Goal: Information Seeking & Learning: Learn about a topic

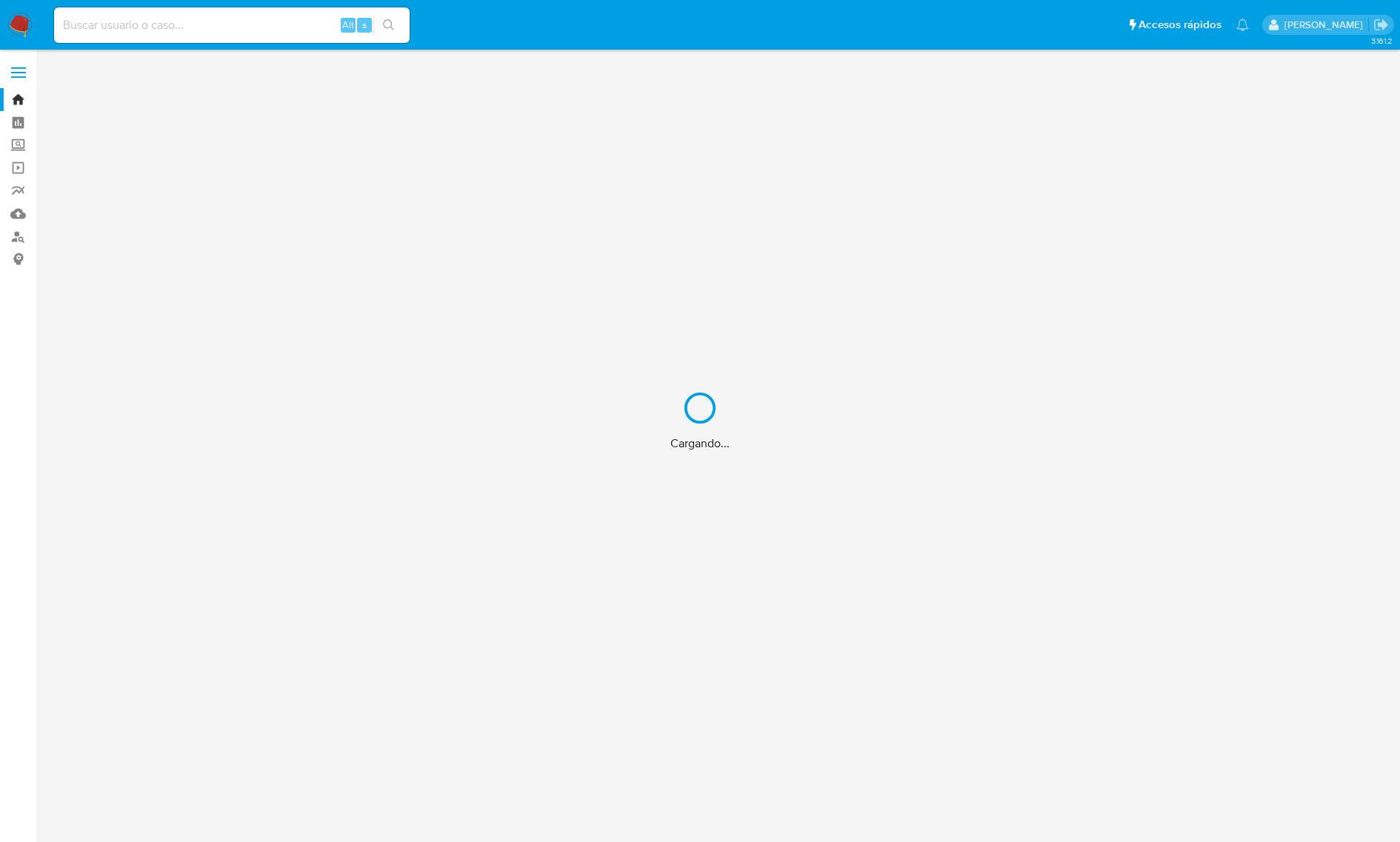
click at [155, 32] on div "Cargando..." at bounding box center [700, 421] width 1400 height 842
click at [199, 23] on div "Cargando..." at bounding box center [700, 421] width 1400 height 842
click at [182, 26] on div "Cargando..." at bounding box center [700, 421] width 1400 height 842
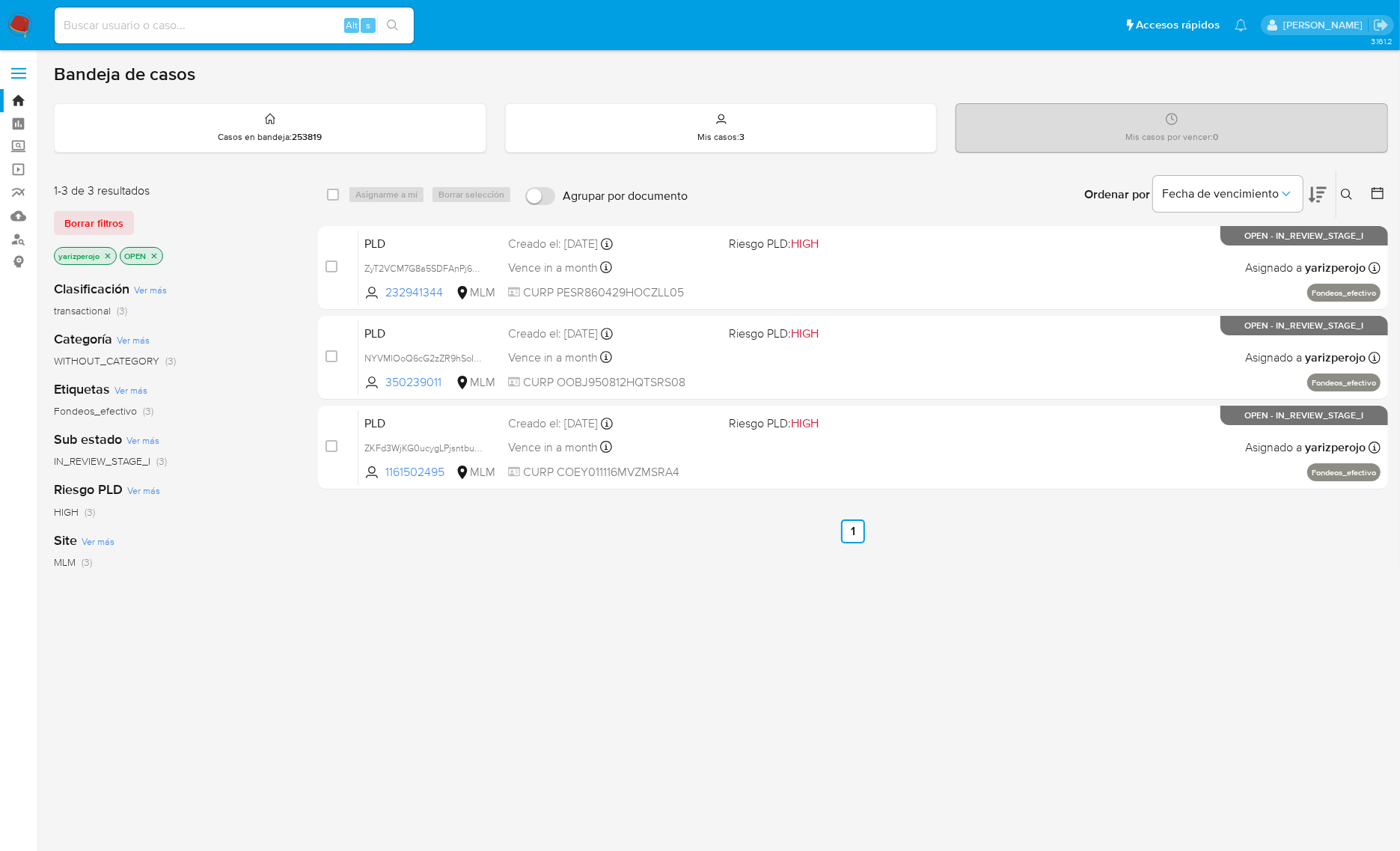
click at [172, 36] on div "Alt s" at bounding box center [234, 25] width 359 height 36
click at [185, 27] on input at bounding box center [234, 25] width 359 height 20
paste input "521403328"
type input "521403328"
click at [398, 28] on icon "search-icon" at bounding box center [393, 25] width 12 height 12
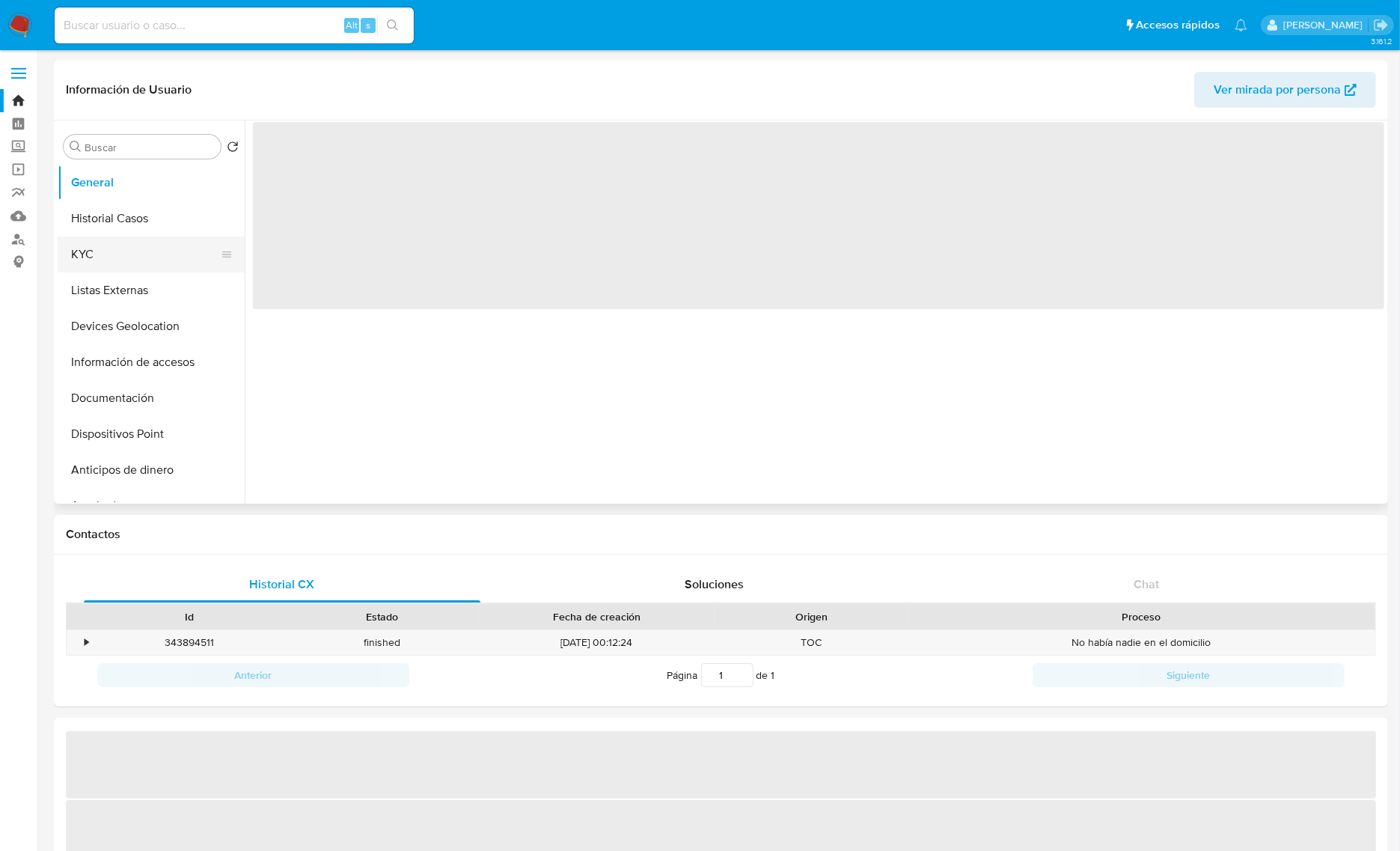
select select "10"
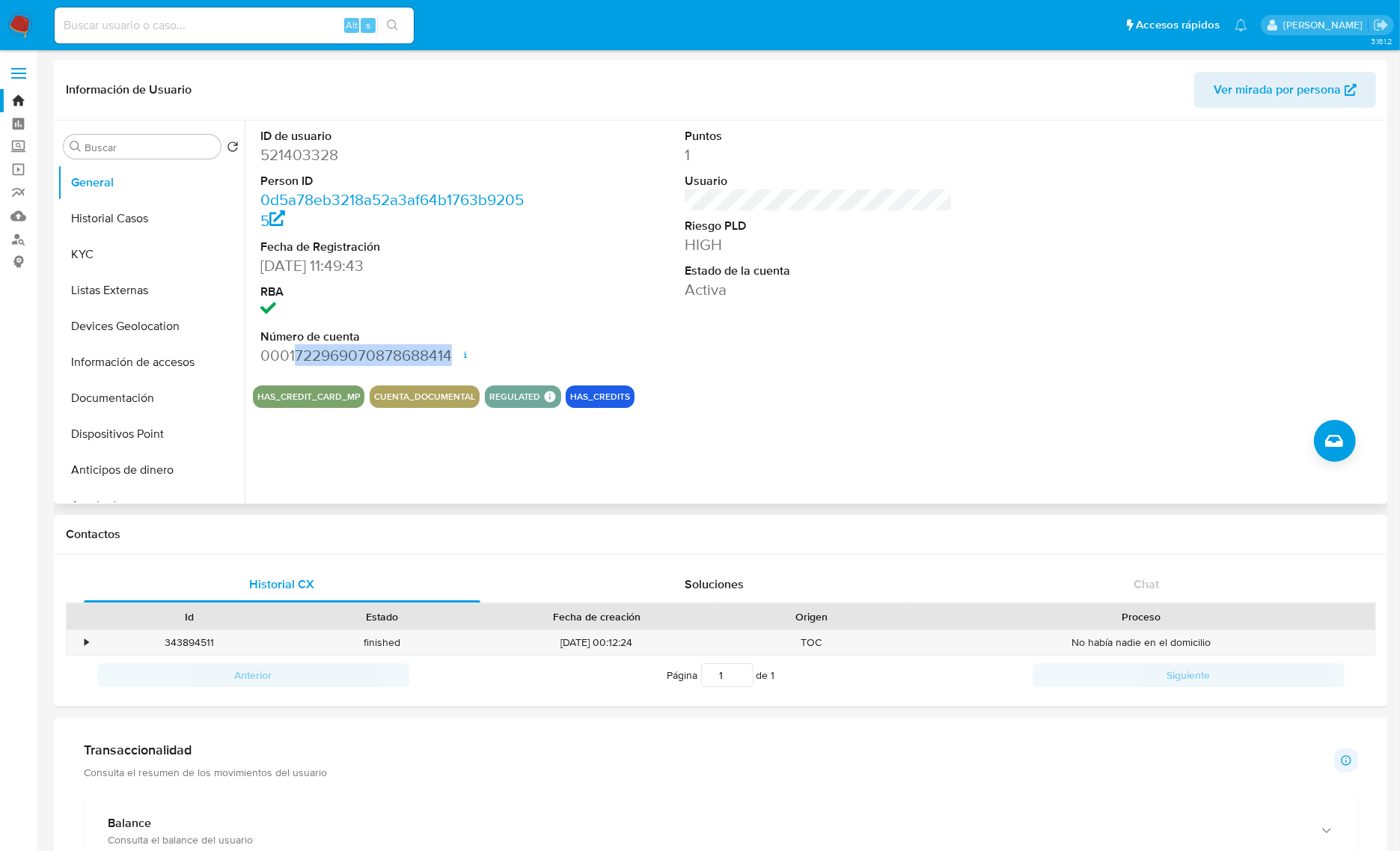
drag, startPoint x: 454, startPoint y: 359, endPoint x: 296, endPoint y: 350, distance: 158.3
click at [296, 350] on dd "0001722969070878688414 Fecha de apertura 14/08/2024 14:45 Estado ACTIVE" at bounding box center [394, 355] width 268 height 21
copy dd "722969070878688414"
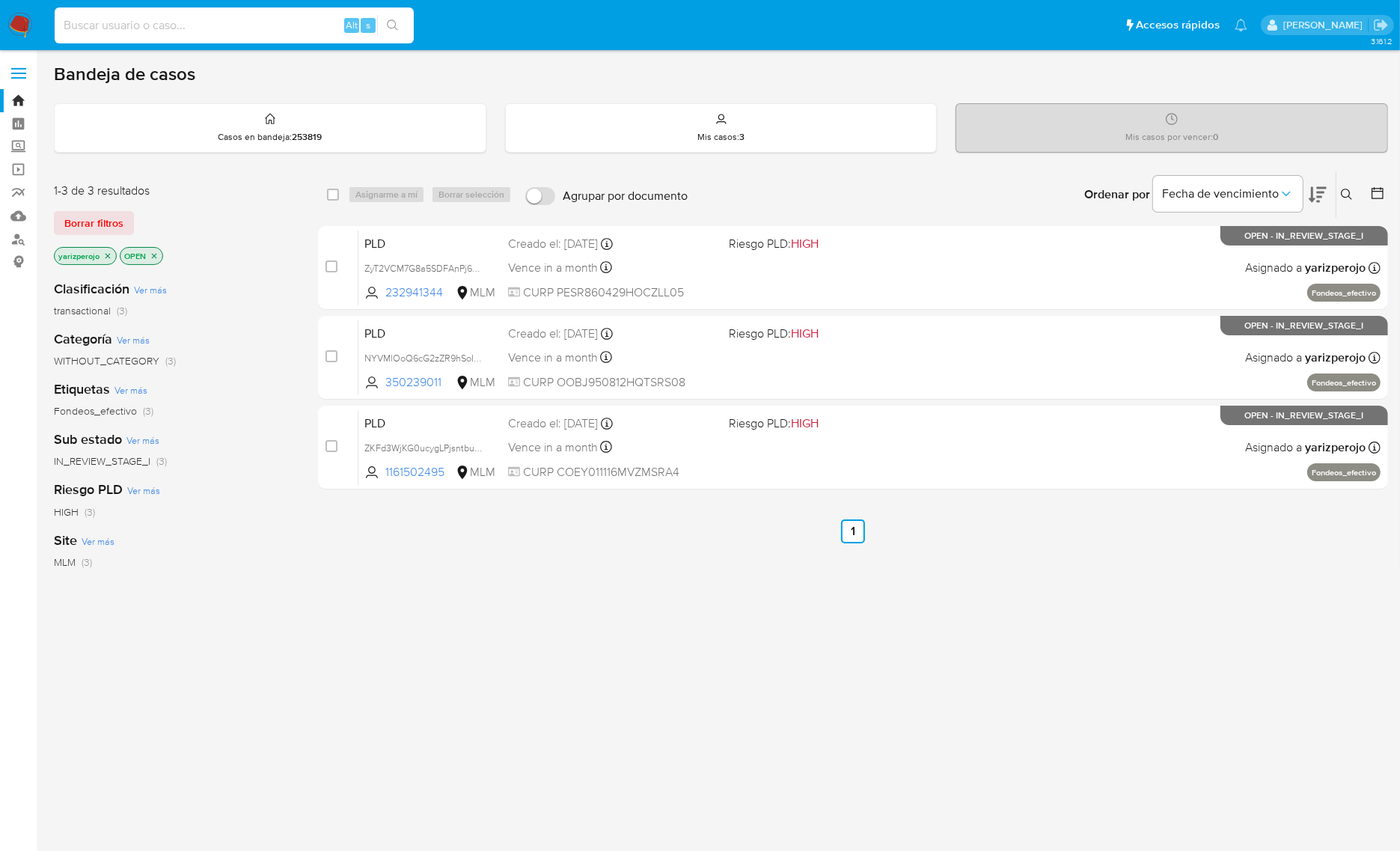
drag, startPoint x: 224, startPoint y: 17, endPoint x: 236, endPoint y: 26, distance: 15.0
click at [224, 17] on input at bounding box center [234, 25] width 359 height 20
paste input "521403328"
type input "521403328"
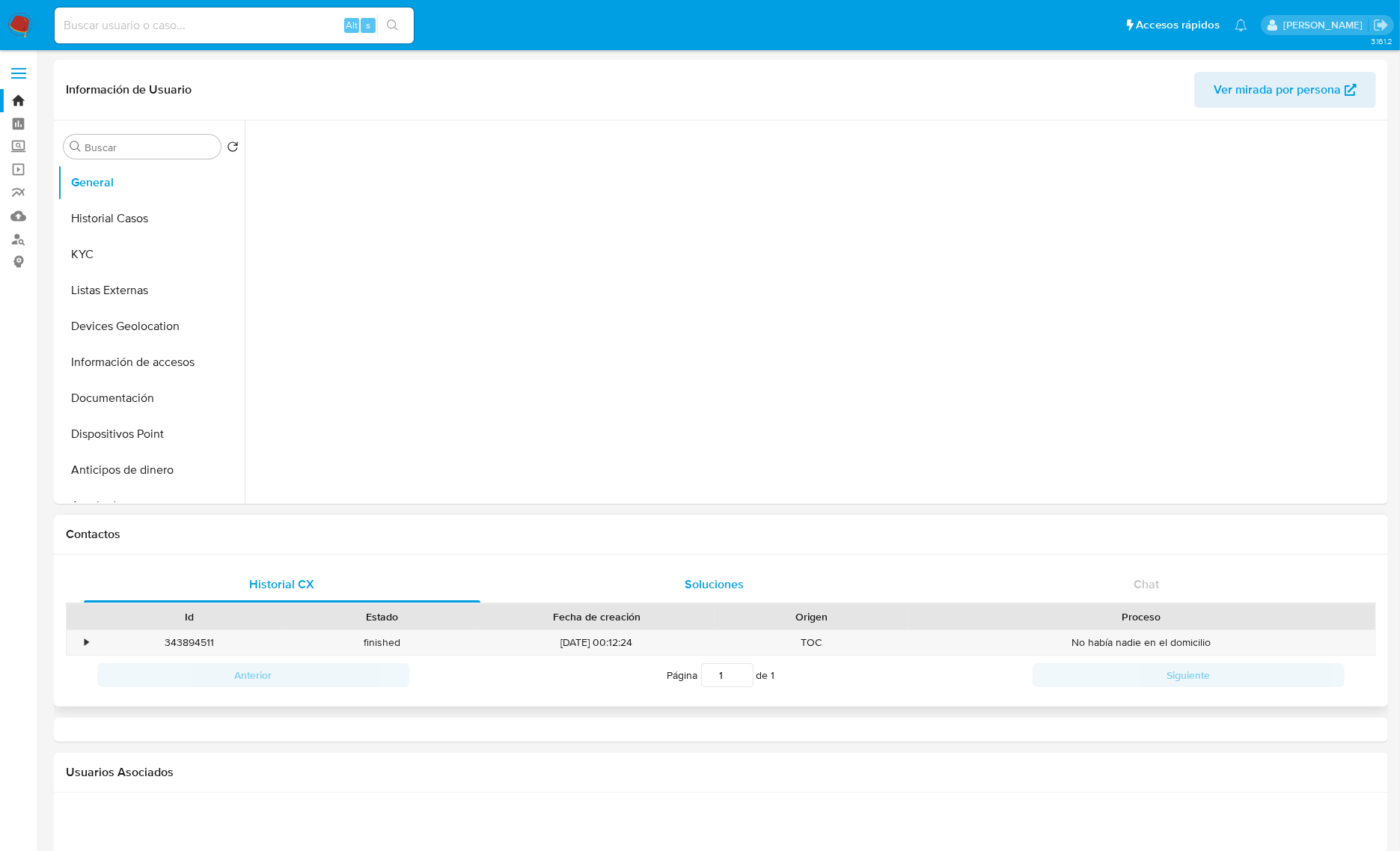
select select "10"
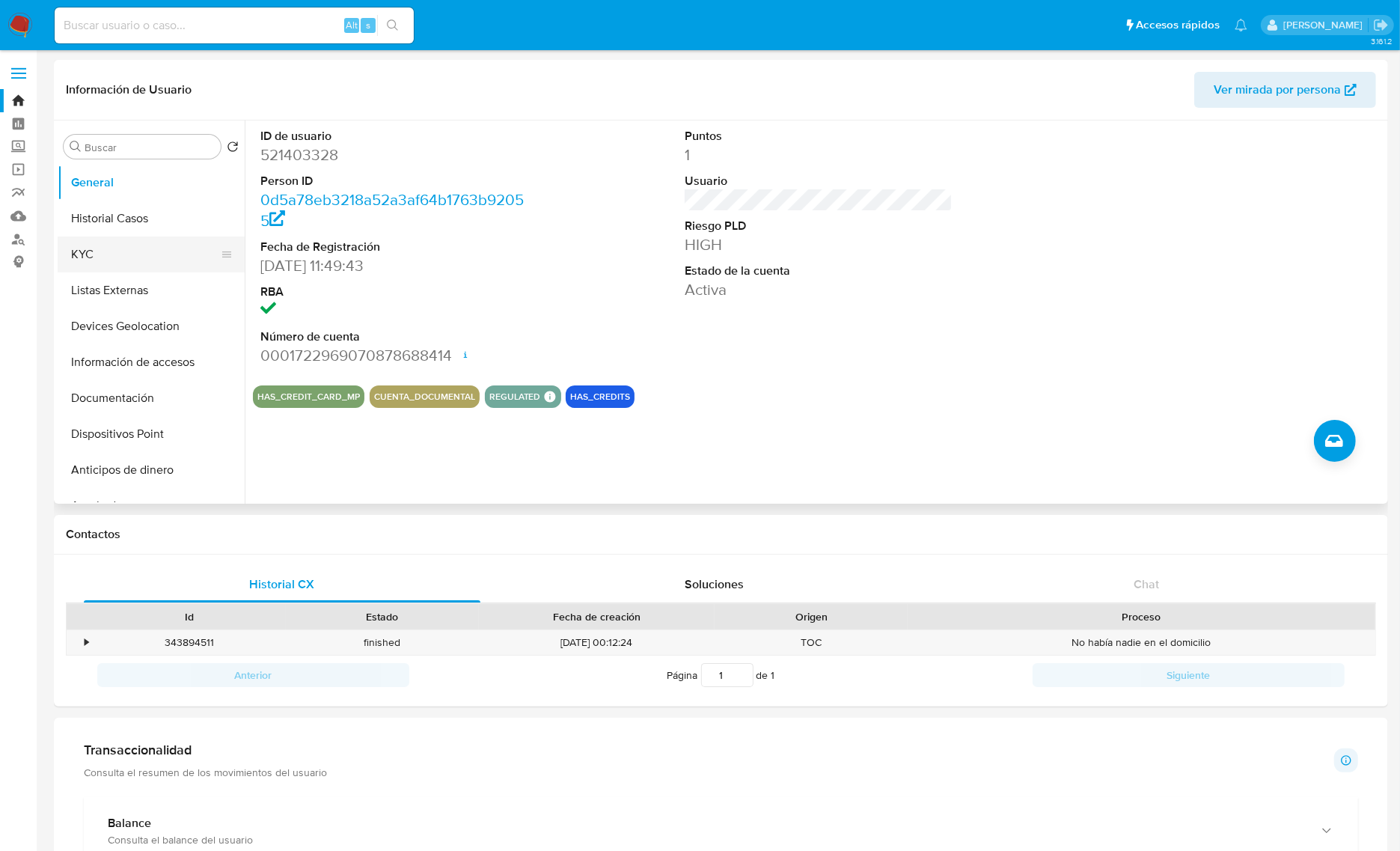
click at [93, 253] on button "KYC" at bounding box center [145, 254] width 175 height 36
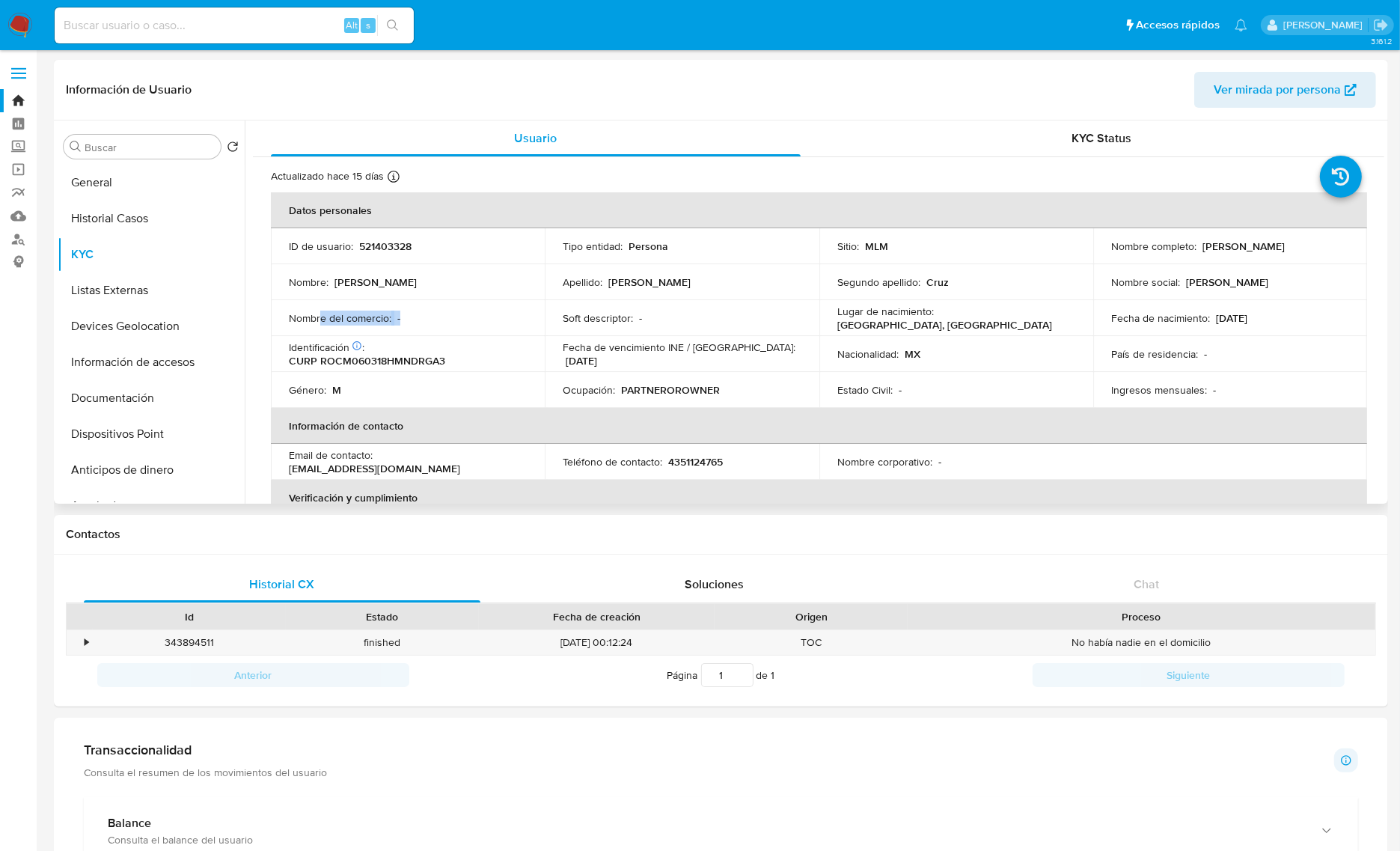
drag, startPoint x: 425, startPoint y: 315, endPoint x: 319, endPoint y: 316, distance: 106.0
click at [318, 316] on div "Nombre del comercio : -" at bounding box center [407, 318] width 238 height 14
click at [491, 345] on div "Identificación CIC: 263738637 : CURP ROCM060318HMNDRGA3" at bounding box center [407, 354] width 238 height 27
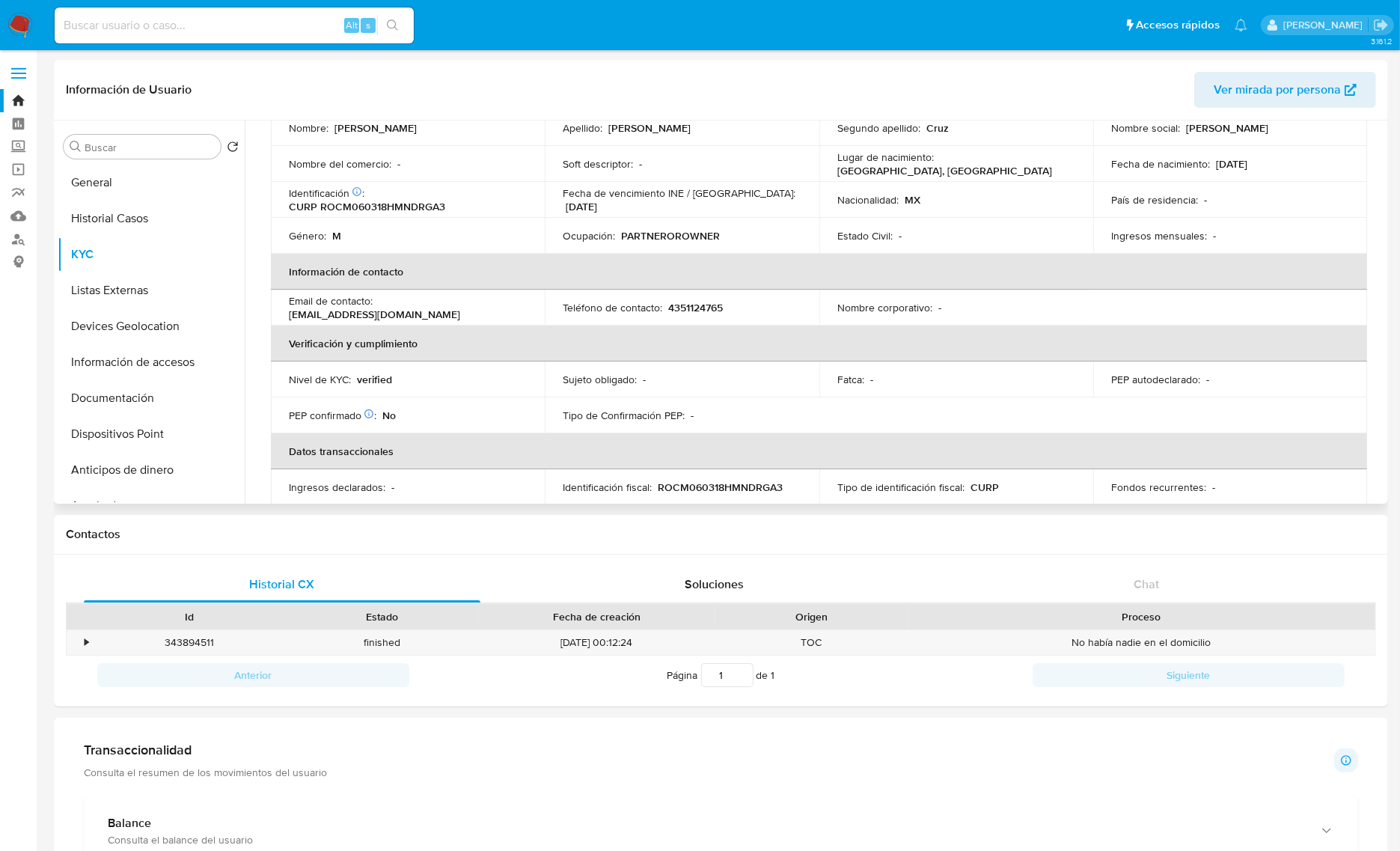
scroll to position [187, 0]
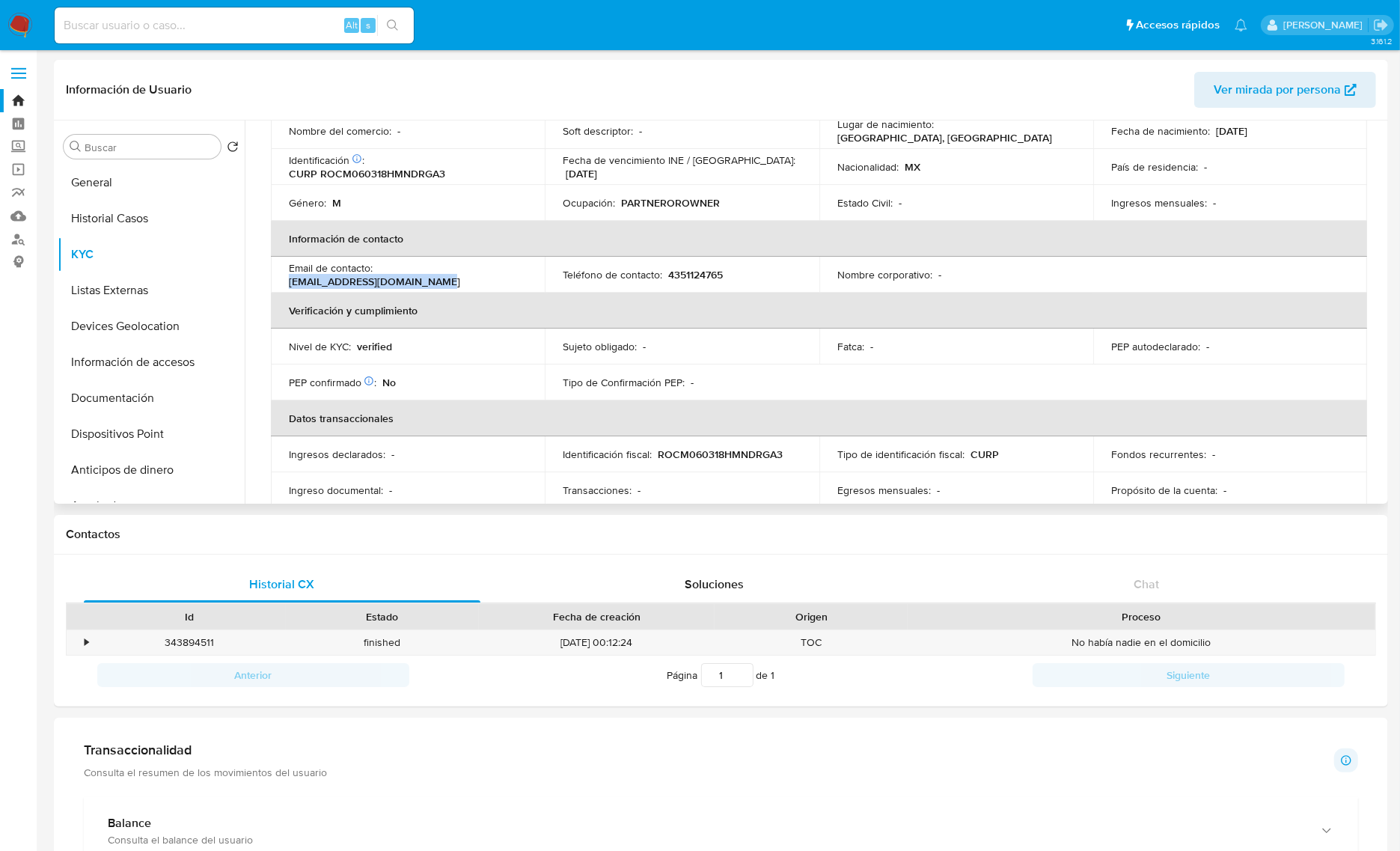
drag, startPoint x: 450, startPoint y: 278, endPoint x: 276, endPoint y: 281, distance: 174.0
click at [276, 281] on td "Email de contacto : bymiguelrodriguez@gmail.com" at bounding box center [407, 275] width 274 height 36
copy p "bymiguelrodriguez@gmail.com"
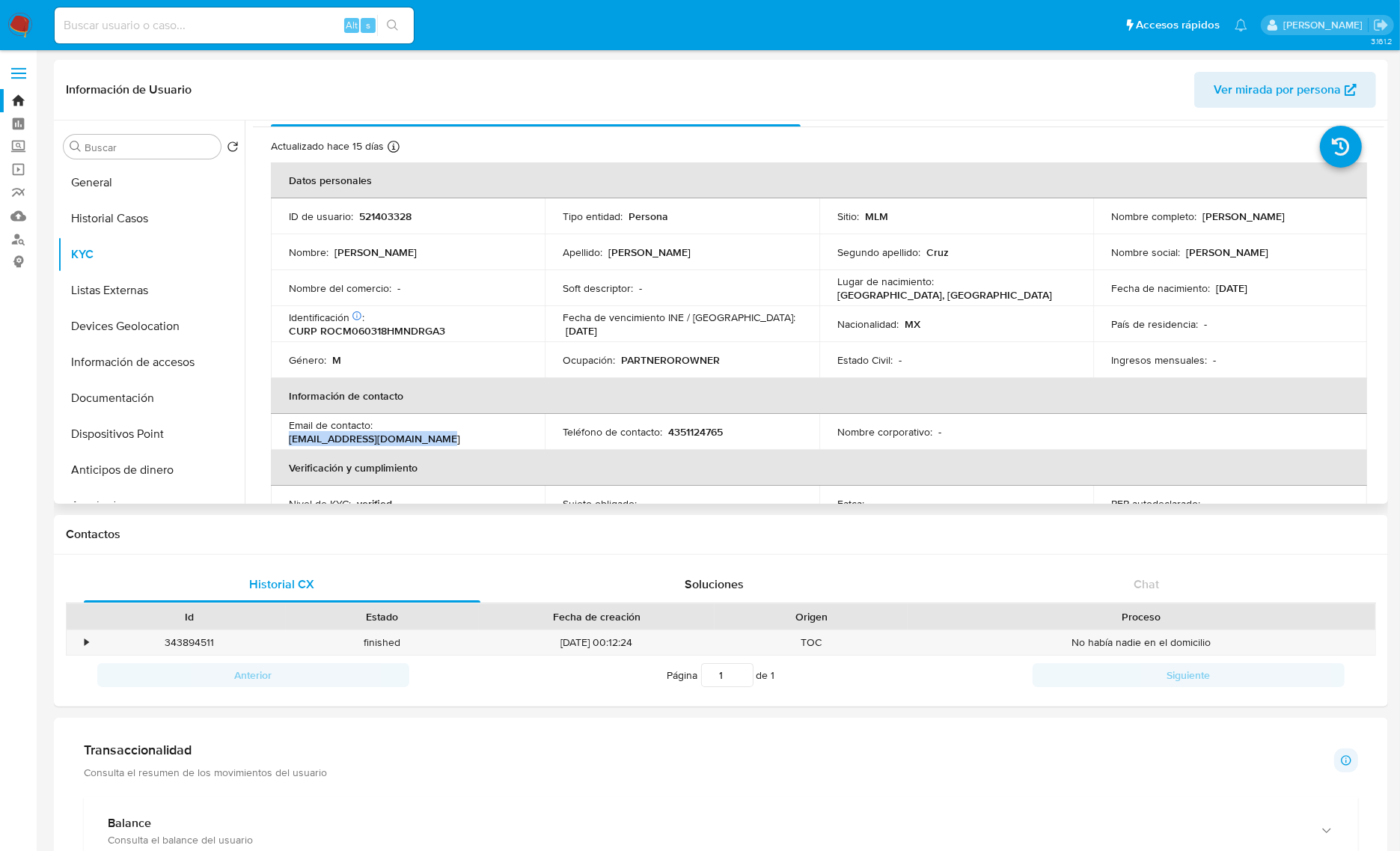
scroll to position [0, 0]
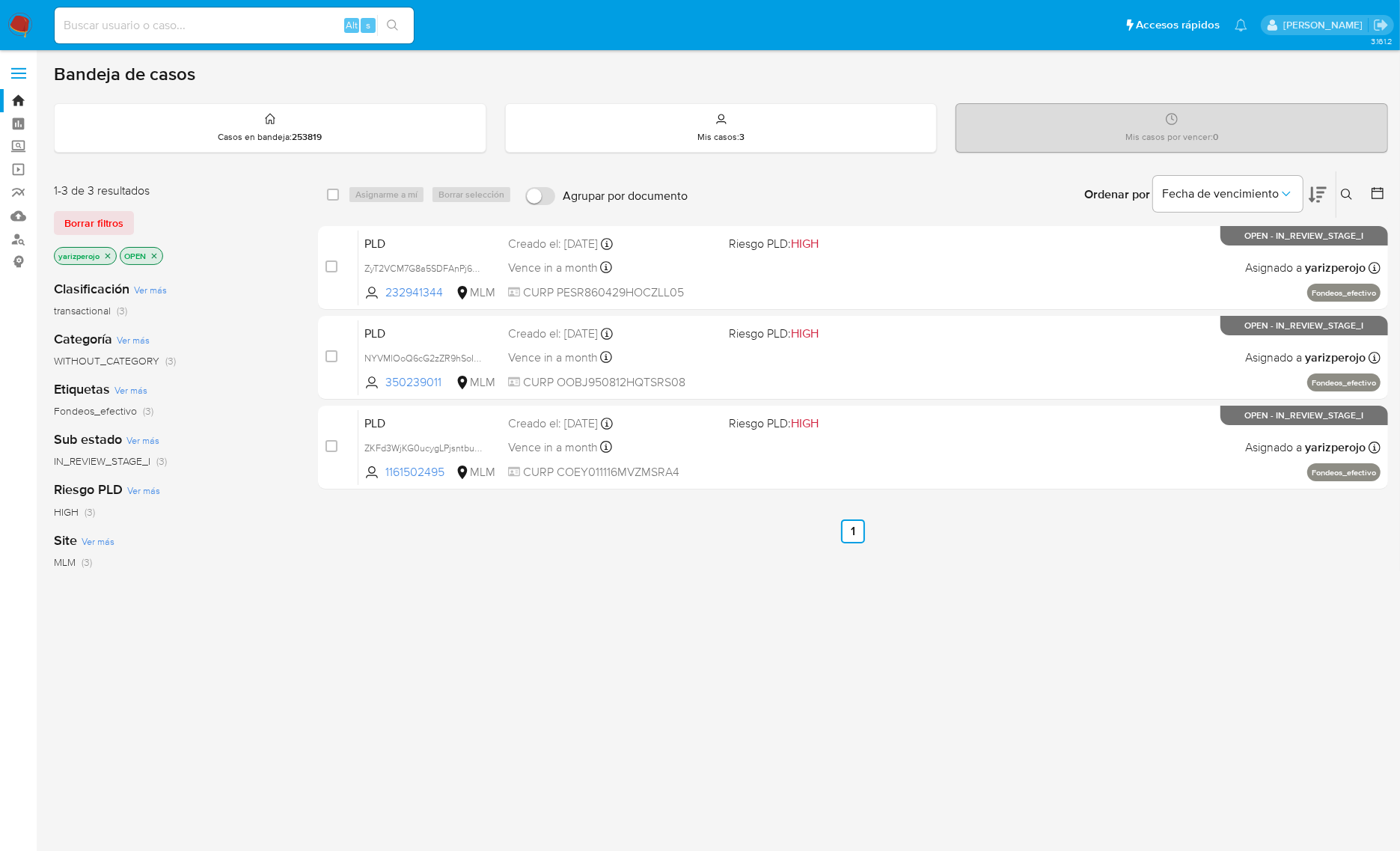
click at [133, 28] on input at bounding box center [234, 25] width 359 height 20
paste input "521403328"
type input "521403328"
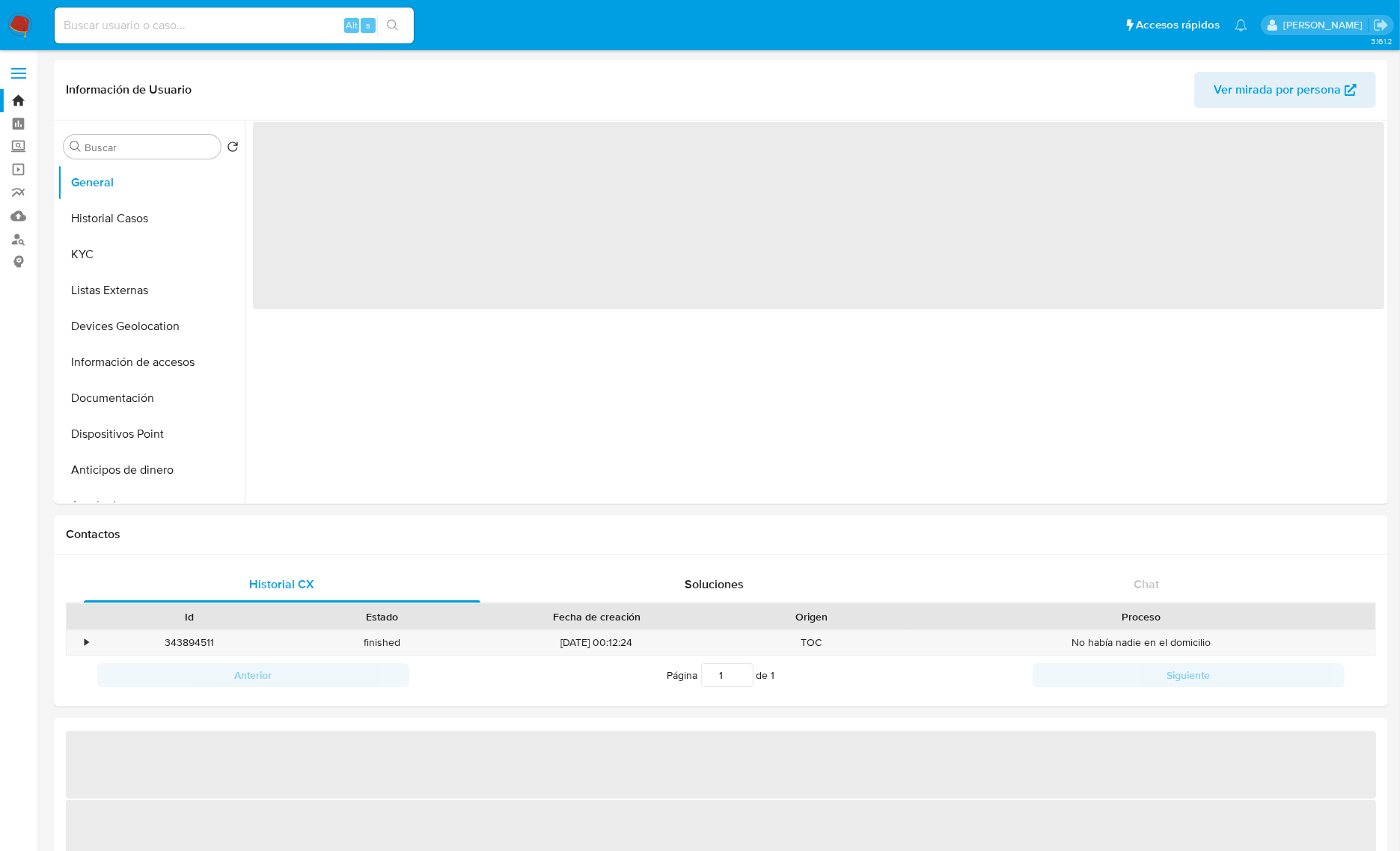
select select "10"
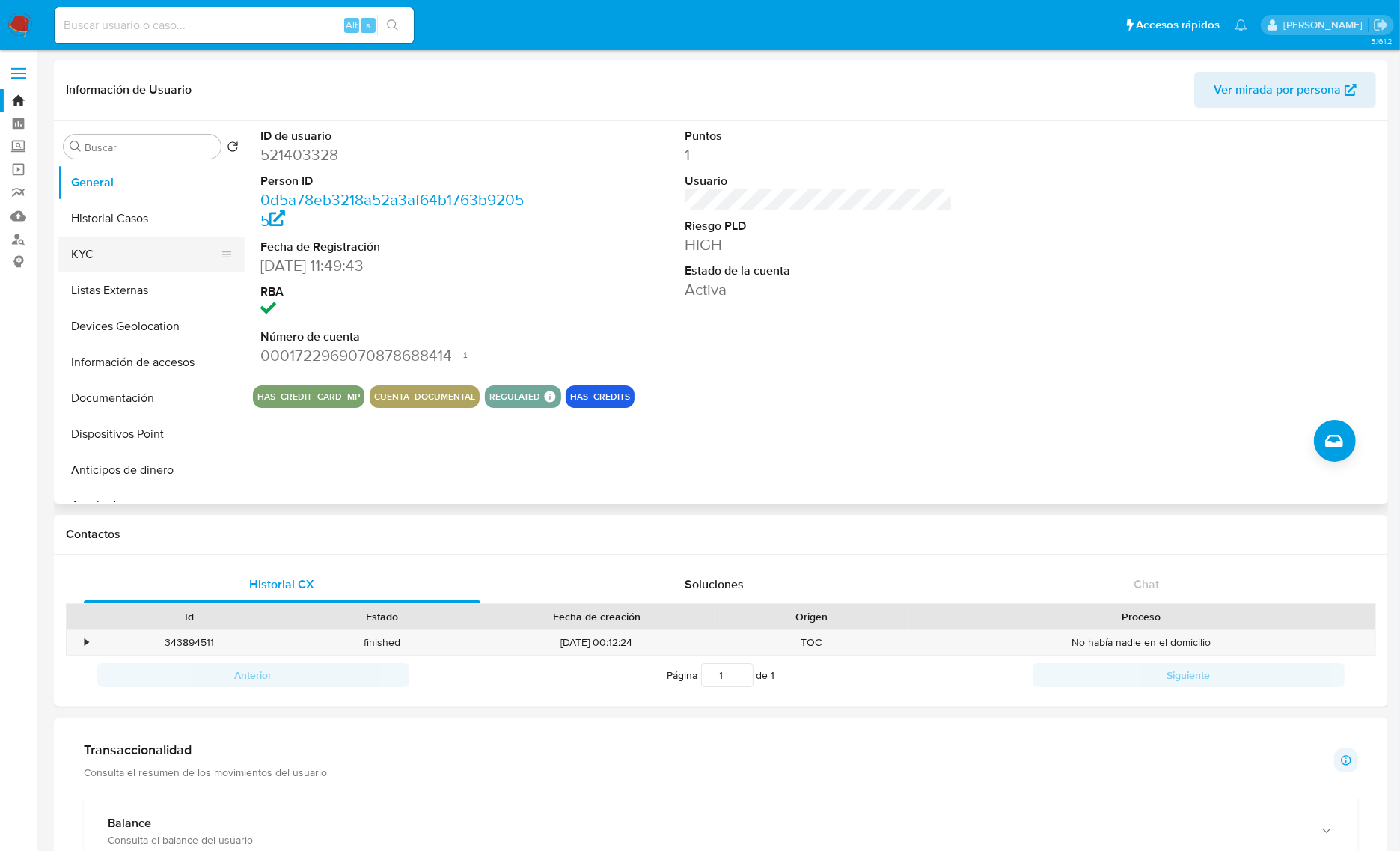
click at [82, 253] on button "KYC" at bounding box center [145, 254] width 175 height 36
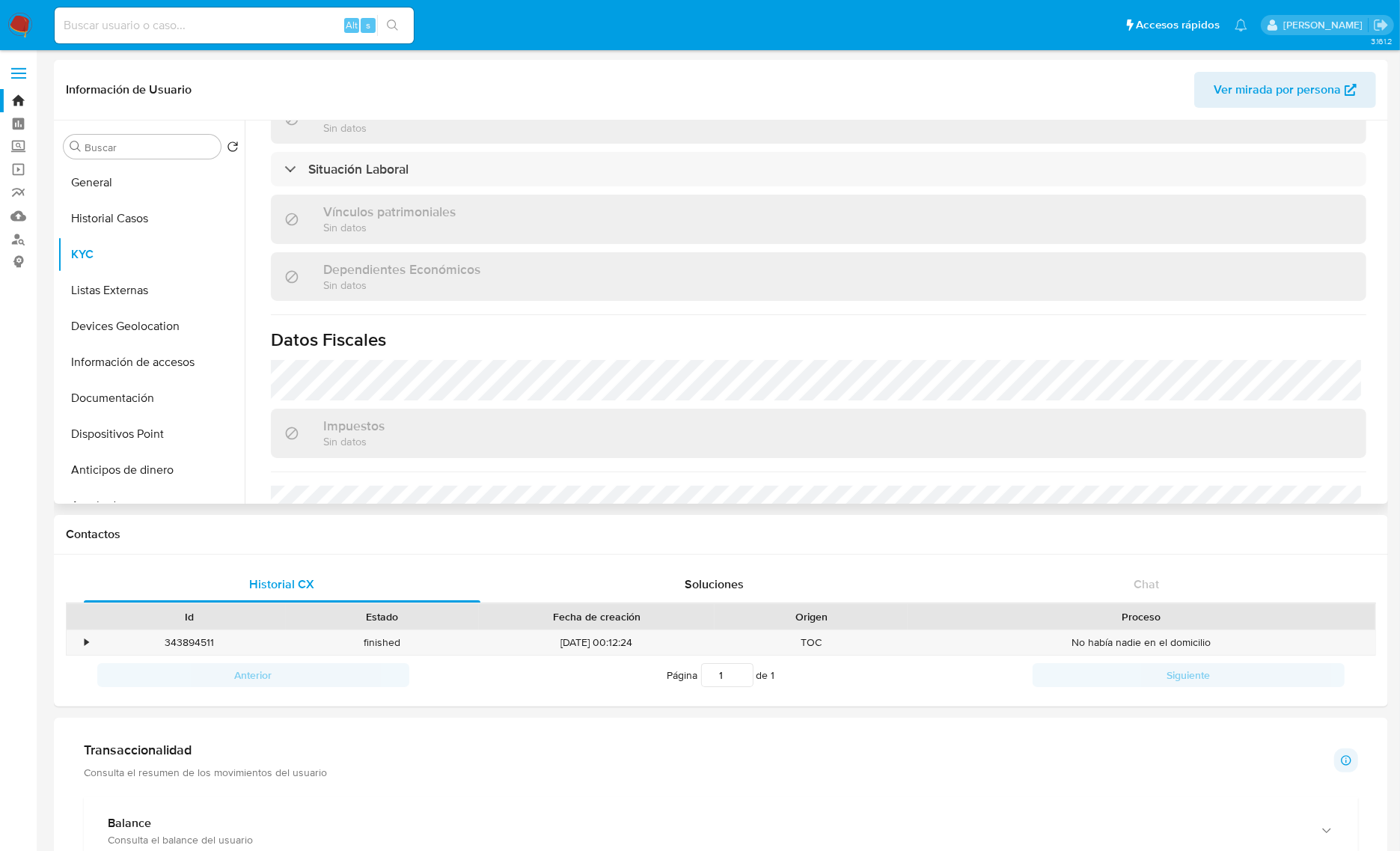
scroll to position [924, 0]
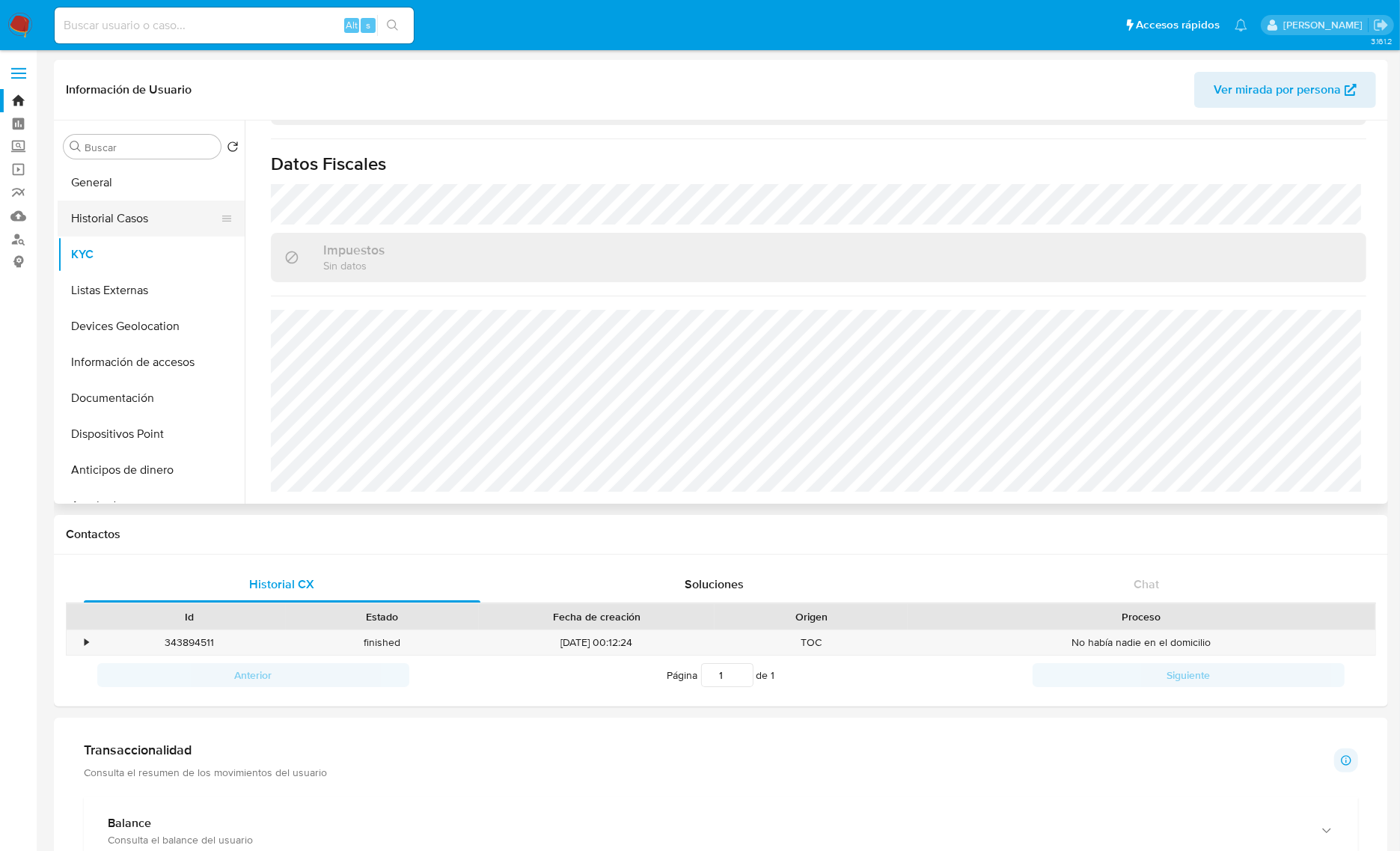
click at [132, 221] on button "Historial Casos" at bounding box center [145, 219] width 175 height 36
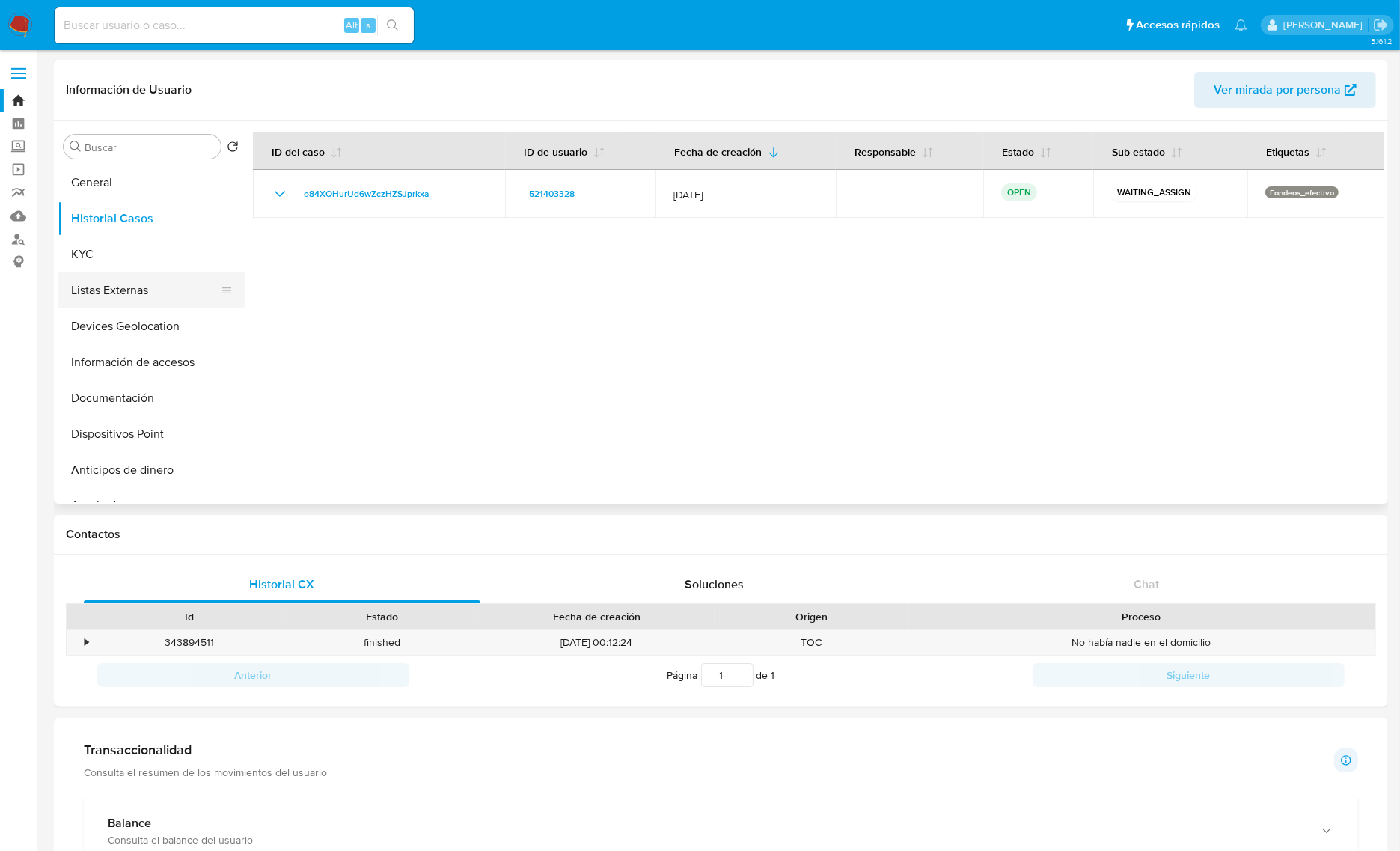
click at [138, 303] on button "Listas Externas" at bounding box center [145, 290] width 175 height 36
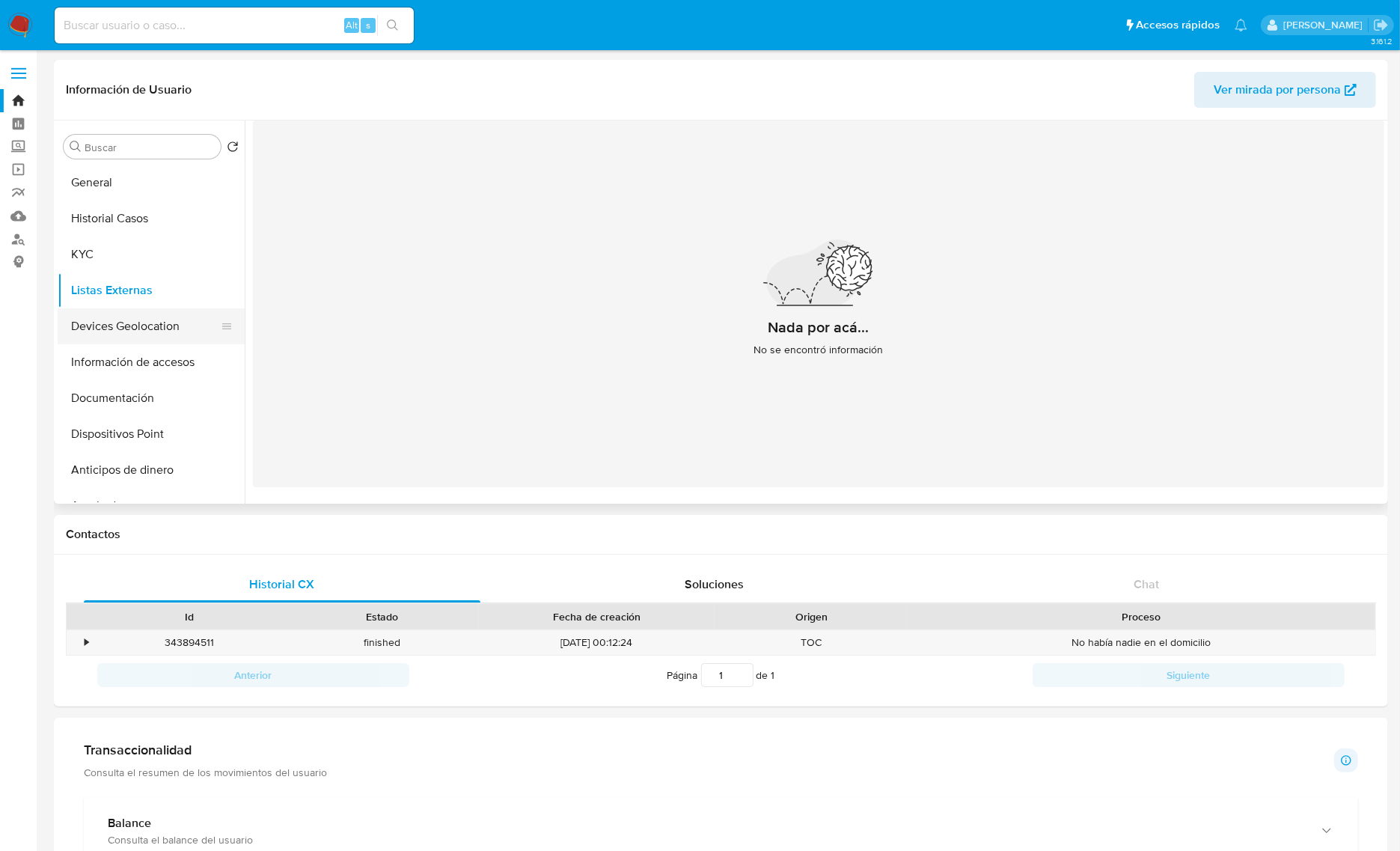
click at [141, 319] on button "Devices Geolocation" at bounding box center [145, 326] width 175 height 36
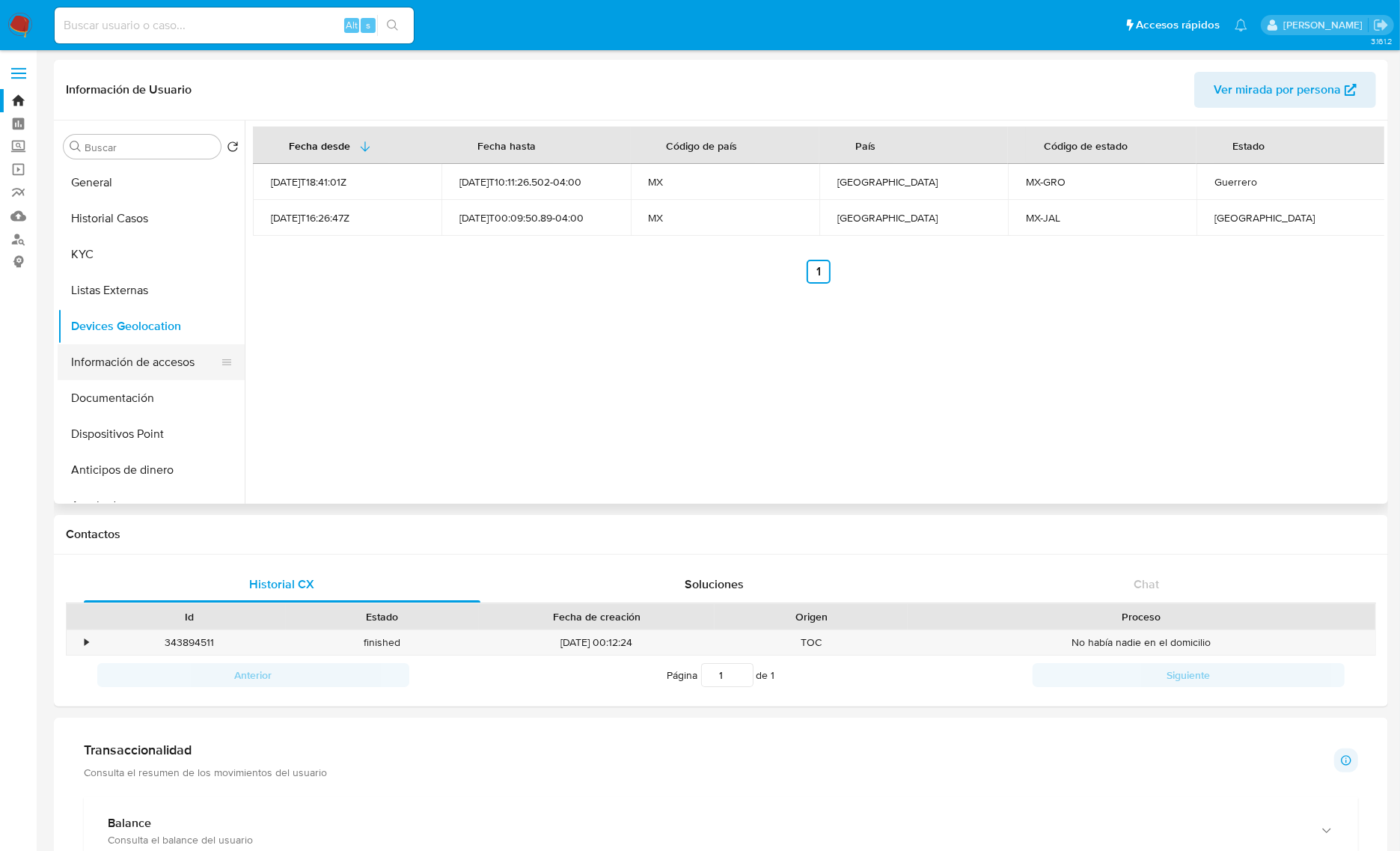
click at [154, 353] on button "Información de accesos" at bounding box center [145, 362] width 175 height 36
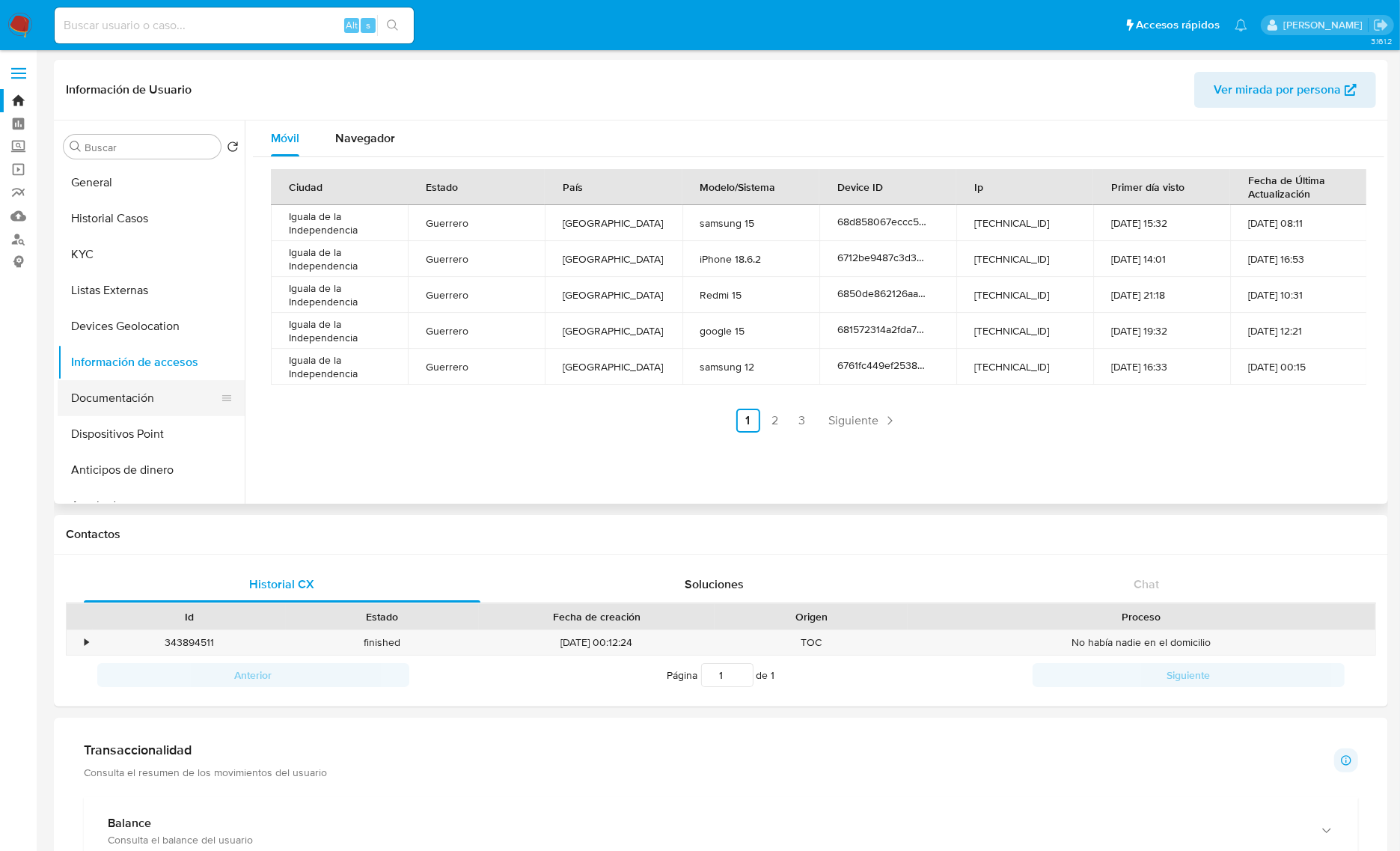
click at [139, 406] on button "Documentación" at bounding box center [145, 398] width 175 height 36
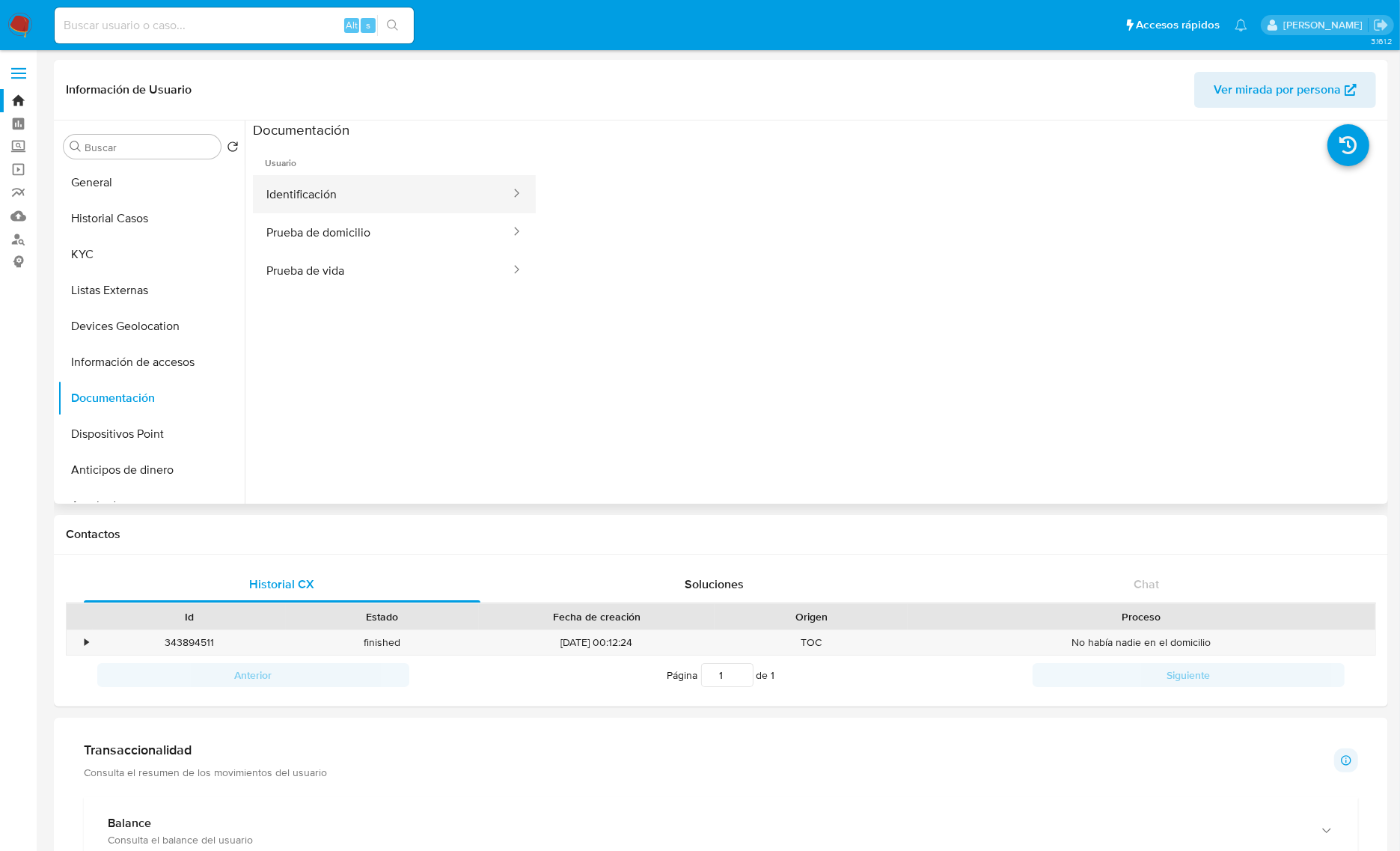
click at [334, 182] on button "Identificación" at bounding box center [382, 193] width 259 height 38
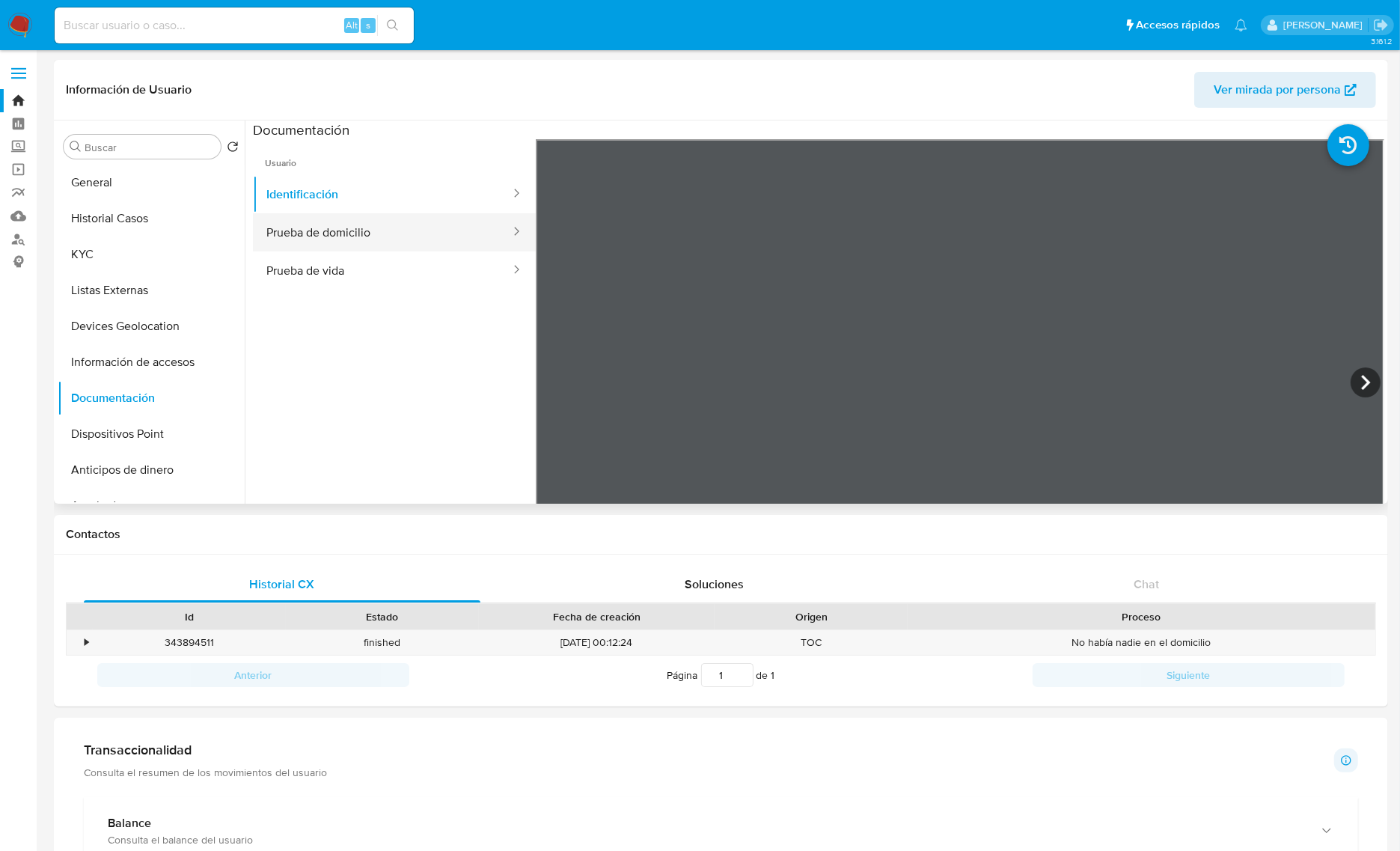
click at [309, 224] on button "Prueba de domicilio" at bounding box center [382, 232] width 259 height 38
click at [382, 273] on button "Prueba de vida" at bounding box center [382, 270] width 259 height 38
click at [148, 423] on button "Dispositivos Point" at bounding box center [145, 434] width 175 height 36
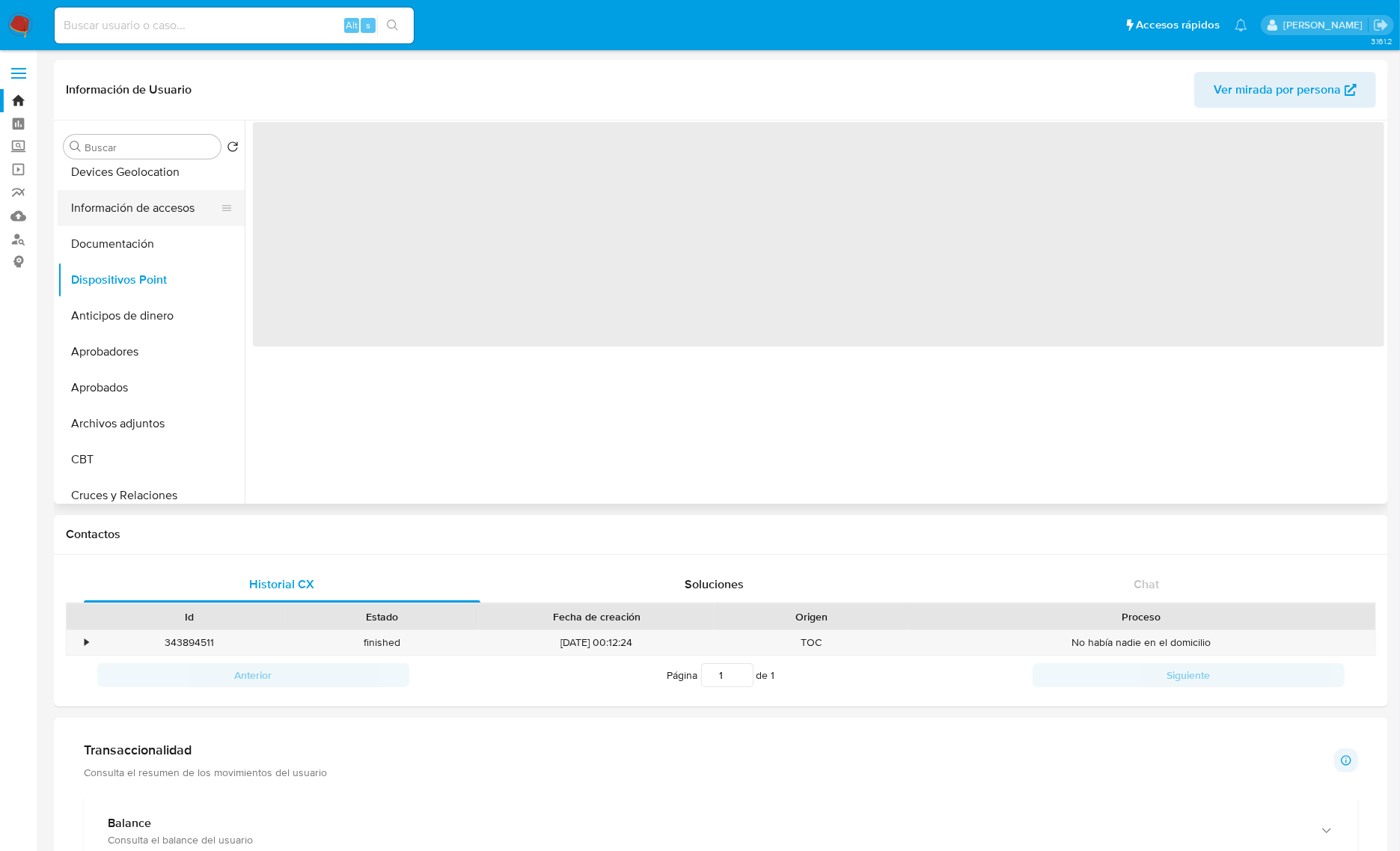
scroll to position [187, 0]
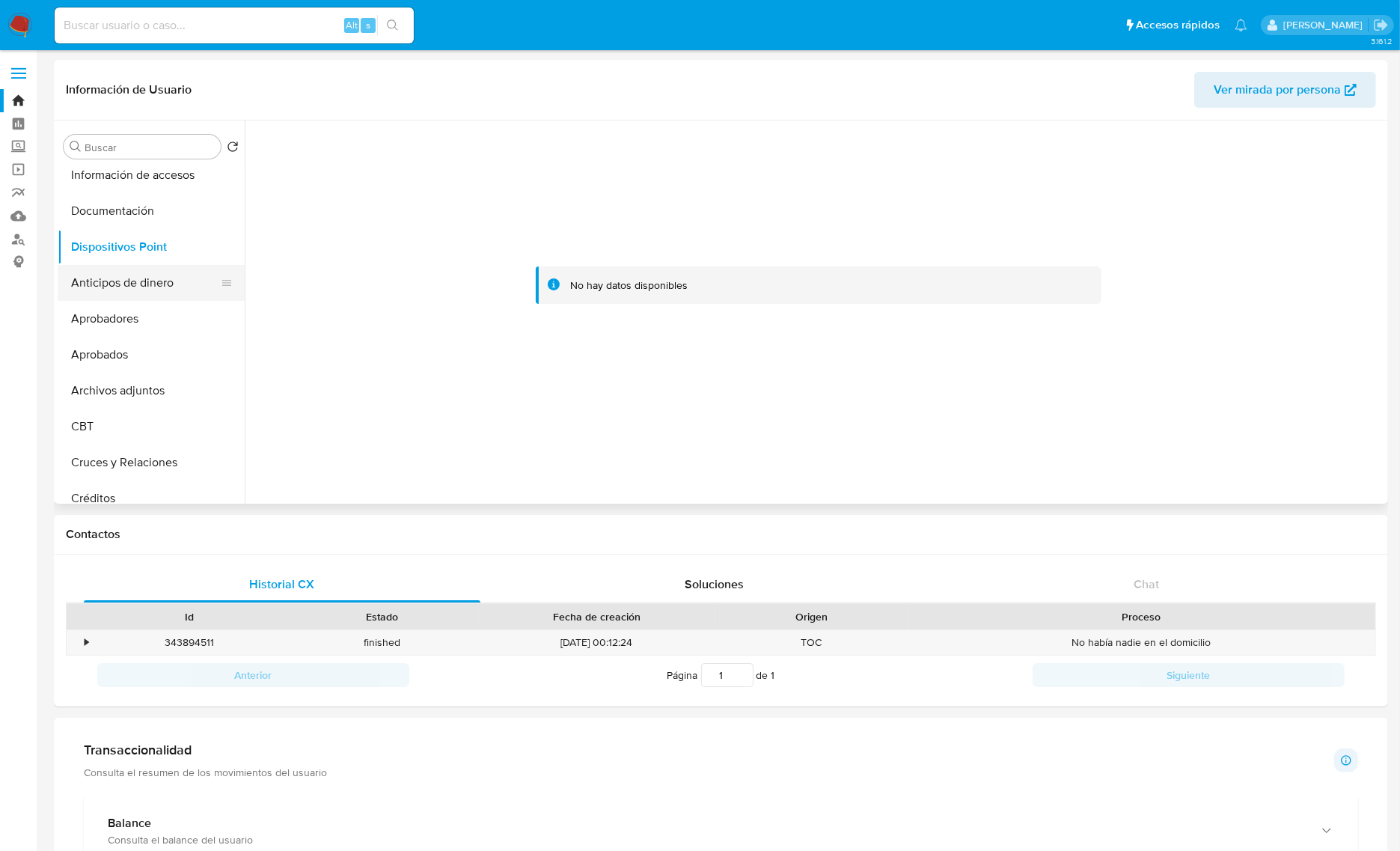
click at [128, 277] on button "Anticipos de dinero" at bounding box center [145, 283] width 175 height 36
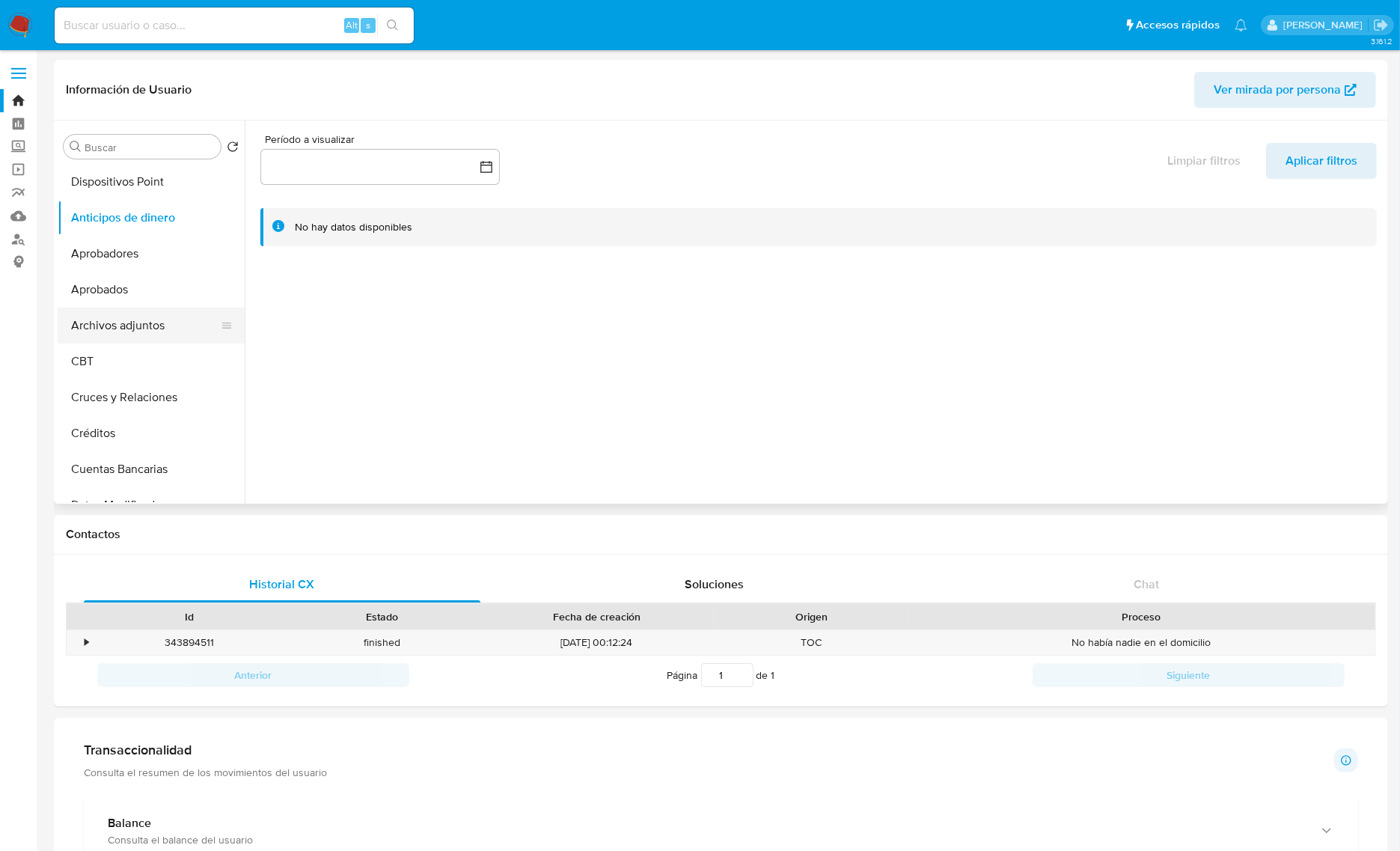
scroll to position [280, 0]
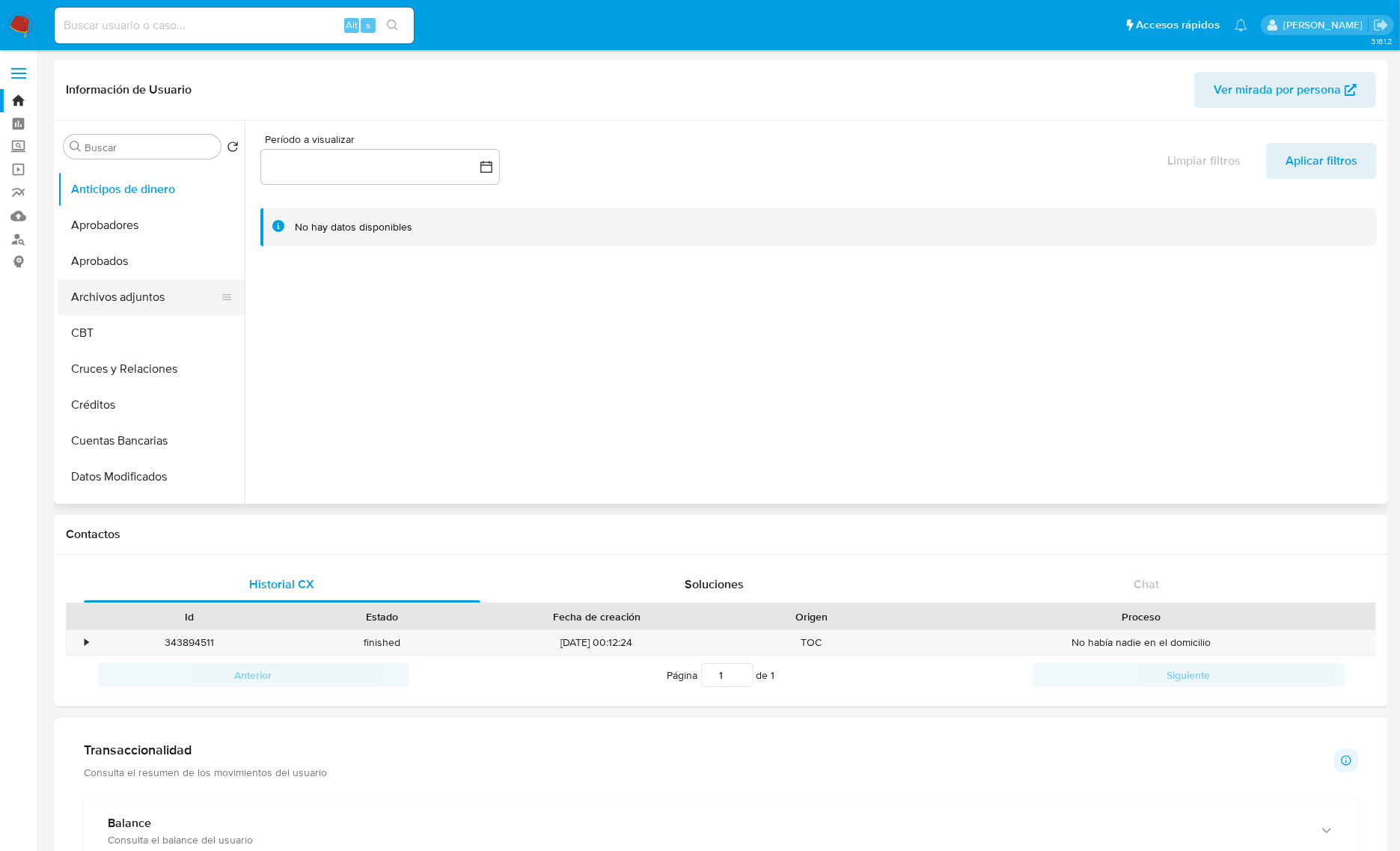
click at [184, 310] on button "Archivos adjuntos" at bounding box center [145, 297] width 175 height 36
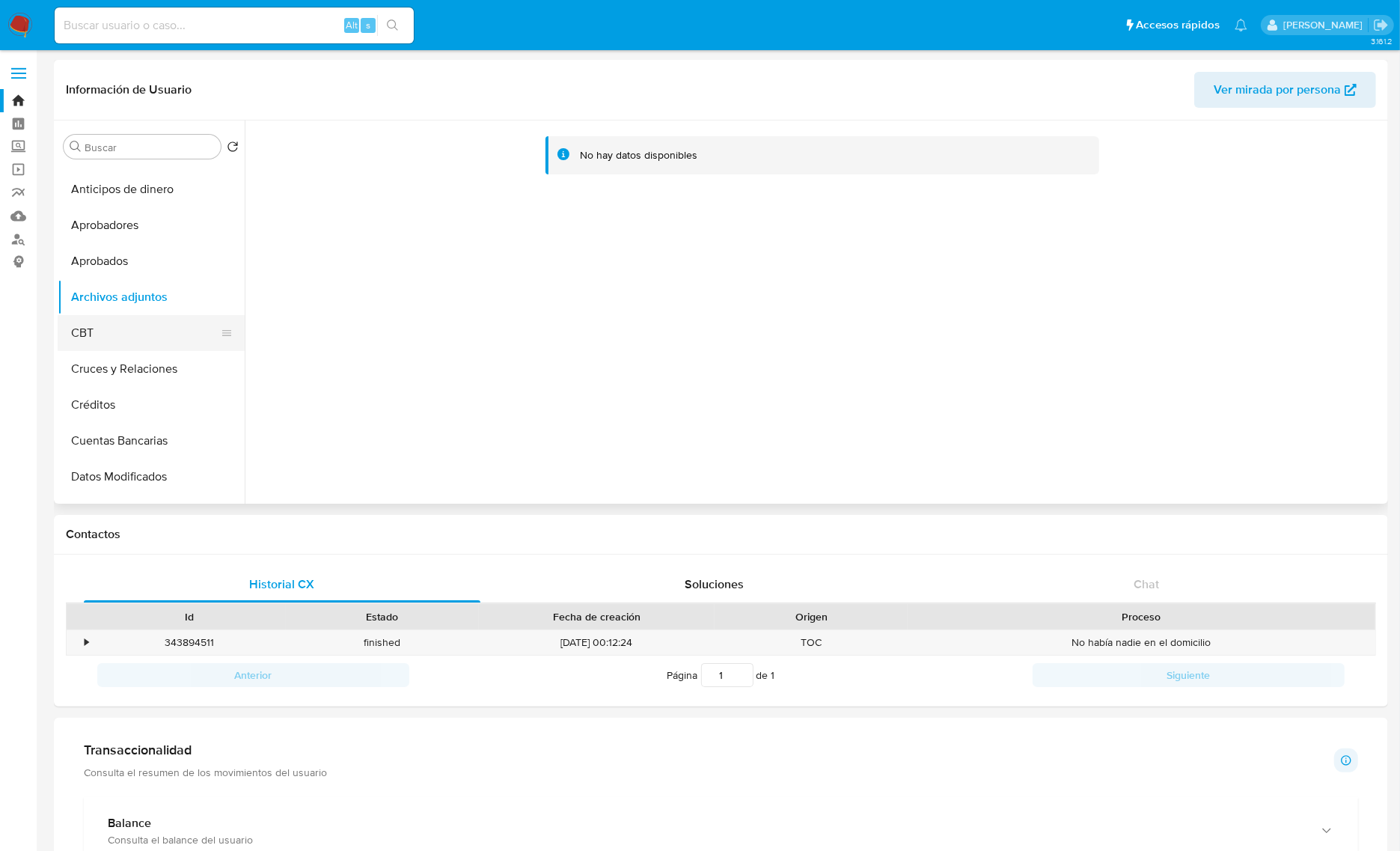
click at [129, 341] on button "CBT" at bounding box center [145, 333] width 175 height 36
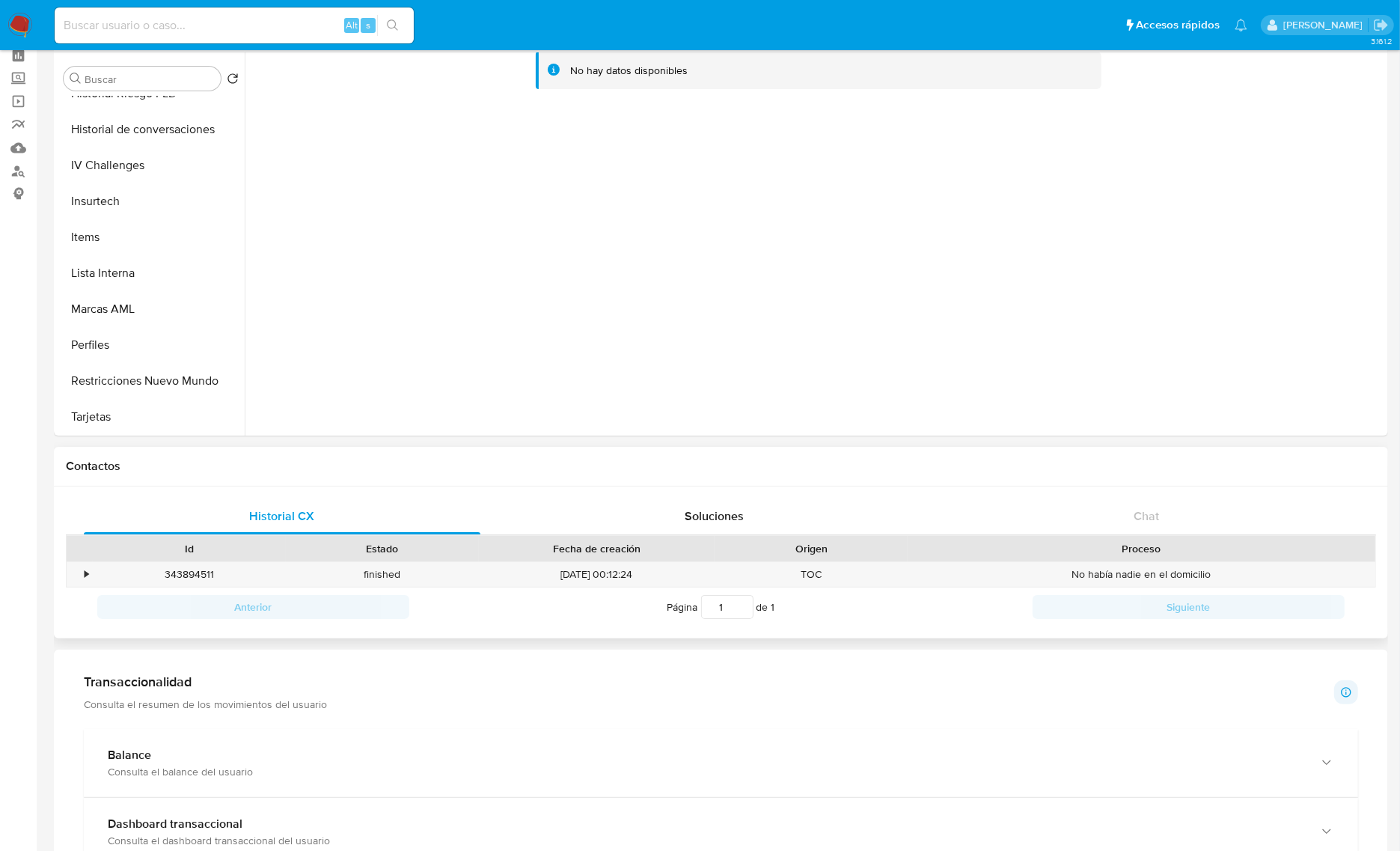
scroll to position [374, 0]
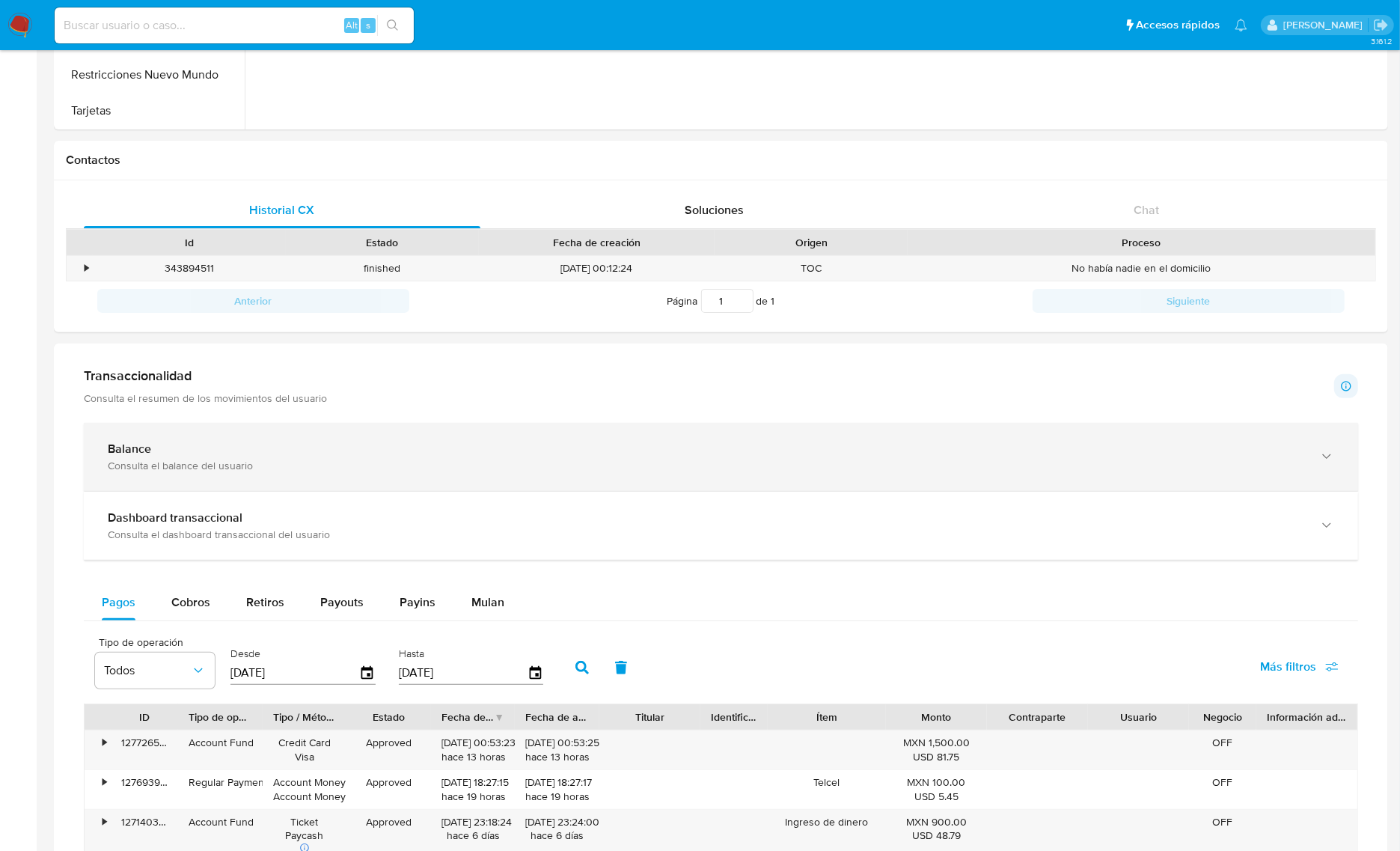
click at [279, 453] on div "Balance" at bounding box center [707, 449] width 1197 height 15
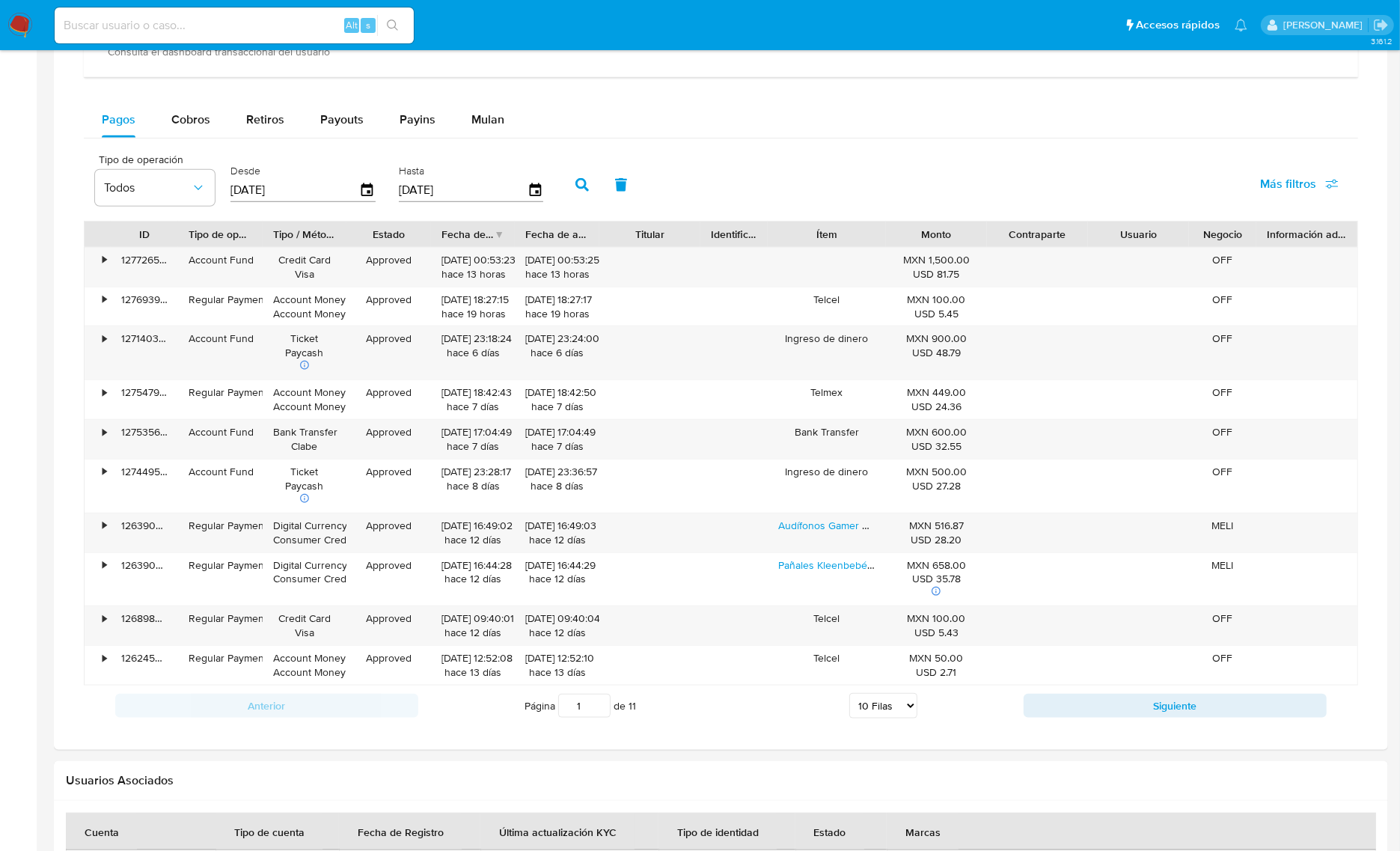
scroll to position [1403, 0]
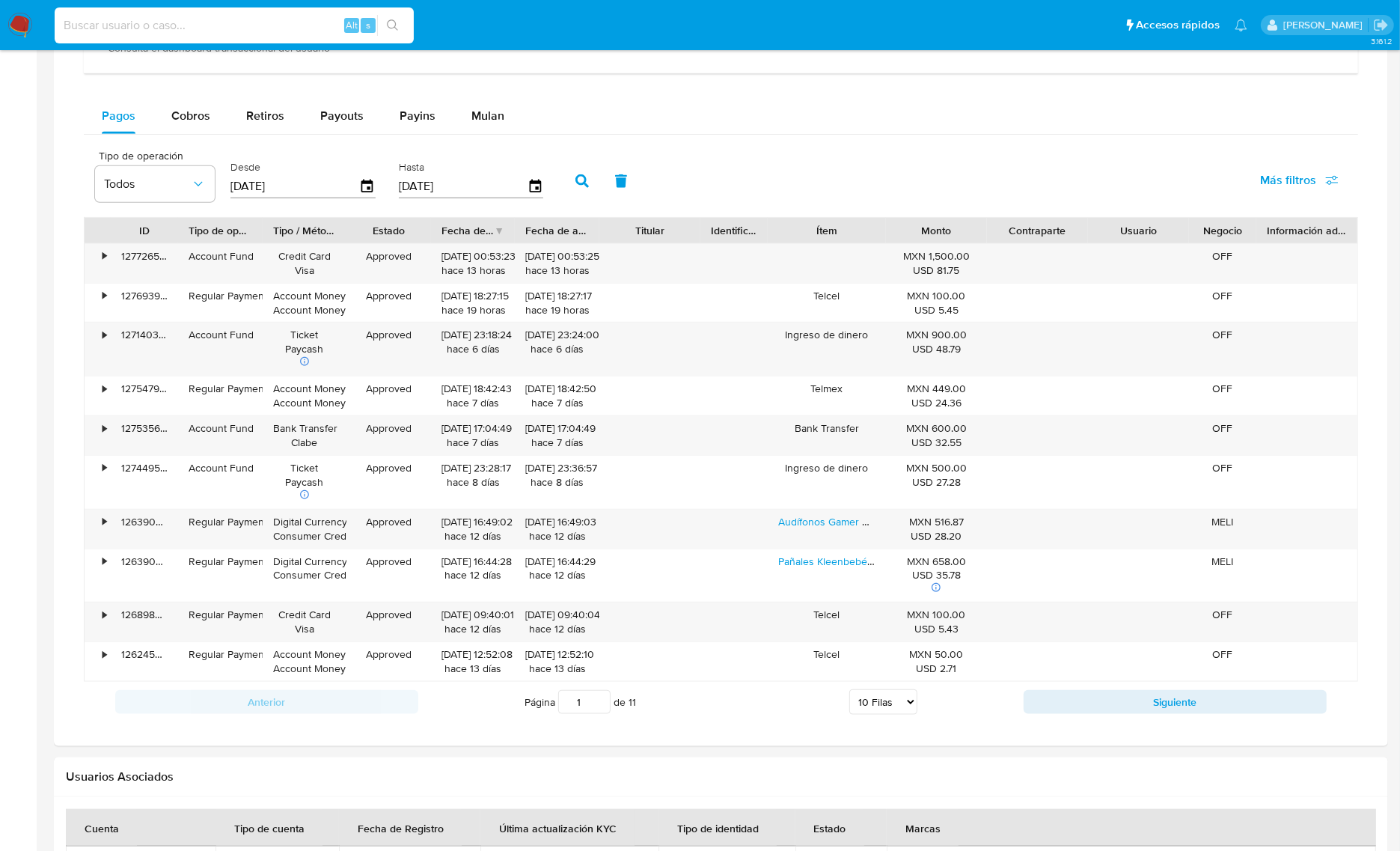
click at [296, 32] on input at bounding box center [234, 25] width 359 height 20
paste input "1530434680"
type input "1530434680"
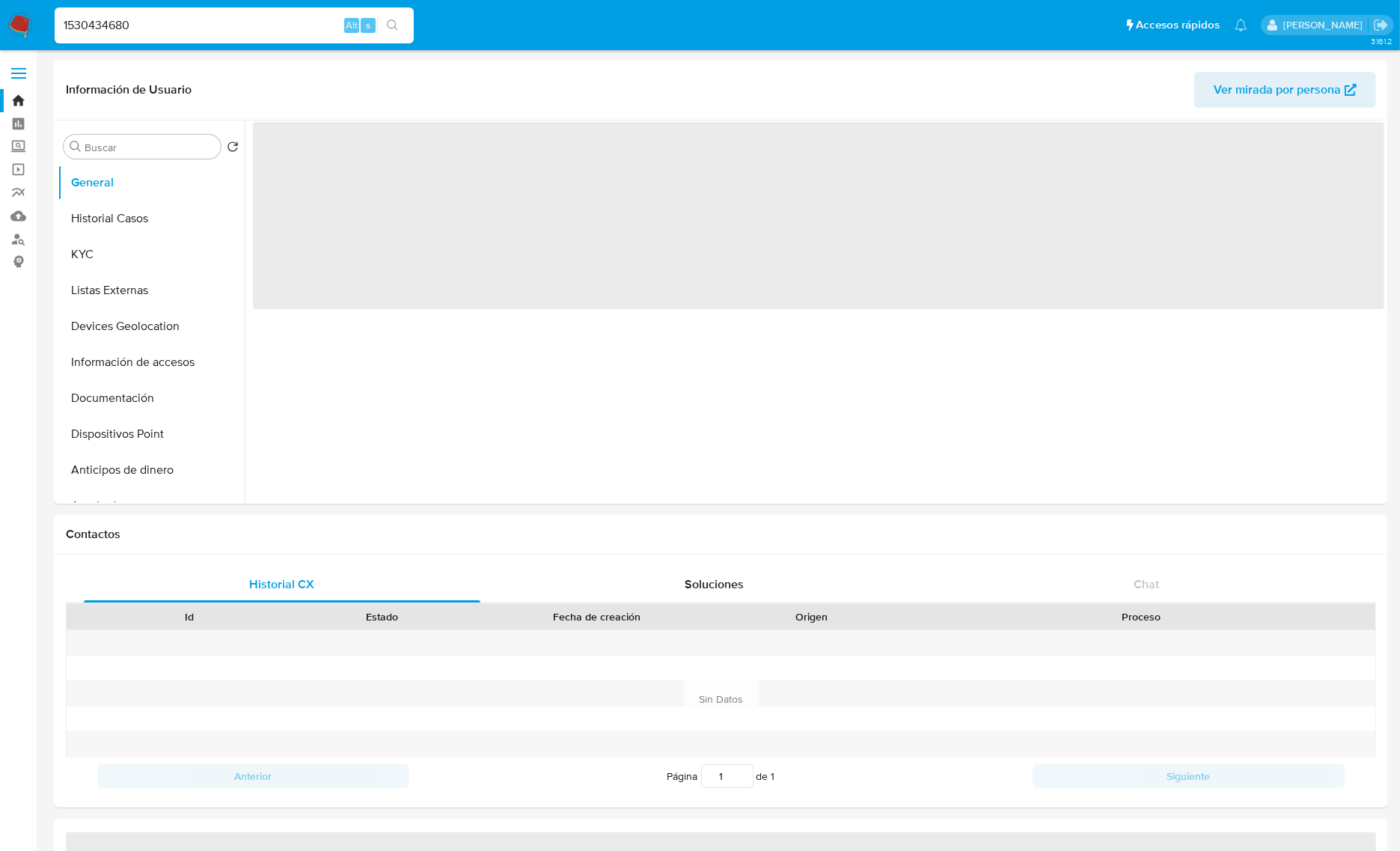
select select "10"
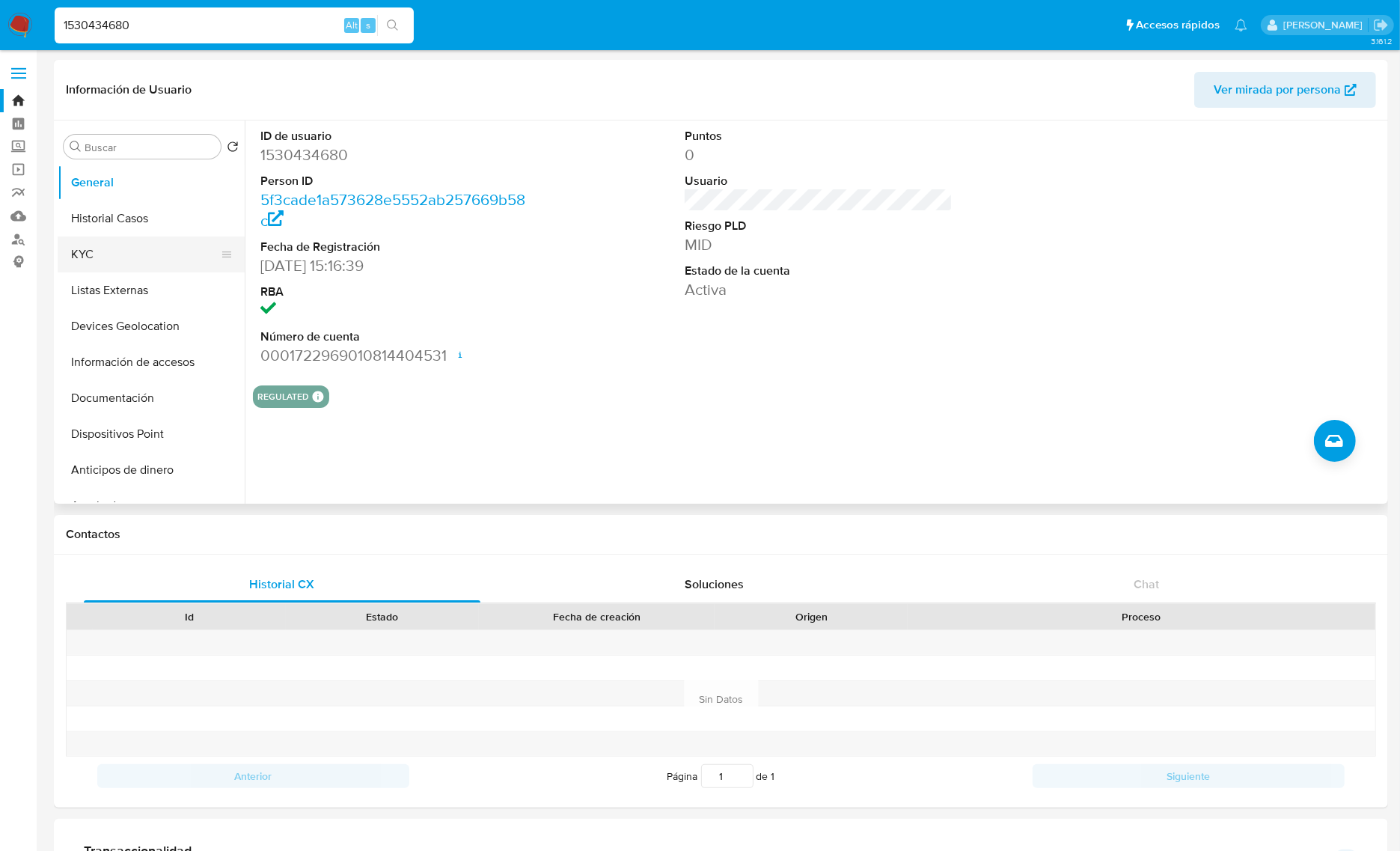
click at [111, 249] on button "KYC" at bounding box center [145, 254] width 175 height 36
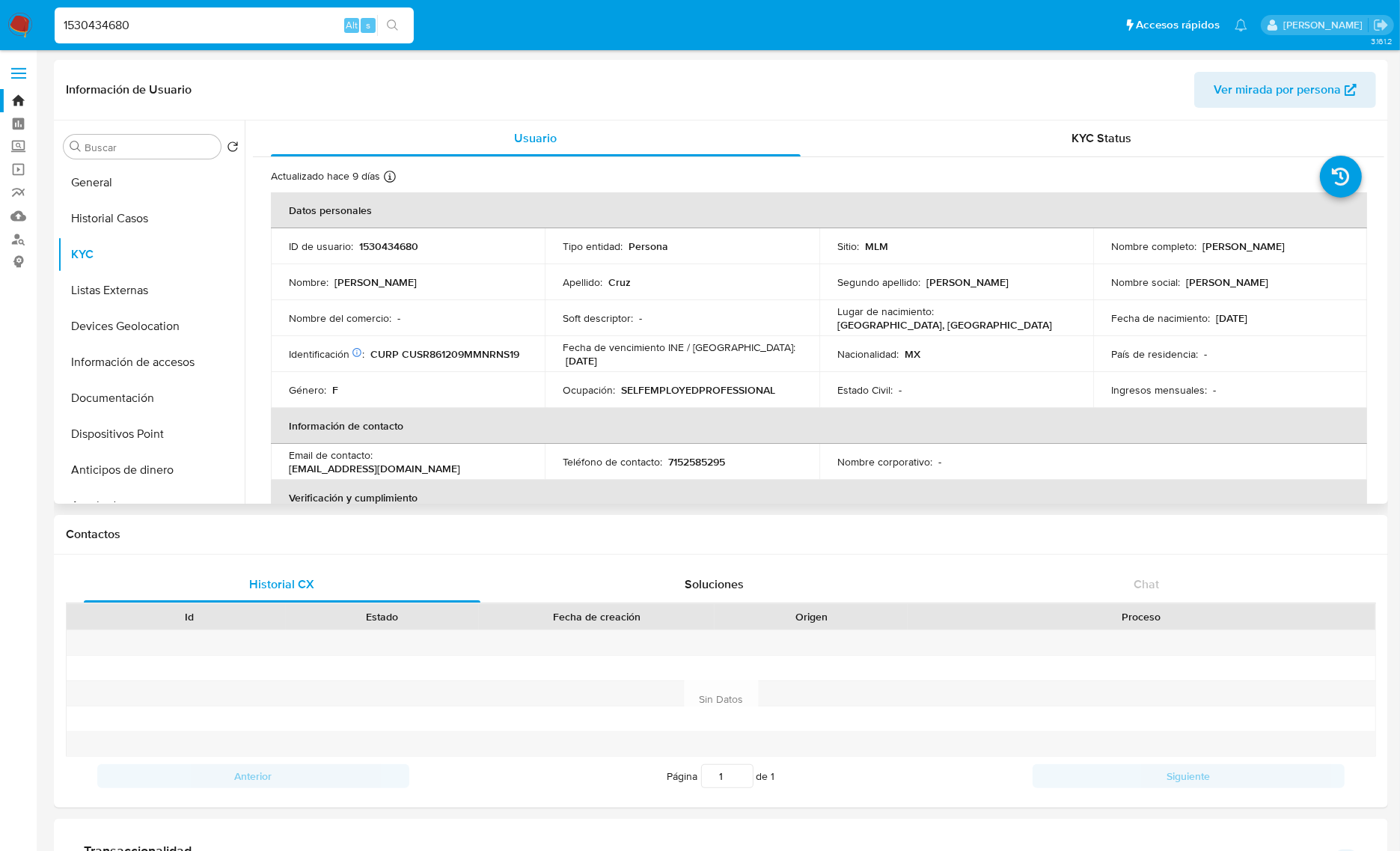
click at [939, 101] on header "Información de Usuario Ver mirada por persona" at bounding box center [721, 89] width 1311 height 36
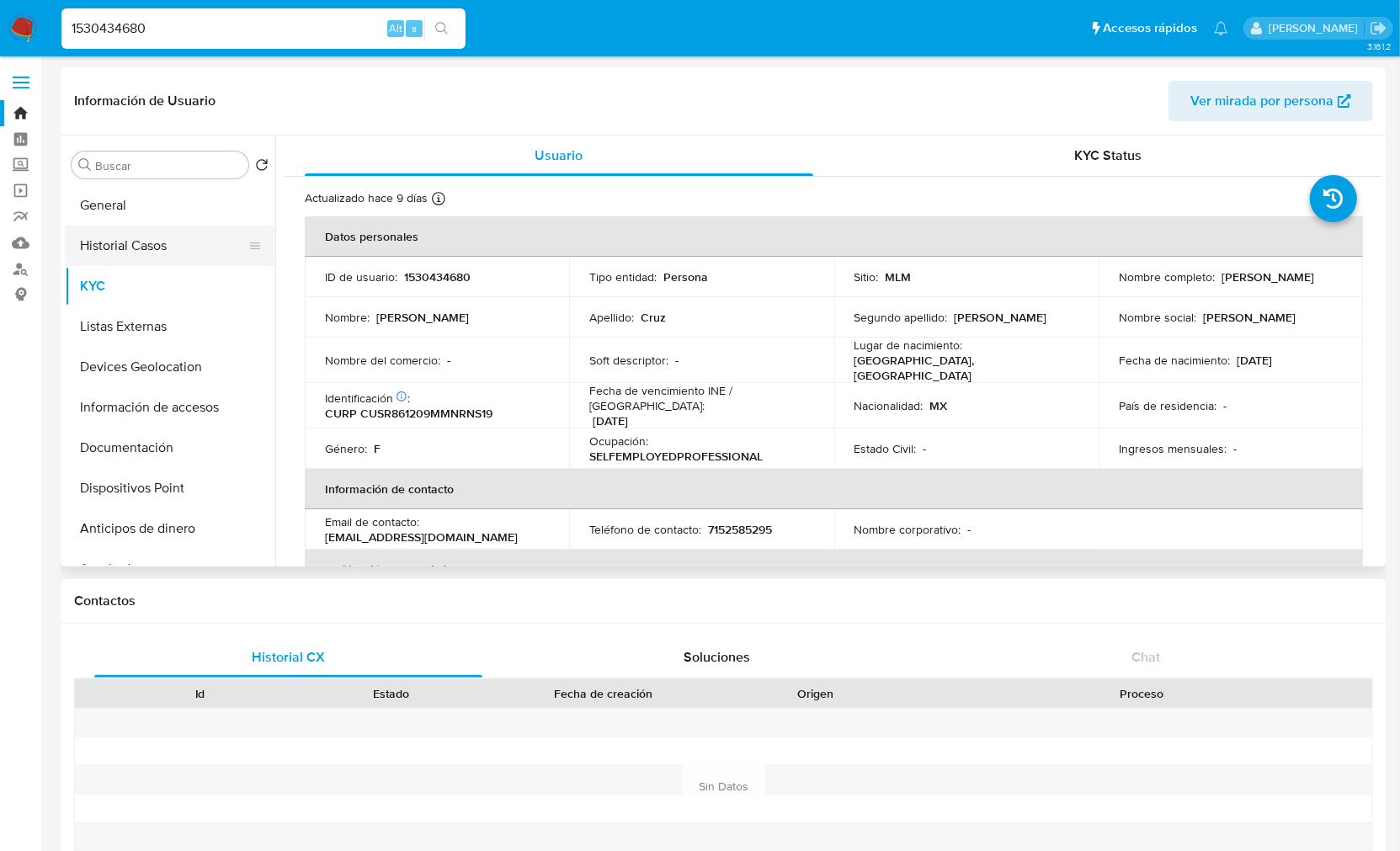
click at [145, 249] on button "Historial Casos" at bounding box center [163, 246] width 197 height 40
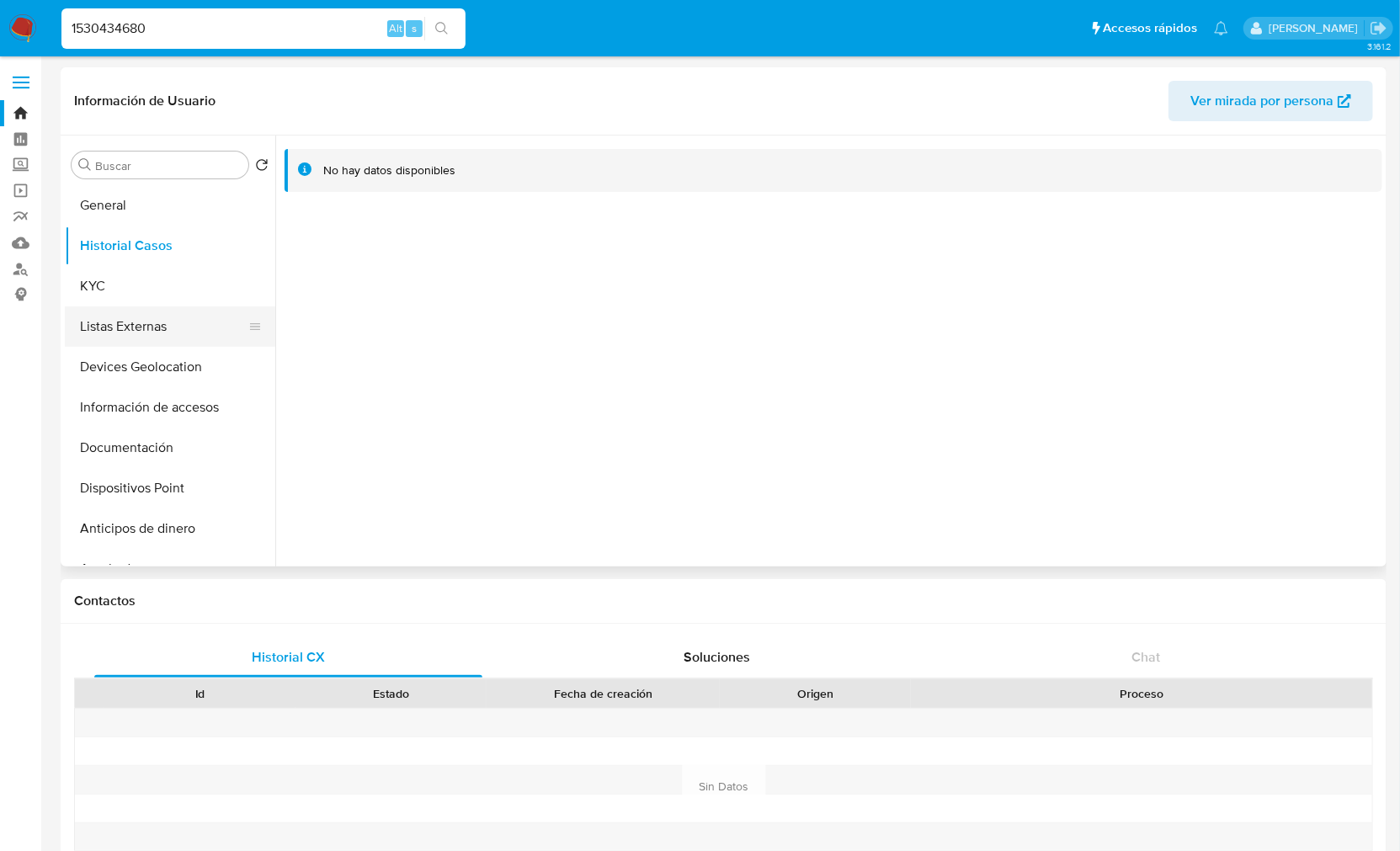
click at [175, 329] on button "Listas Externas" at bounding box center [163, 326] width 197 height 40
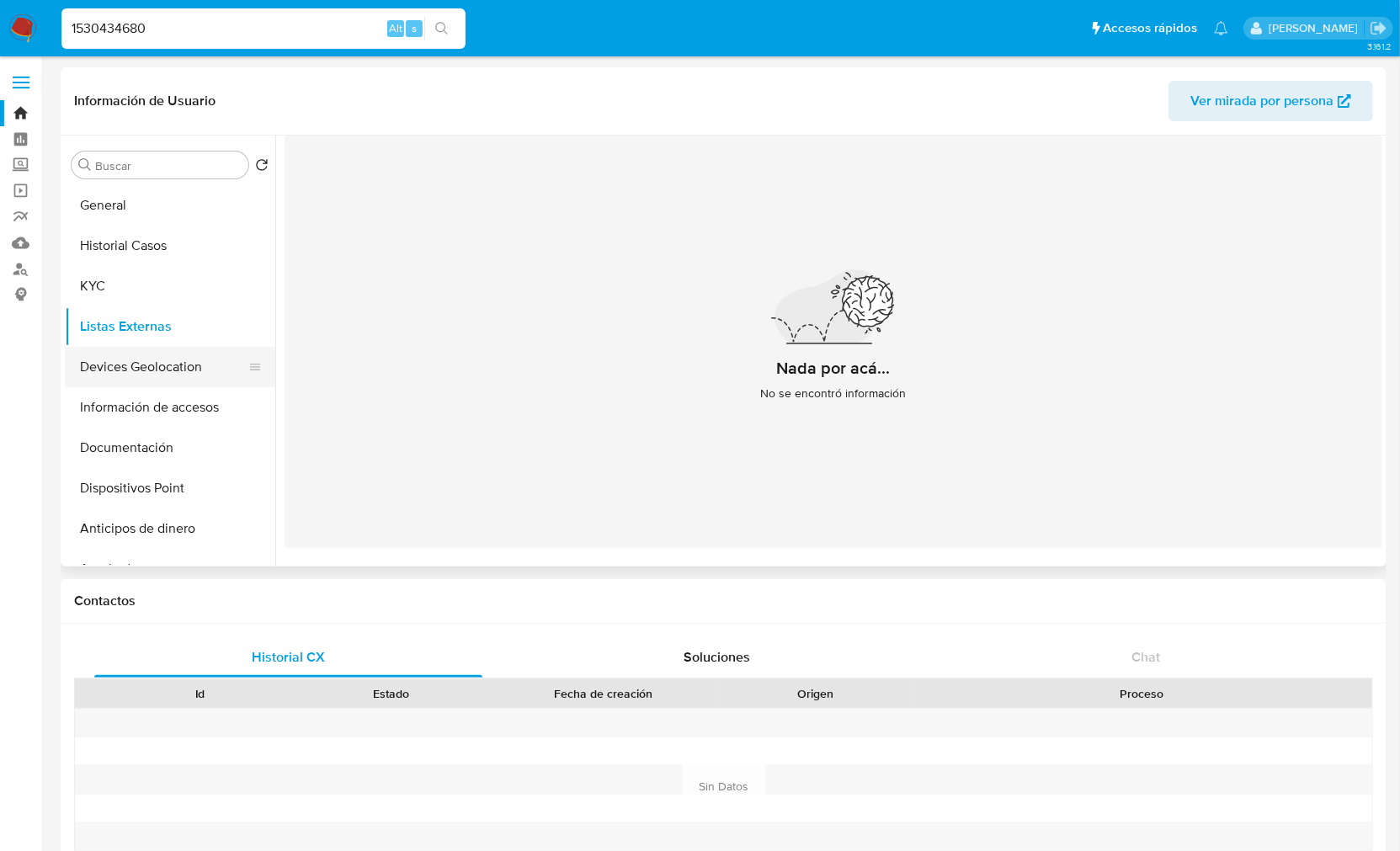
click at [172, 370] on button "Devices Geolocation" at bounding box center [163, 367] width 197 height 40
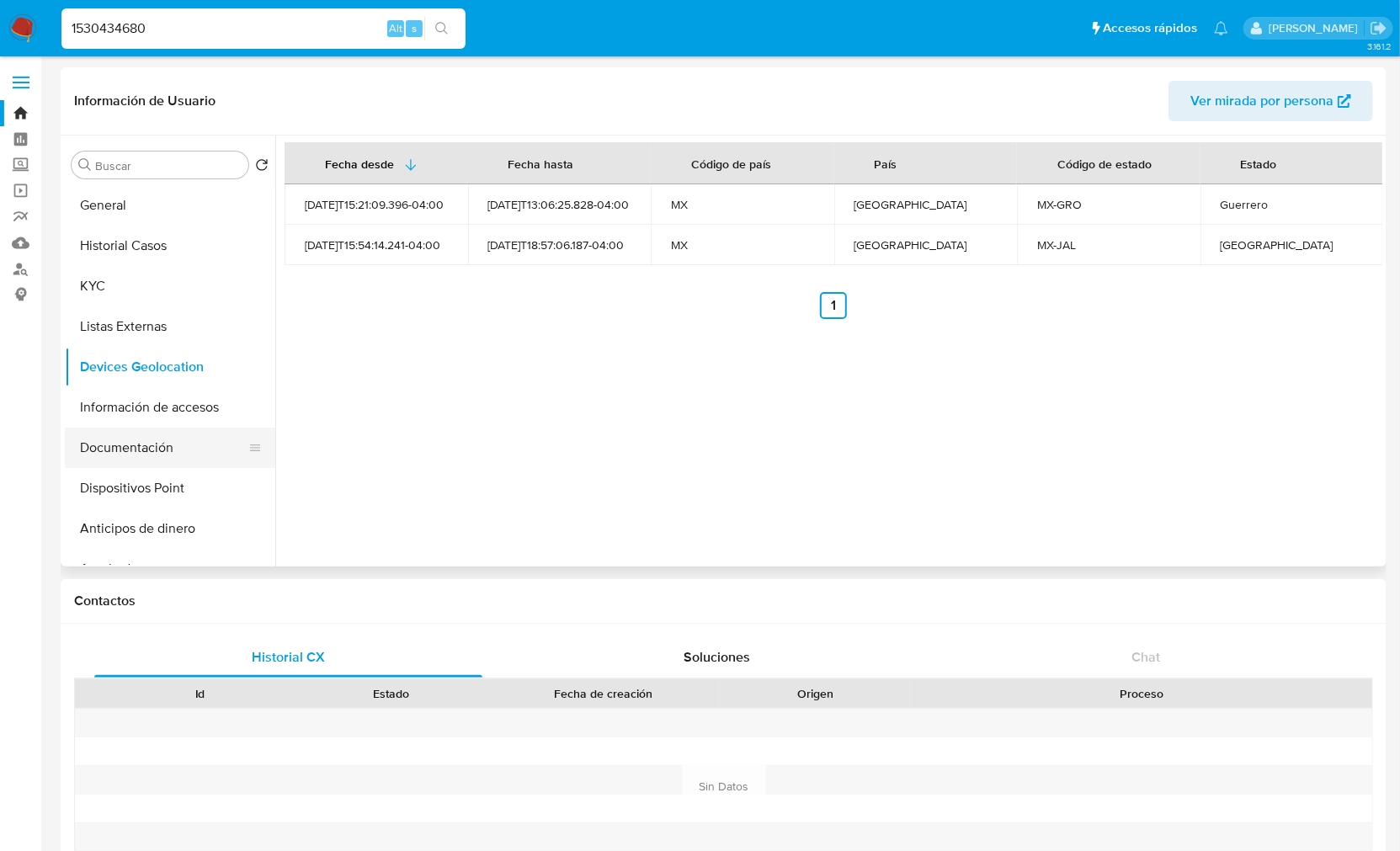
click at [144, 447] on button "Documentación" at bounding box center [163, 448] width 197 height 40
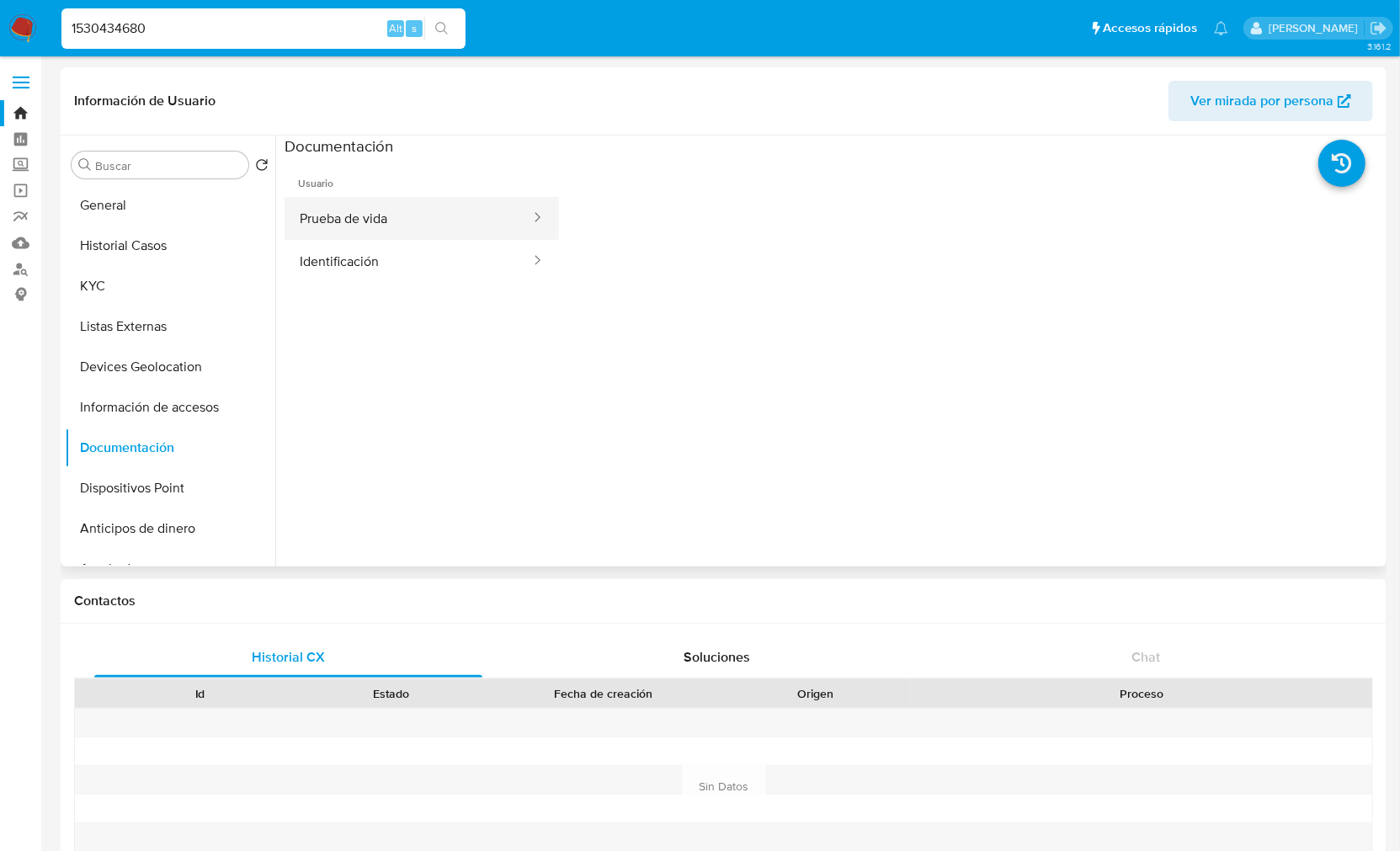
click at [418, 221] on button "Prueba de vida" at bounding box center [408, 218] width 248 height 43
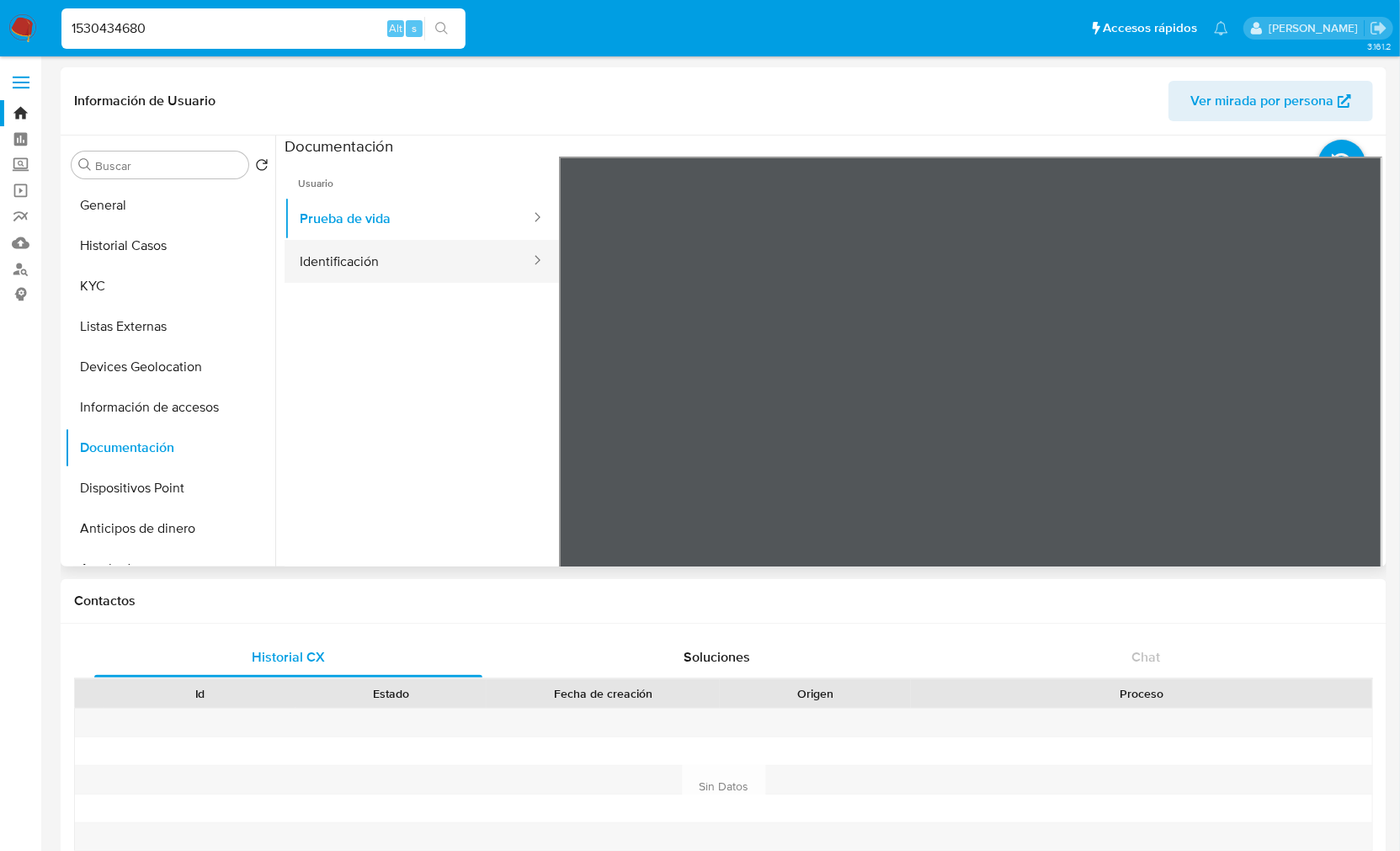
click at [424, 258] on button "Identificación" at bounding box center [408, 261] width 248 height 43
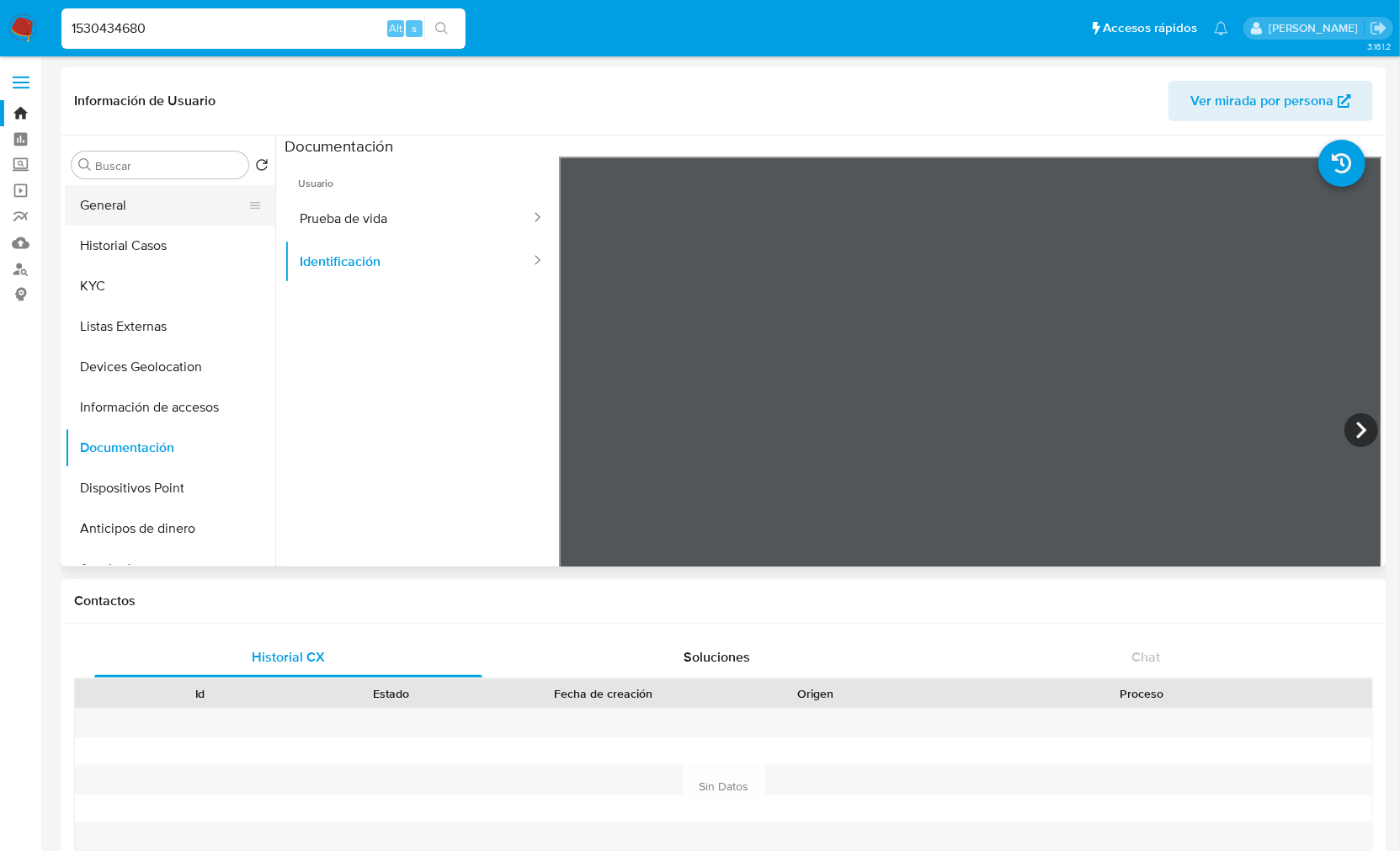
drag, startPoint x: 133, startPoint y: 207, endPoint x: 142, endPoint y: 217, distance: 13.5
click at [133, 207] on button "General" at bounding box center [163, 206] width 197 height 40
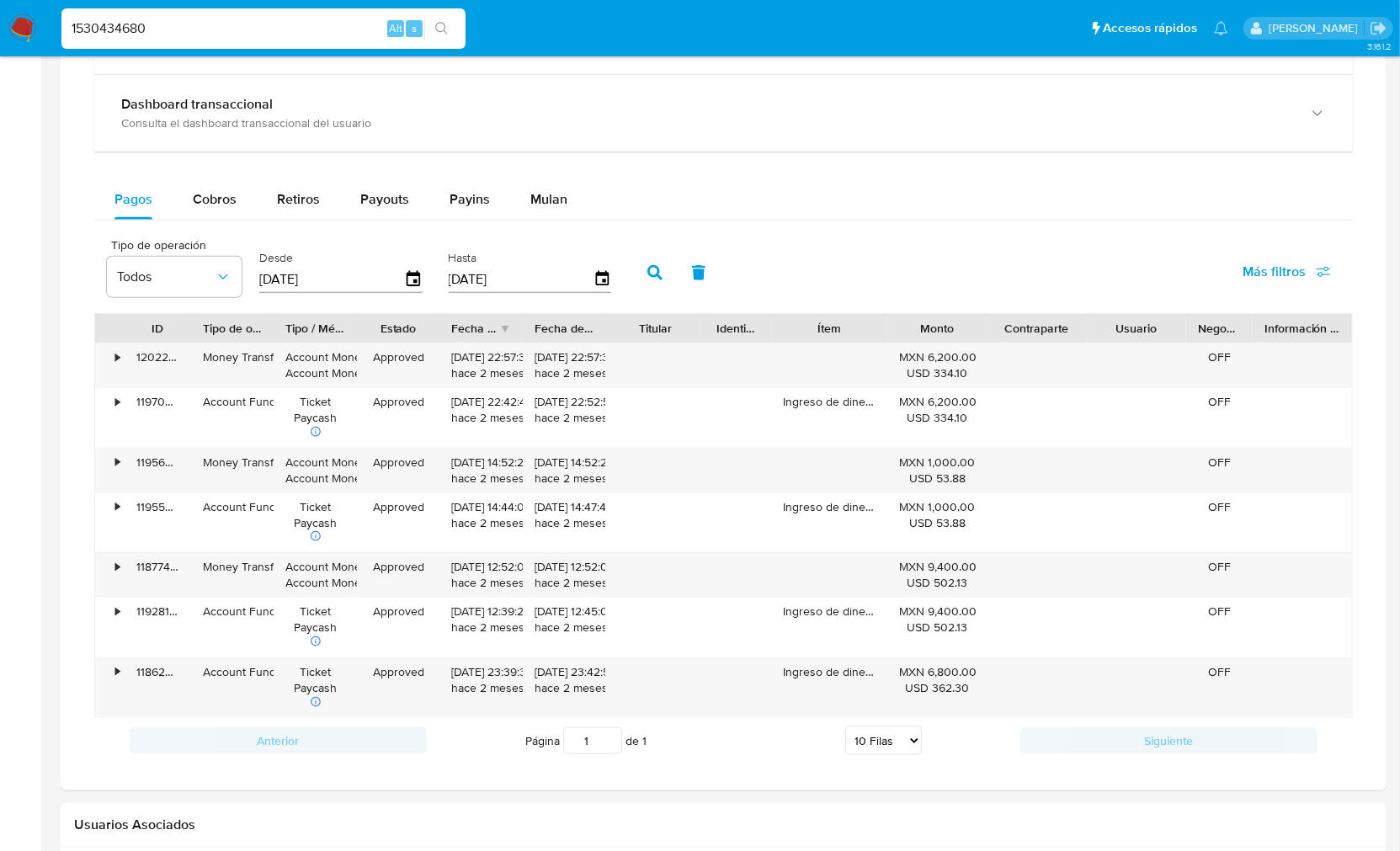
scroll to position [1028, 0]
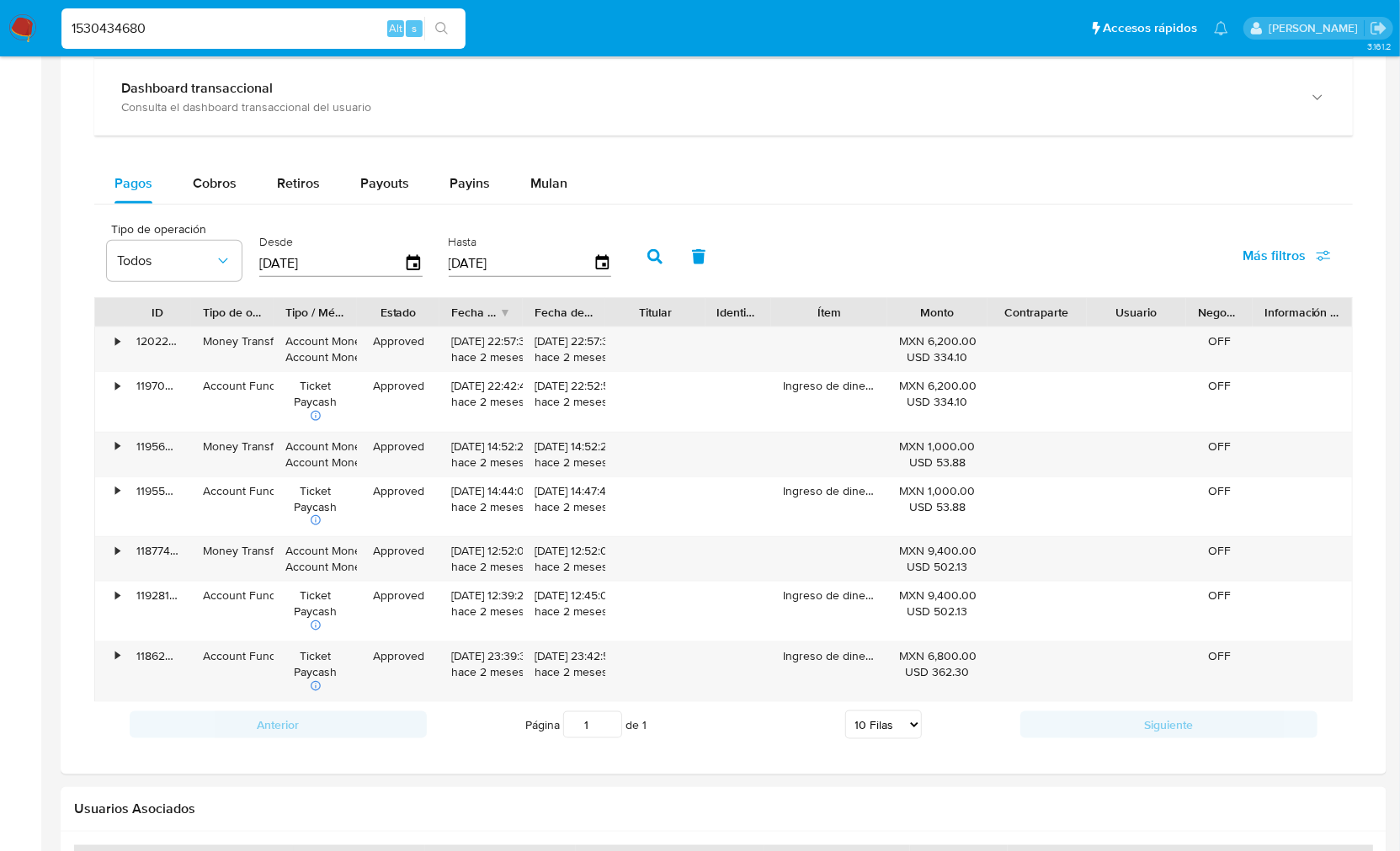
click at [112, 31] on input "1530434680" at bounding box center [263, 28] width 404 height 22
paste input "279292888"
type input "279292888"
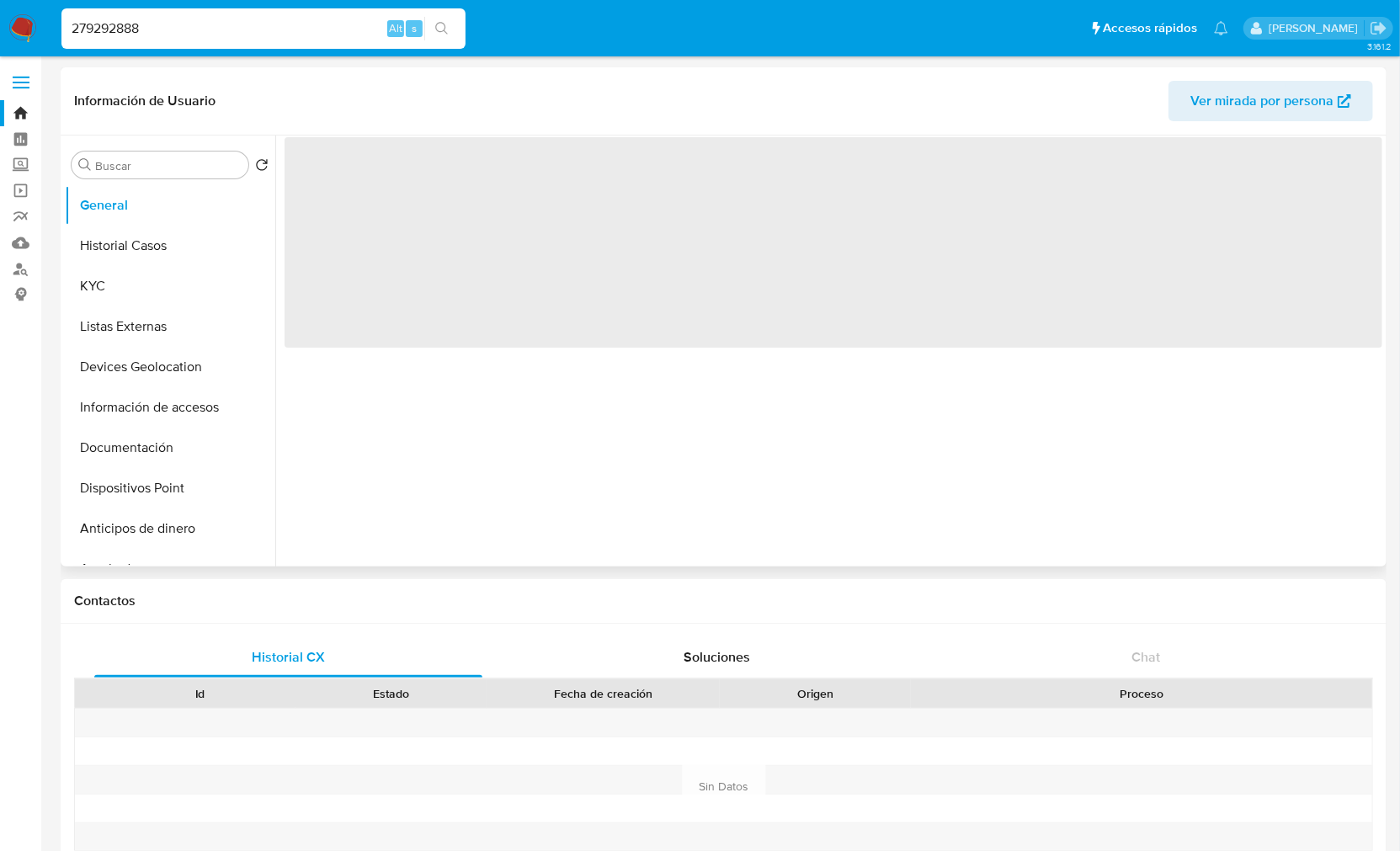
select select "10"
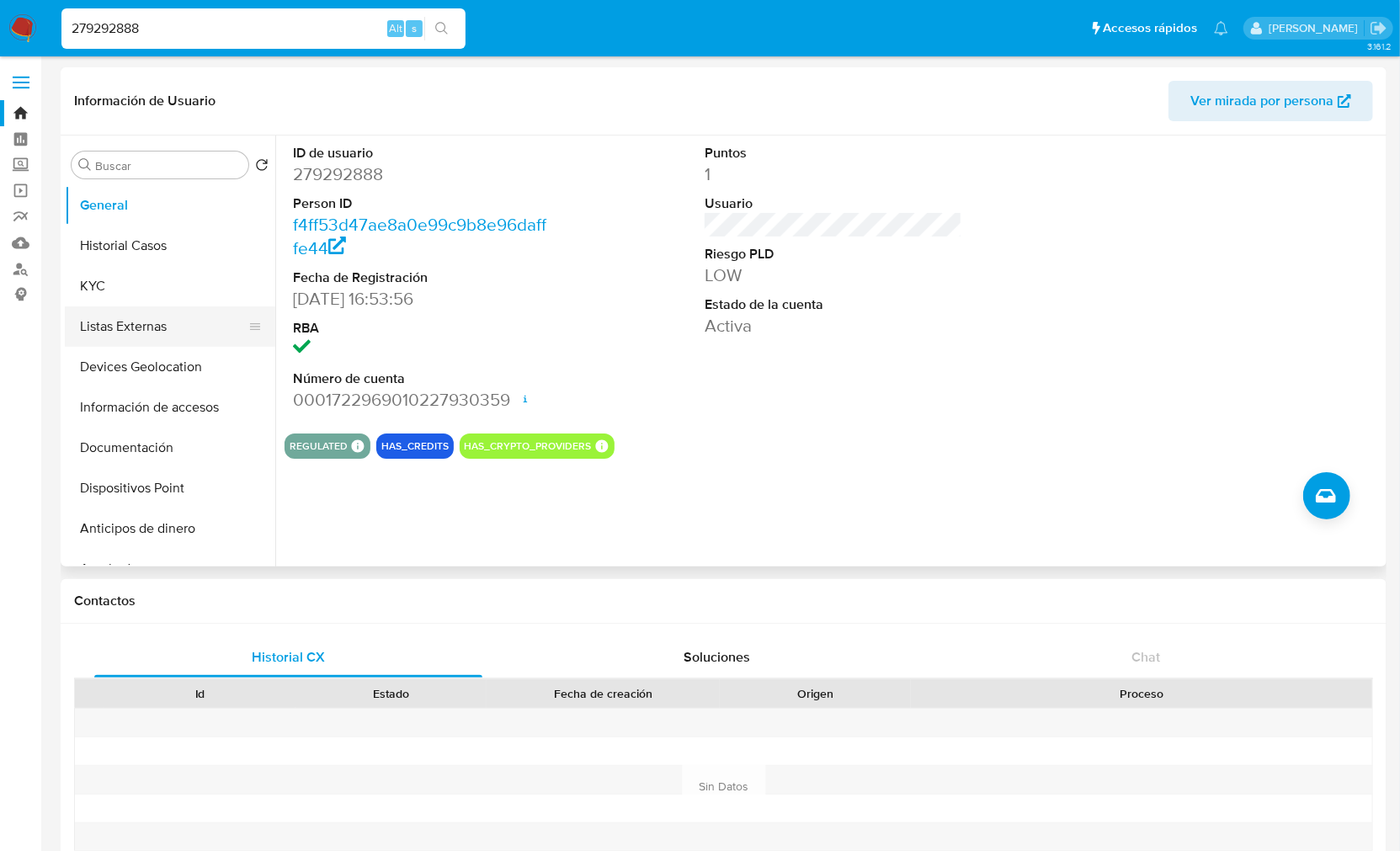
drag, startPoint x: 126, startPoint y: 280, endPoint x: 214, endPoint y: 329, distance: 100.7
click at [126, 280] on button "KYC" at bounding box center [170, 286] width 210 height 40
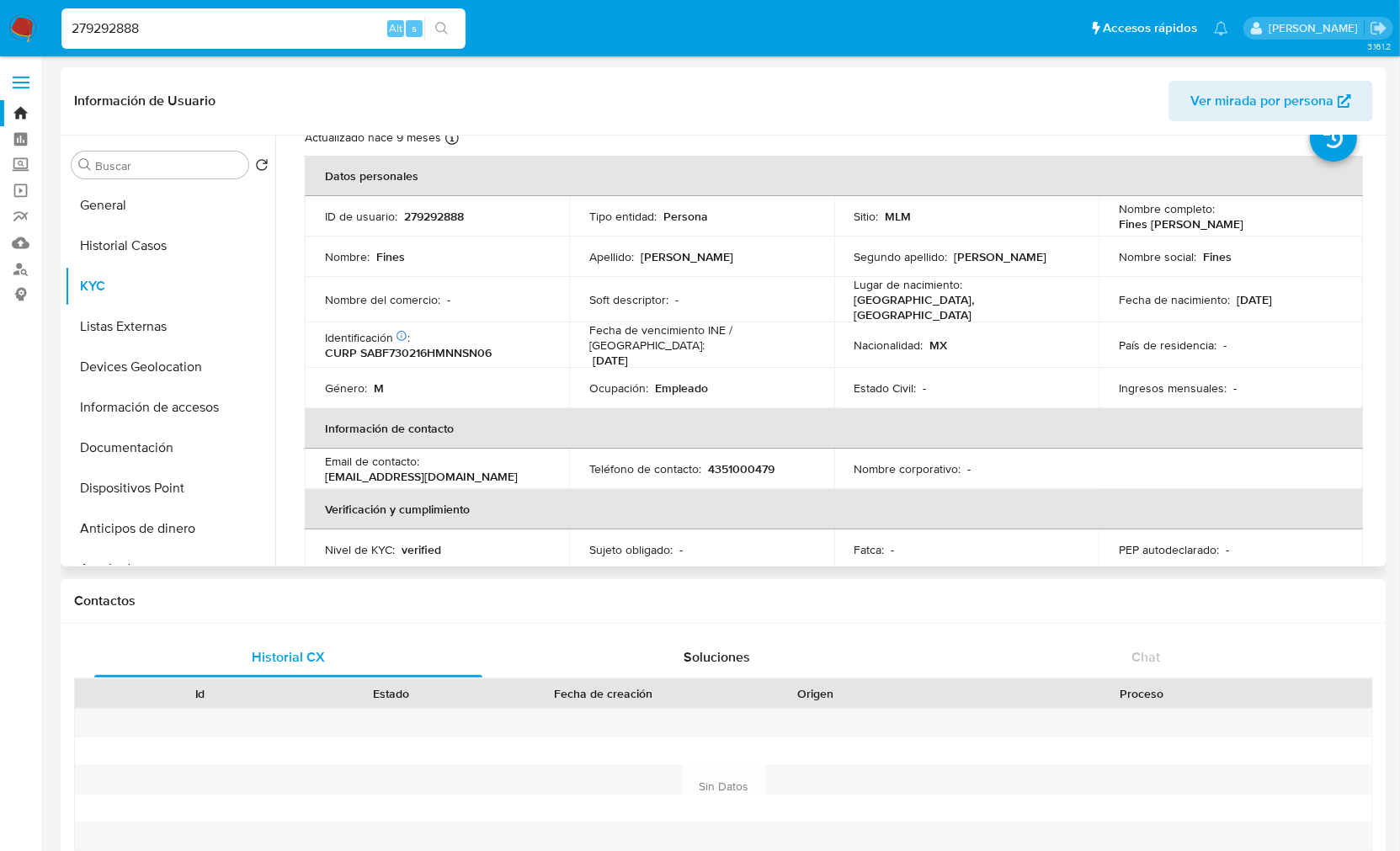
scroll to position [93, 0]
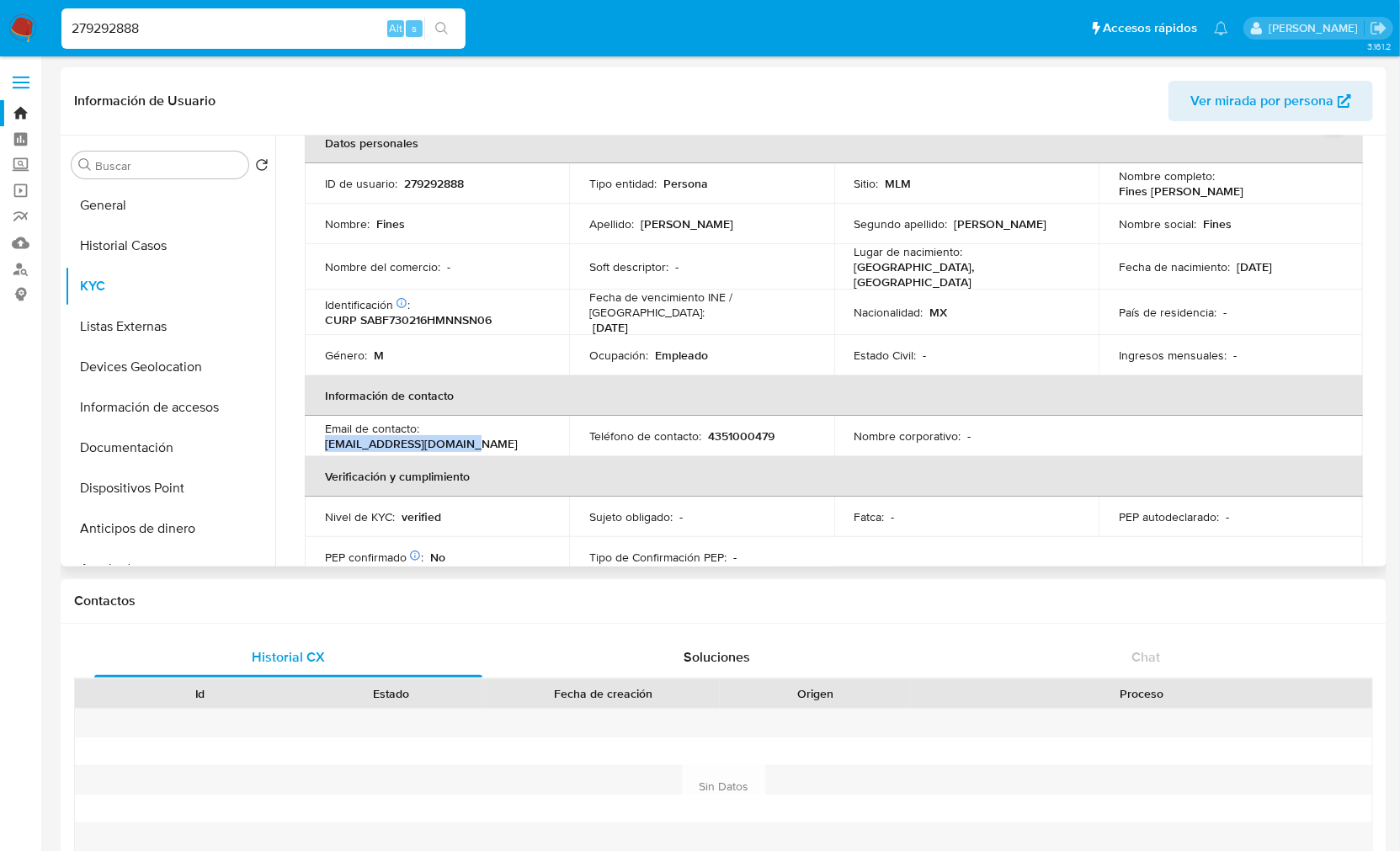
drag, startPoint x: 484, startPoint y: 431, endPoint x: 304, endPoint y: 436, distance: 180.1
click at [305, 436] on td "Email de contacto : powerpoing360@gmail.com" at bounding box center [436, 436] width 264 height 40
click at [142, 450] on button "Documentación" at bounding box center [163, 448] width 197 height 40
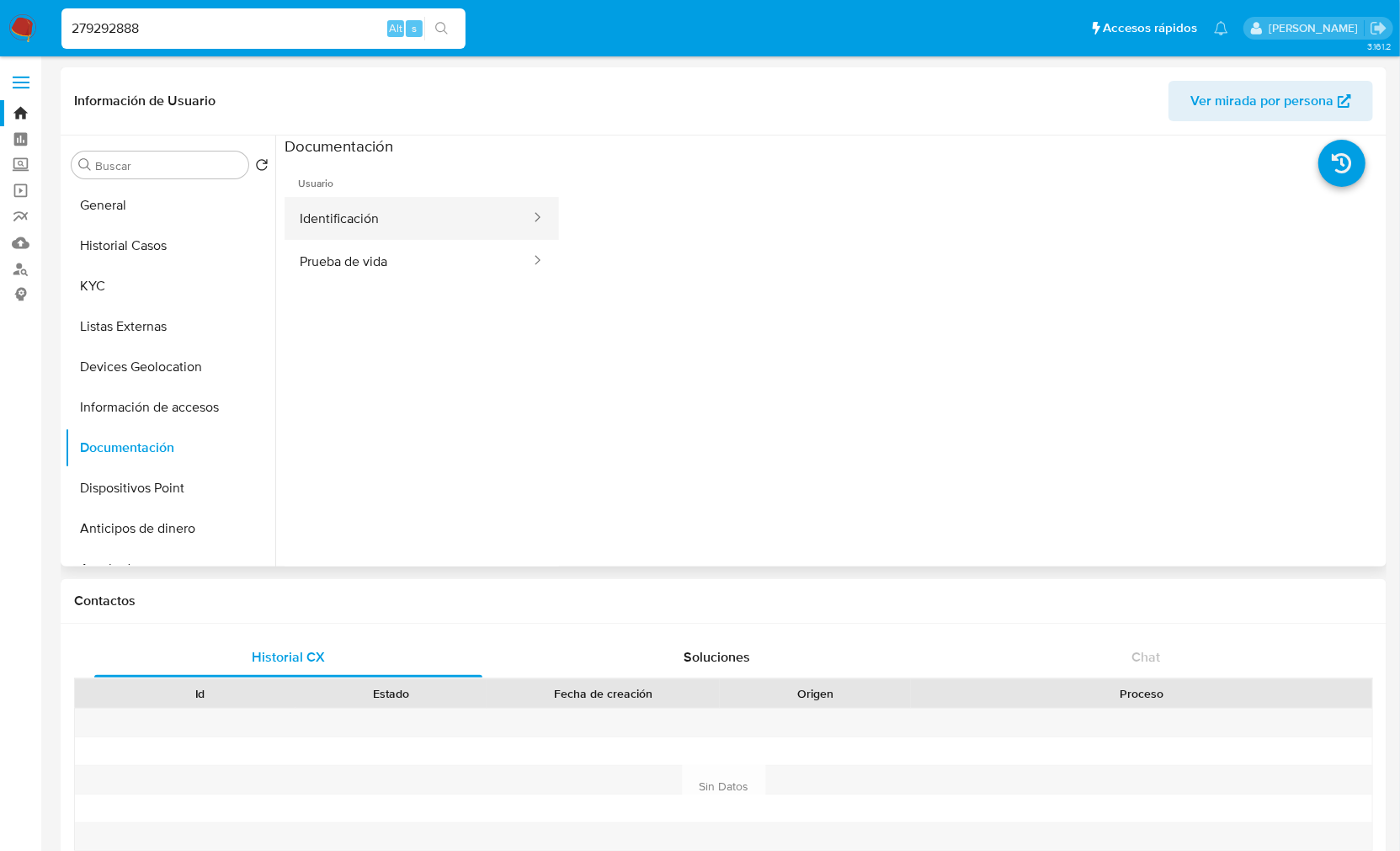
drag, startPoint x: 370, startPoint y: 220, endPoint x: 384, endPoint y: 230, distance: 17.2
click at [370, 222] on button "Identificación" at bounding box center [408, 218] width 248 height 43
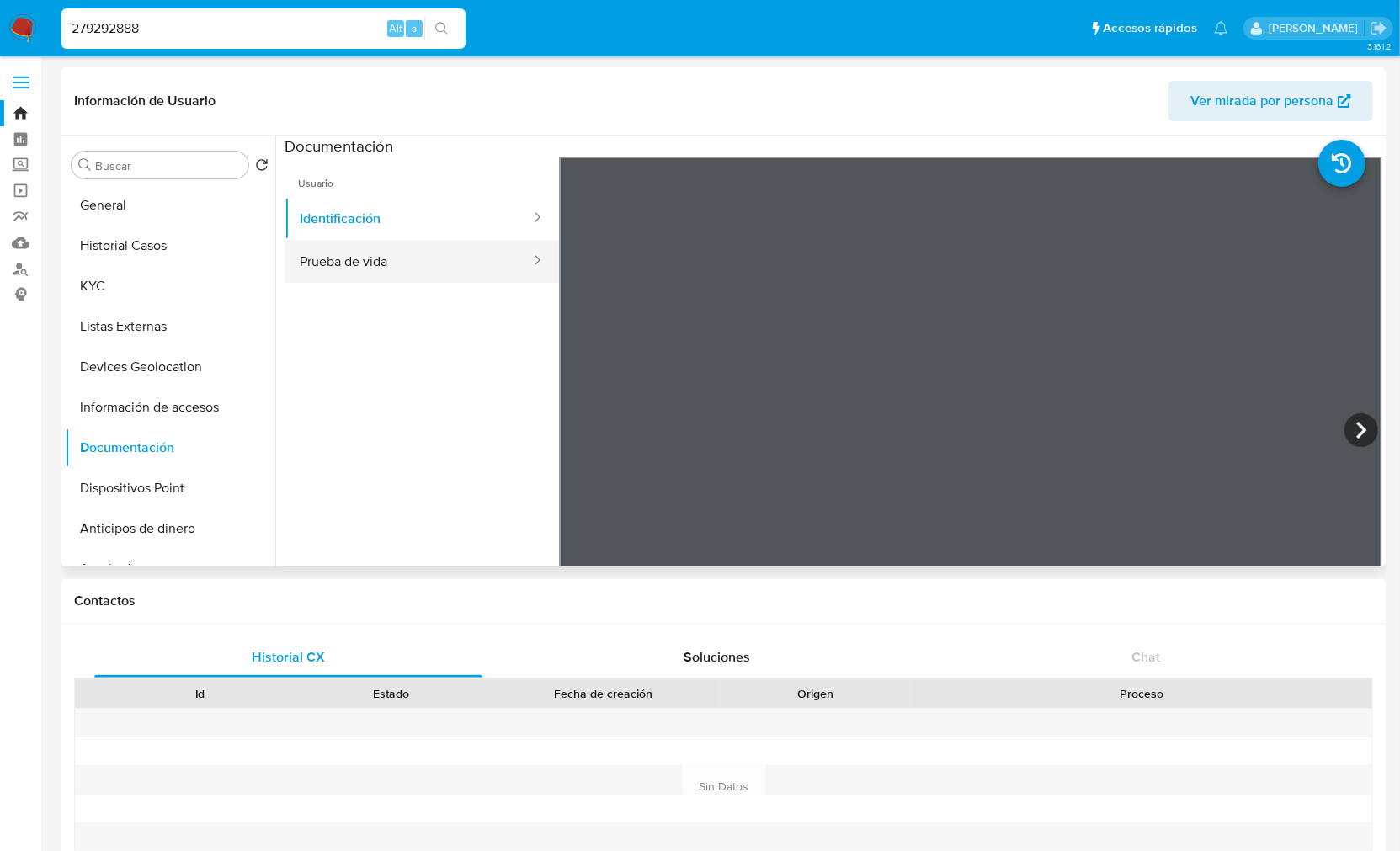
click at [376, 257] on button "Prueba de vida" at bounding box center [408, 261] width 248 height 43
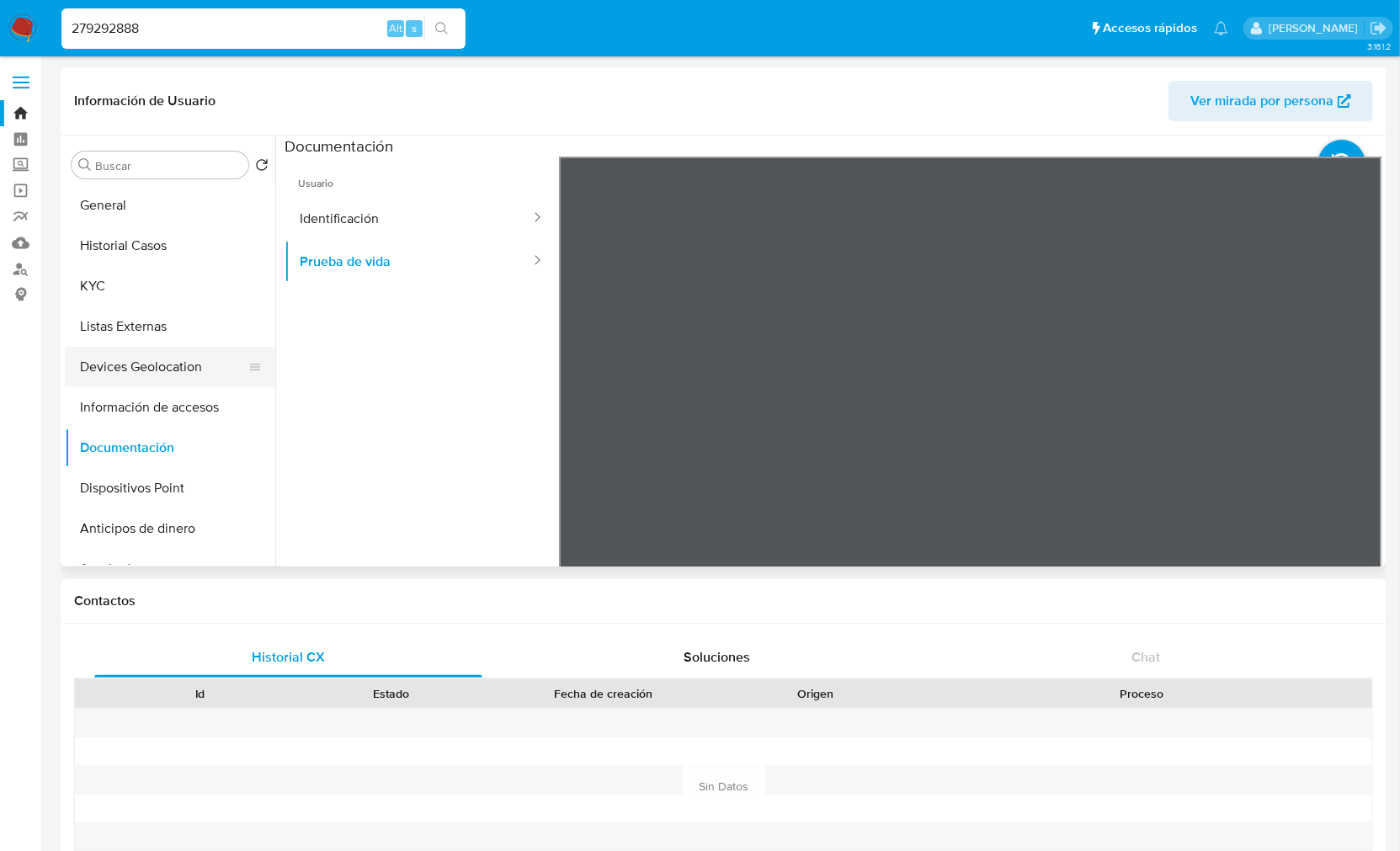
click at [172, 376] on button "Devices Geolocation" at bounding box center [163, 367] width 197 height 40
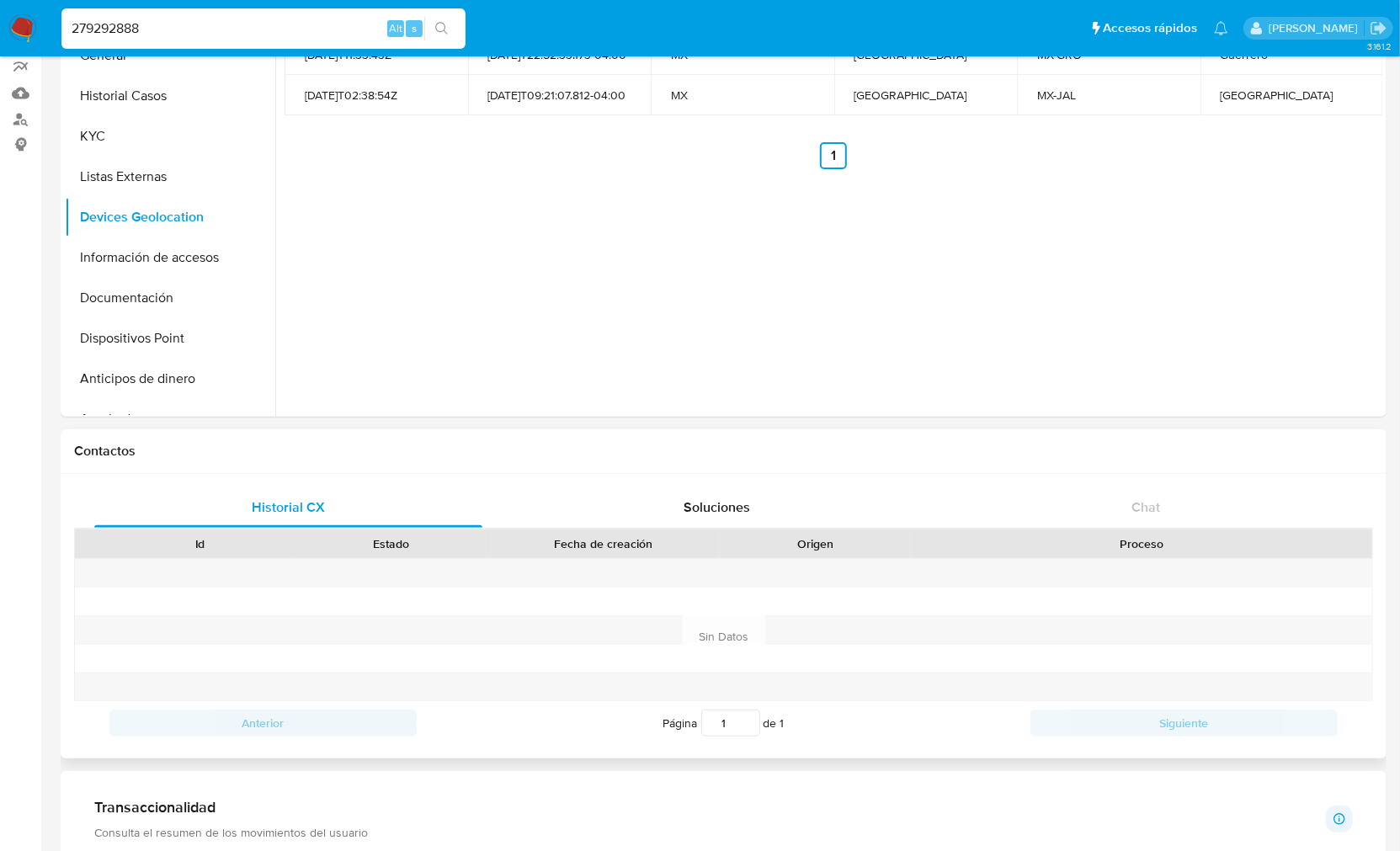
scroll to position [186, 0]
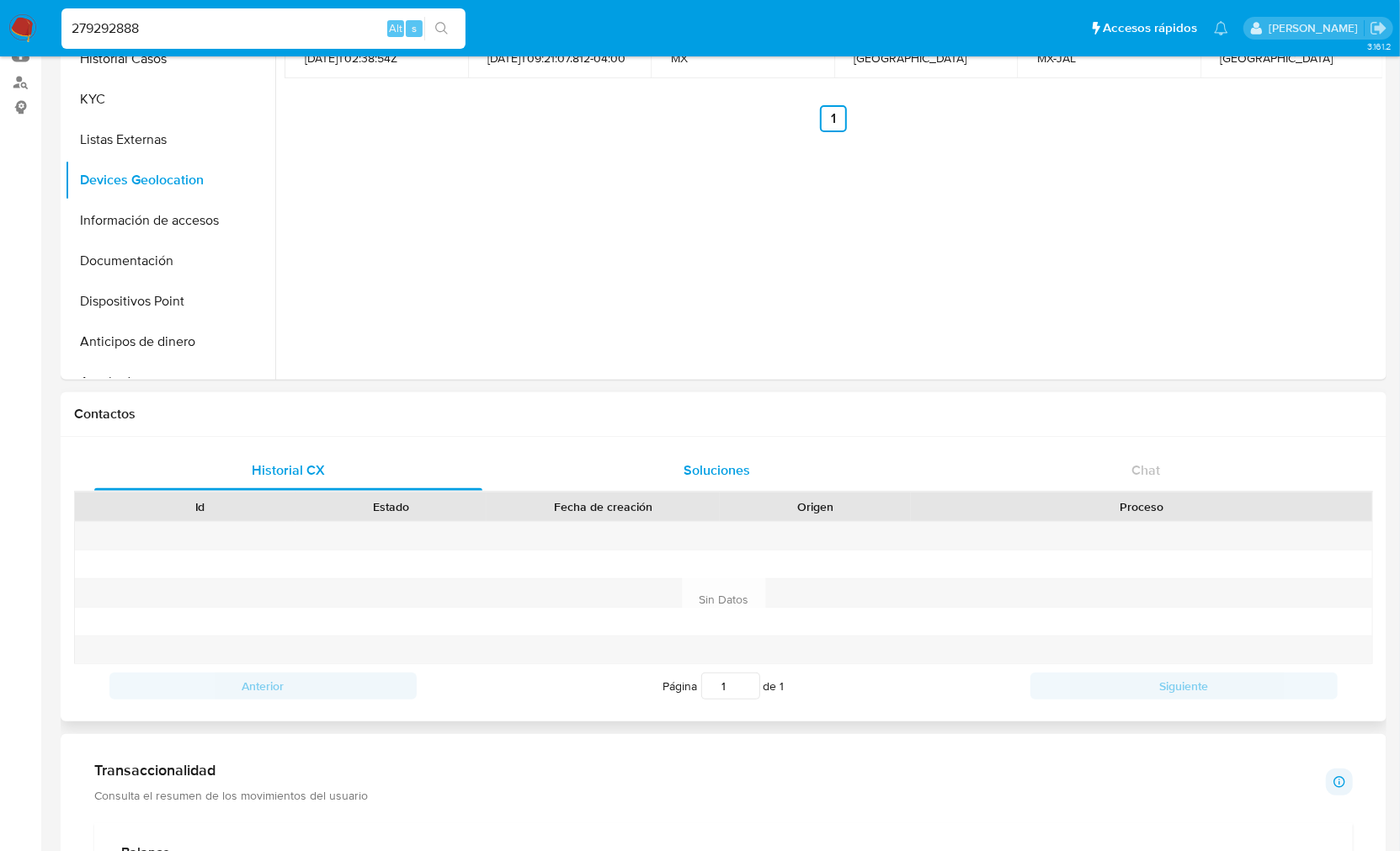
drag, startPoint x: 747, startPoint y: 477, endPoint x: 759, endPoint y: 477, distance: 12.0
click at [746, 477] on span "Soluciones" at bounding box center [716, 470] width 67 height 19
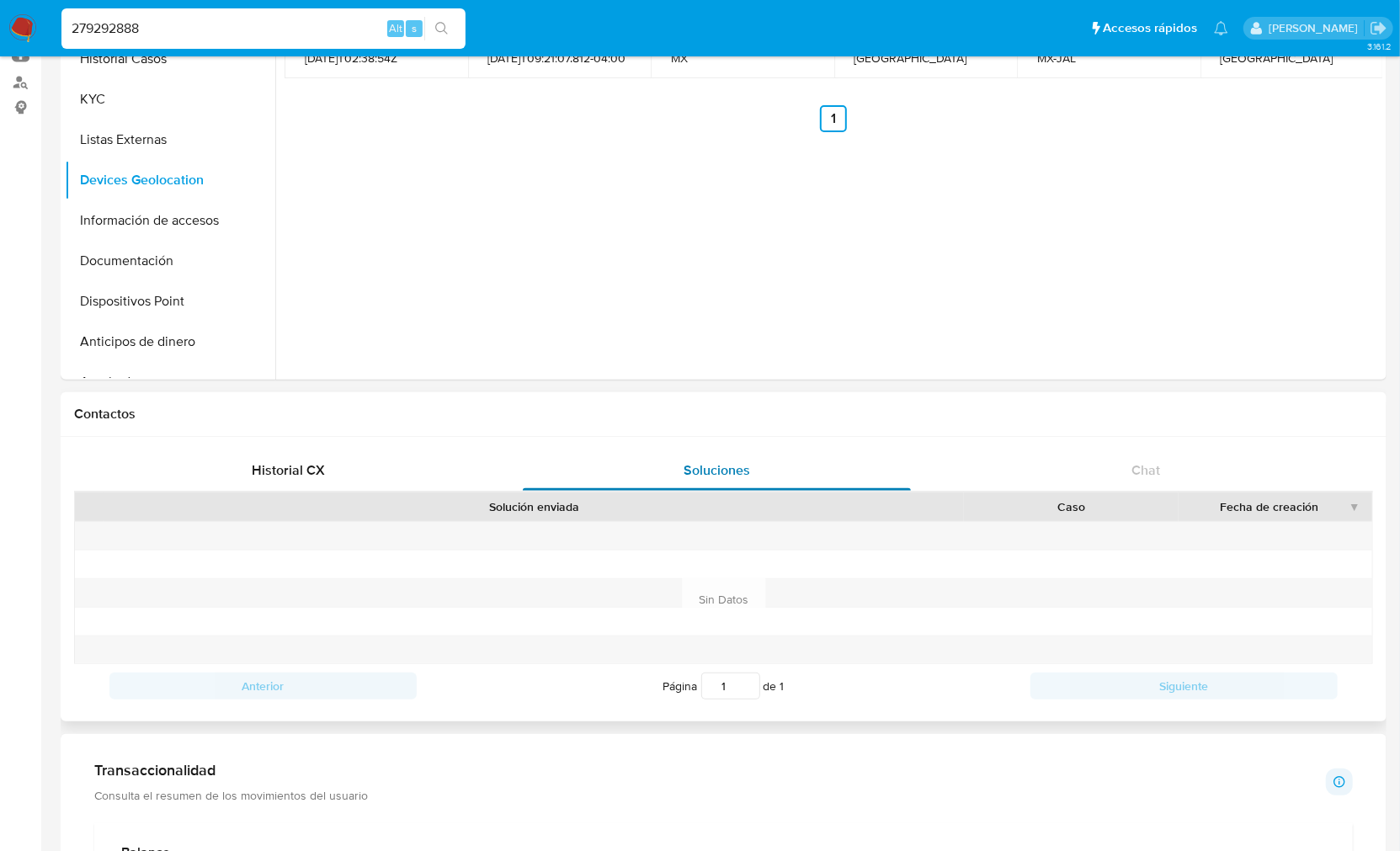
scroll to position [0, 0]
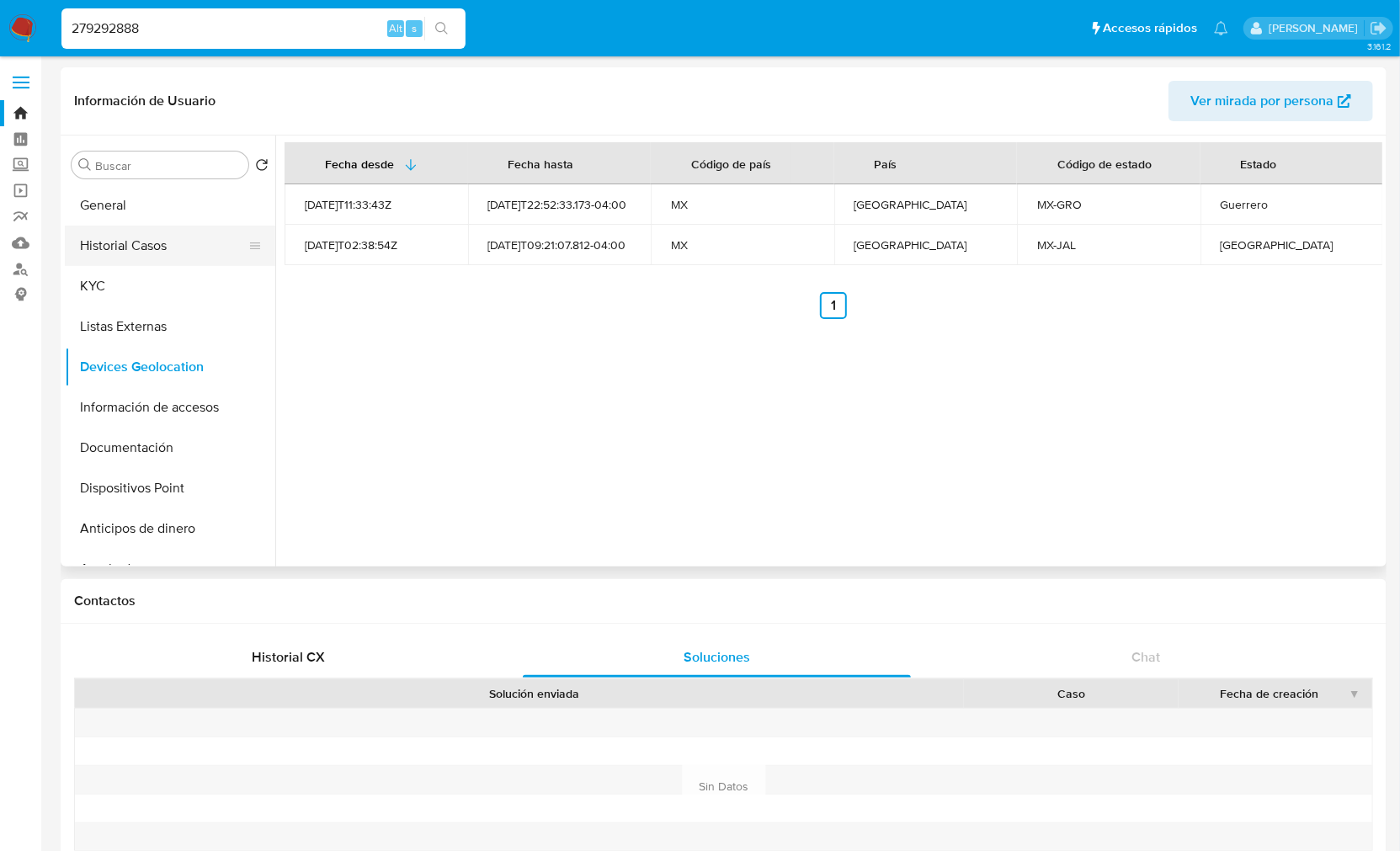
click at [172, 259] on button "Historial Casos" at bounding box center [163, 246] width 197 height 40
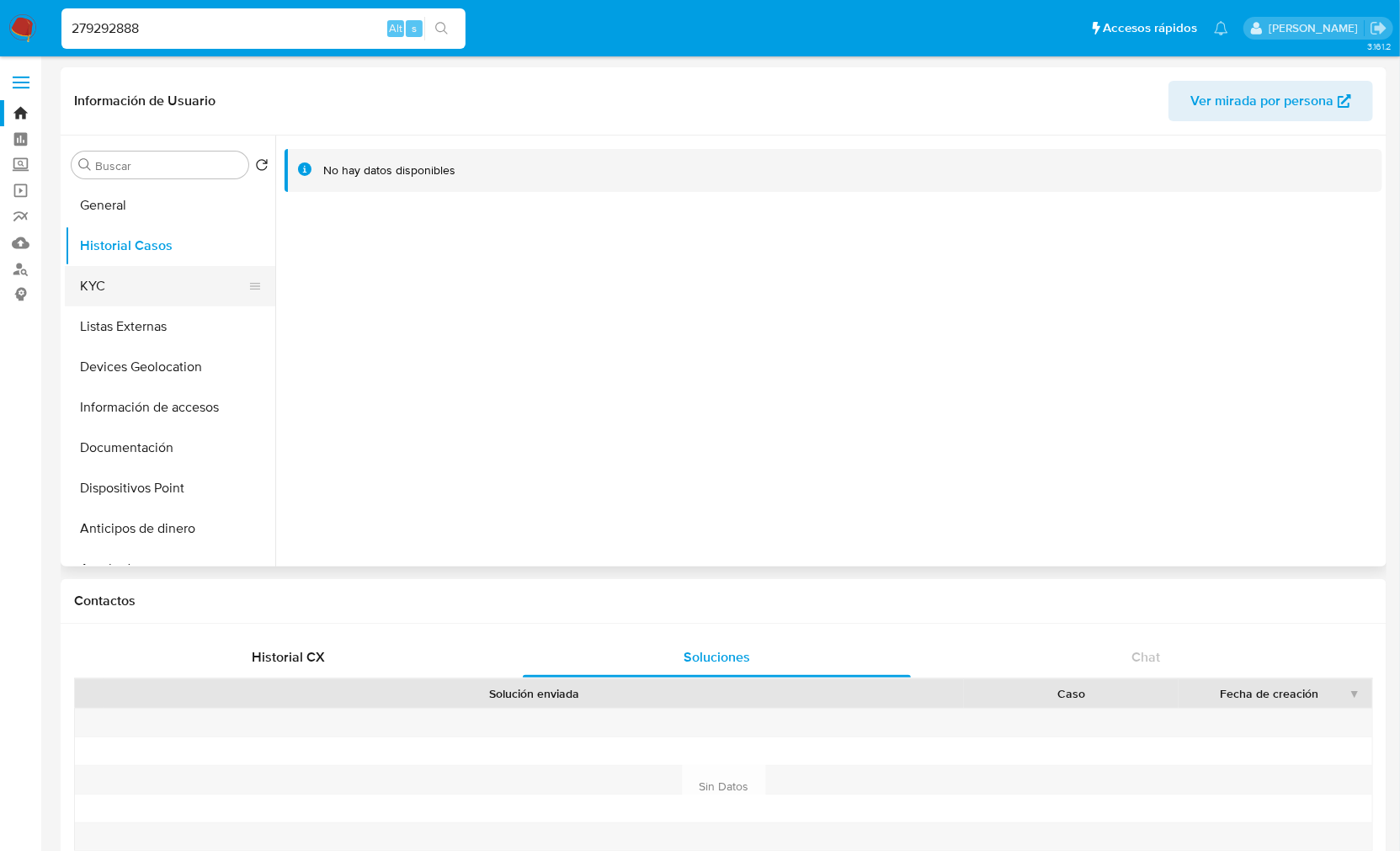
click at [153, 299] on button "KYC" at bounding box center [163, 286] width 197 height 40
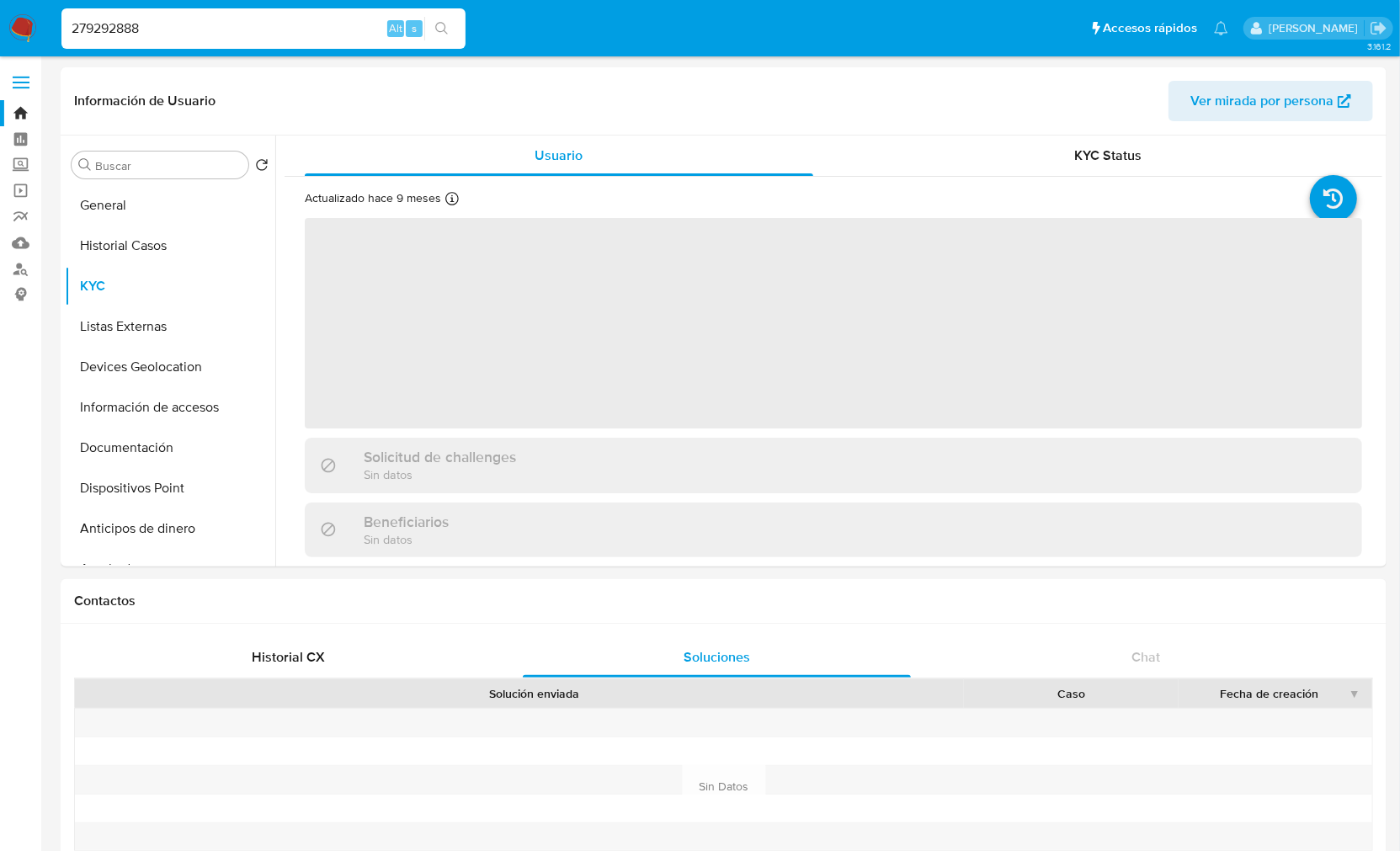
click at [134, 29] on input "279292888" at bounding box center [263, 28] width 404 height 22
paste input "186348543"
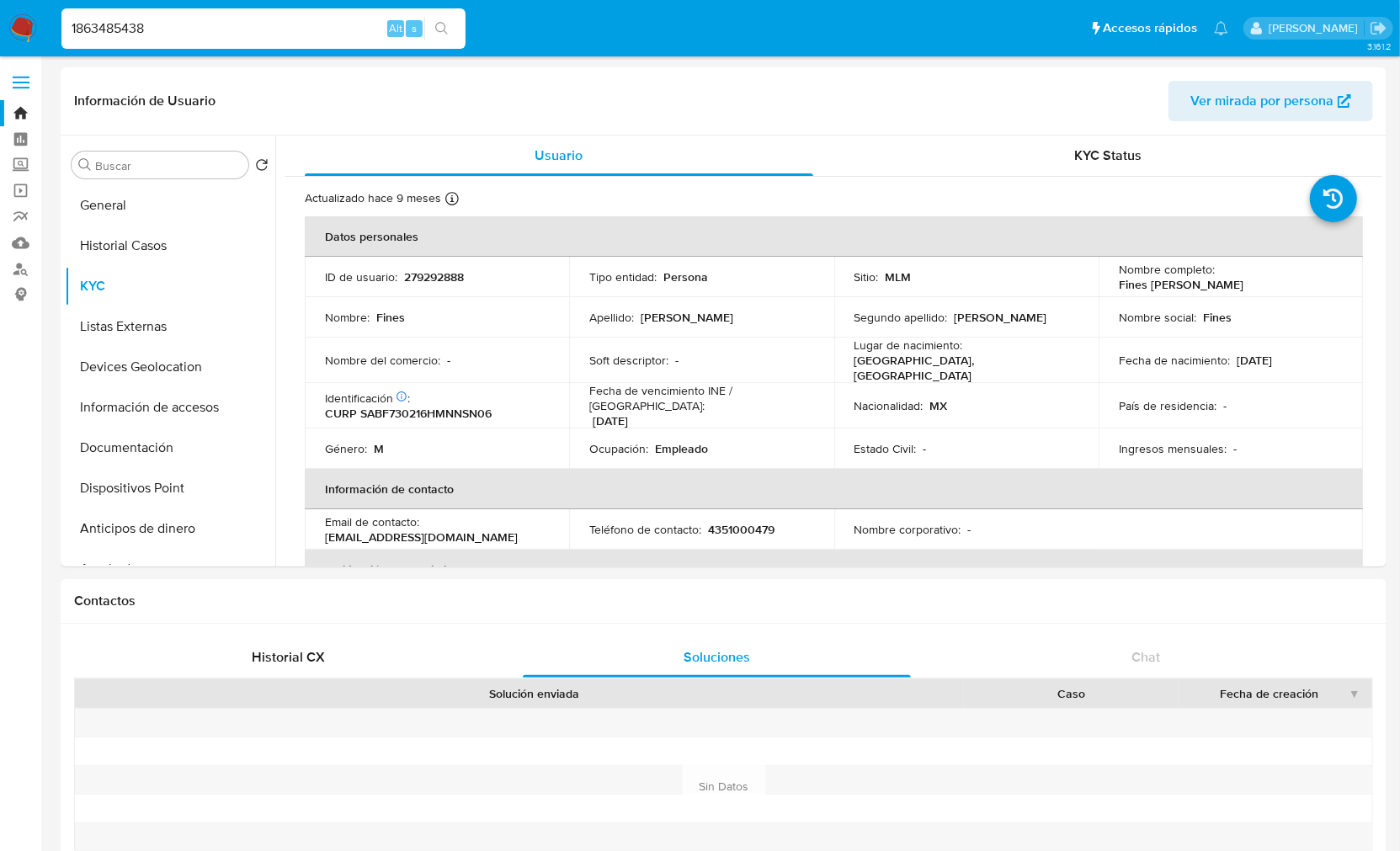
type input "1863485438"
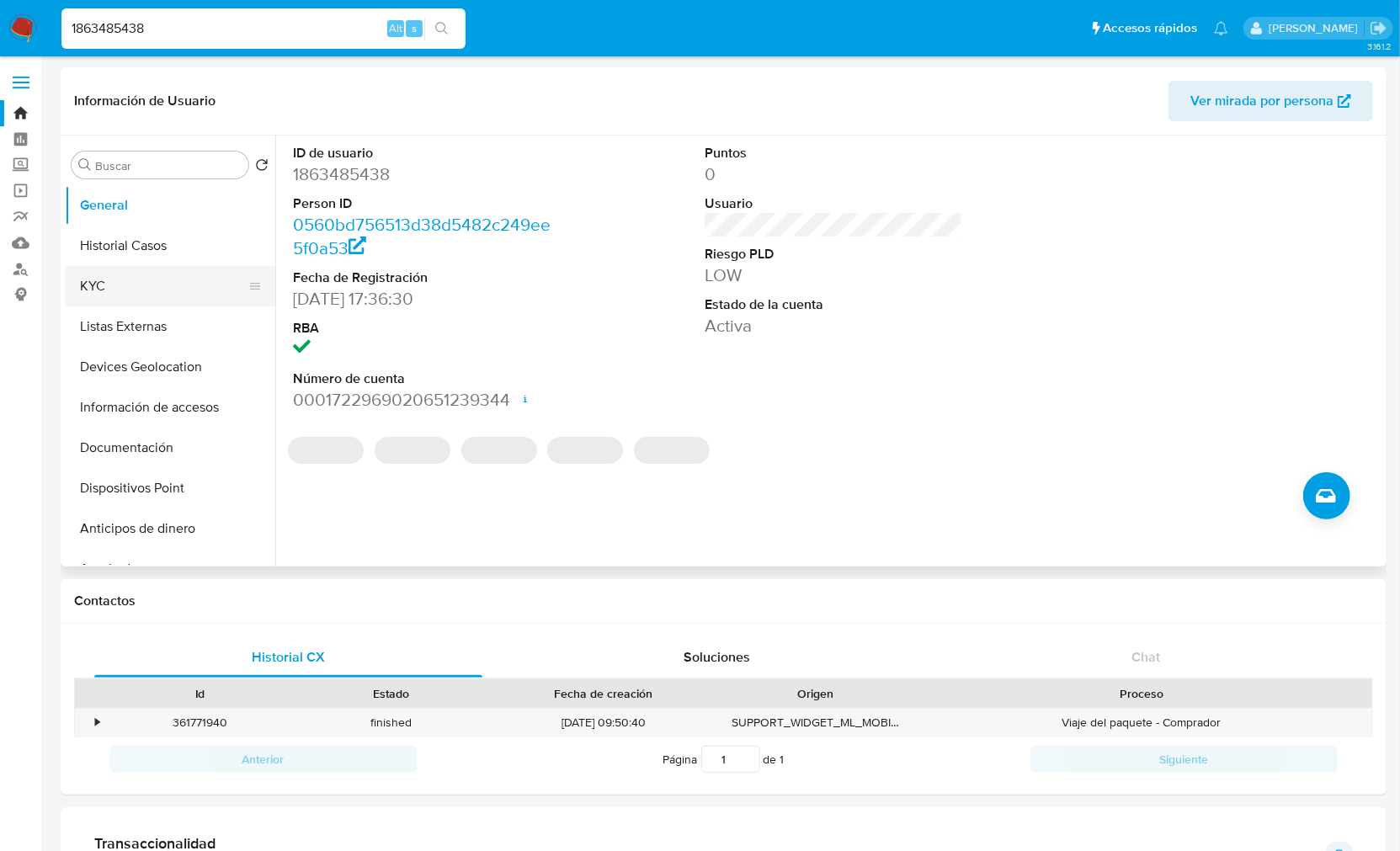
click at [103, 280] on button "KYC" at bounding box center [163, 286] width 197 height 40
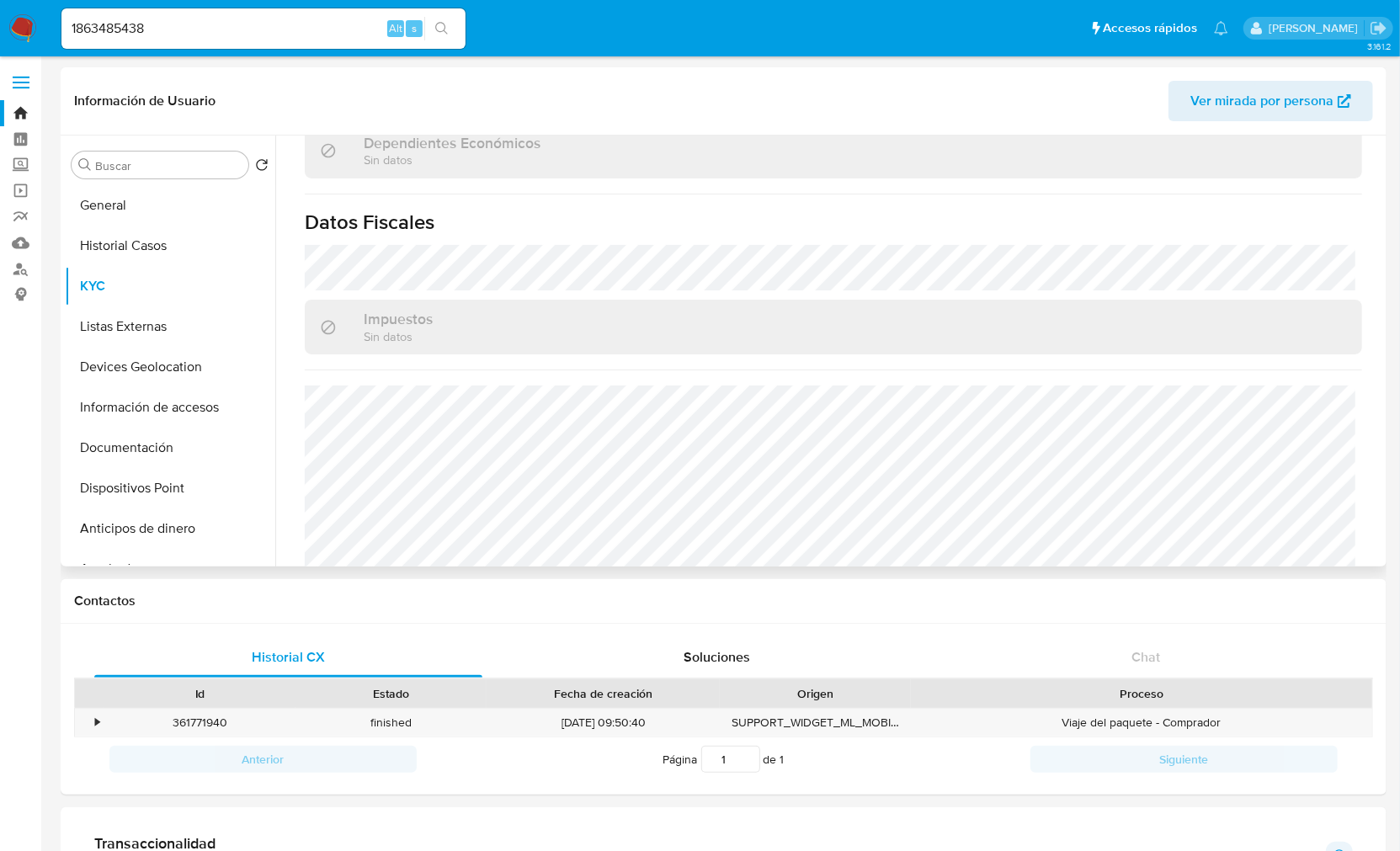
scroll to position [1057, 0]
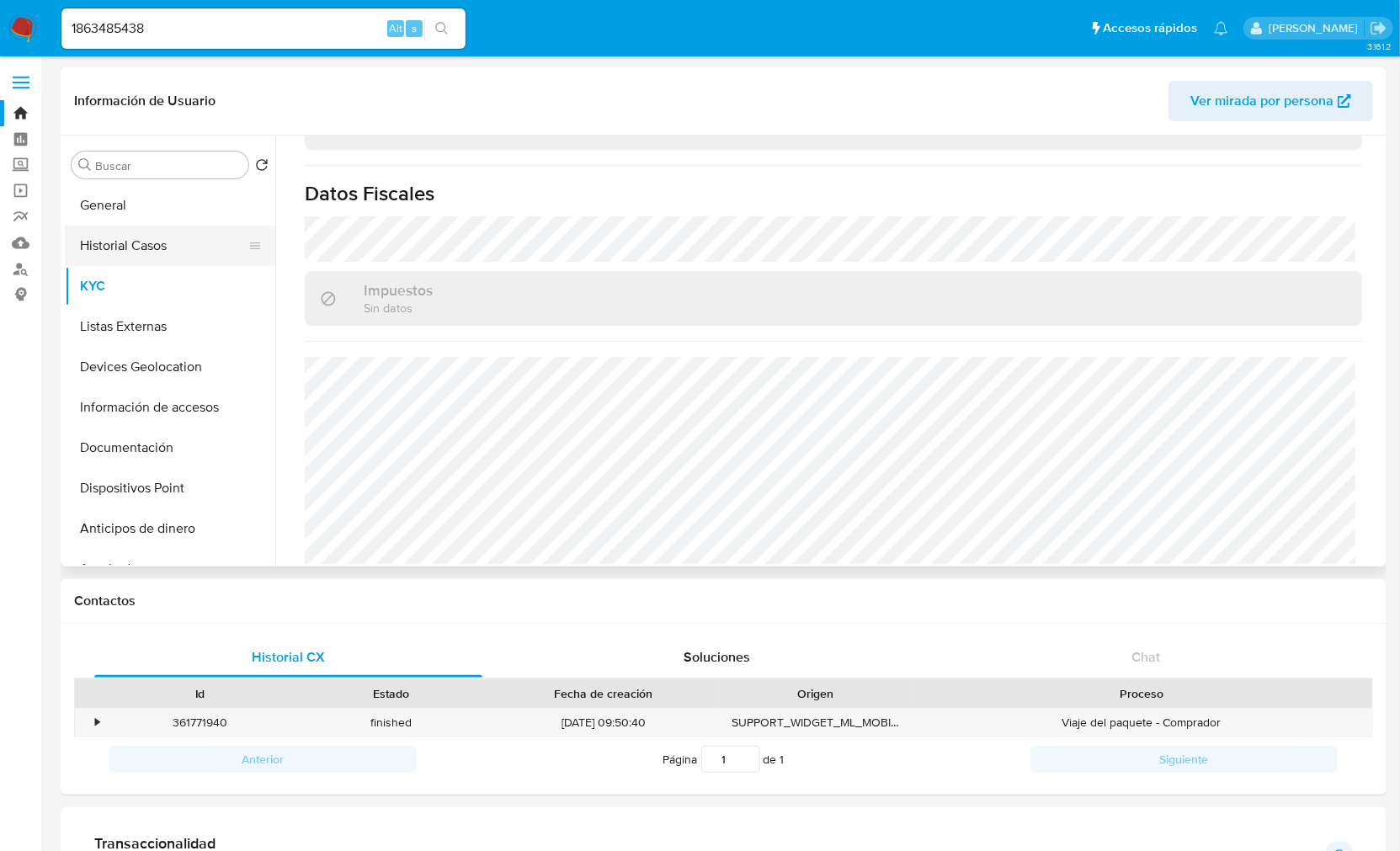
click at [141, 250] on button "Historial Casos" at bounding box center [163, 246] width 197 height 40
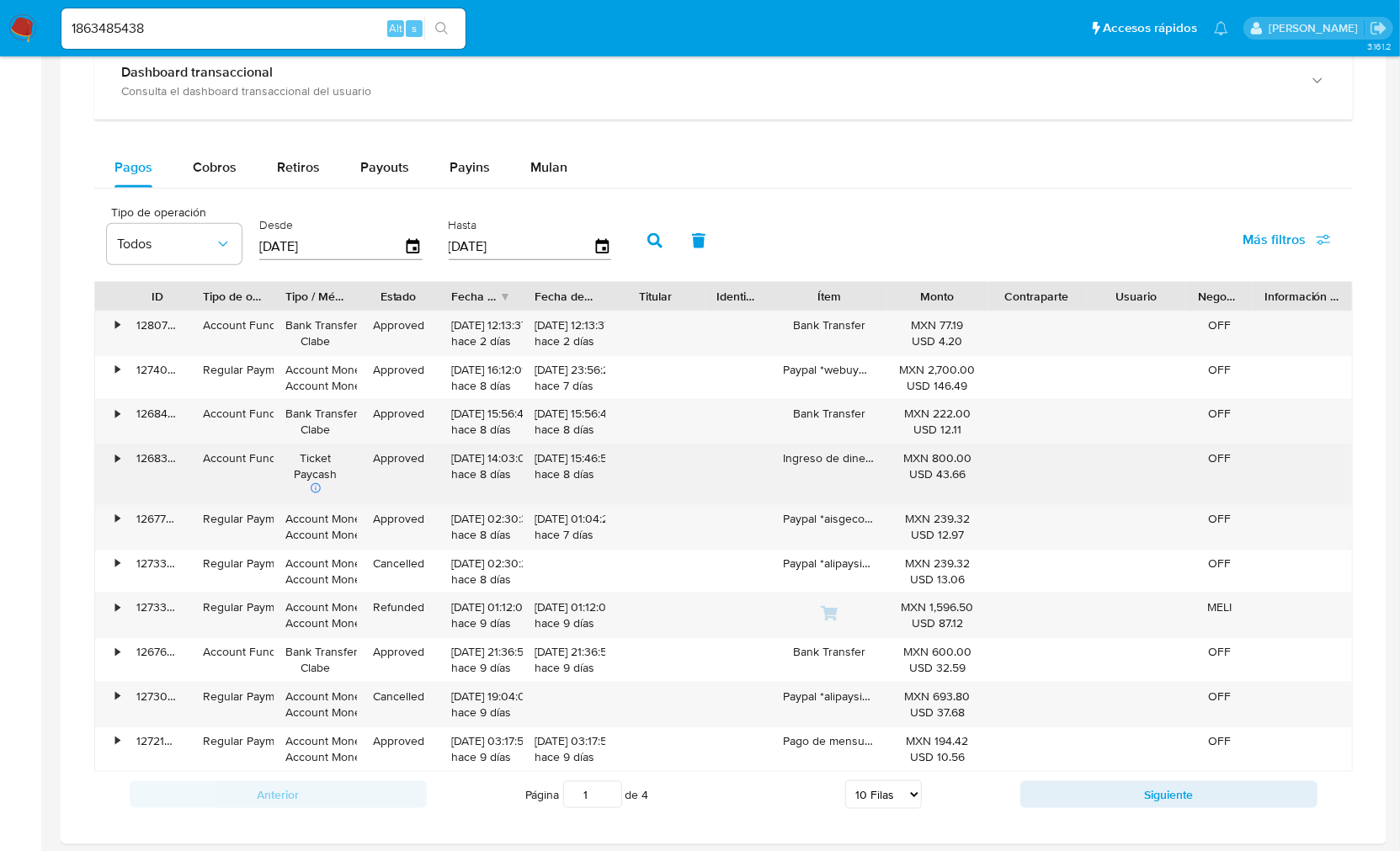
scroll to position [935, 0]
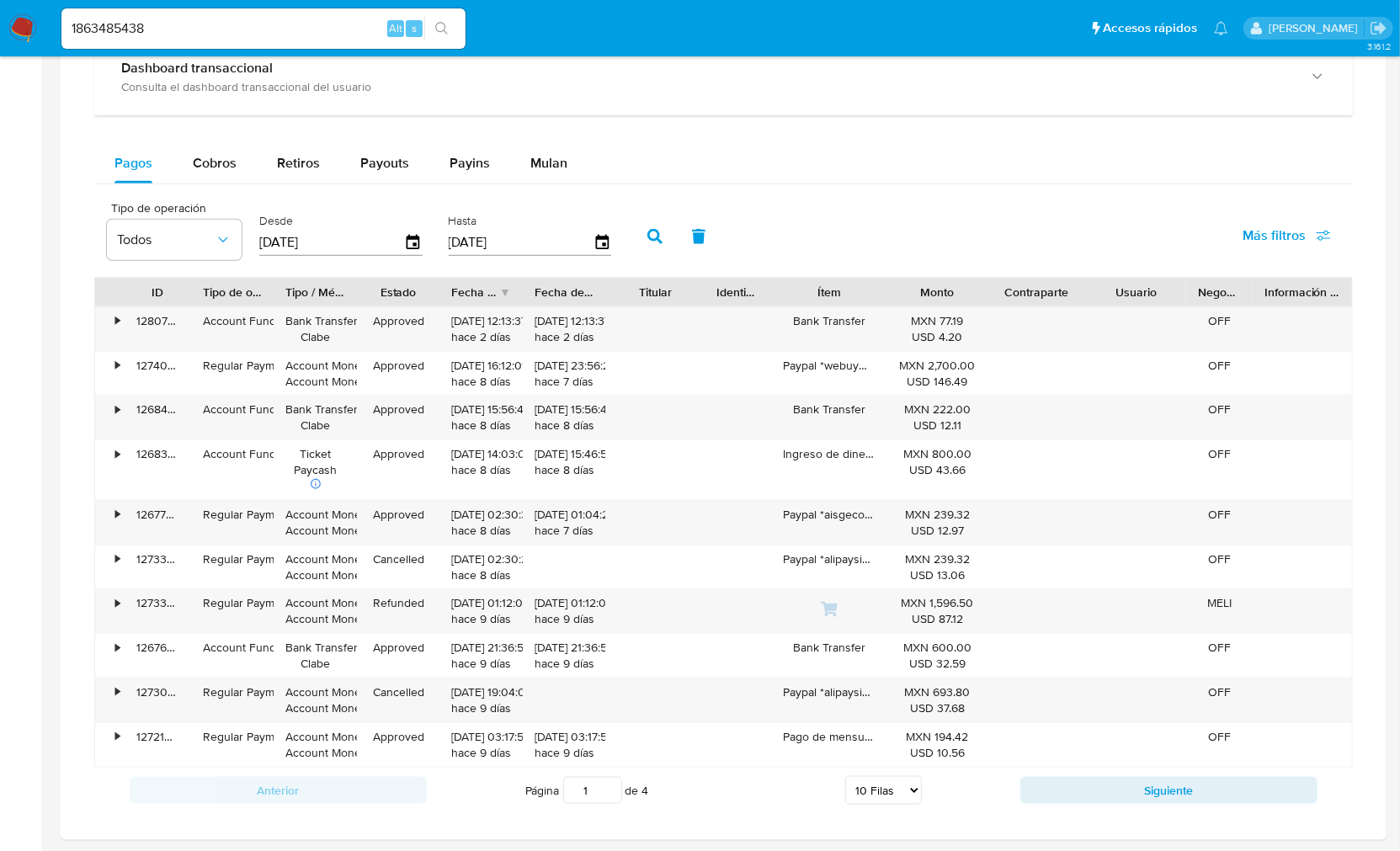
click at [886, 792] on select "5 Filas 10 Filas 20 Filas 25 Filas 50 Filas 100 Filas" at bounding box center [883, 790] width 77 height 28
select select "100"
click at [845, 778] on select "5 Filas 10 Filas 20 Filas 25 Filas 50 Filas 100 Filas" at bounding box center [883, 790] width 77 height 28
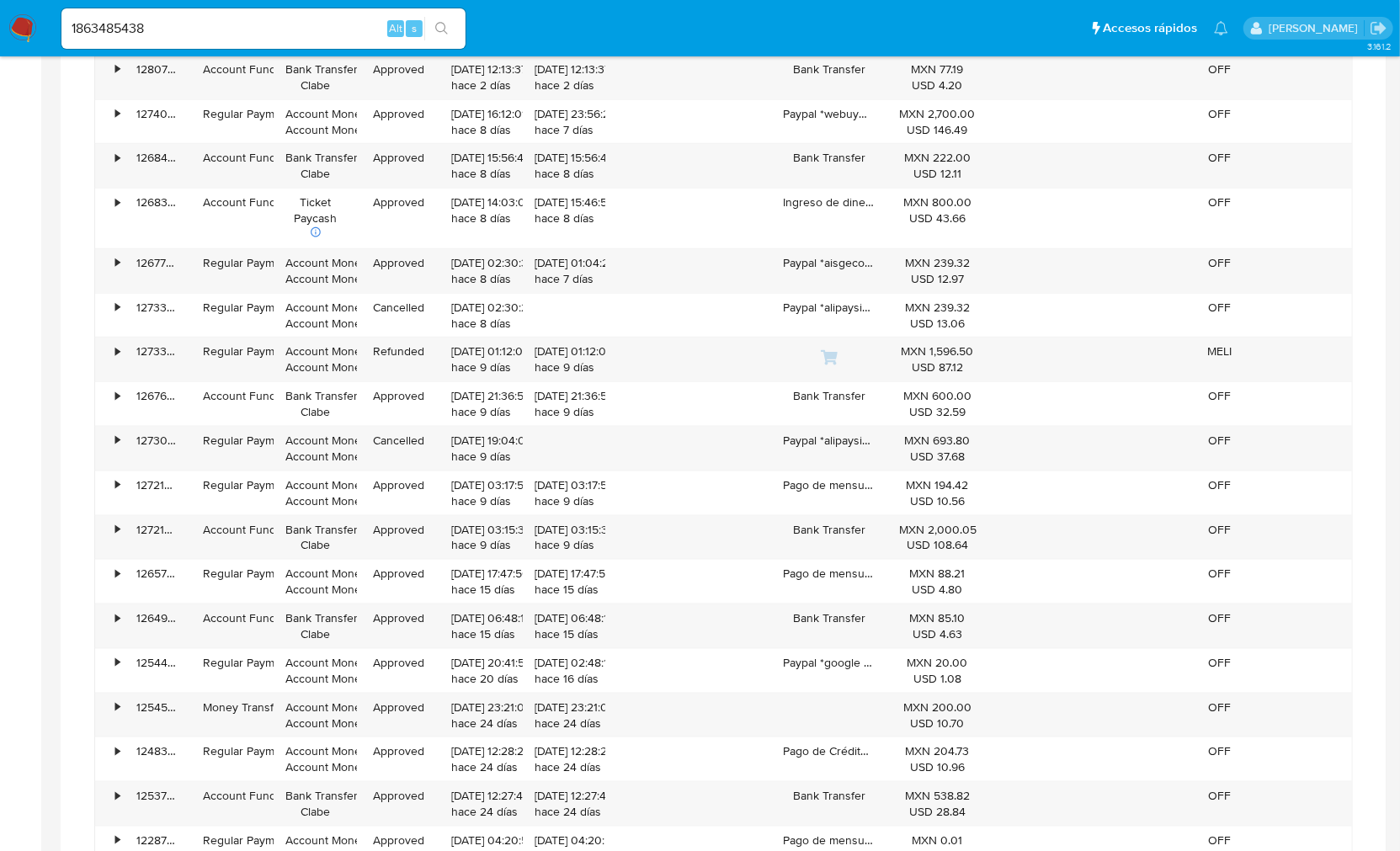
scroll to position [913, 0]
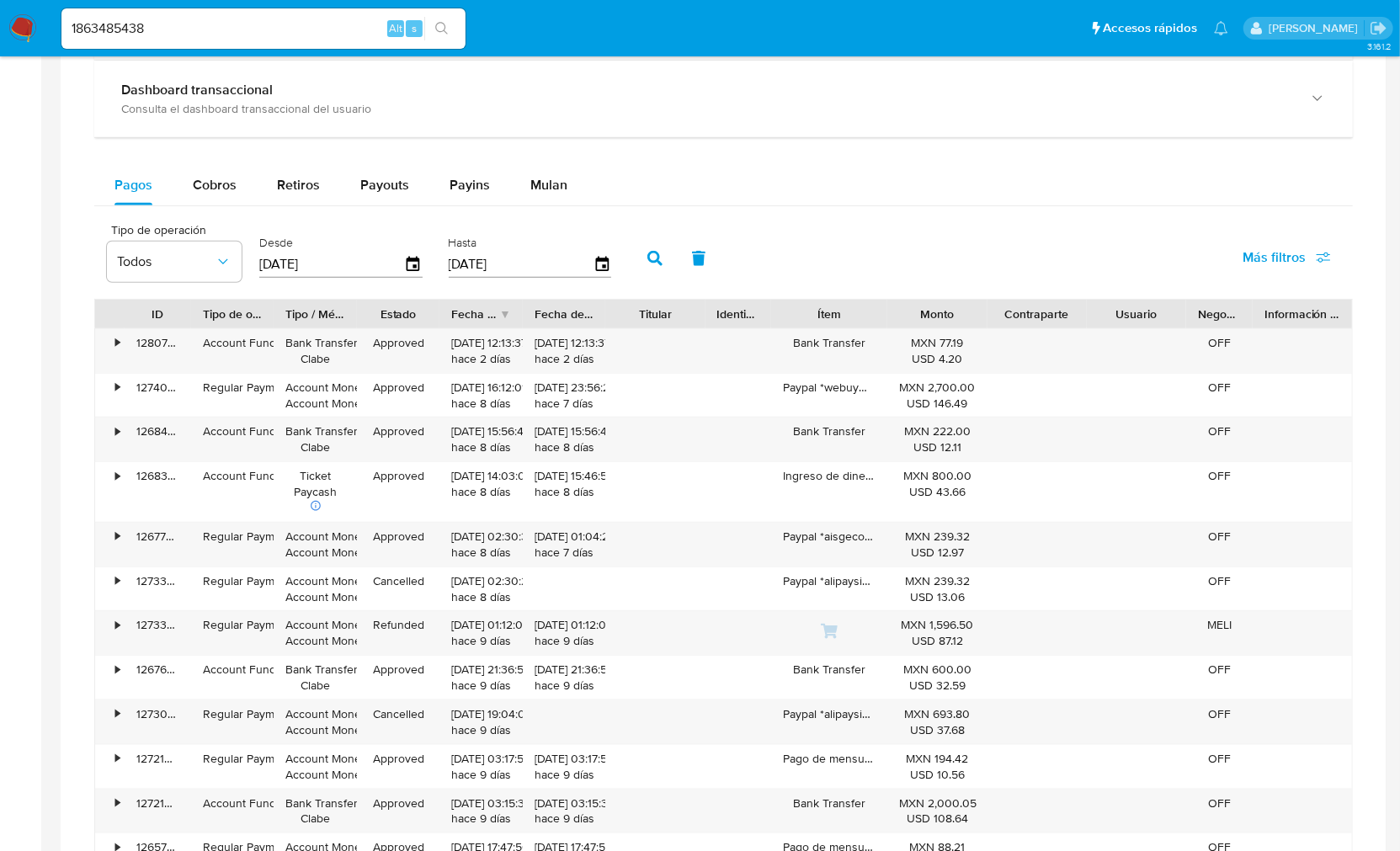
drag, startPoint x: 206, startPoint y: 34, endPoint x: 59, endPoint y: 34, distance: 147.0
click at [59, 34] on li "1863485438 Alt s" at bounding box center [263, 27] width 412 height 42
paste input "530434680"
type input "1530434680"
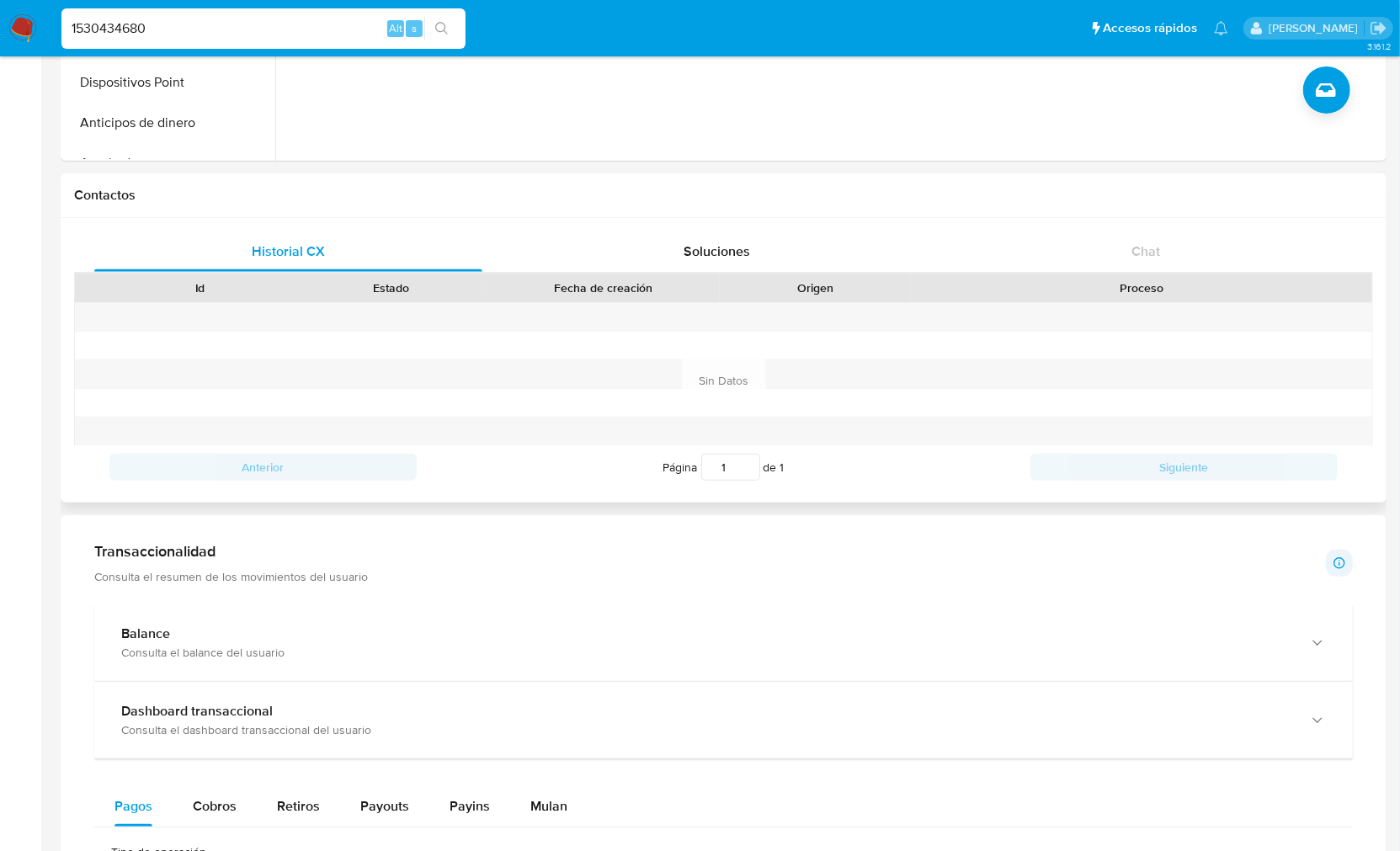
scroll to position [1028, 0]
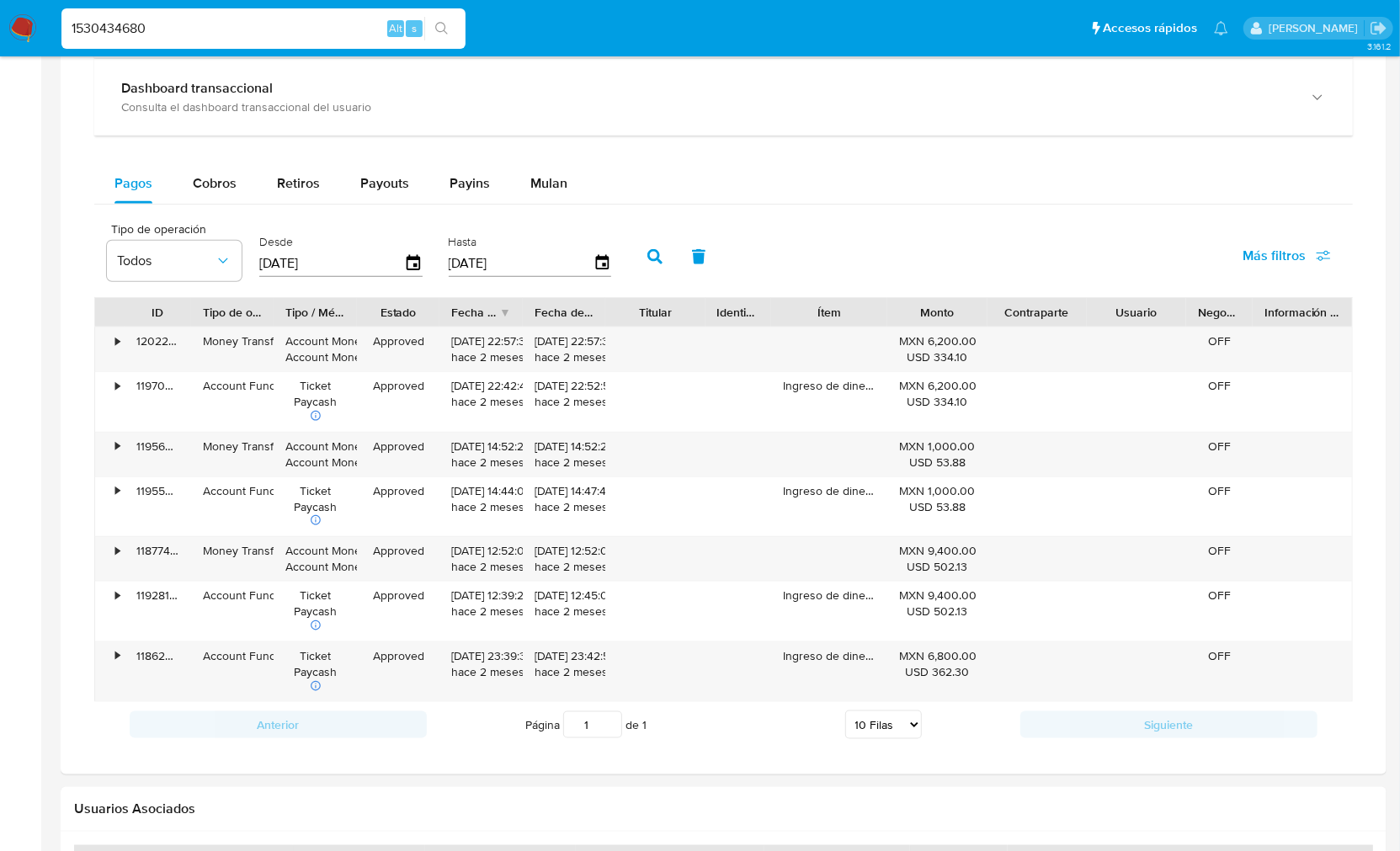
click at [879, 727] on select "5 Filas 10 Filas 20 Filas 25 Filas 50 Filas 100 Filas" at bounding box center [883, 724] width 77 height 28
select select "50"
click at [845, 714] on select "5 Filas 10 Filas 20 Filas 25 Filas 50 Filas 100 Filas" at bounding box center [883, 724] width 77 height 28
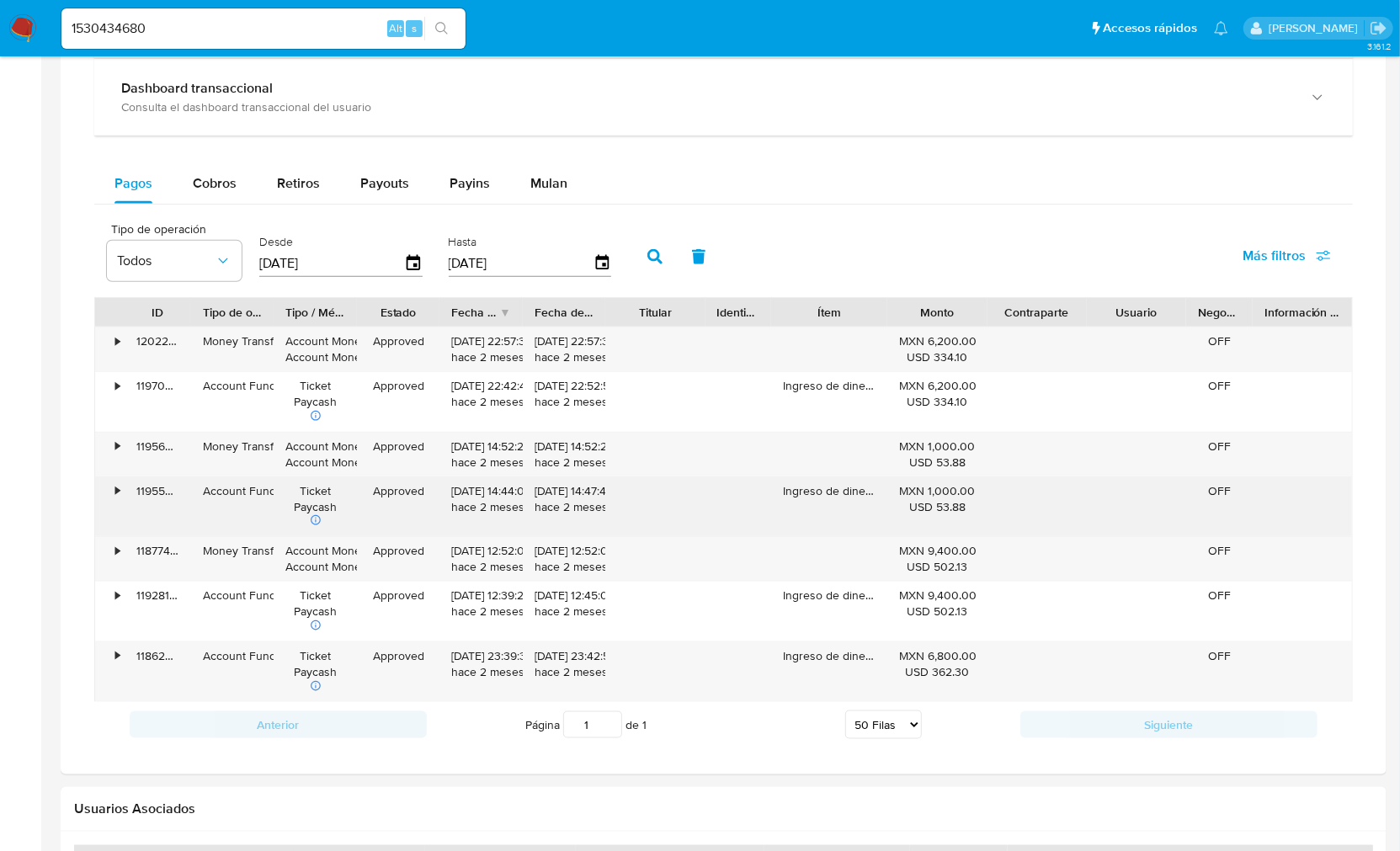
drag, startPoint x: 930, startPoint y: 497, endPoint x: 973, endPoint y: 499, distance: 43.0
click at [973, 499] on div "MXN 1,000.00 USD 53.88" at bounding box center [936, 498] width 76 height 32
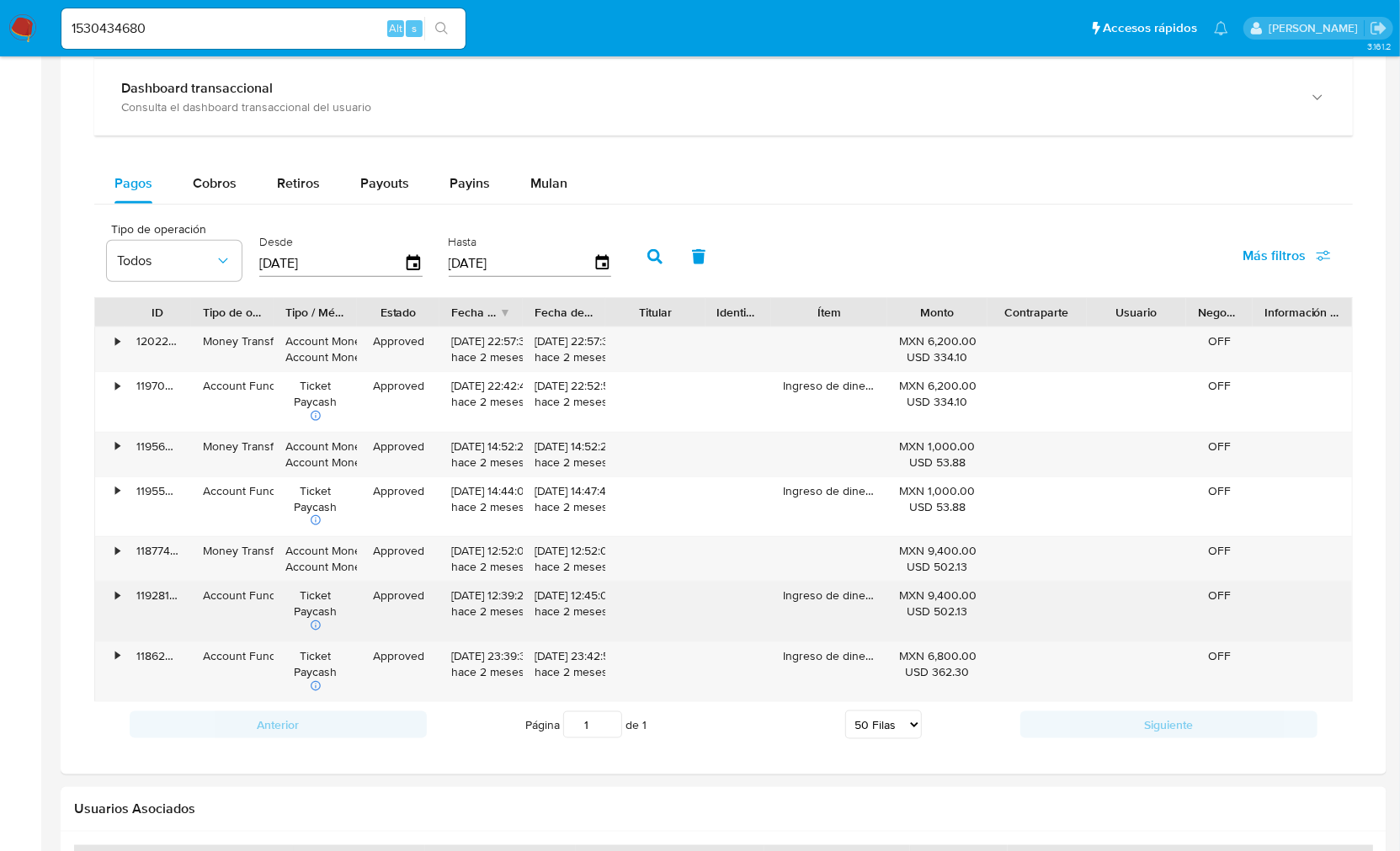
click at [904, 599] on div "MXN 9,400.00 USD 502.13" at bounding box center [936, 603] width 76 height 32
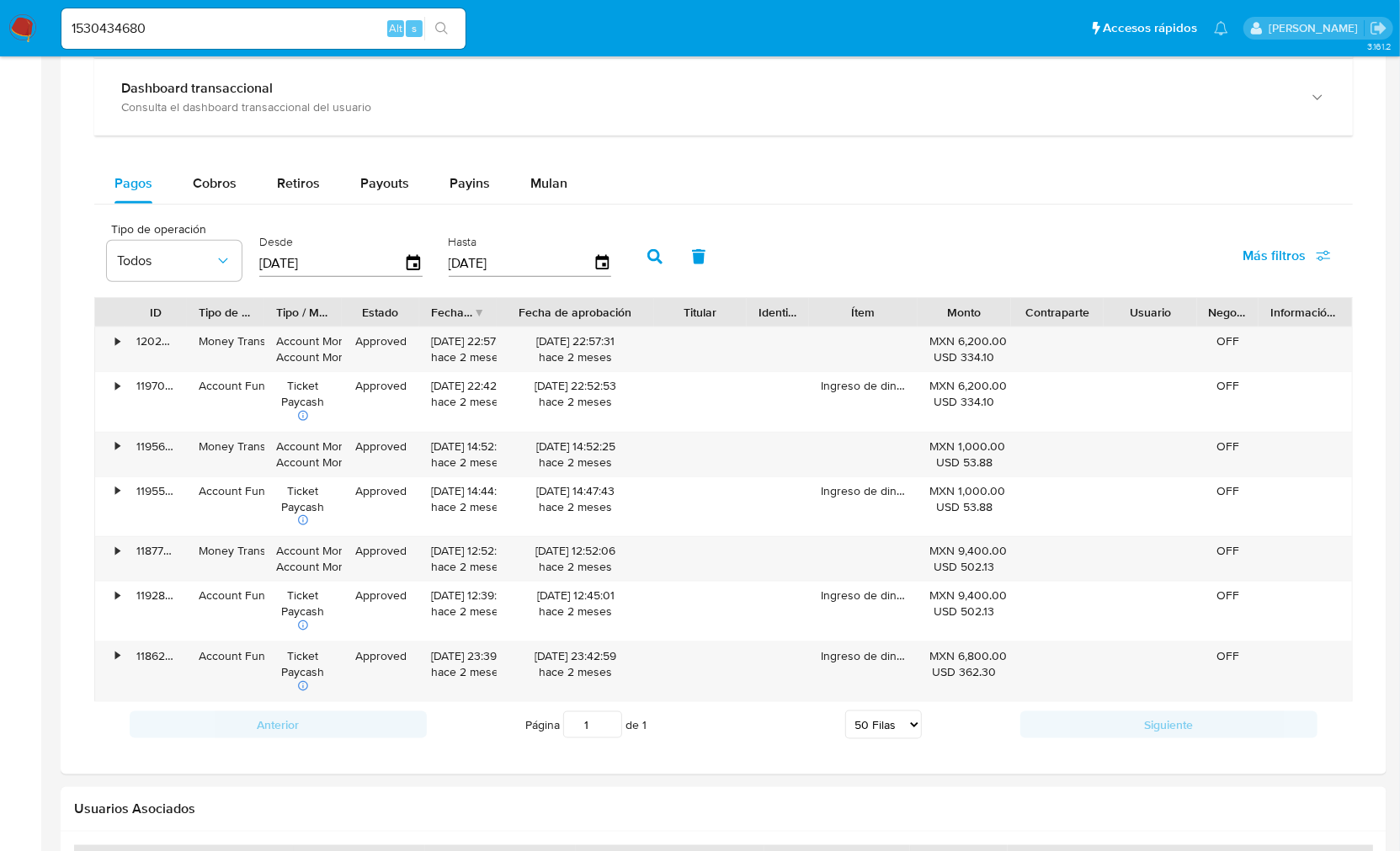
drag, startPoint x: 595, startPoint y: 310, endPoint x: 667, endPoint y: 309, distance: 72.0
click at [667, 309] on div at bounding box center [654, 312] width 30 height 28
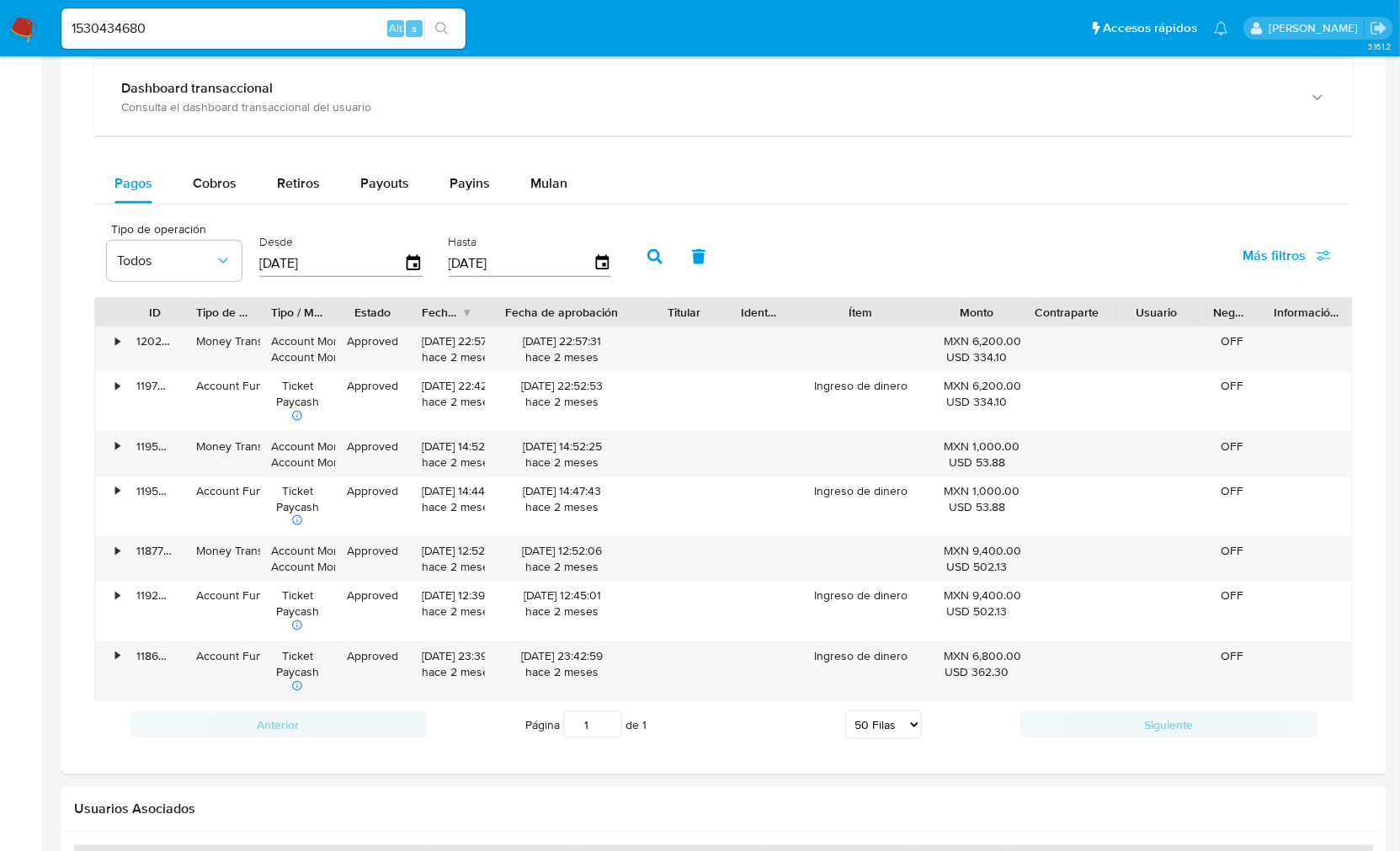
drag, startPoint x: 914, startPoint y: 313, endPoint x: 949, endPoint y: 314, distance: 35.0
click at [949, 314] on div "ID Tipo de operación Tipo / Método Estado Fecha de creación Fecha de aprobación…" at bounding box center [723, 312] width 1256 height 28
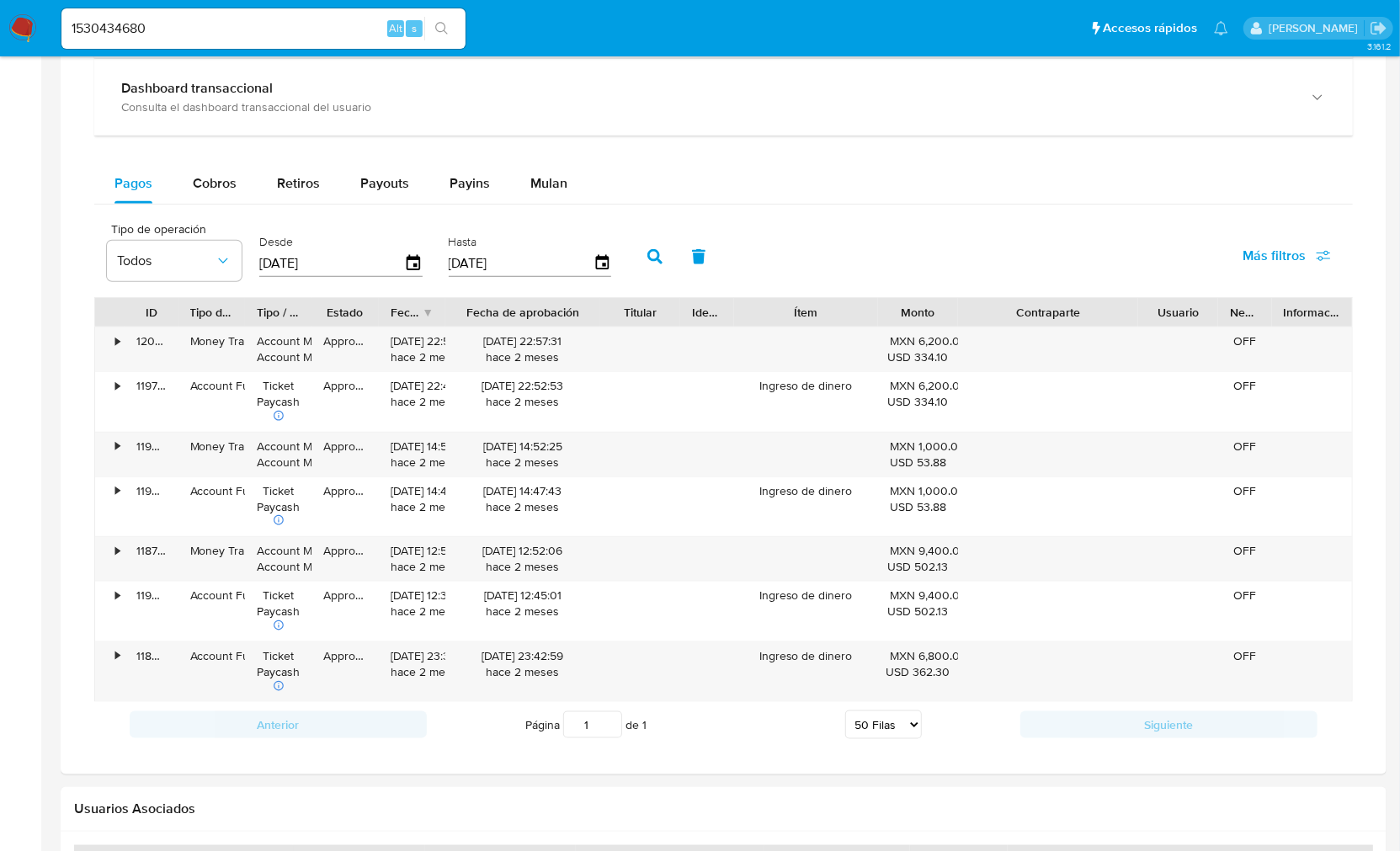
drag, startPoint x: 1106, startPoint y: 320, endPoint x: 1196, endPoint y: 322, distance: 90.0
click at [1196, 322] on div "ID Tipo de operación Tipo / Método Estado Fecha de creación Fecha de aprobación…" at bounding box center [723, 312] width 1256 height 28
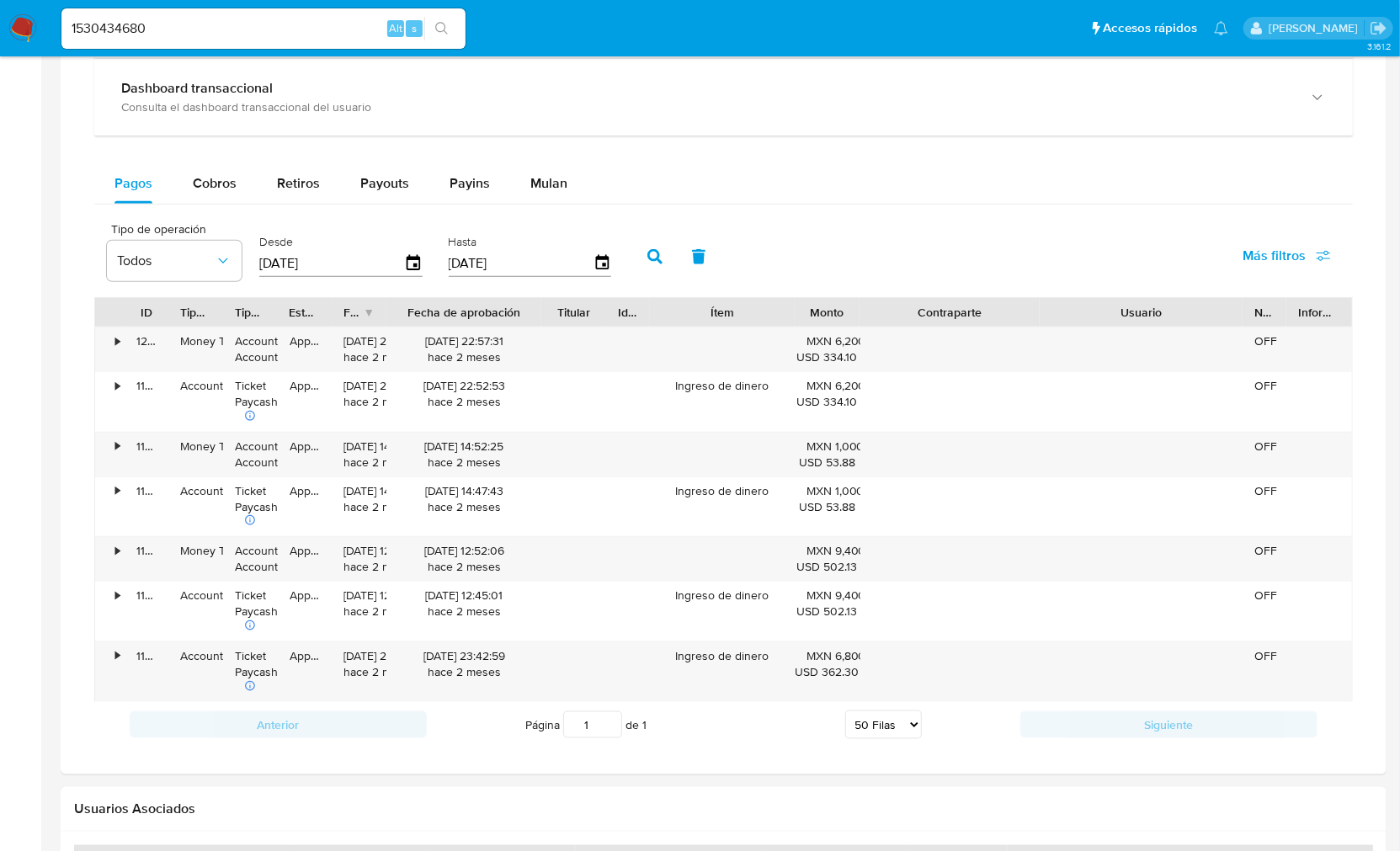
drag, startPoint x: 1210, startPoint y: 314, endPoint x: 1331, endPoint y: 318, distance: 121.1
click at [1331, 318] on div "ID Tipo de operación Tipo / Método Estado Fecha de creación Fecha de aprobación…" at bounding box center [723, 312] width 1256 height 28
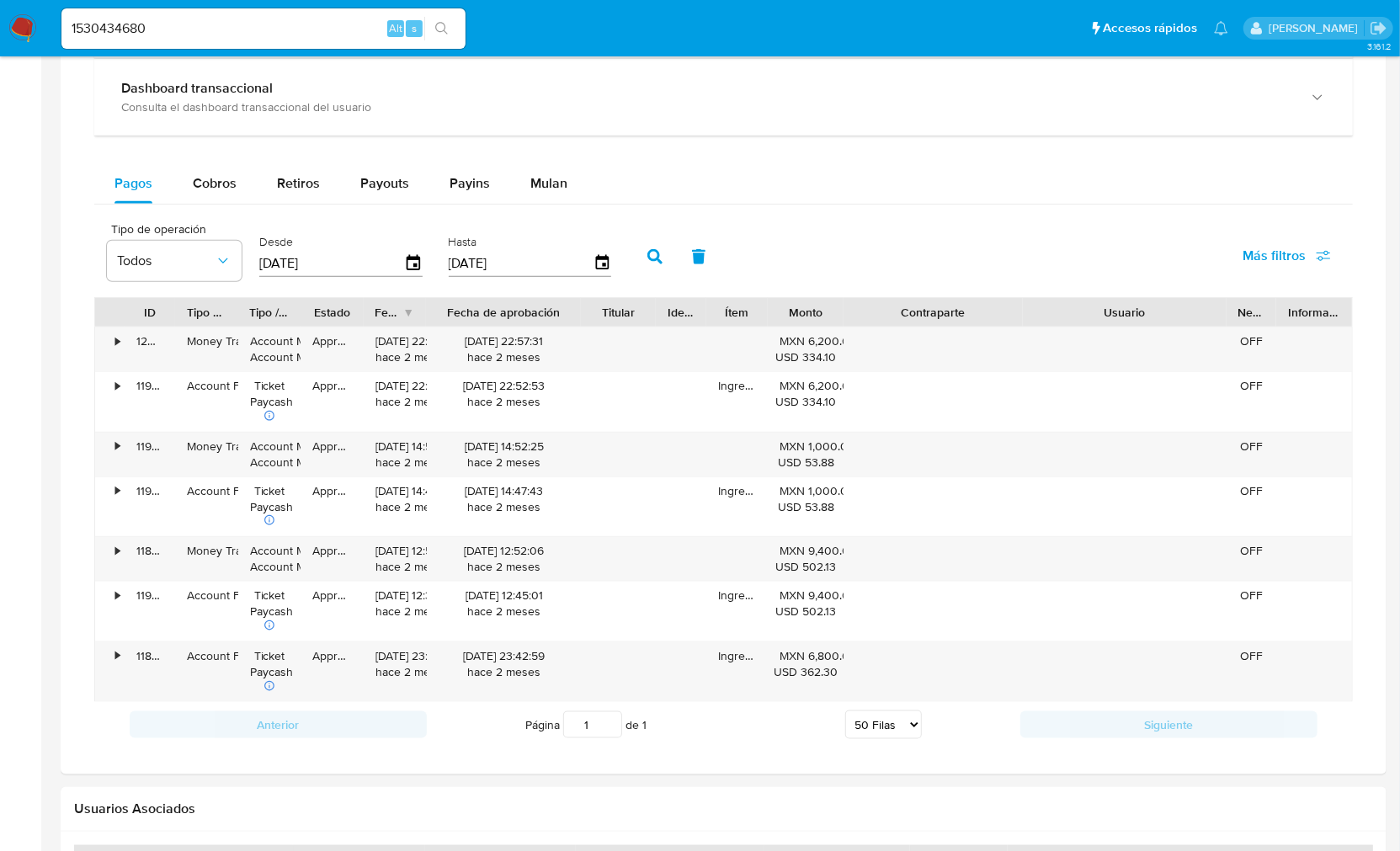
drag, startPoint x: 778, startPoint y: 313, endPoint x: 693, endPoint y: 309, distance: 85.1
click at [693, 309] on div "ID Tipo de operación Tipo / Método Estado Fecha de creación Fecha de aprobación…" at bounding box center [723, 312] width 1256 height 28
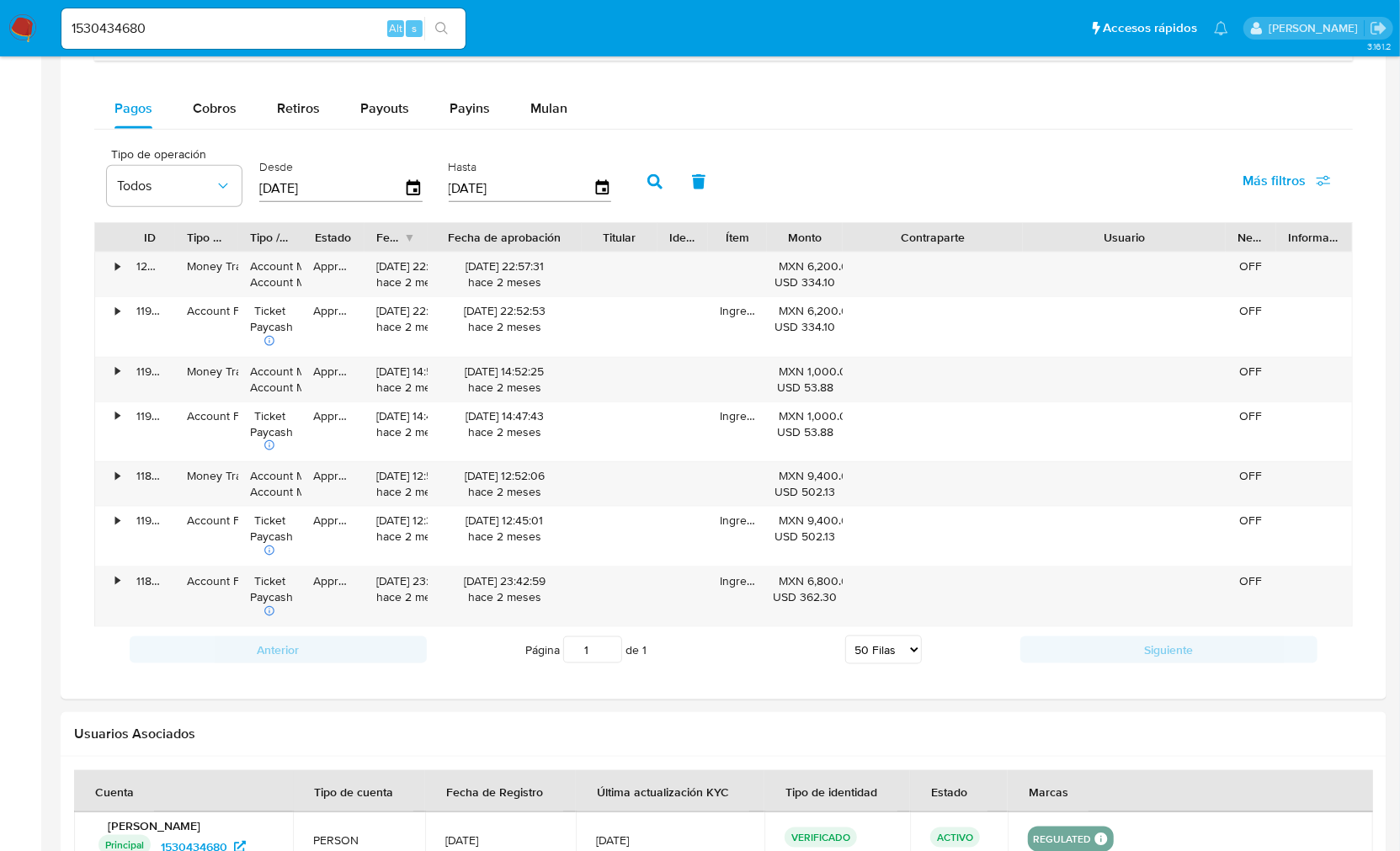
scroll to position [1122, 0]
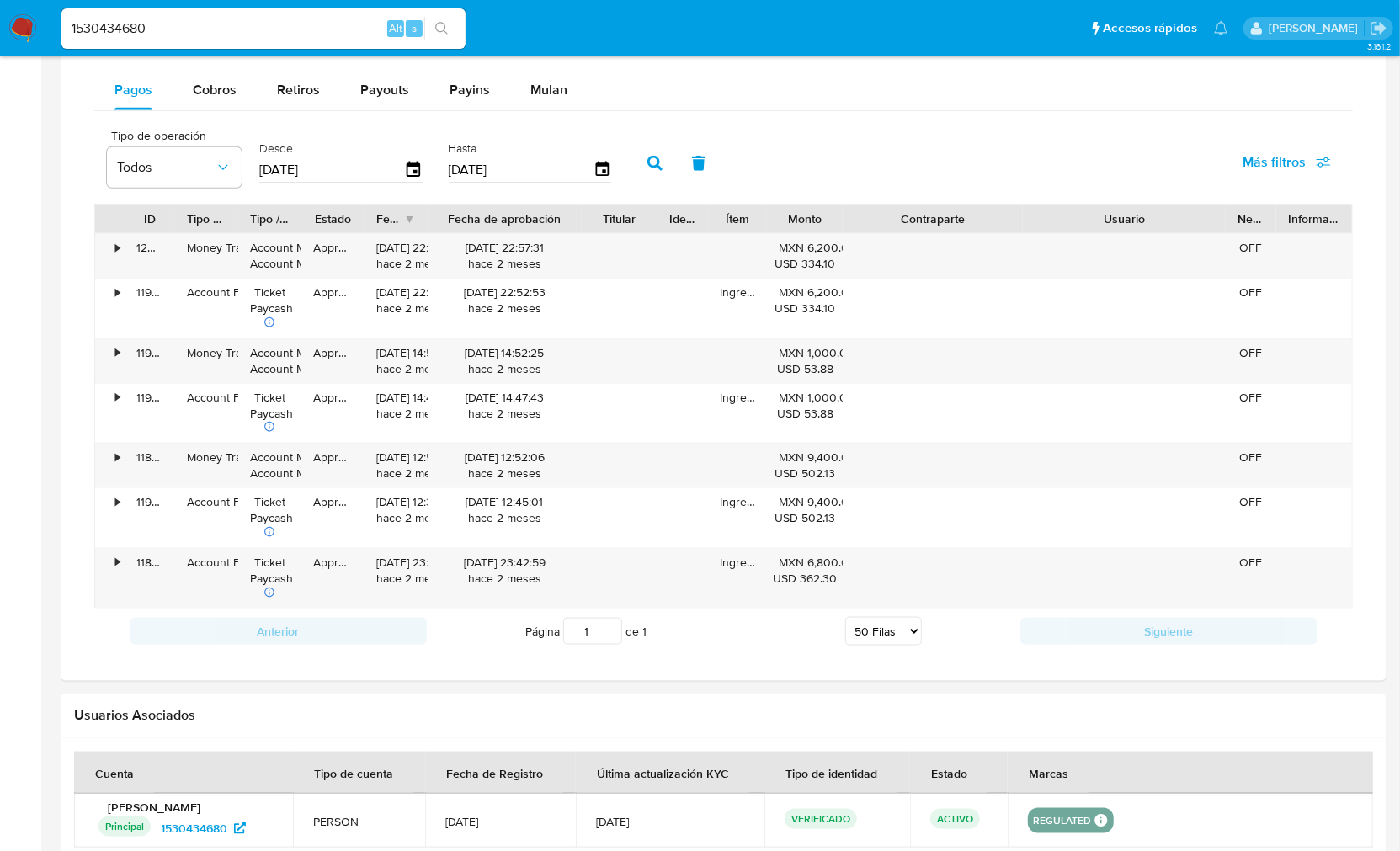
click at [293, 168] on input "[DATE]" at bounding box center [332, 169] width 144 height 27
type input "05/02/025_"
click at [416, 176] on icon "button" at bounding box center [413, 169] width 14 height 16
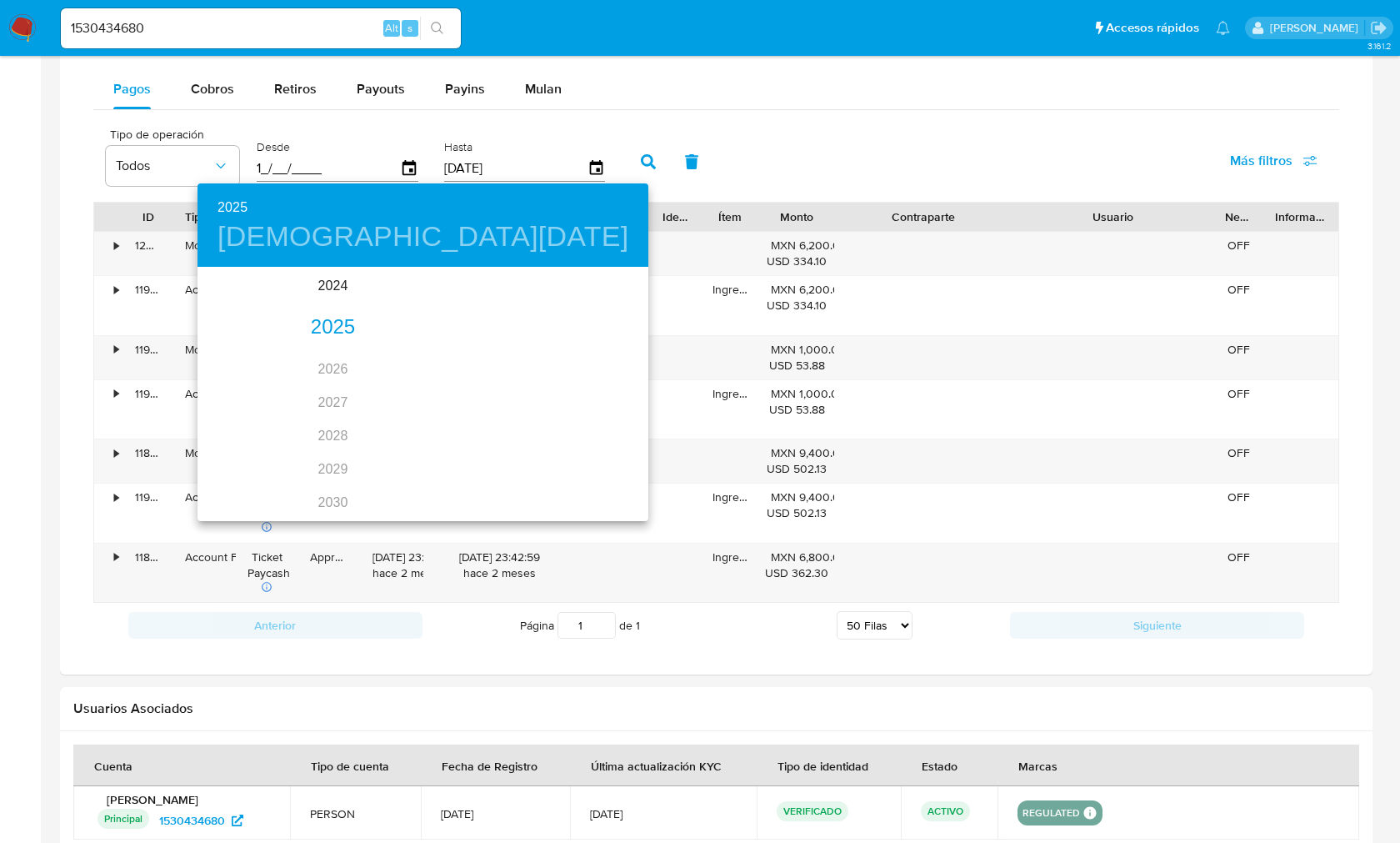
click at [320, 317] on div "2025" at bounding box center [332, 327] width 271 height 34
click at [314, 355] on div "may." at bounding box center [326, 362] width 86 height 62
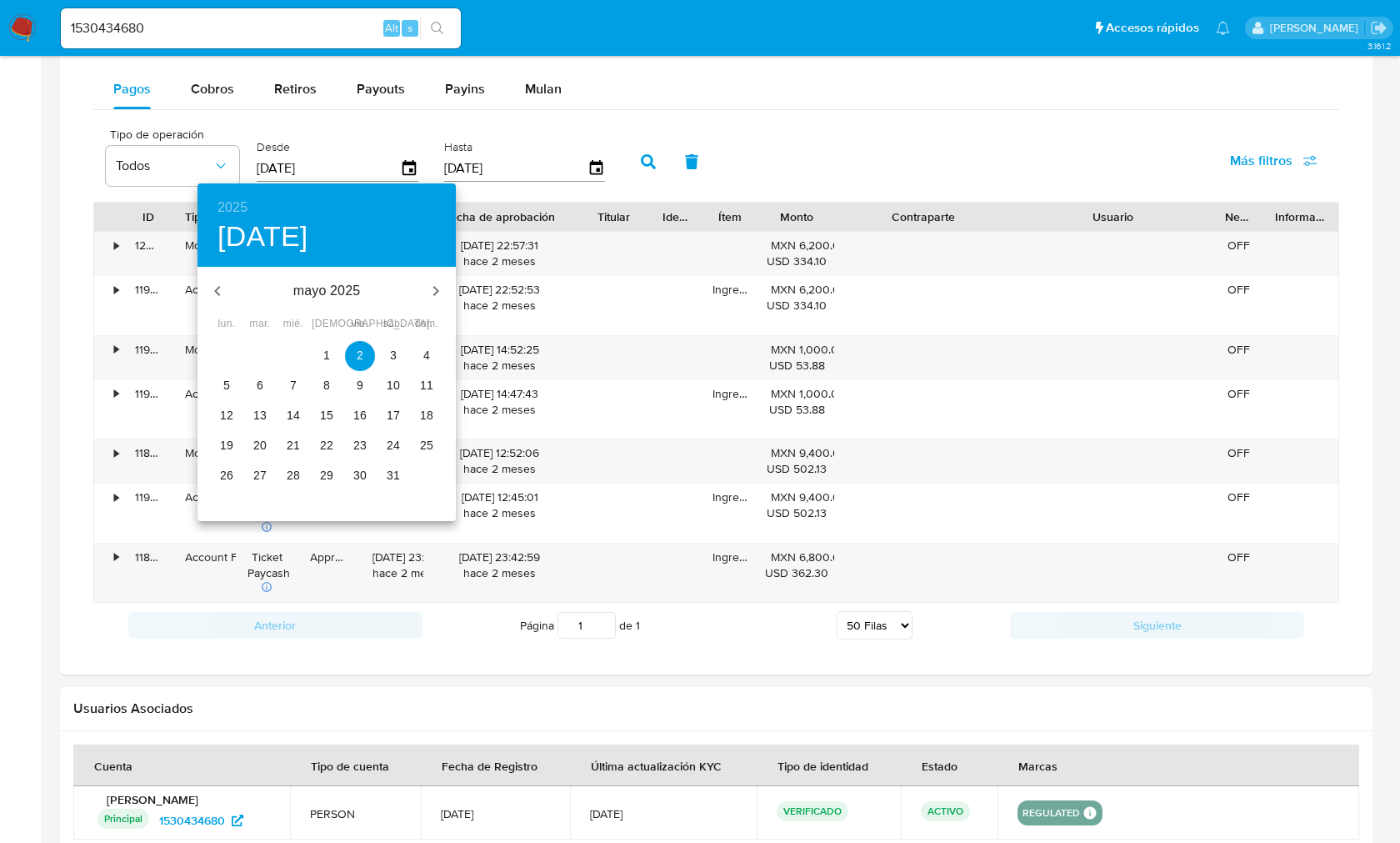
click at [321, 354] on span "1" at bounding box center [326, 355] width 30 height 16
type input "01/05/2025"
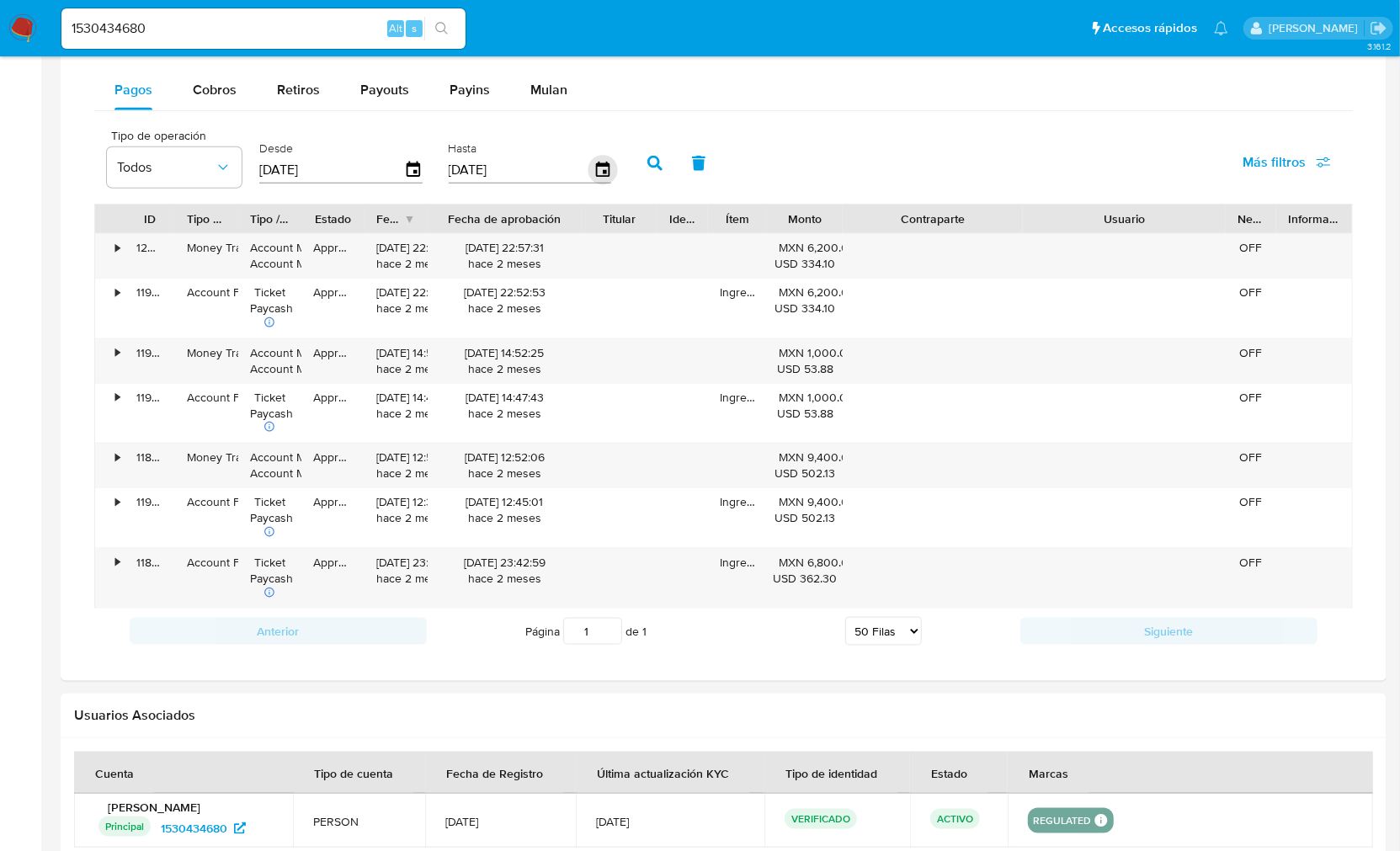
click at [592, 173] on icon "button" at bounding box center [603, 170] width 29 height 29
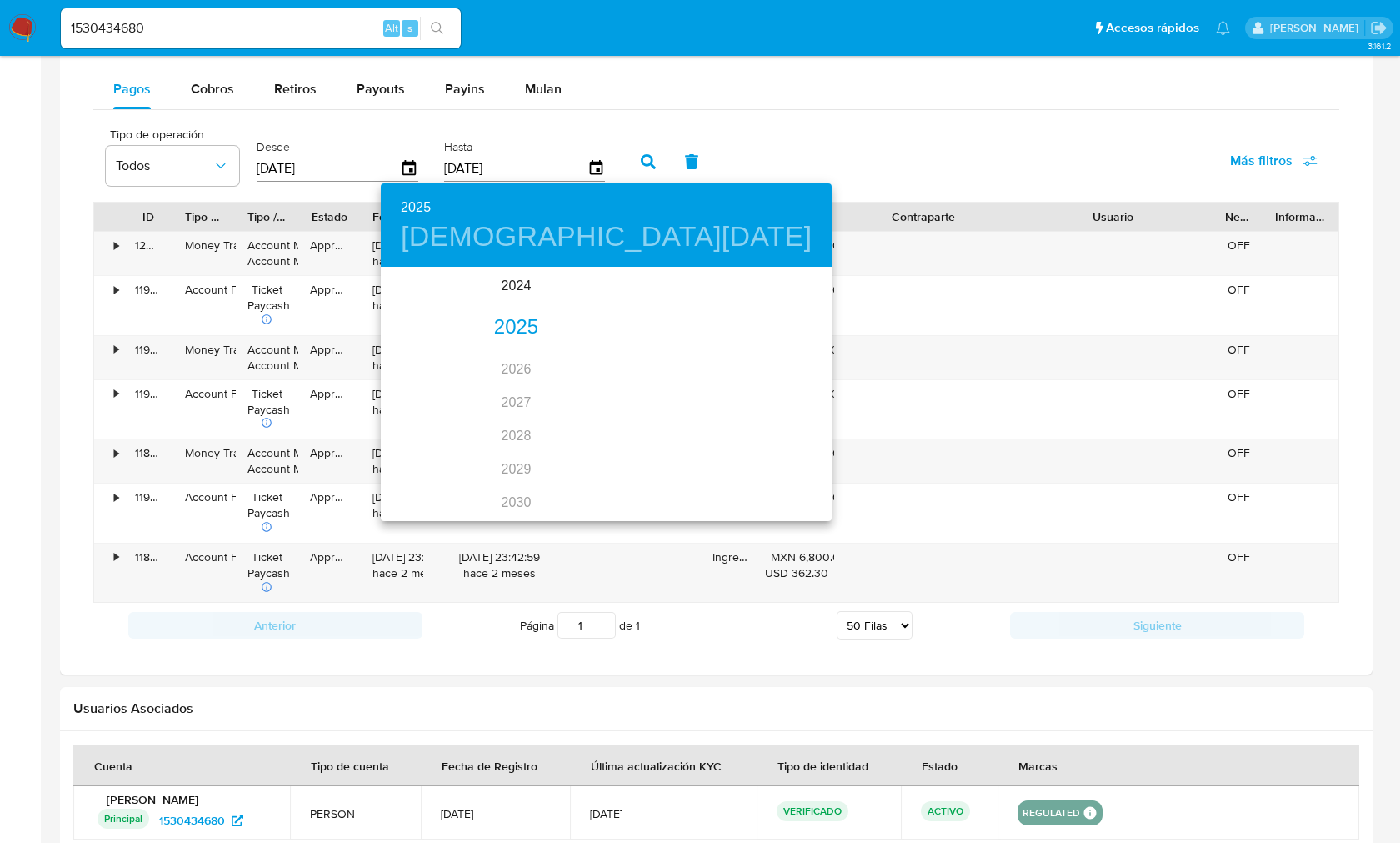
click at [509, 320] on div "2025" at bounding box center [516, 327] width 271 height 34
click at [506, 422] on div "ago." at bounding box center [509, 425] width 86 height 62
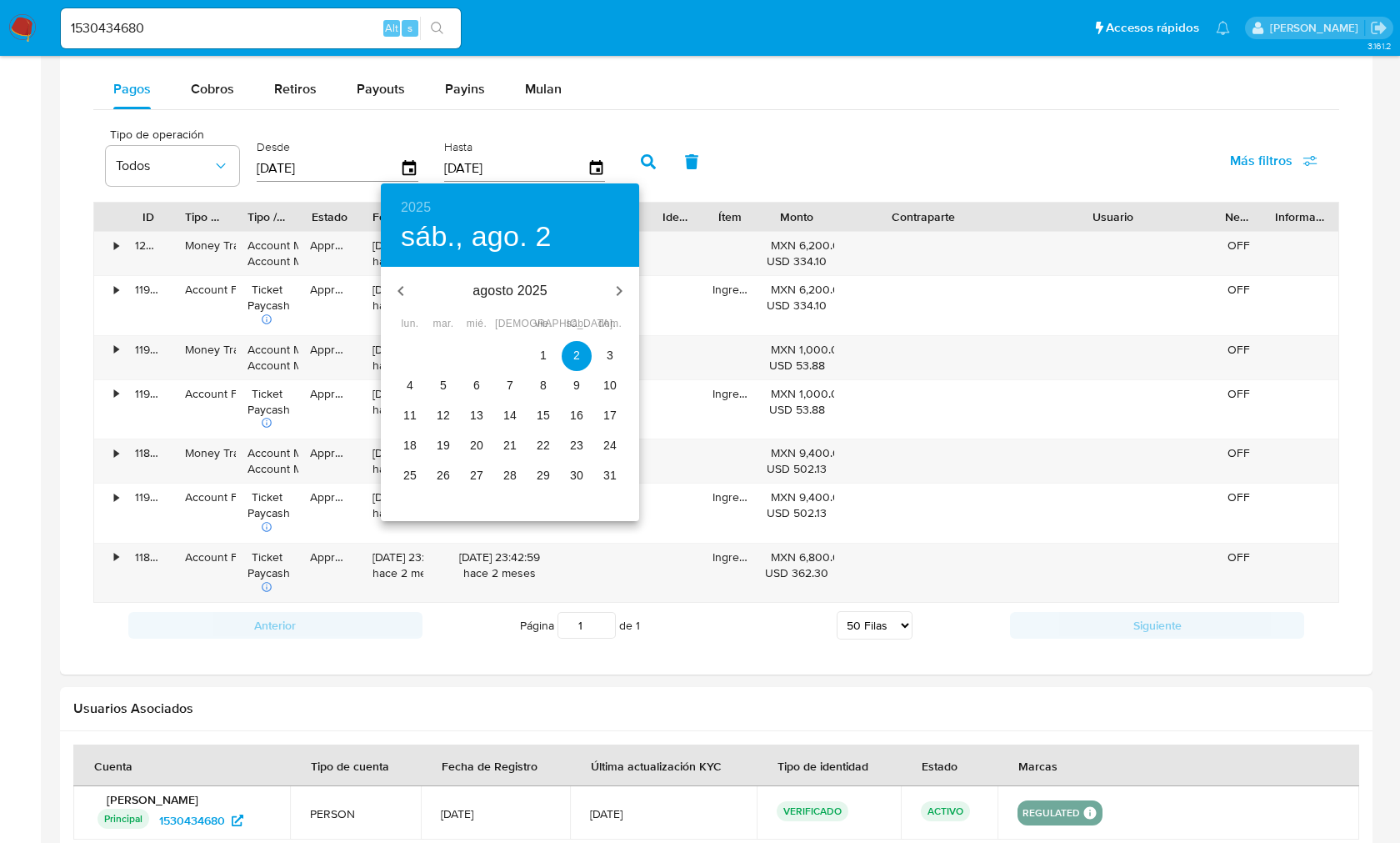
click at [609, 473] on p "31" at bounding box center [609, 474] width 14 height 16
type input "31/08/2025"
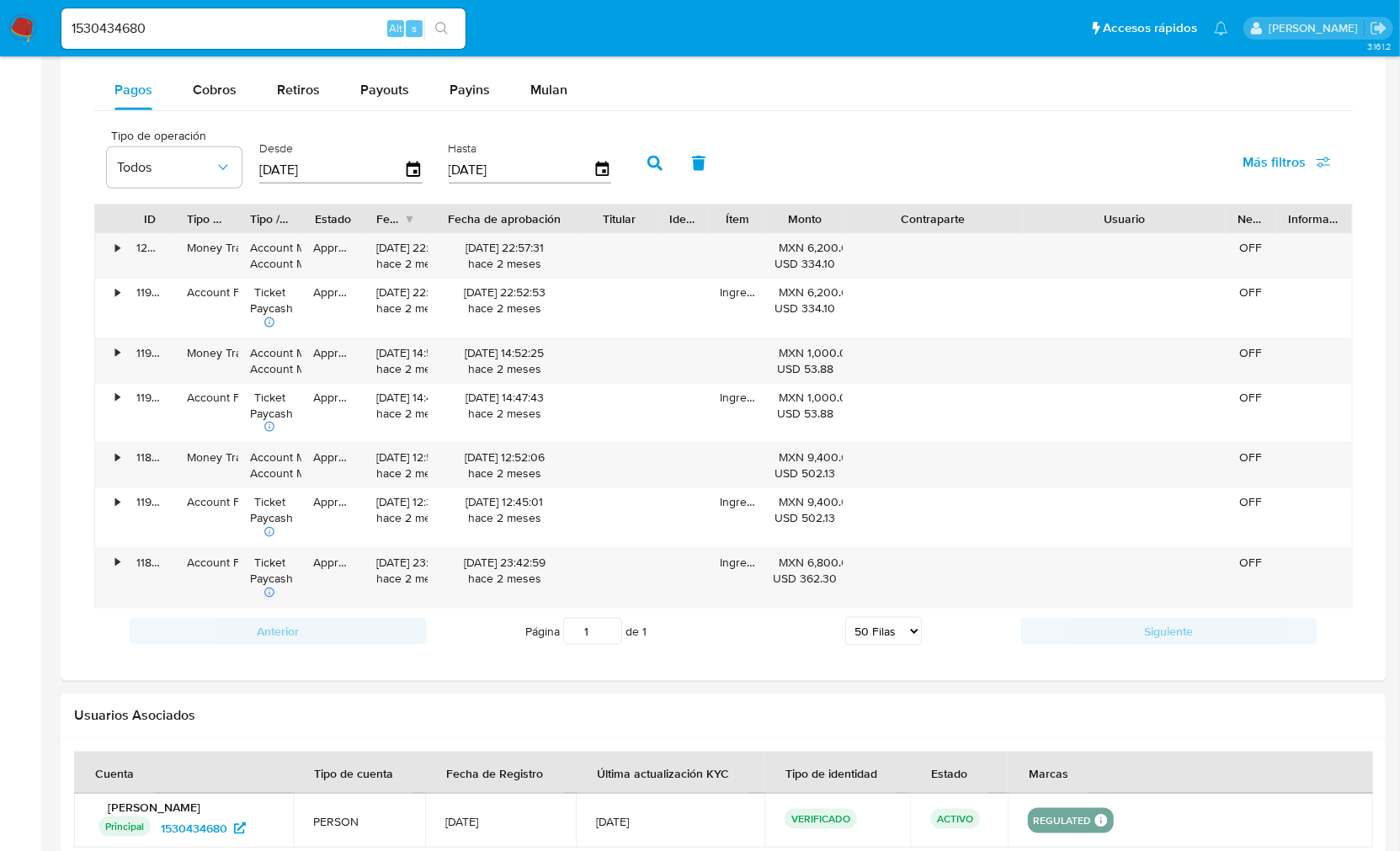
click at [650, 163] on icon "button" at bounding box center [655, 163] width 16 height 16
click at [132, 28] on input "1530434680" at bounding box center [263, 28] width 404 height 22
paste input "279292888"
type input "279292888"
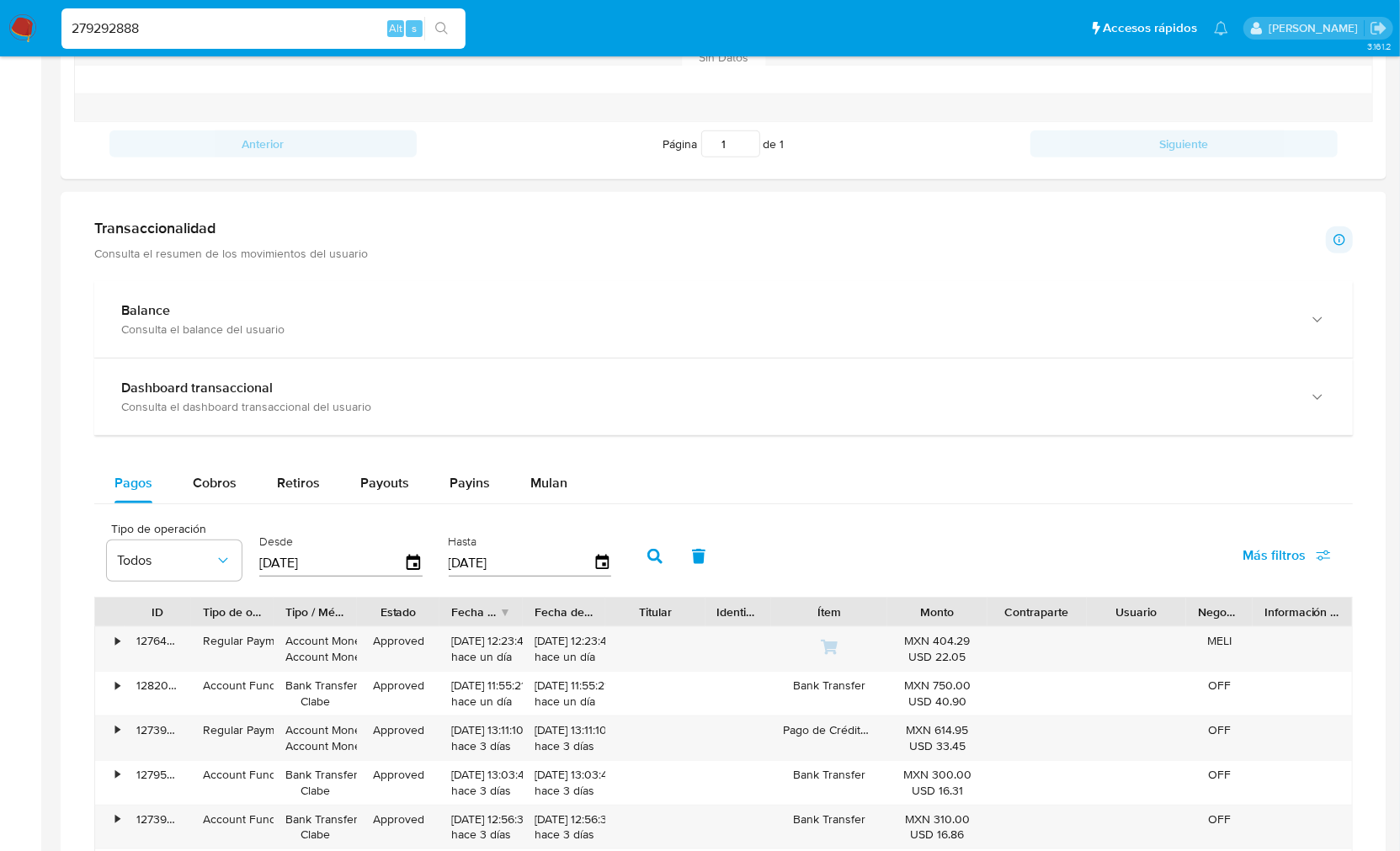
scroll to position [1028, 0]
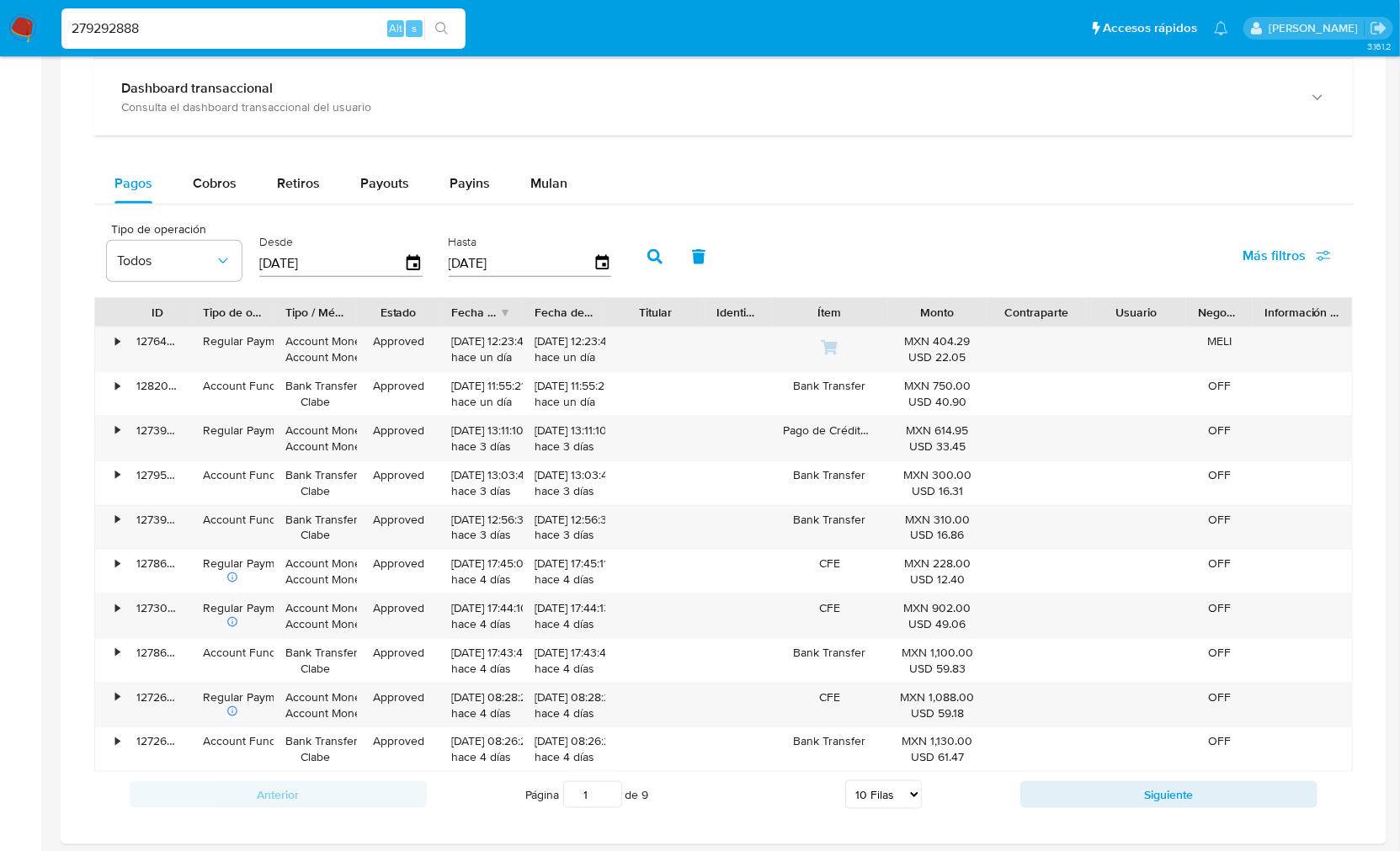
click at [901, 798] on select "5 Filas 10 Filas 20 Filas 25 Filas 50 Filas 100 Filas" at bounding box center [883, 793] width 77 height 28
select select "100"
click at [845, 783] on select "5 Filas 10 Filas 20 Filas 25 Filas 50 Filas 100 Filas" at bounding box center [883, 793] width 77 height 28
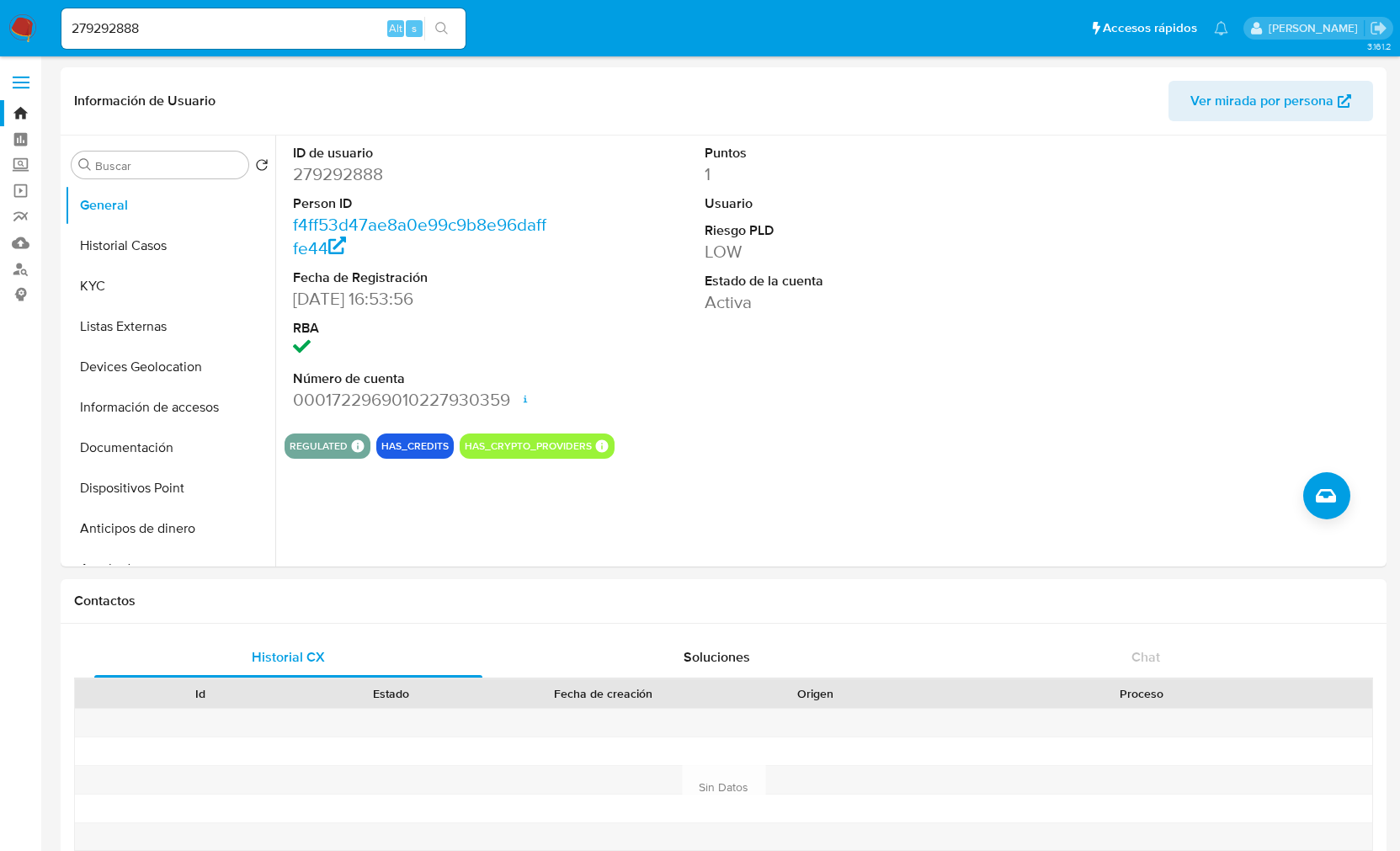
select select "100"
click at [122, 283] on button "KYC" at bounding box center [163, 286] width 197 height 40
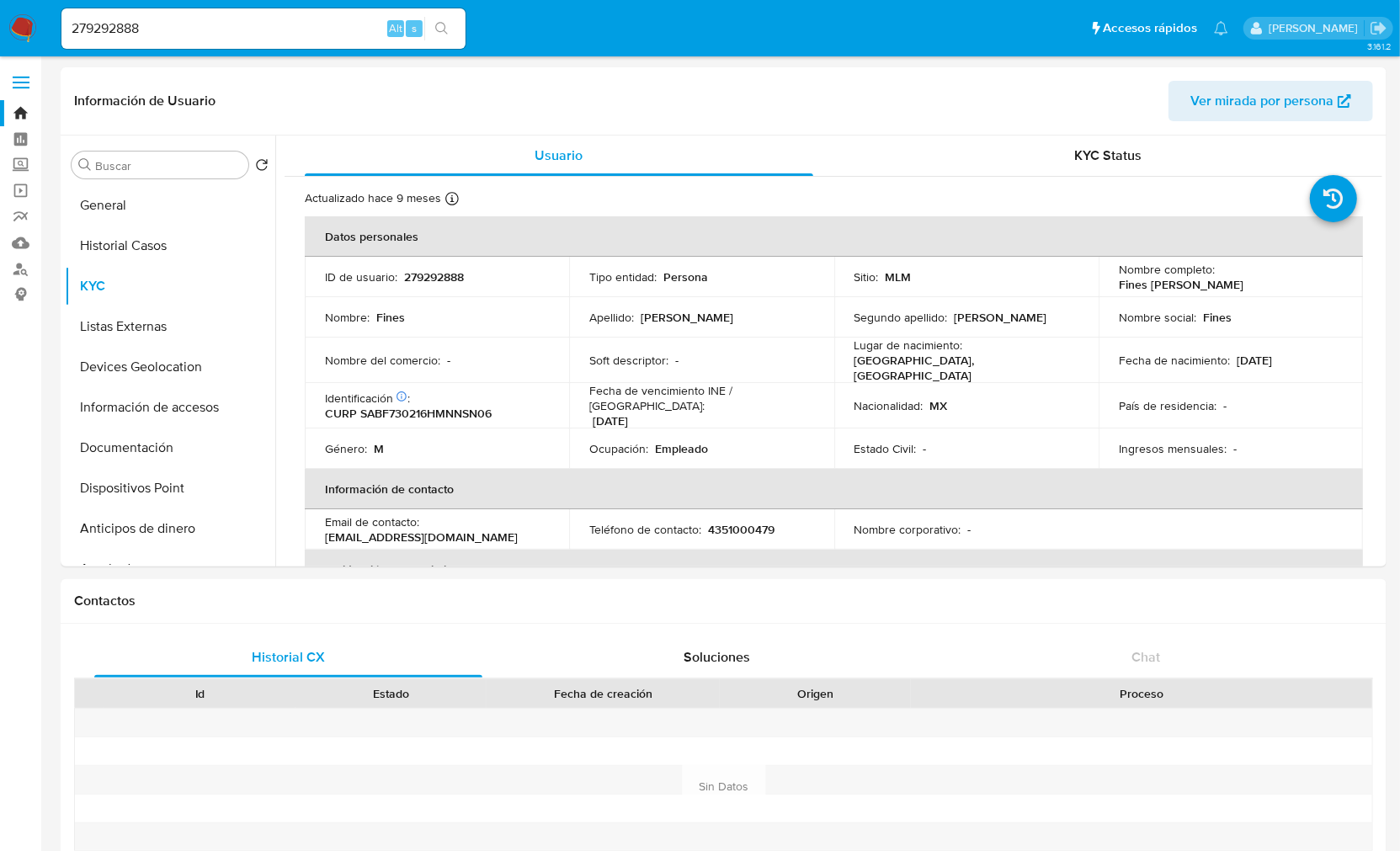
click at [110, 28] on input "279292888" at bounding box center [263, 28] width 404 height 22
click at [112, 27] on input "279292888" at bounding box center [263, 28] width 404 height 22
paste input "RS20240617173630"
type input "RS20240617173630"
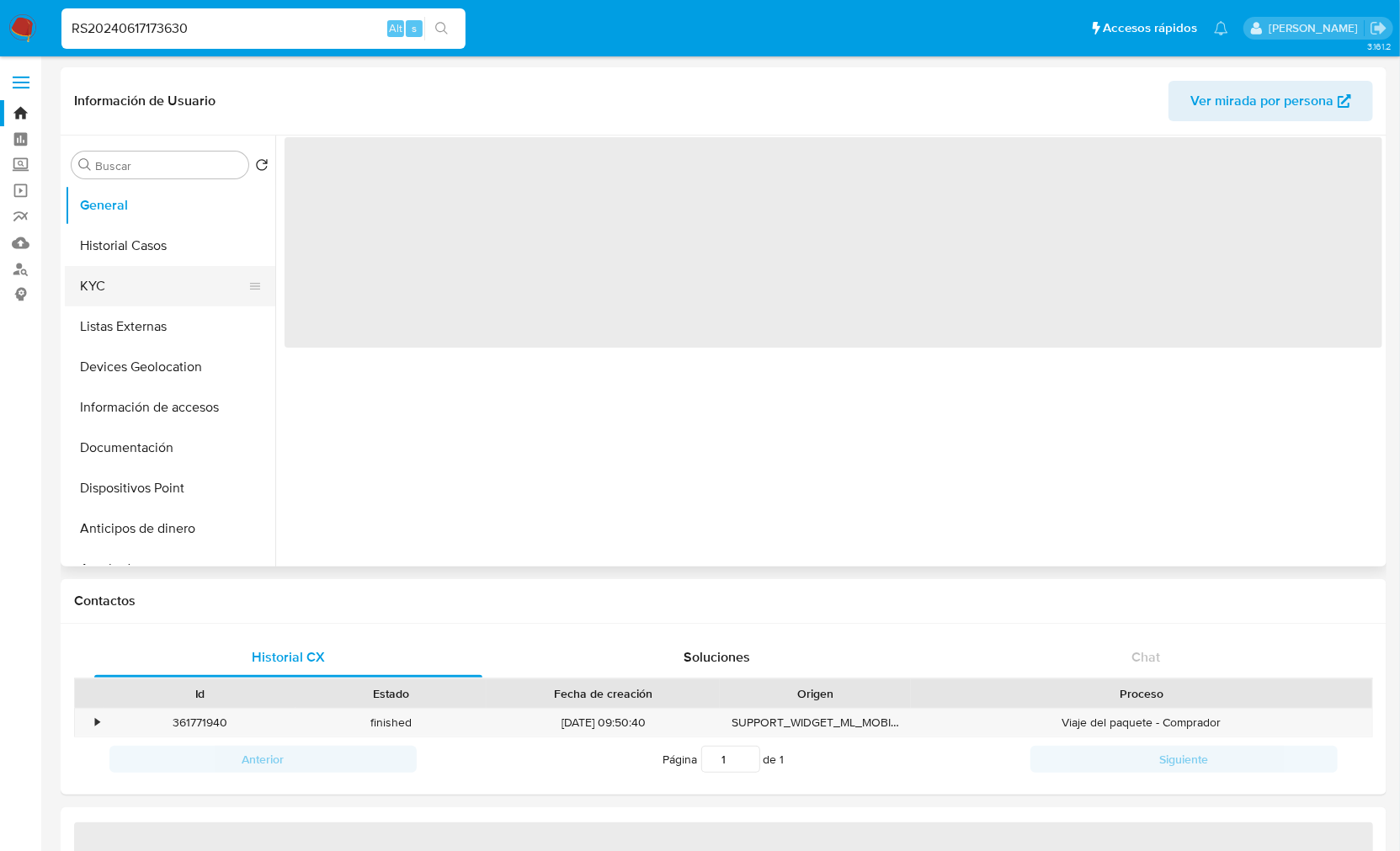
click at [129, 290] on button "KYC" at bounding box center [163, 286] width 197 height 40
select select "10"
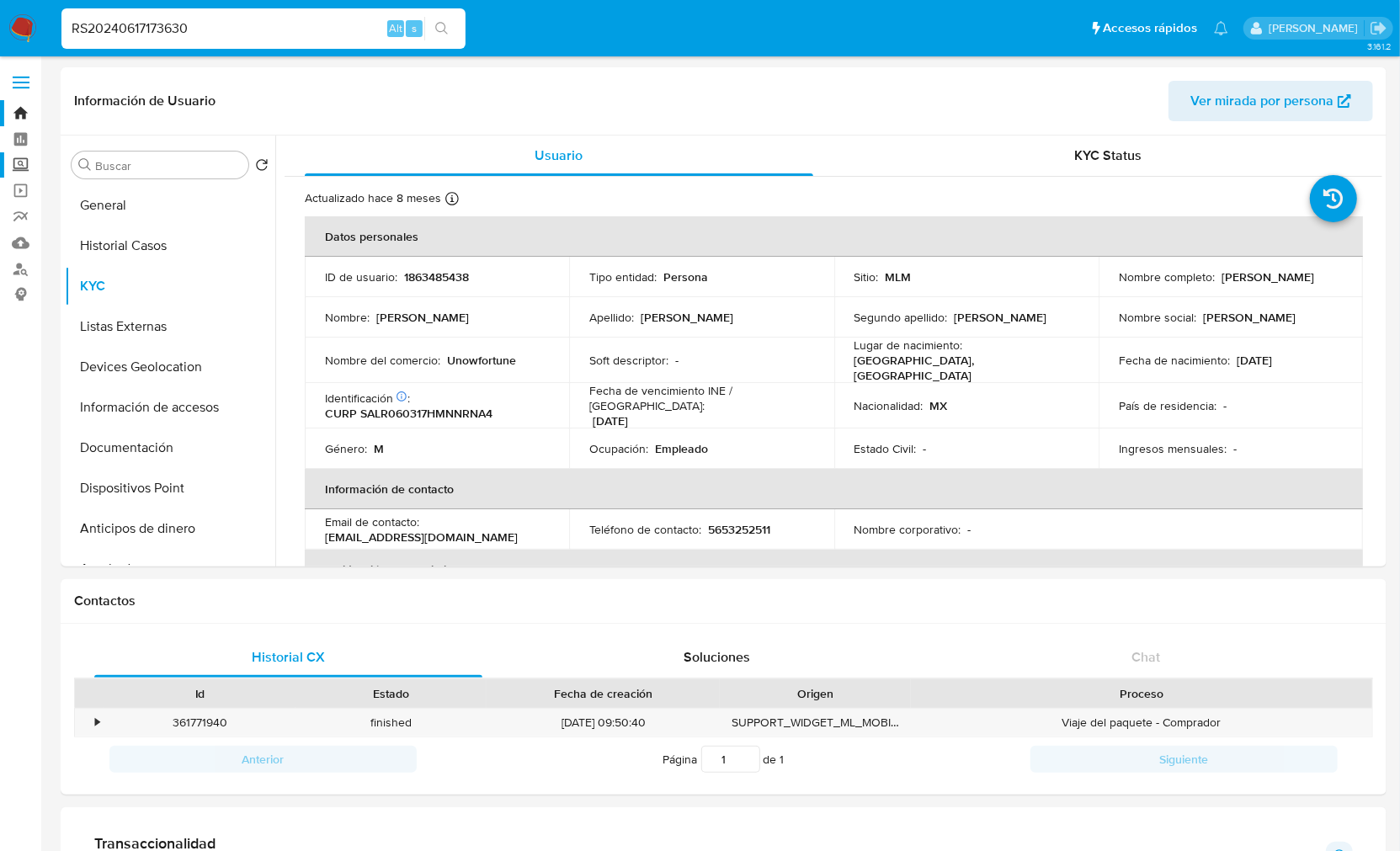
click at [14, 155] on label "Screening" at bounding box center [100, 165] width 200 height 27
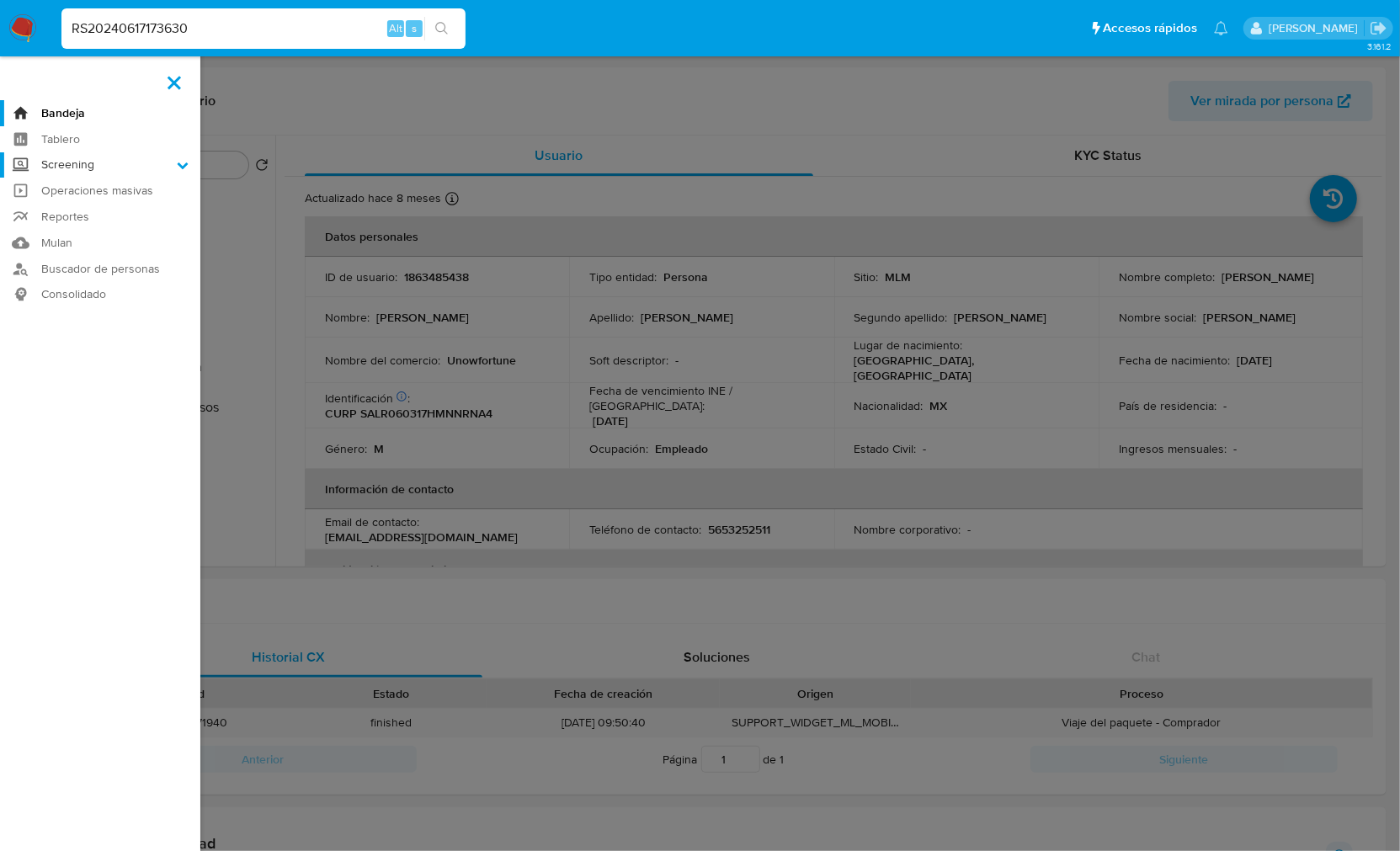
click at [0, 0] on input "Screening" at bounding box center [0, 0] width 0 height 0
click at [90, 229] on link "Herramientas" at bounding box center [100, 230] width 200 height 21
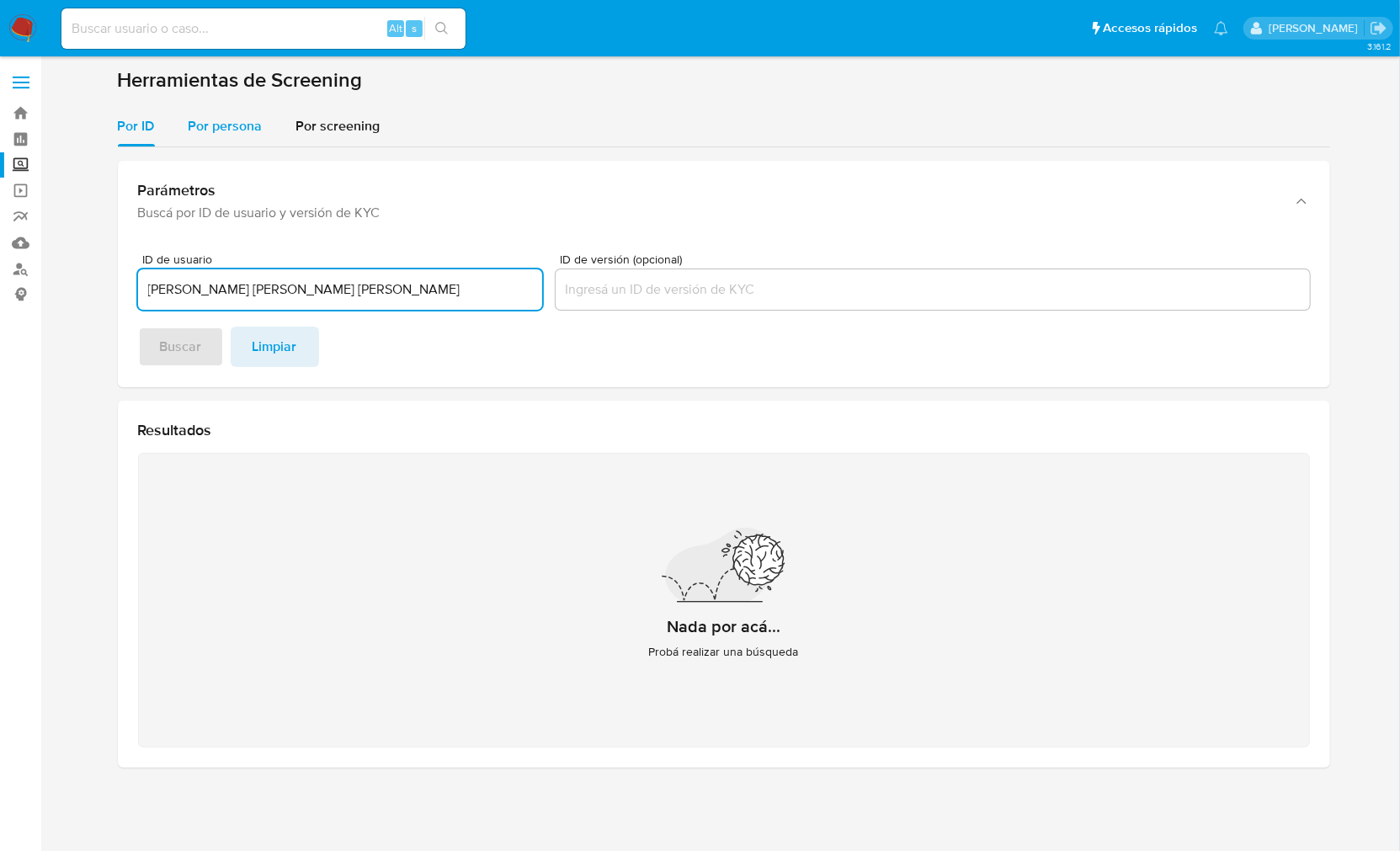
type input "[PERSON_NAME] [PERSON_NAME] [PERSON_NAME]"
click at [255, 122] on span "Por persona" at bounding box center [225, 125] width 74 height 19
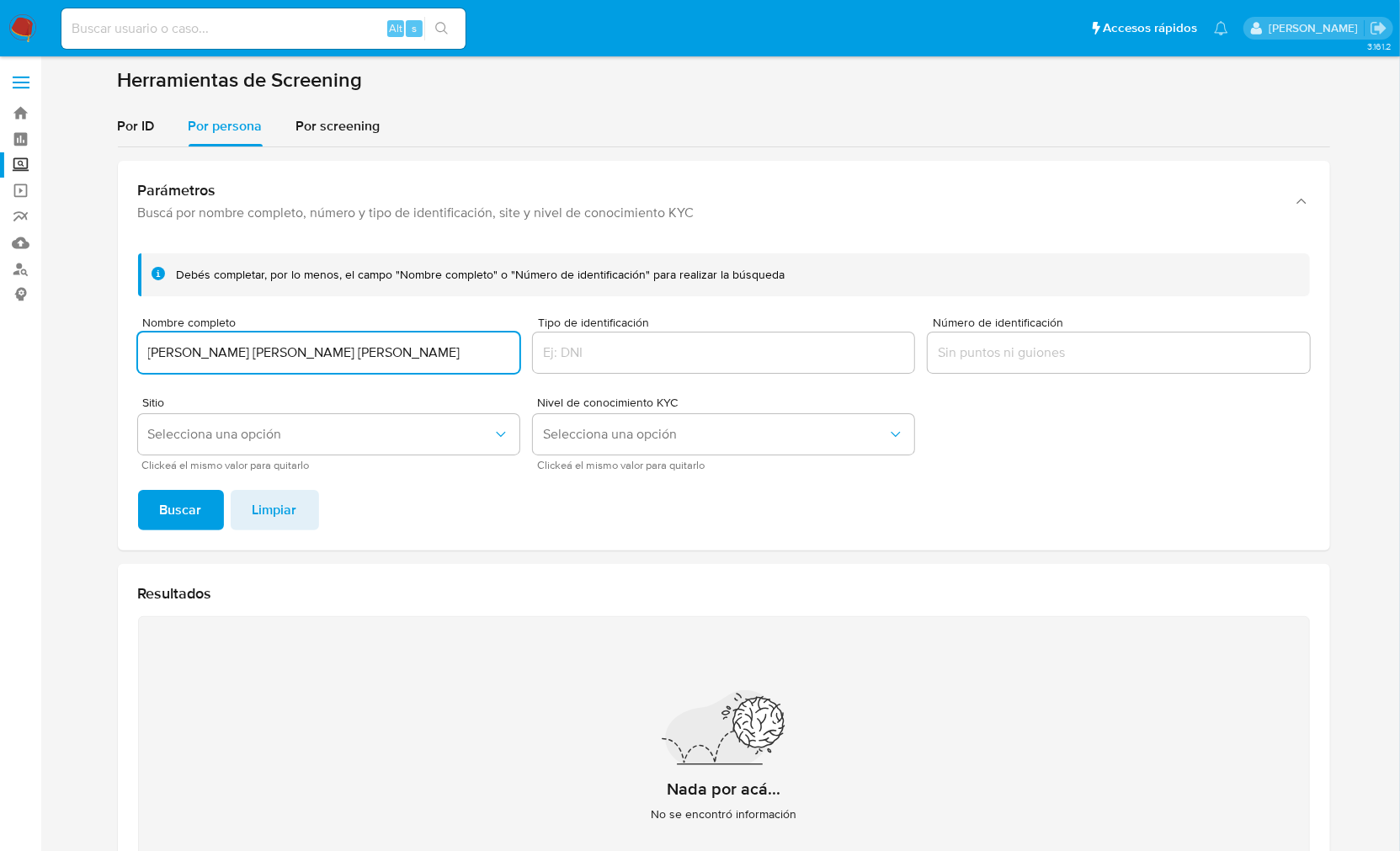
click at [205, 501] on button "Buscar" at bounding box center [181, 510] width 86 height 40
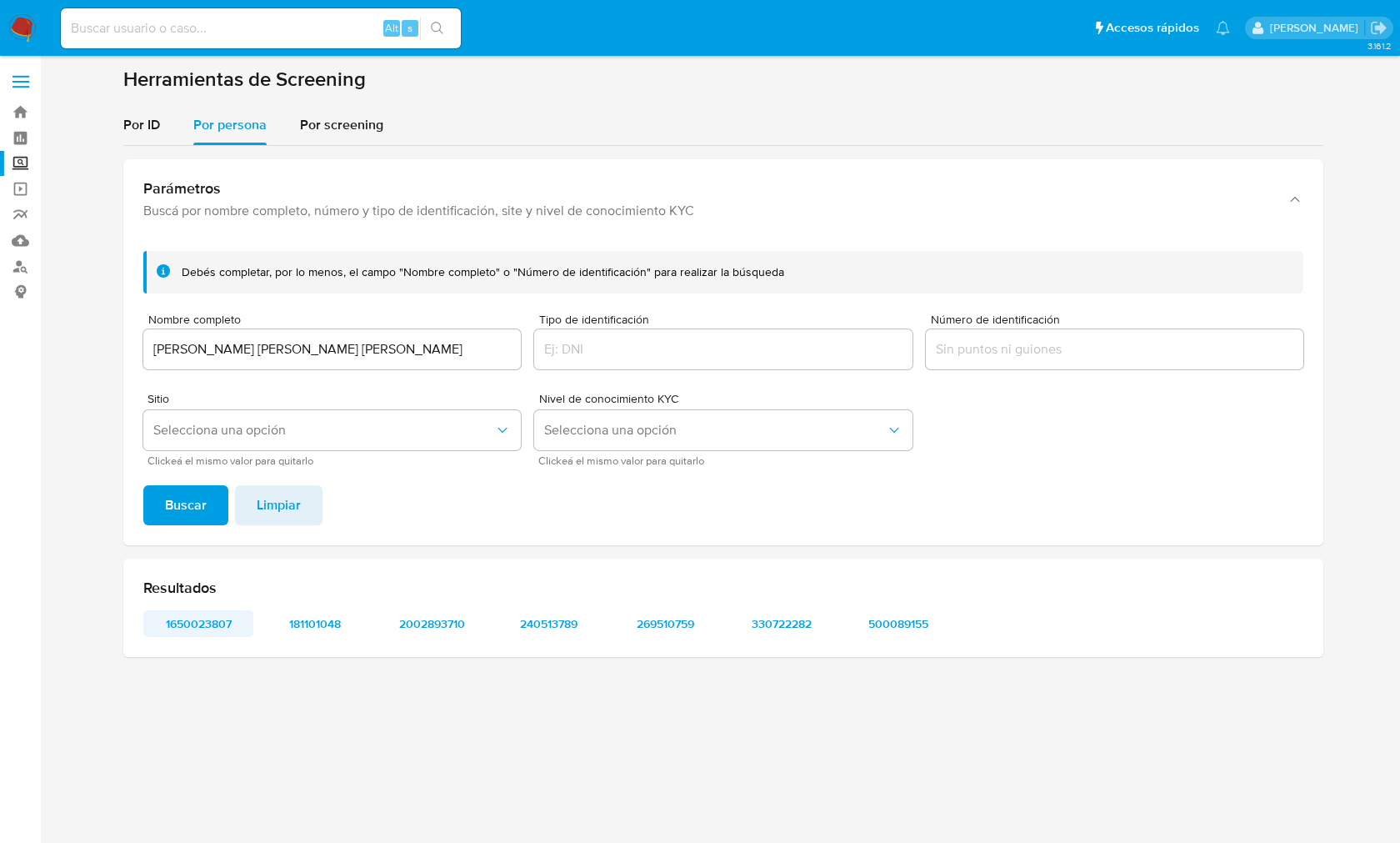
click at [218, 625] on span "1650023807" at bounding box center [198, 624] width 87 height 24
click at [330, 615] on span "181101048" at bounding box center [315, 624] width 87 height 24
click at [442, 627] on span "2002893710" at bounding box center [432, 624] width 87 height 24
click at [551, 628] on span "240513789" at bounding box center [549, 624] width 87 height 24
click at [769, 624] on span "330722282" at bounding box center [782, 624] width 87 height 24
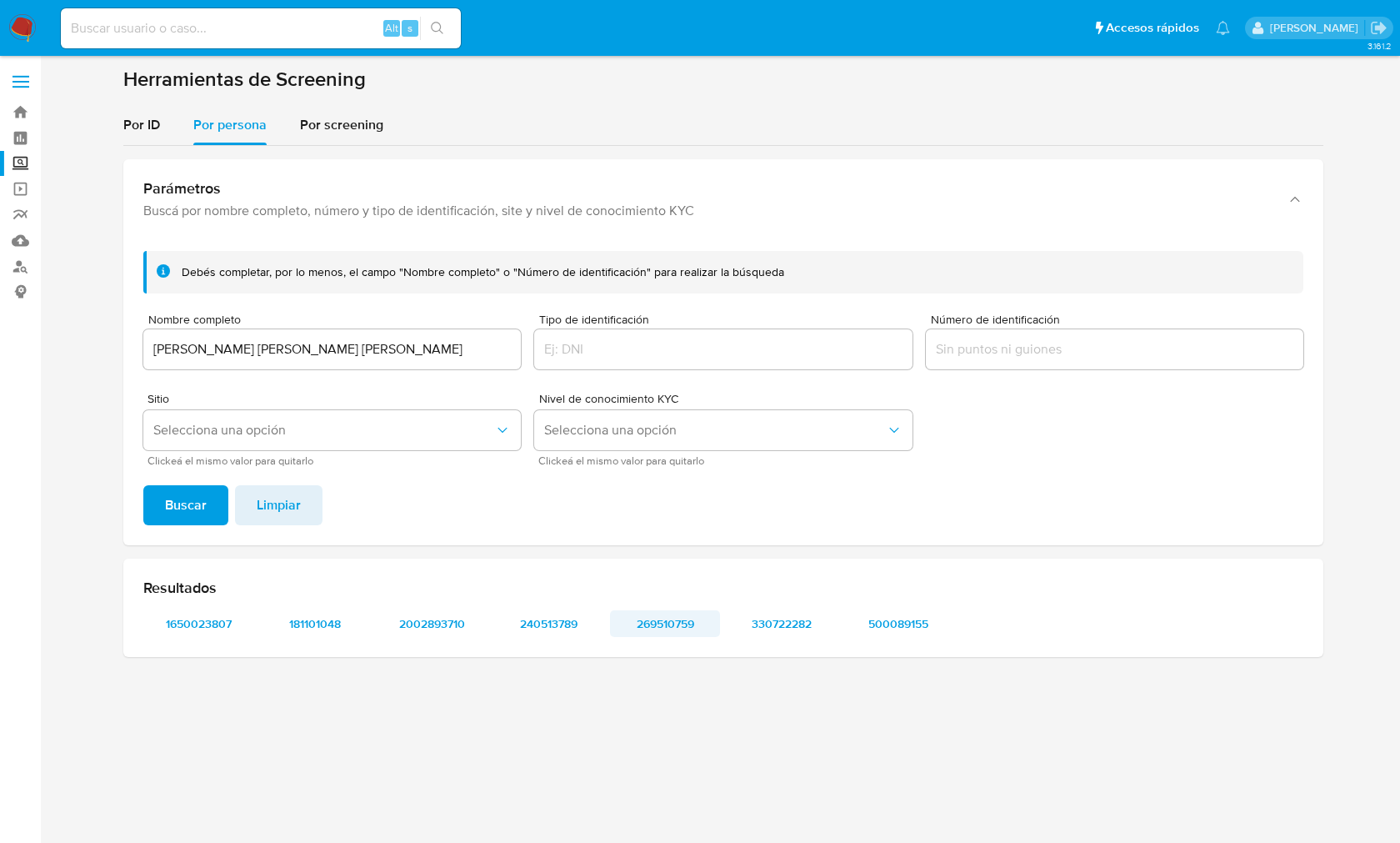
click at [685, 620] on span "269510759" at bounding box center [666, 624] width 87 height 24
click at [764, 627] on span "330722282" at bounding box center [782, 624] width 87 height 24
click at [894, 627] on span "500089155" at bounding box center [898, 624] width 87 height 24
drag, startPoint x: 373, startPoint y: 356, endPoint x: -2, endPoint y: 337, distance: 375.5
click at [0, 337] on html "Pausado Ver notificaciones Alt s Accesos rápidos Presiona las siguientes teclas…" at bounding box center [700, 421] width 1400 height 843
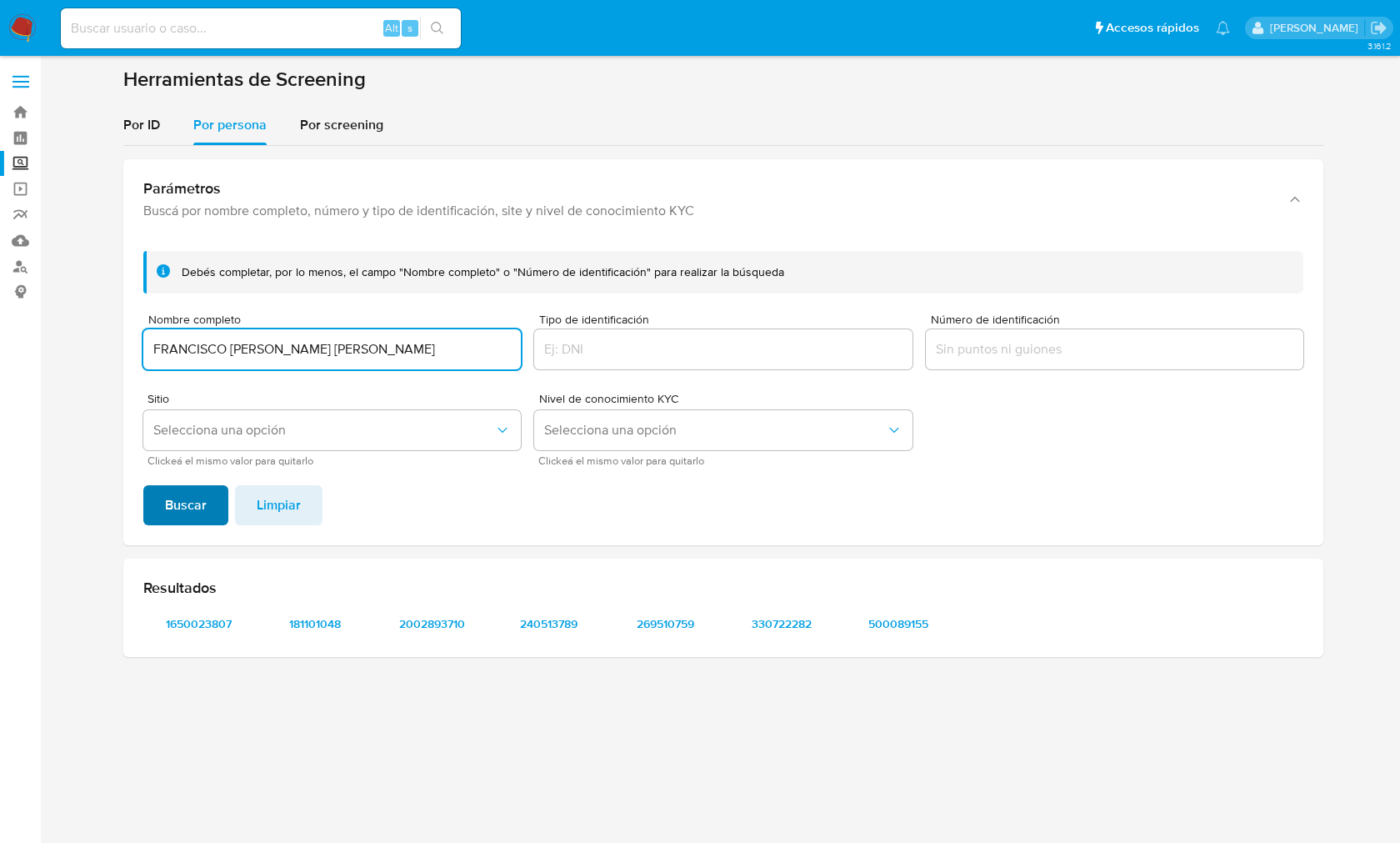
type input "FRANCISCO JAVIER GUTIERREZ VENANCIO"
click at [197, 521] on span "Buscar" at bounding box center [186, 505] width 42 height 37
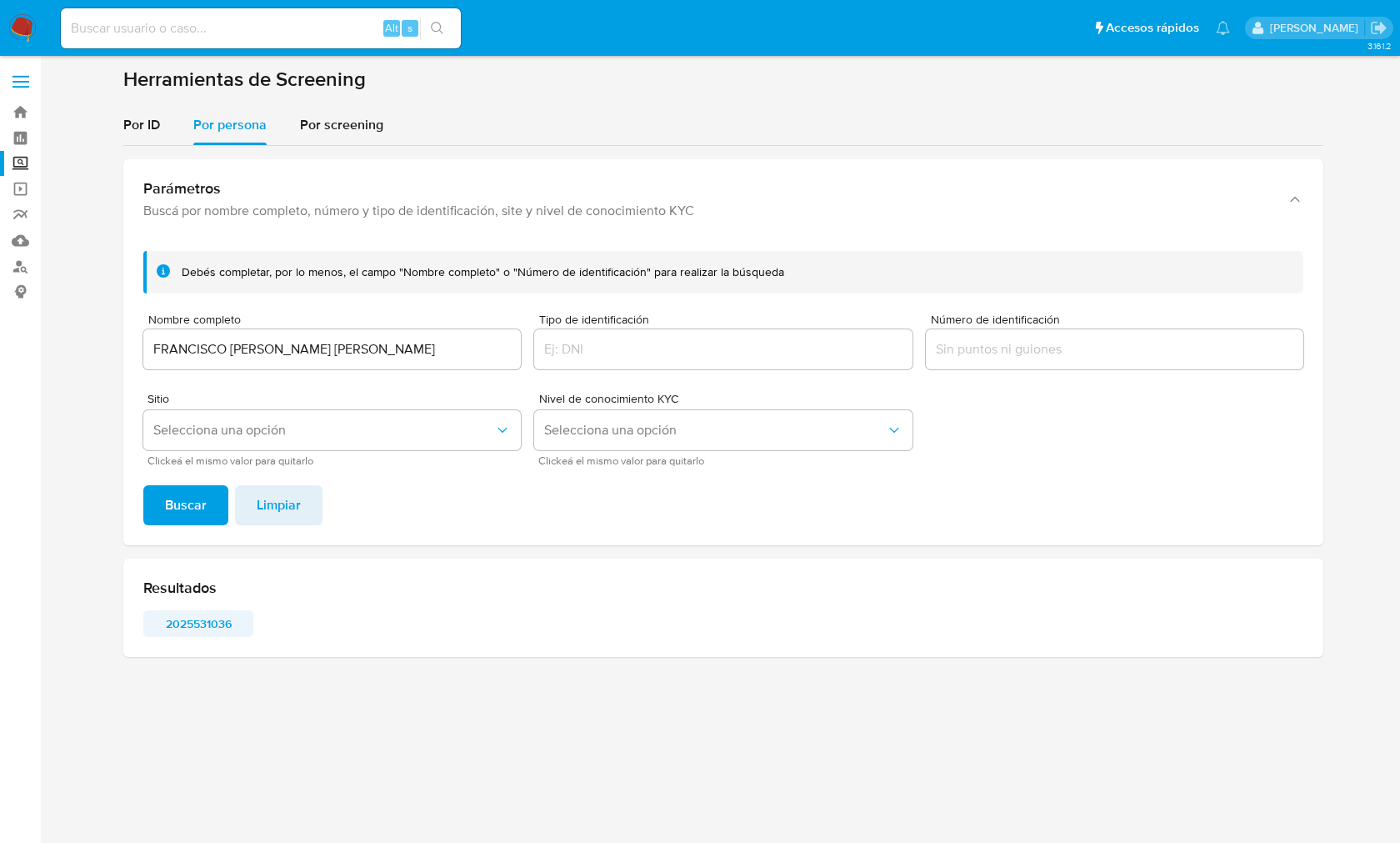
click at [212, 628] on span "2025531036" at bounding box center [198, 624] width 87 height 24
click at [206, 29] on input at bounding box center [261, 28] width 400 height 22
paste input "521403328"
type input "521403328"
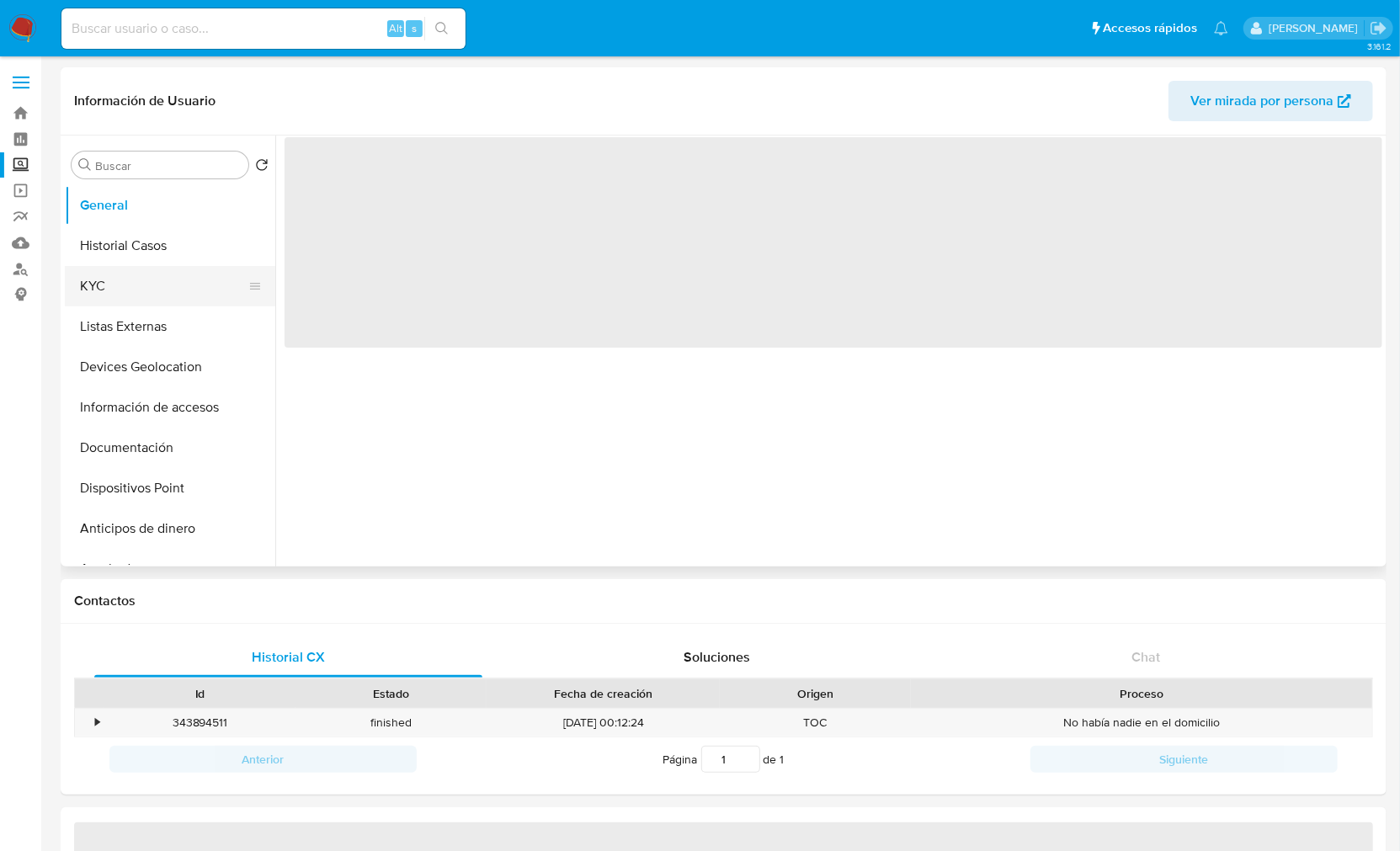
select select "10"
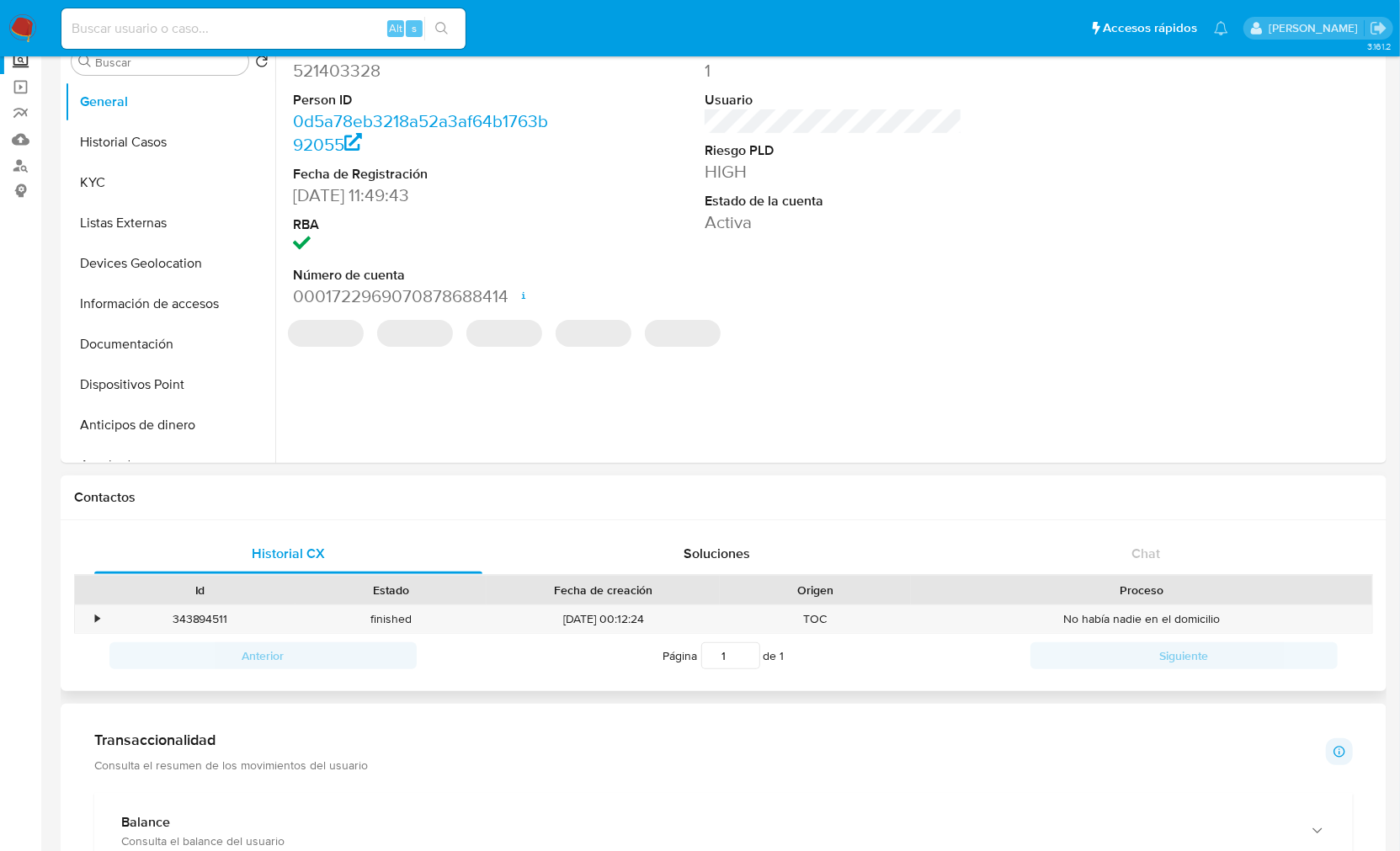
scroll to position [186, 0]
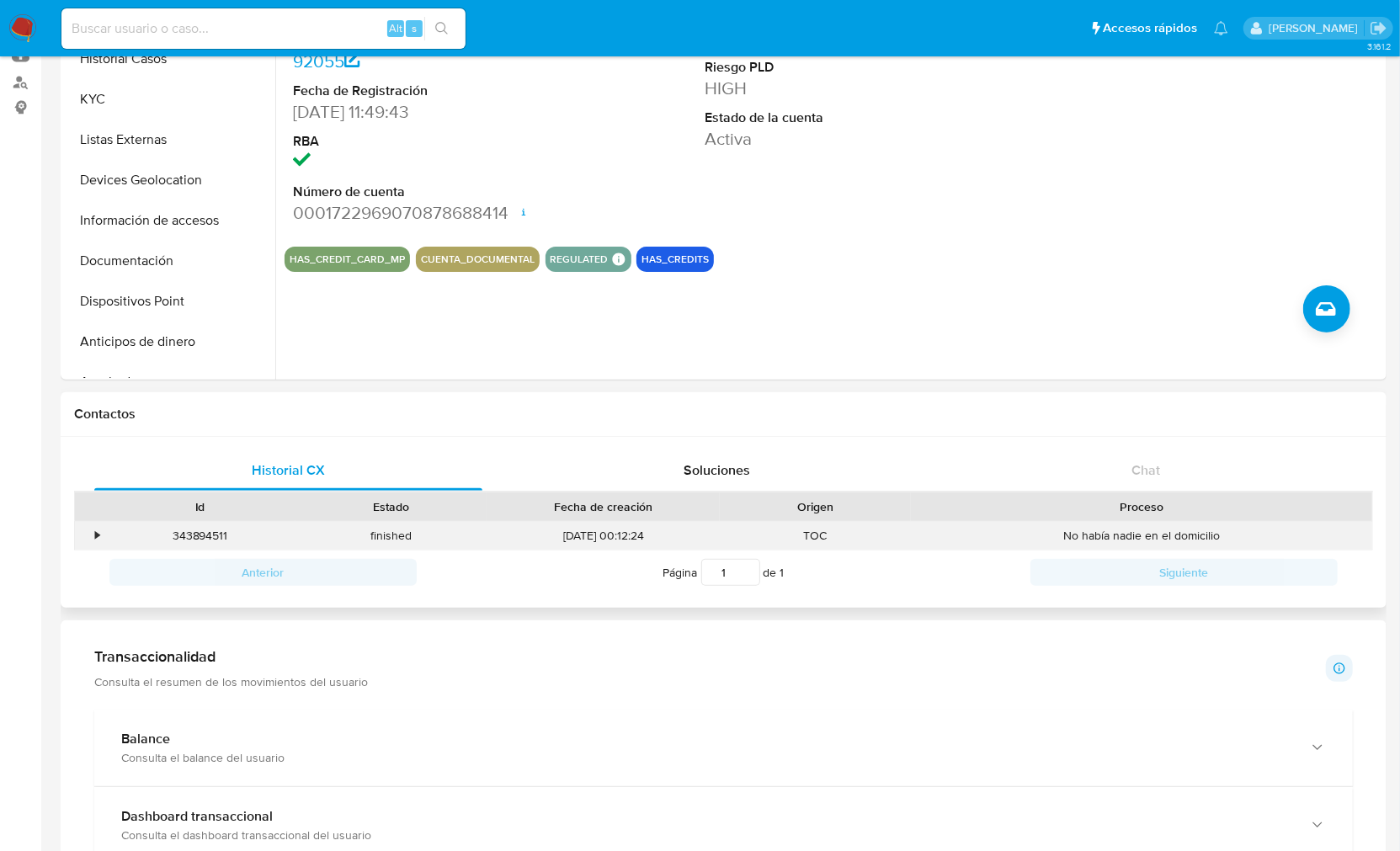
click at [387, 549] on div "finished" at bounding box center [390, 536] width 191 height 27
click at [91, 539] on div "•" at bounding box center [90, 536] width 29 height 27
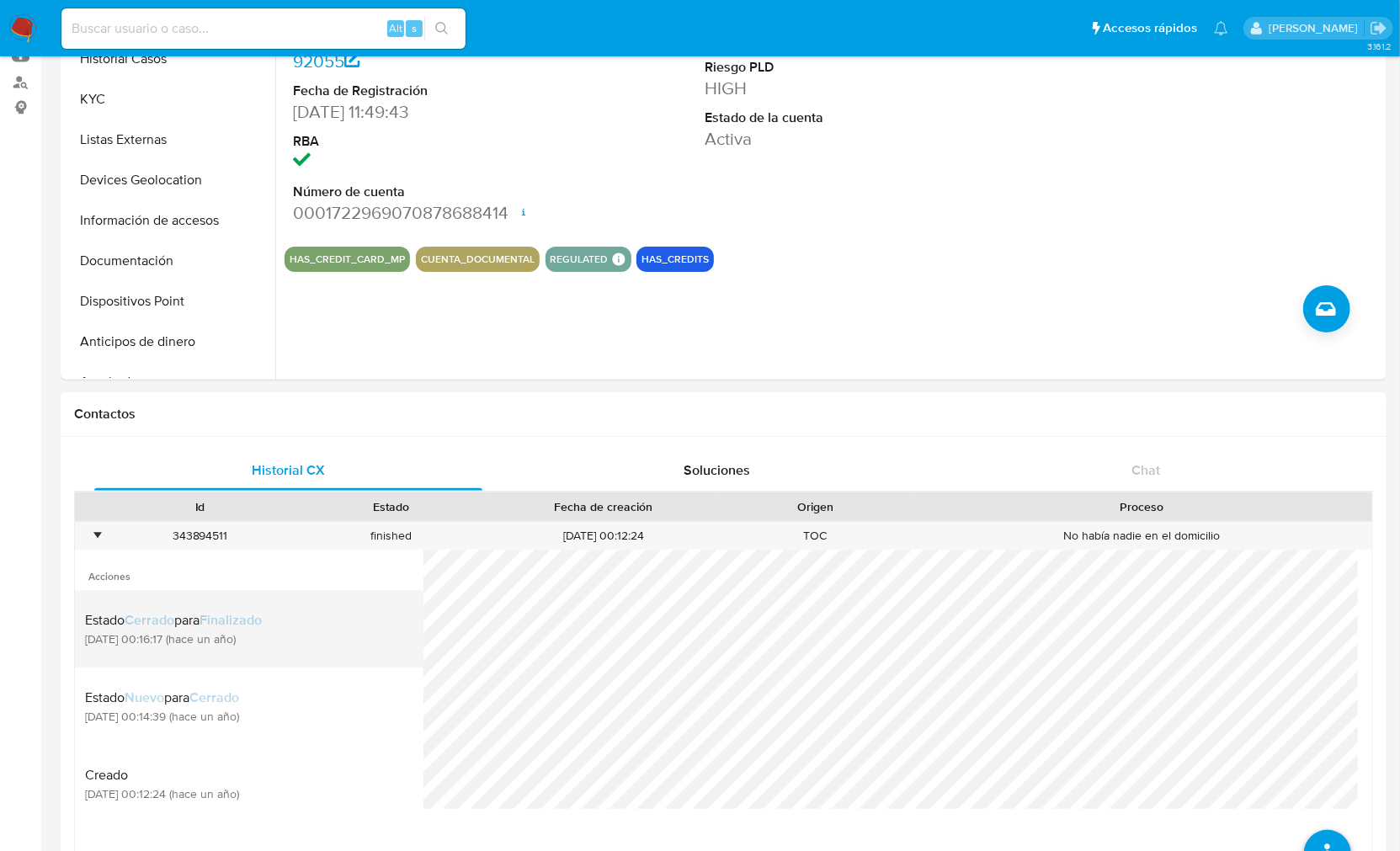
scroll to position [467, 0]
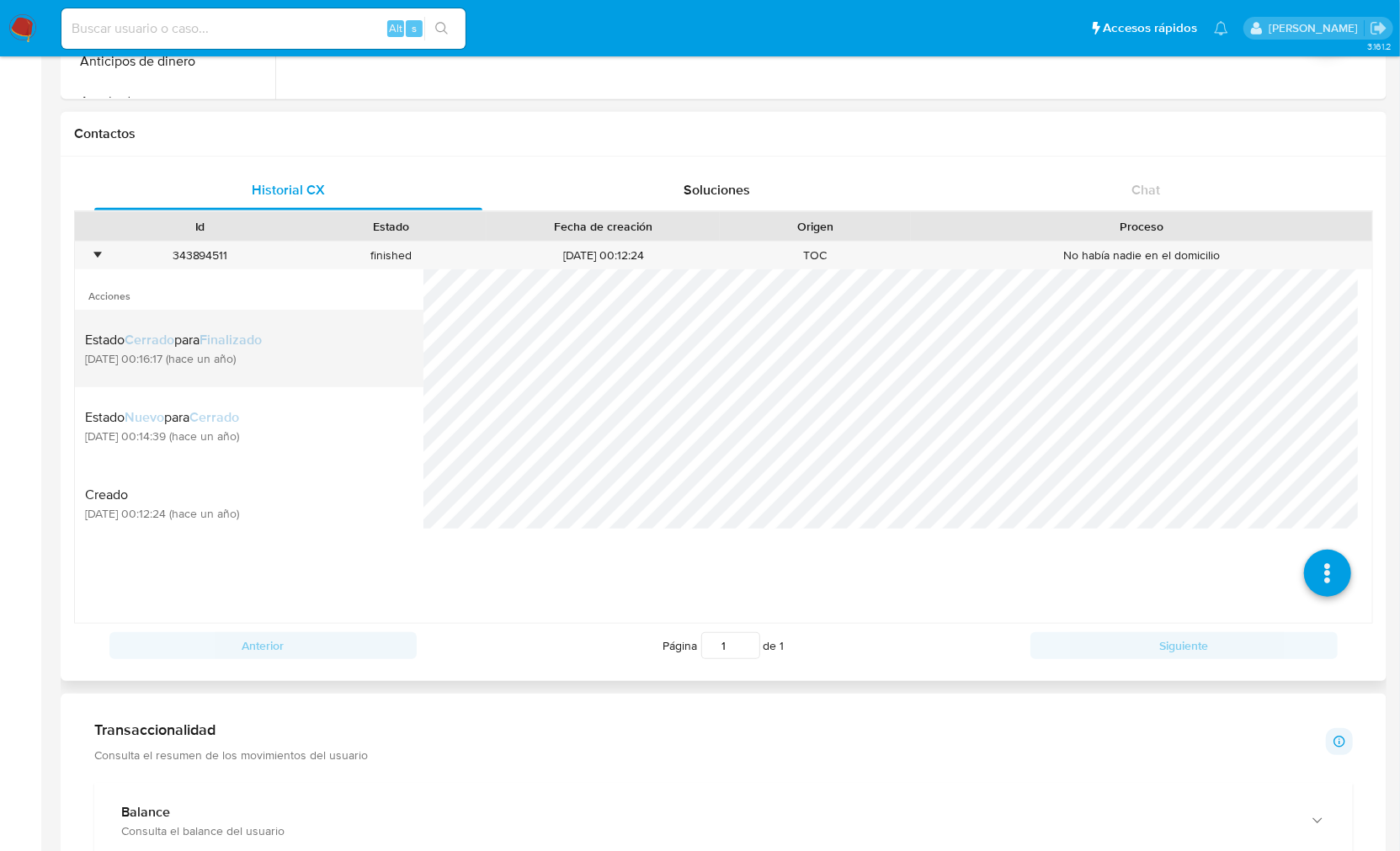
click at [261, 370] on div "Estado Cerrado para Finalizado 30/10/2024 00:16:17 (hace un año)" at bounding box center [249, 348] width 328 height 58
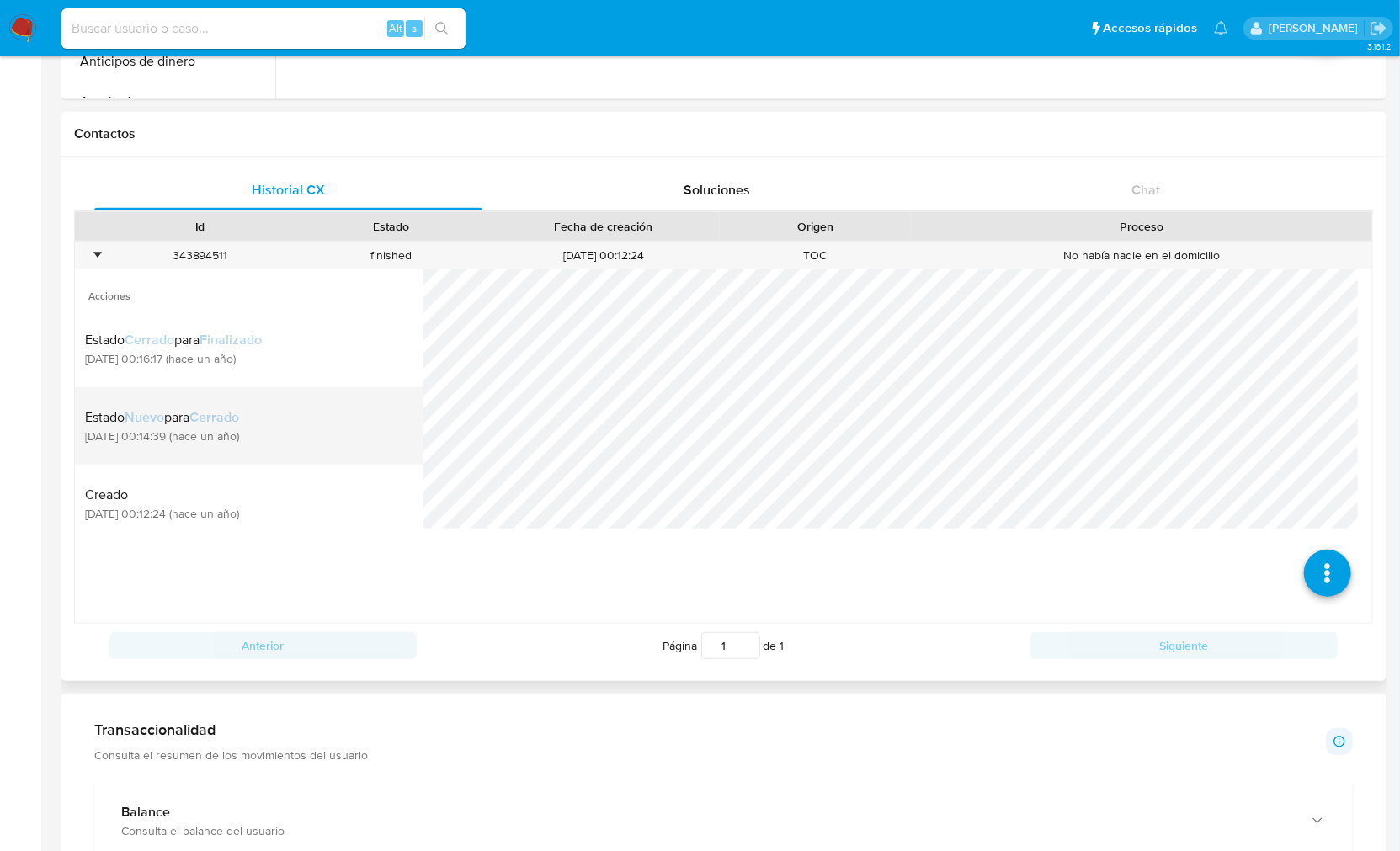
click at [284, 434] on div "Estado Nuevo para Cerrado 30/09/2024 00:14:39 (hace un año)" at bounding box center [249, 425] width 328 height 58
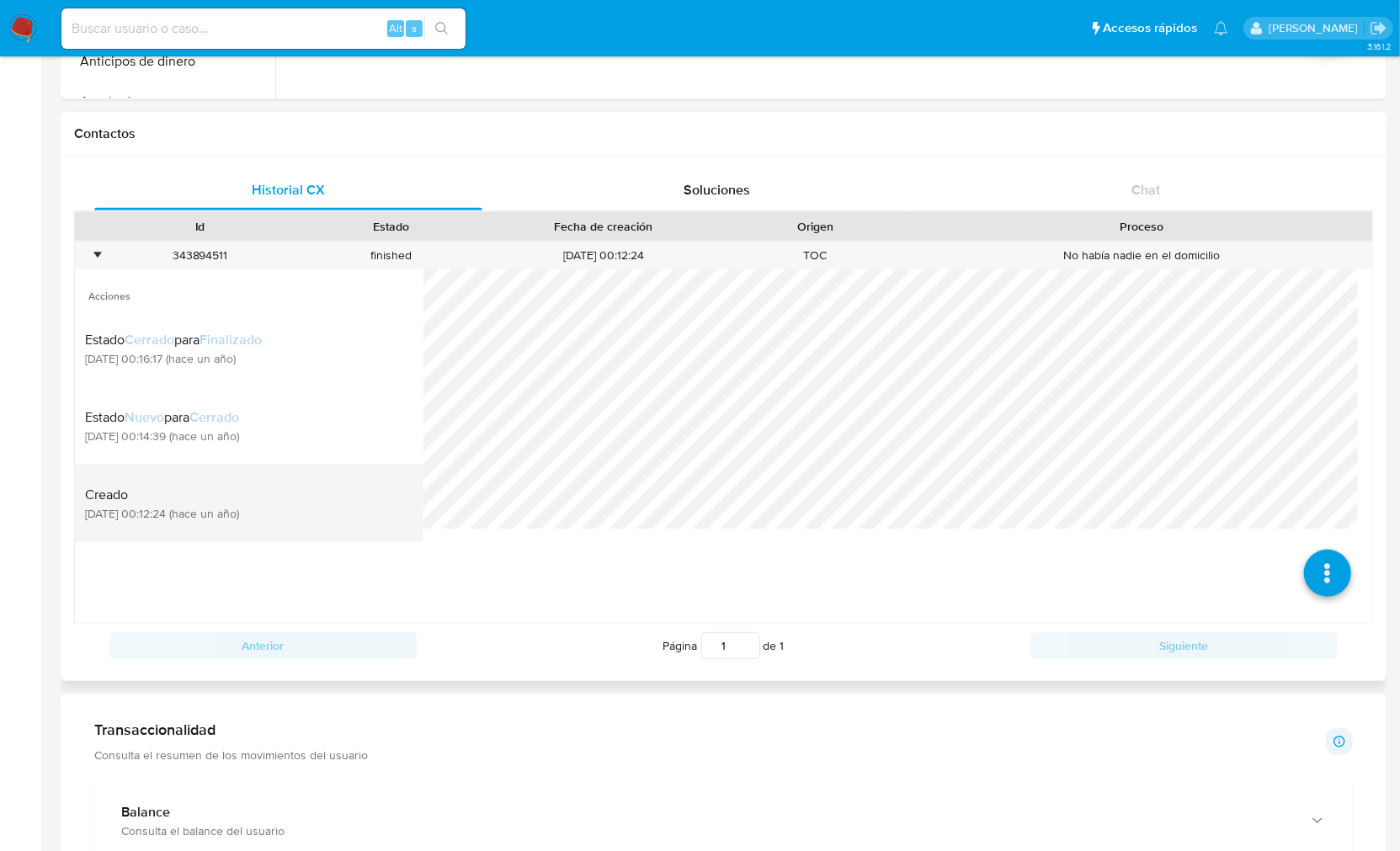
click at [228, 516] on span "30/09/2024 00:12:24 (hace un año)" at bounding box center [162, 513] width 154 height 16
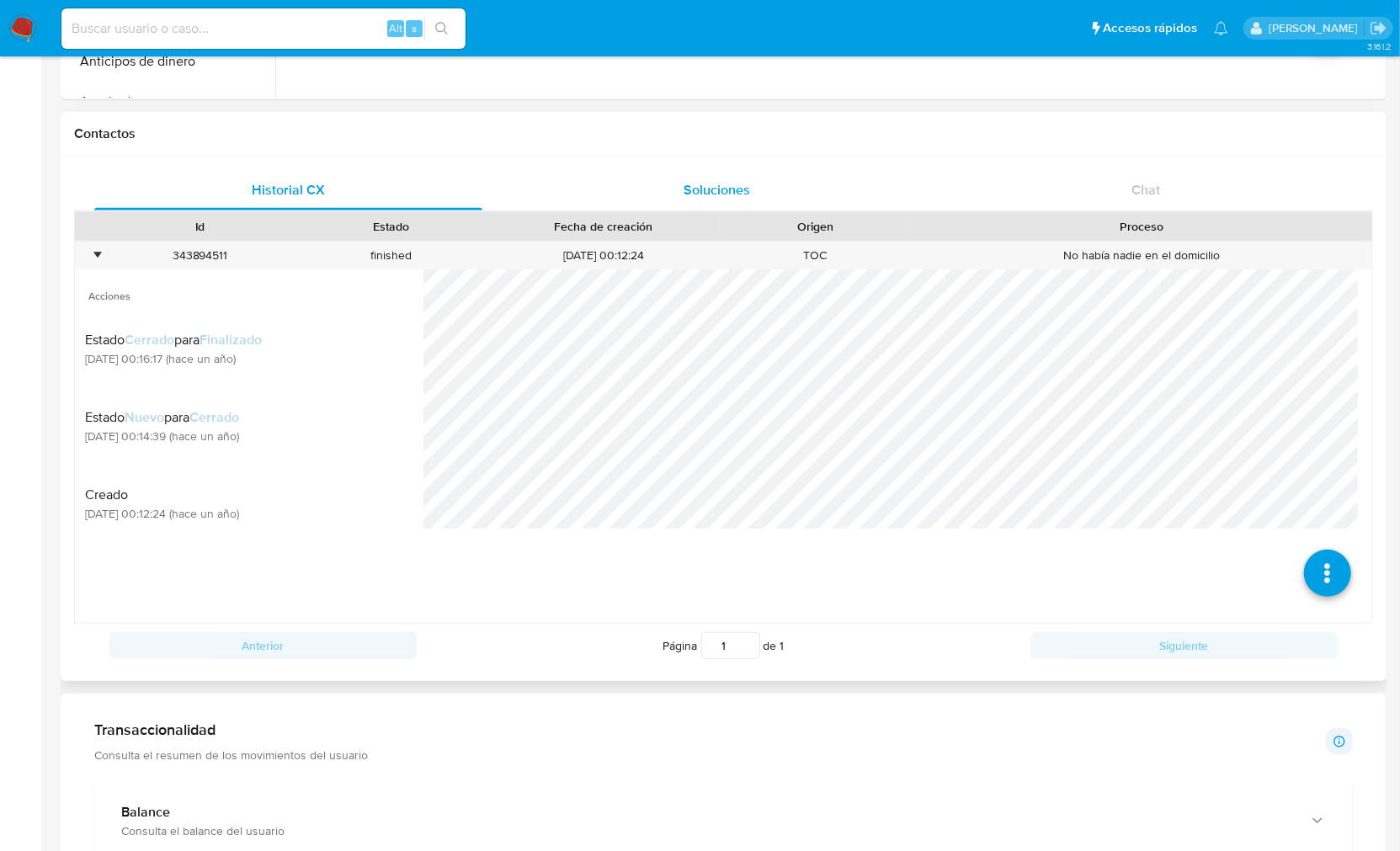
click at [733, 196] on span "Soluciones" at bounding box center [716, 189] width 67 height 19
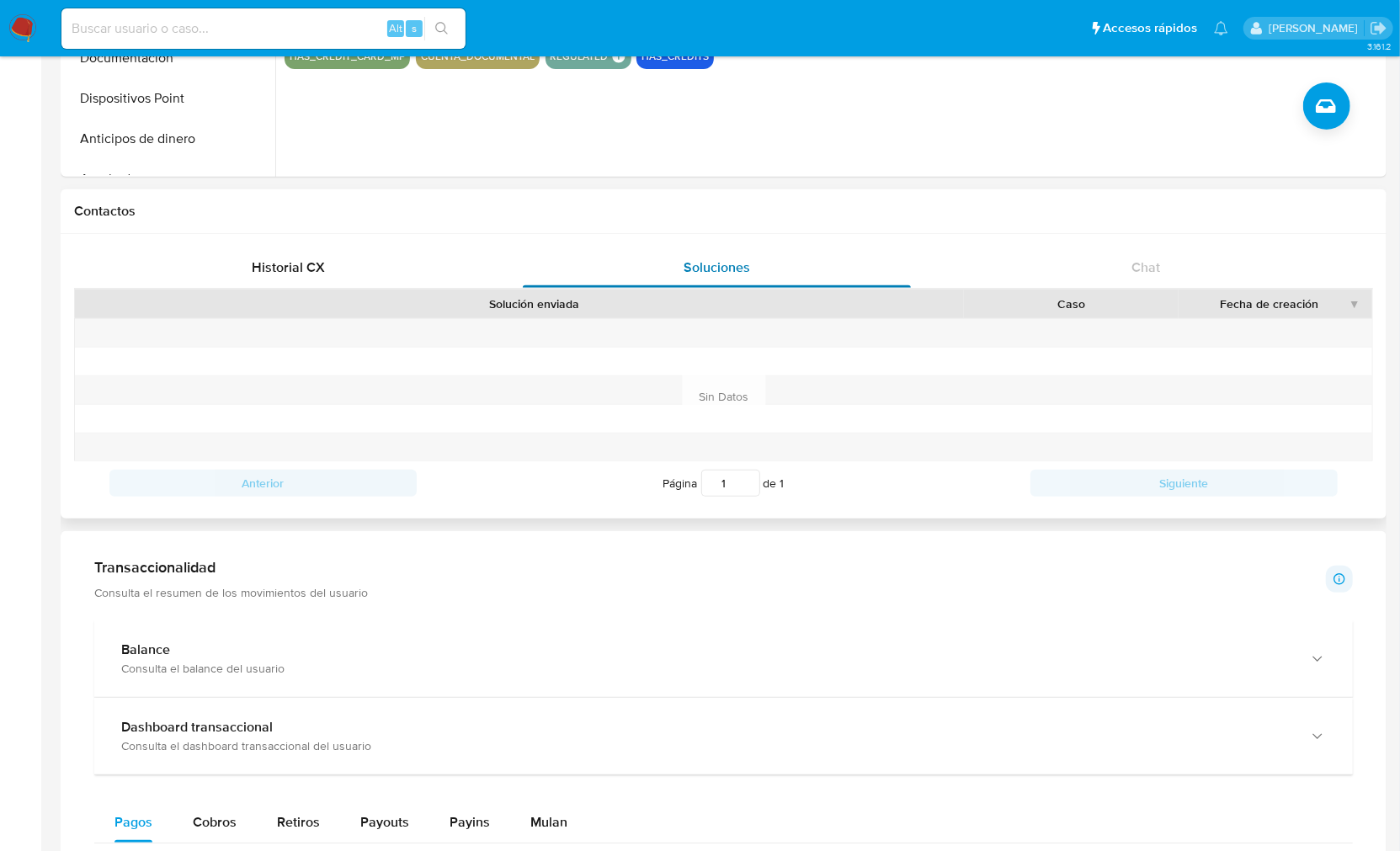
scroll to position [0, 0]
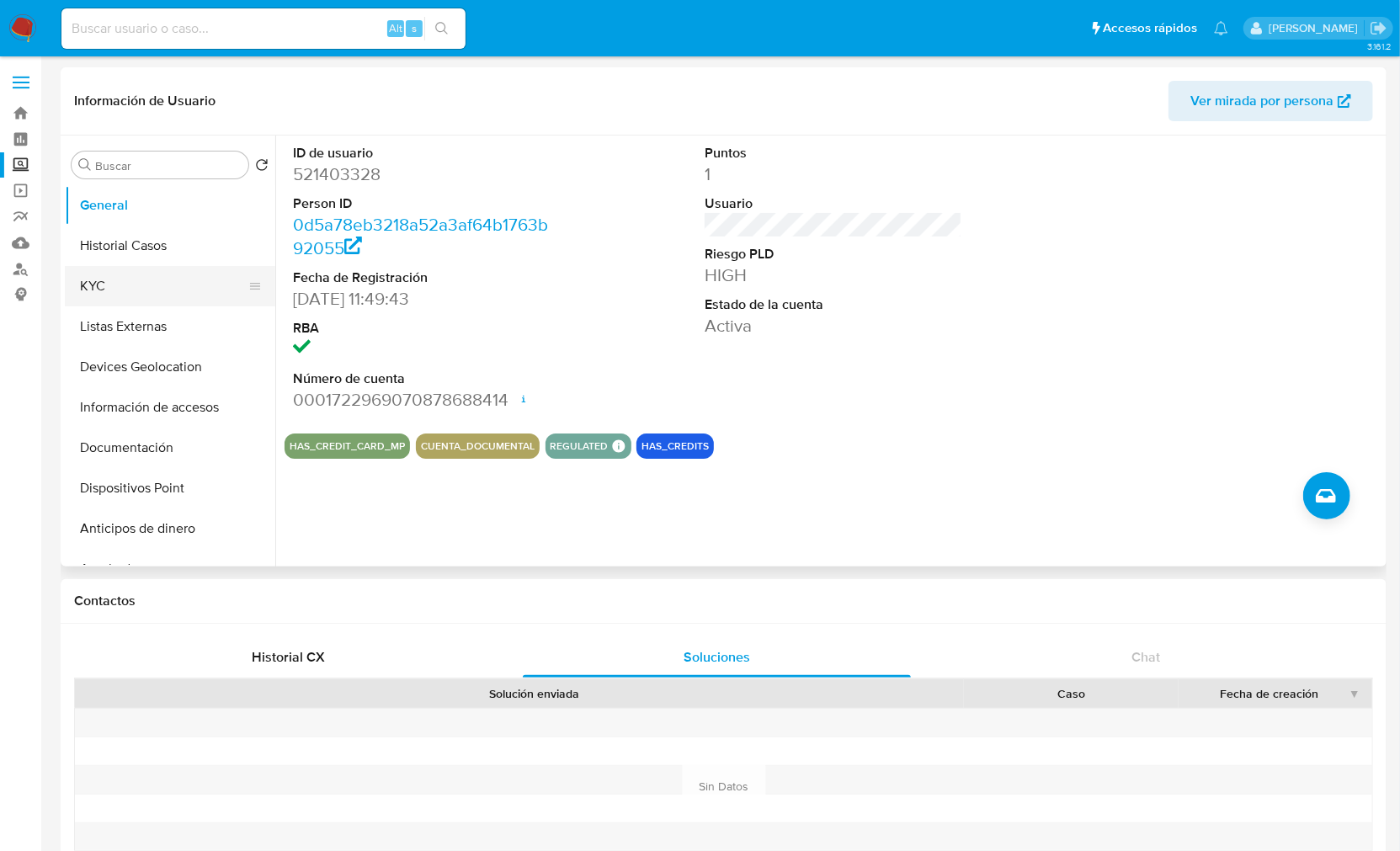
click at [132, 282] on button "KYC" at bounding box center [163, 286] width 197 height 40
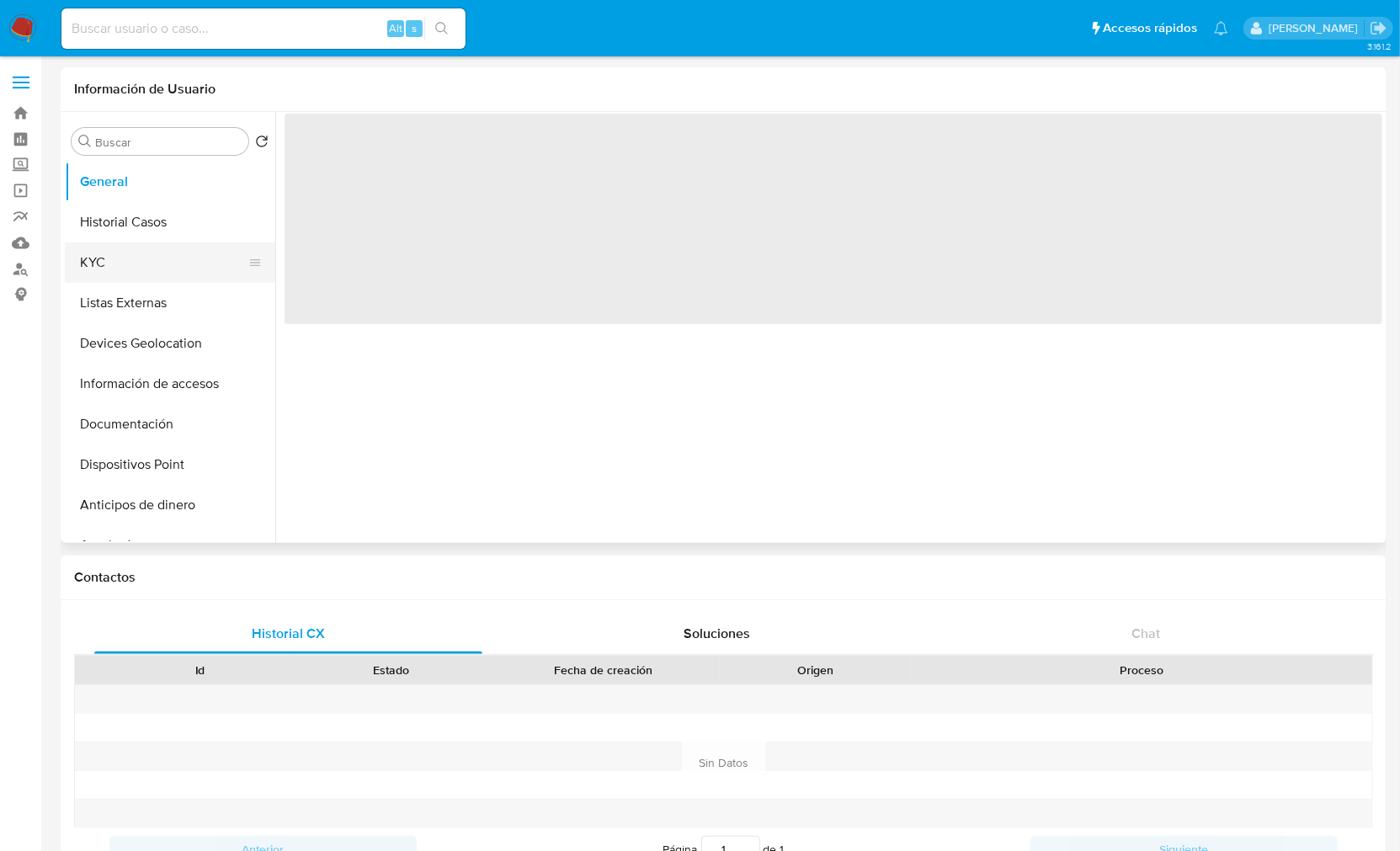
select select "10"
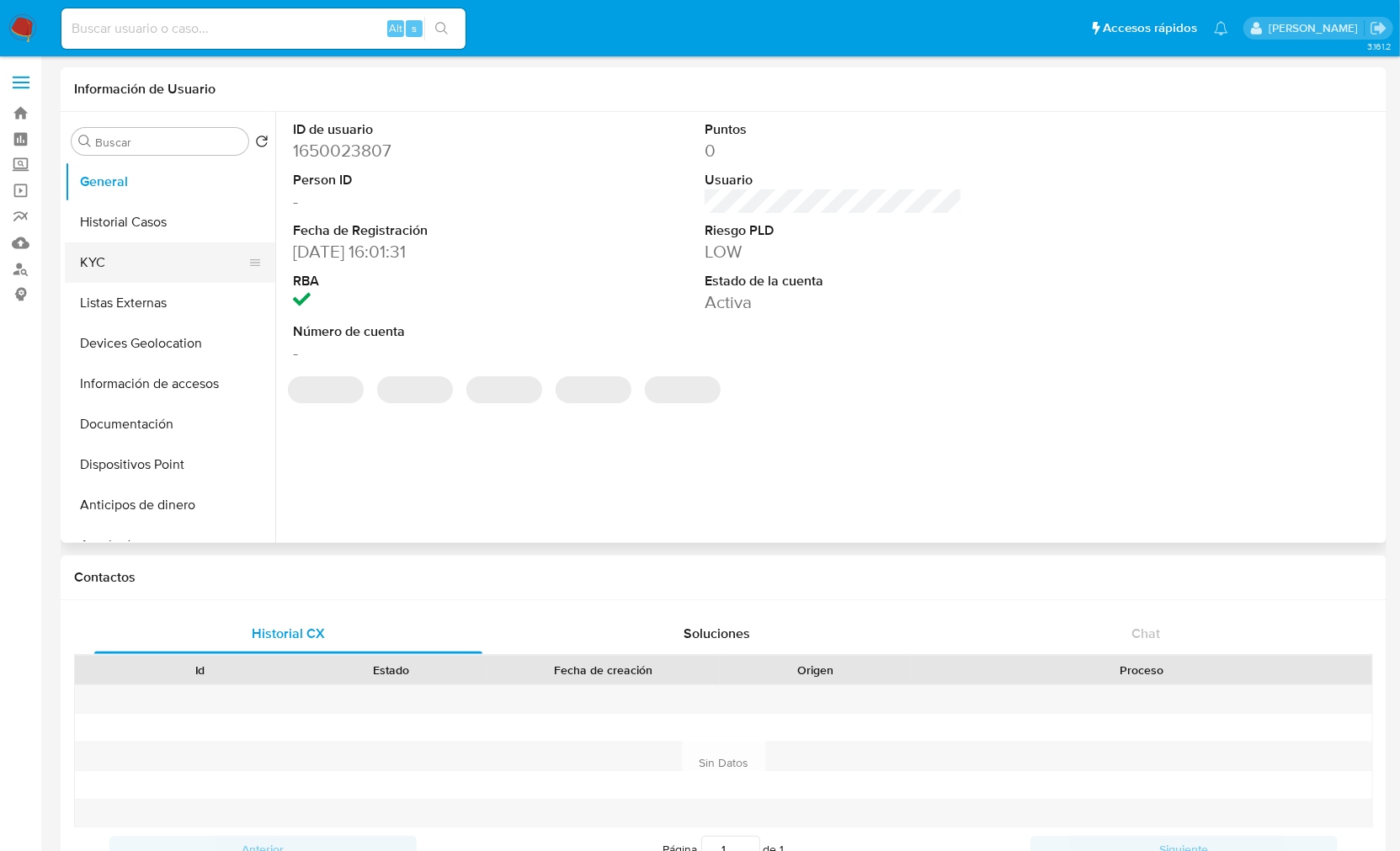
click at [124, 250] on button "KYC" at bounding box center [163, 262] width 197 height 40
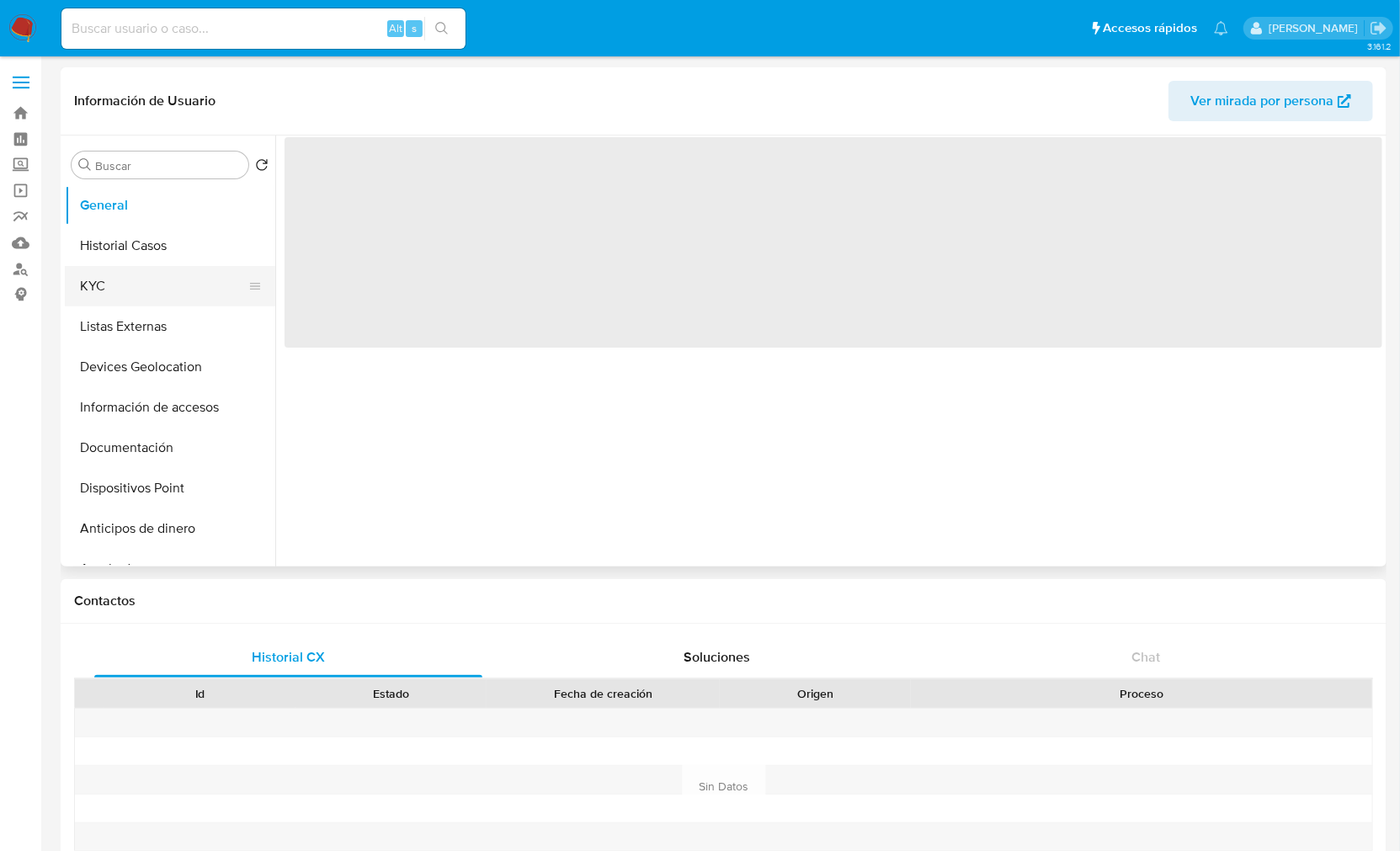
click at [116, 294] on button "KYC" at bounding box center [163, 286] width 197 height 40
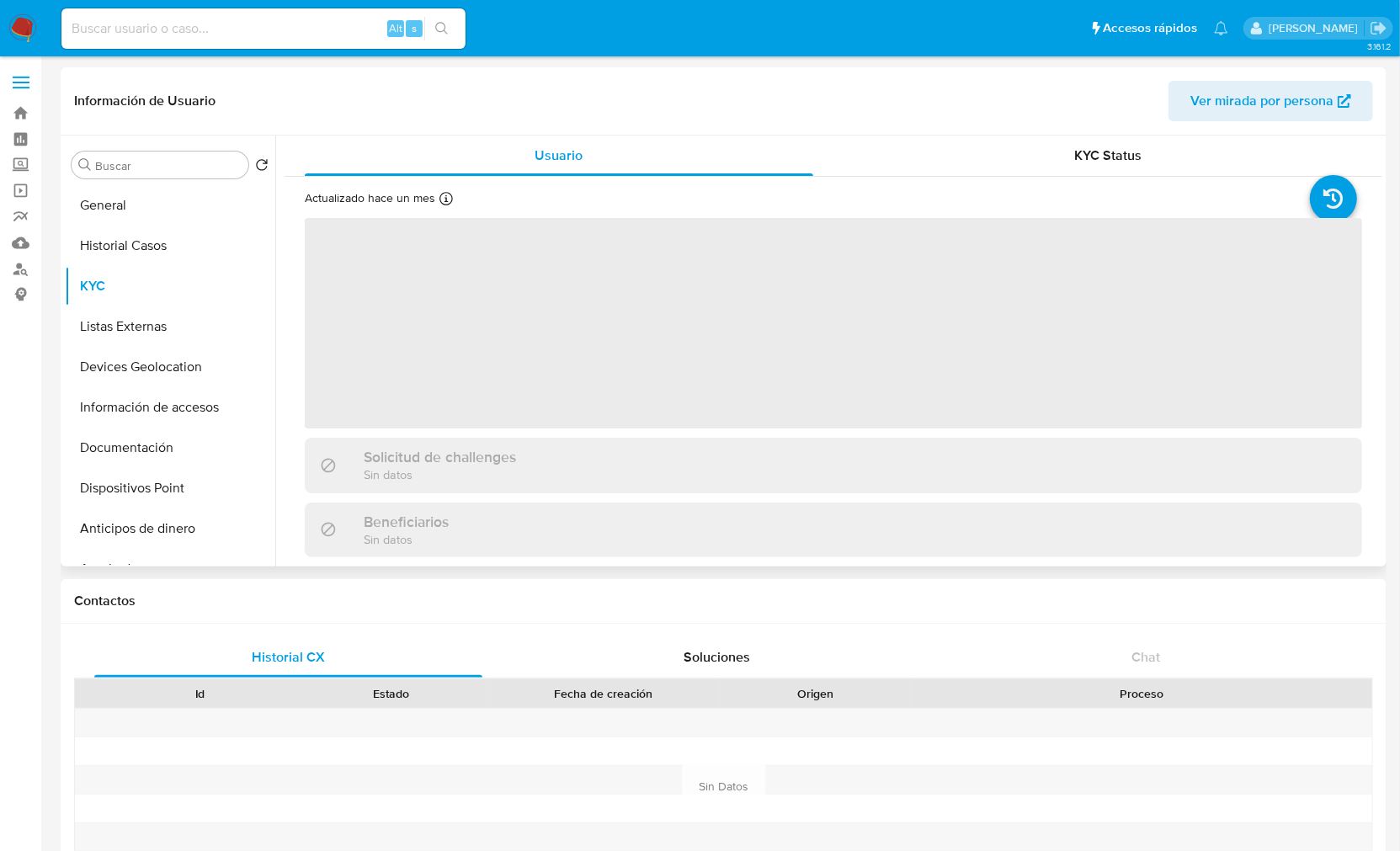
select select "10"
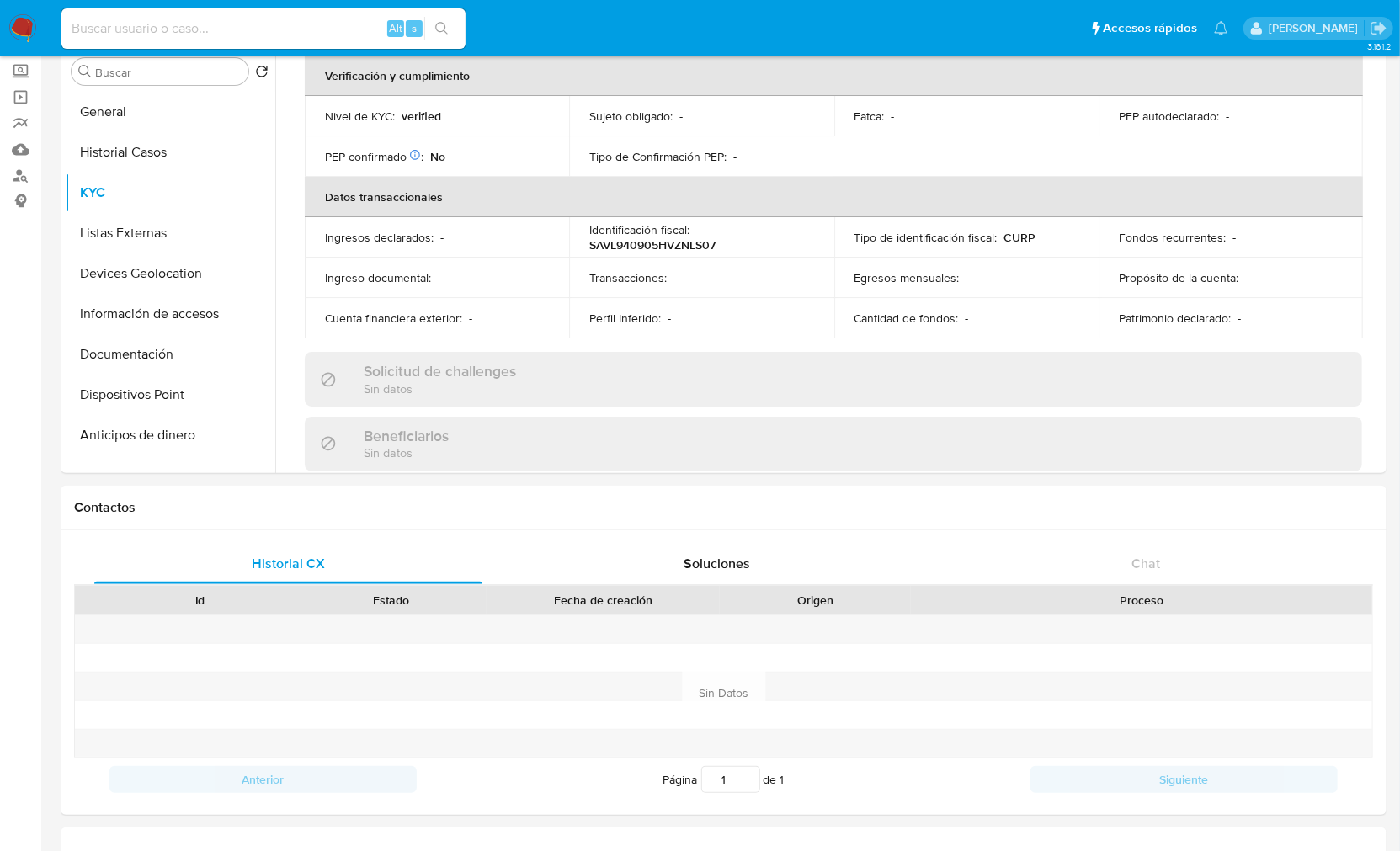
scroll to position [28, 0]
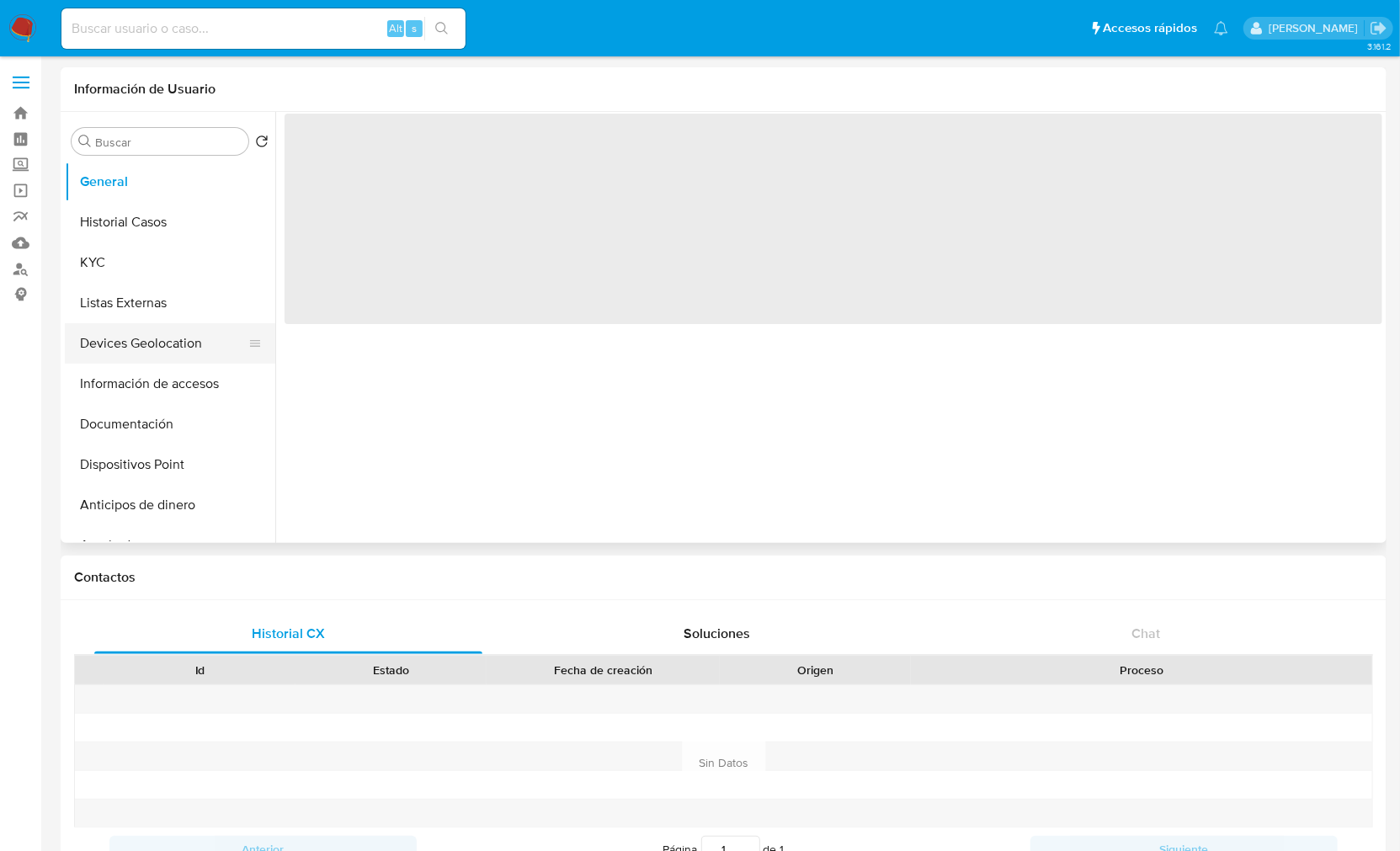
select select "10"
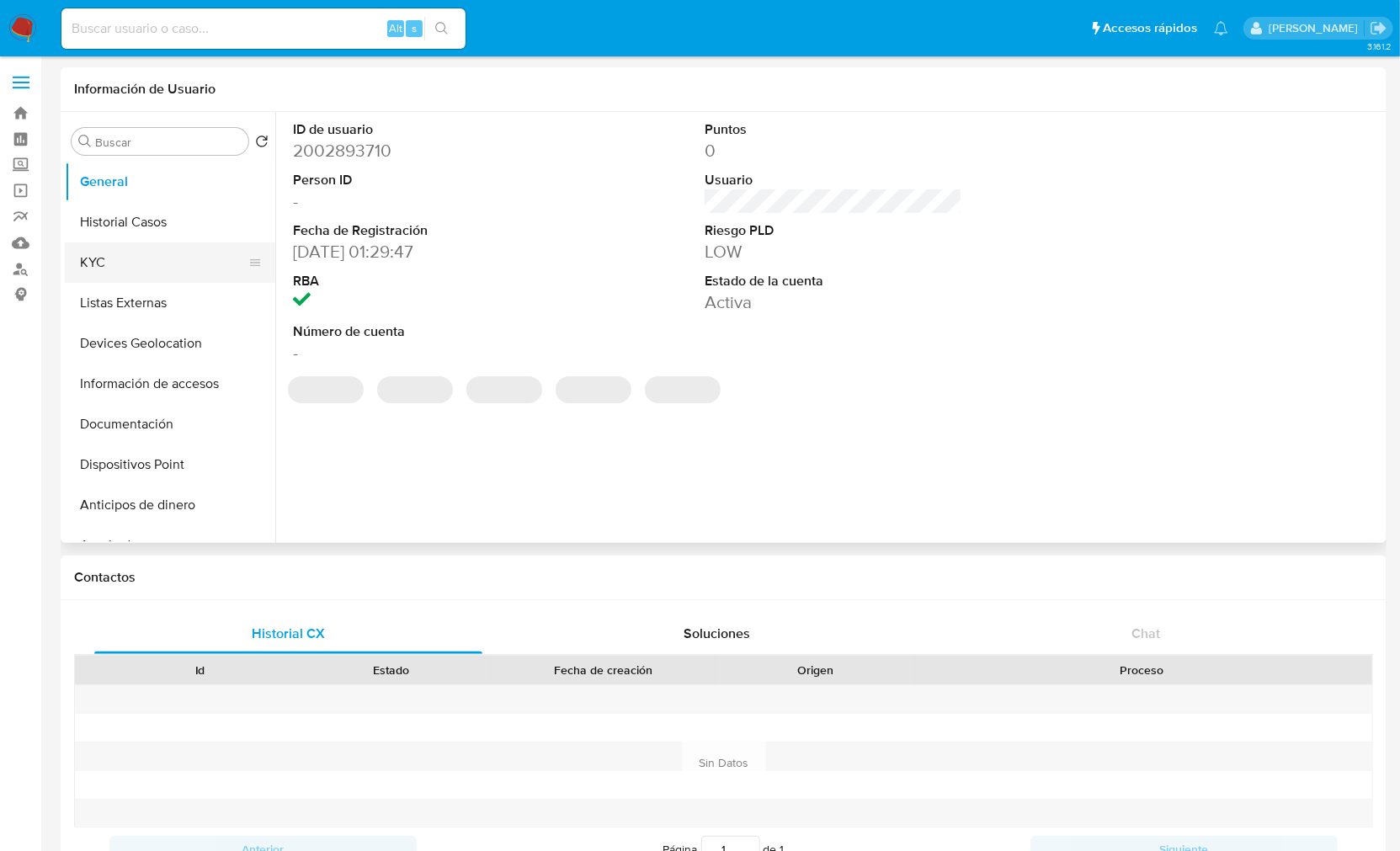
click at [135, 261] on button "KYC" at bounding box center [163, 262] width 197 height 40
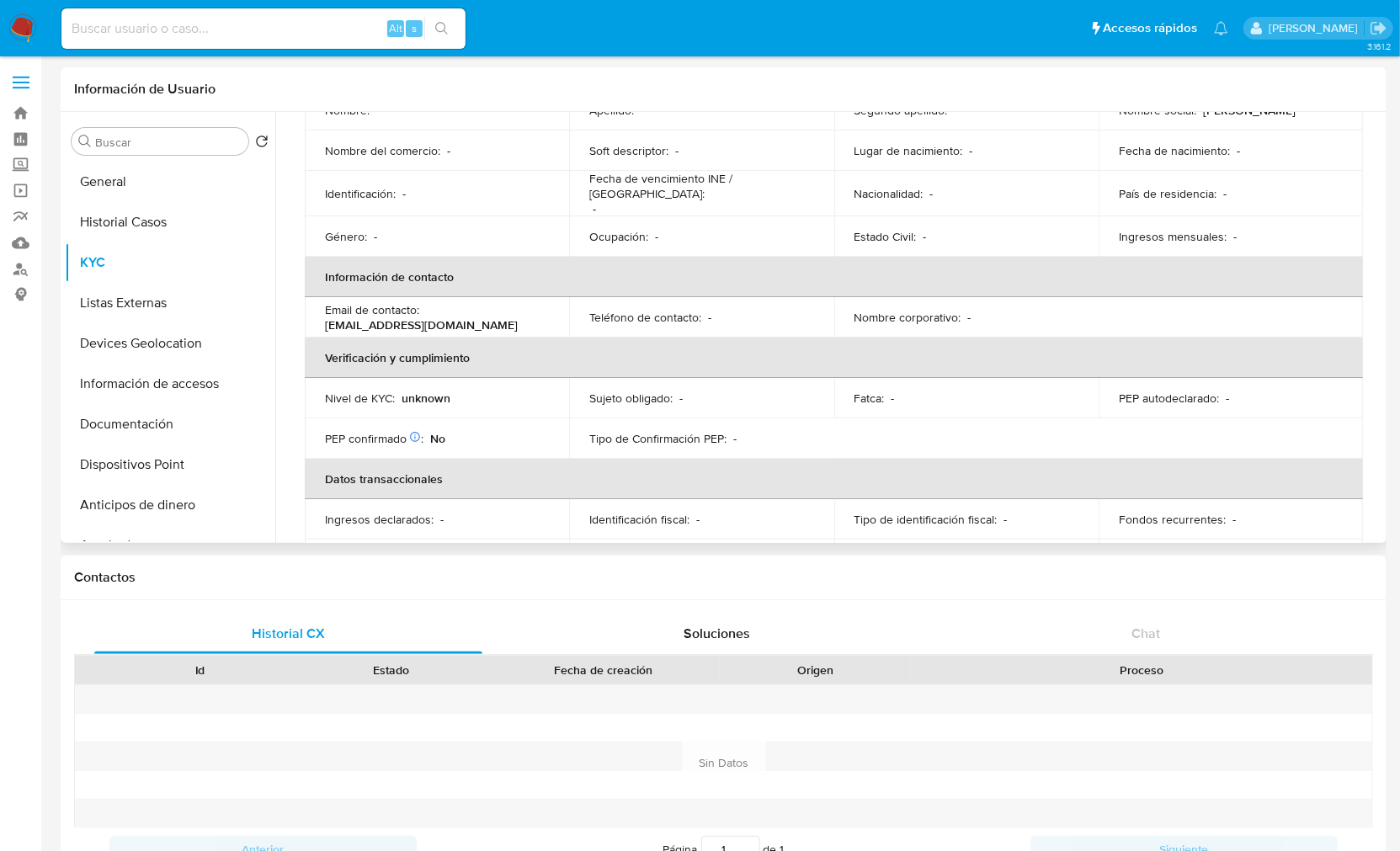
scroll to position [282, 0]
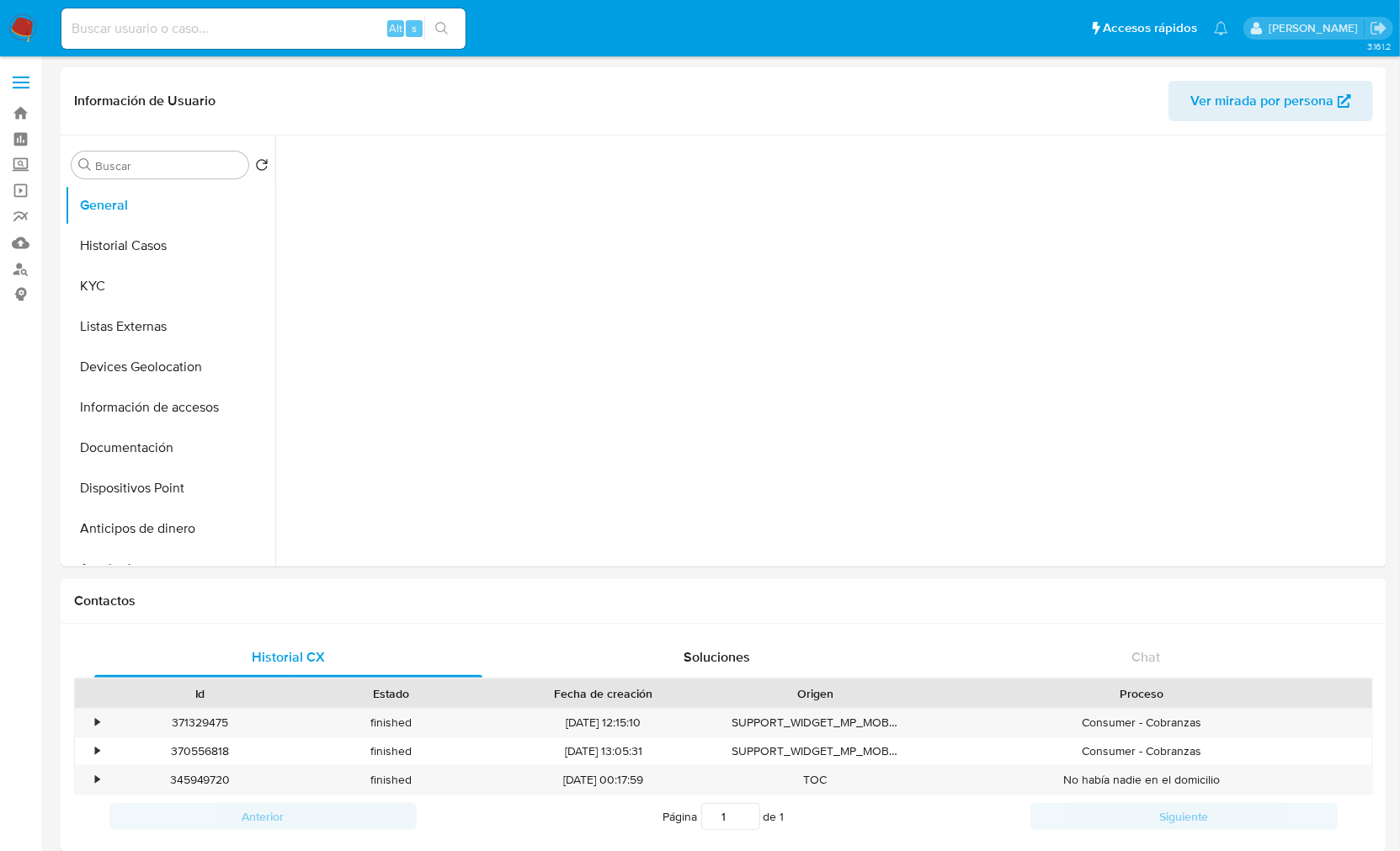
select select "10"
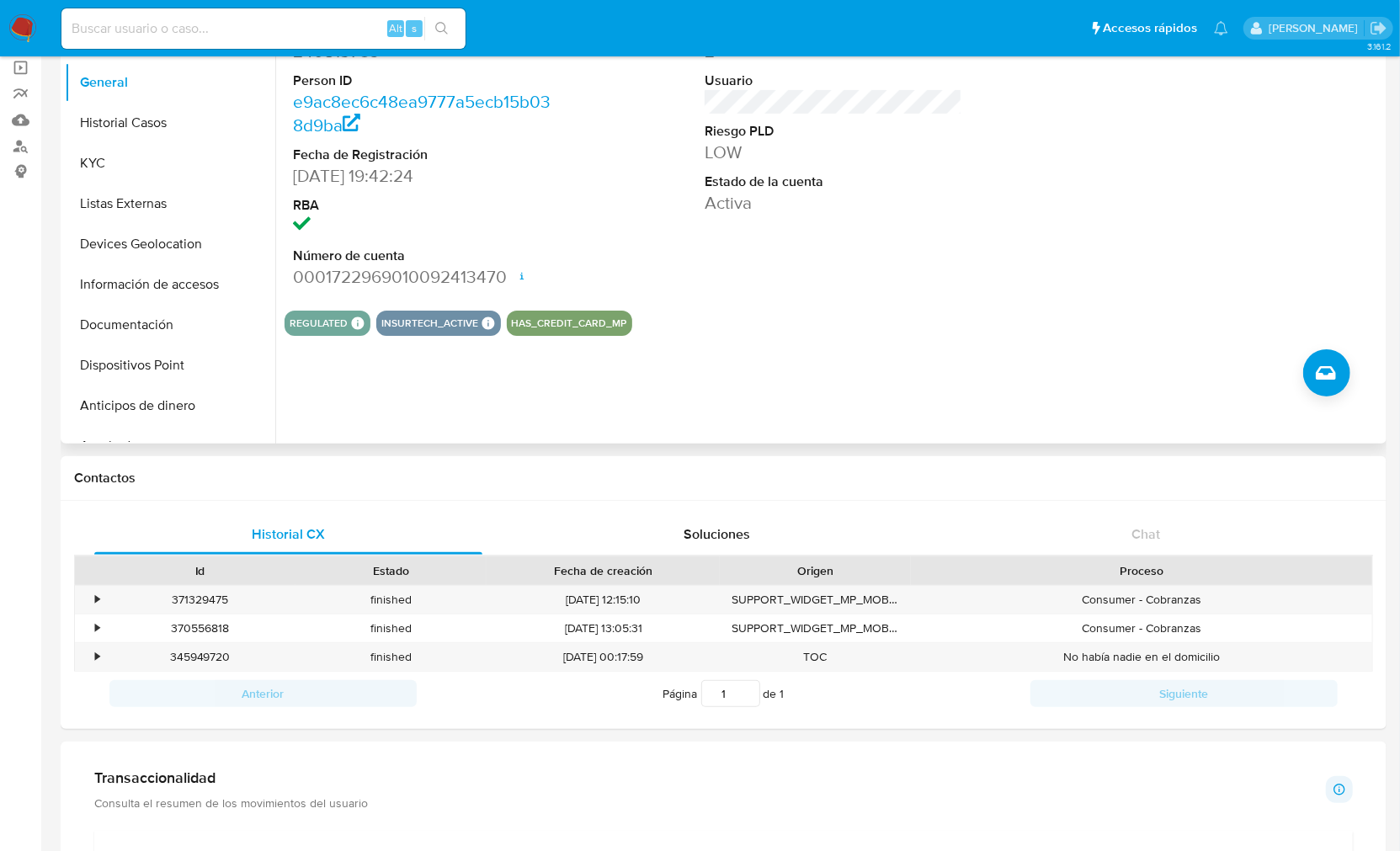
scroll to position [93, 0]
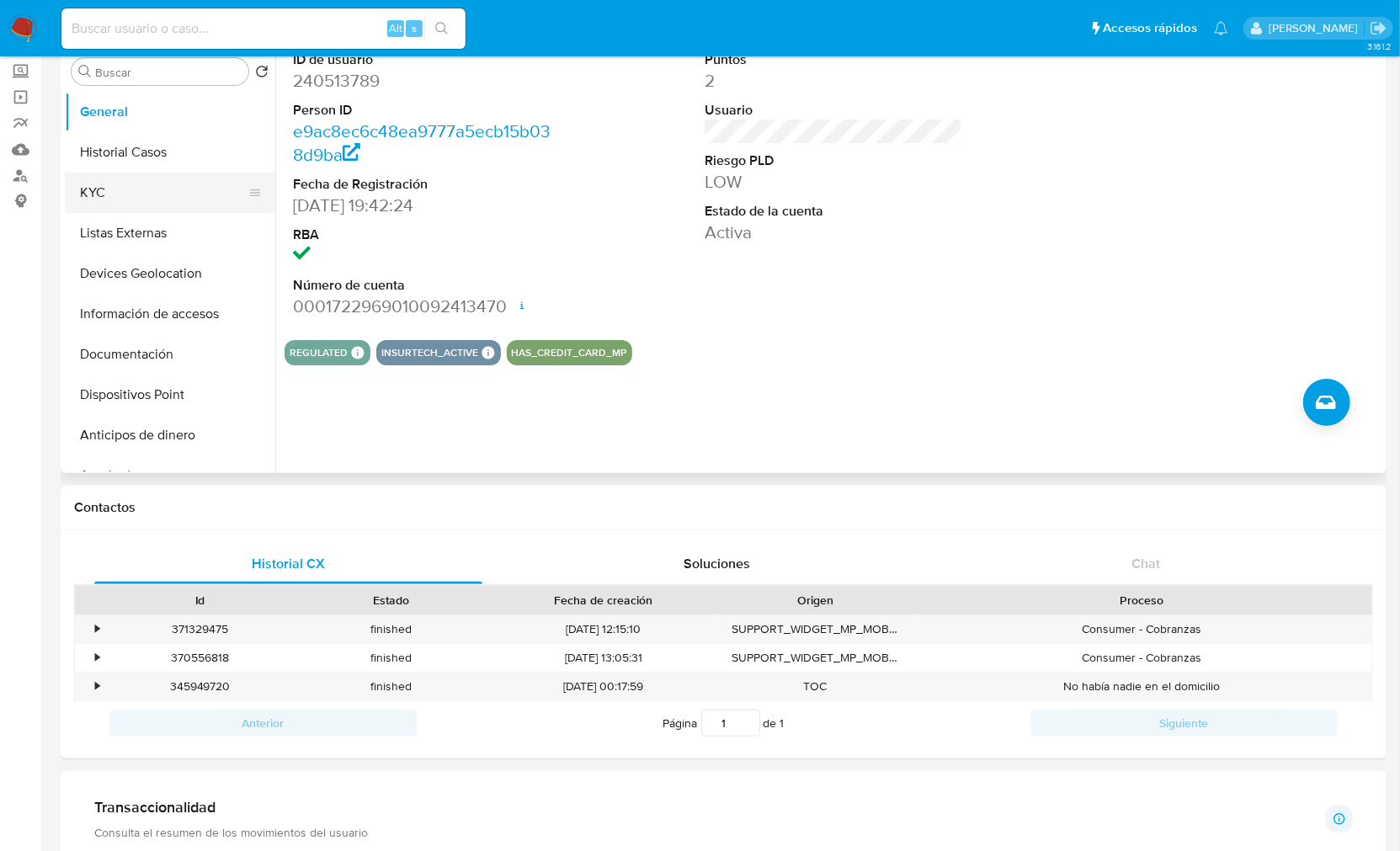
click at [124, 202] on button "KYC" at bounding box center [163, 193] width 197 height 40
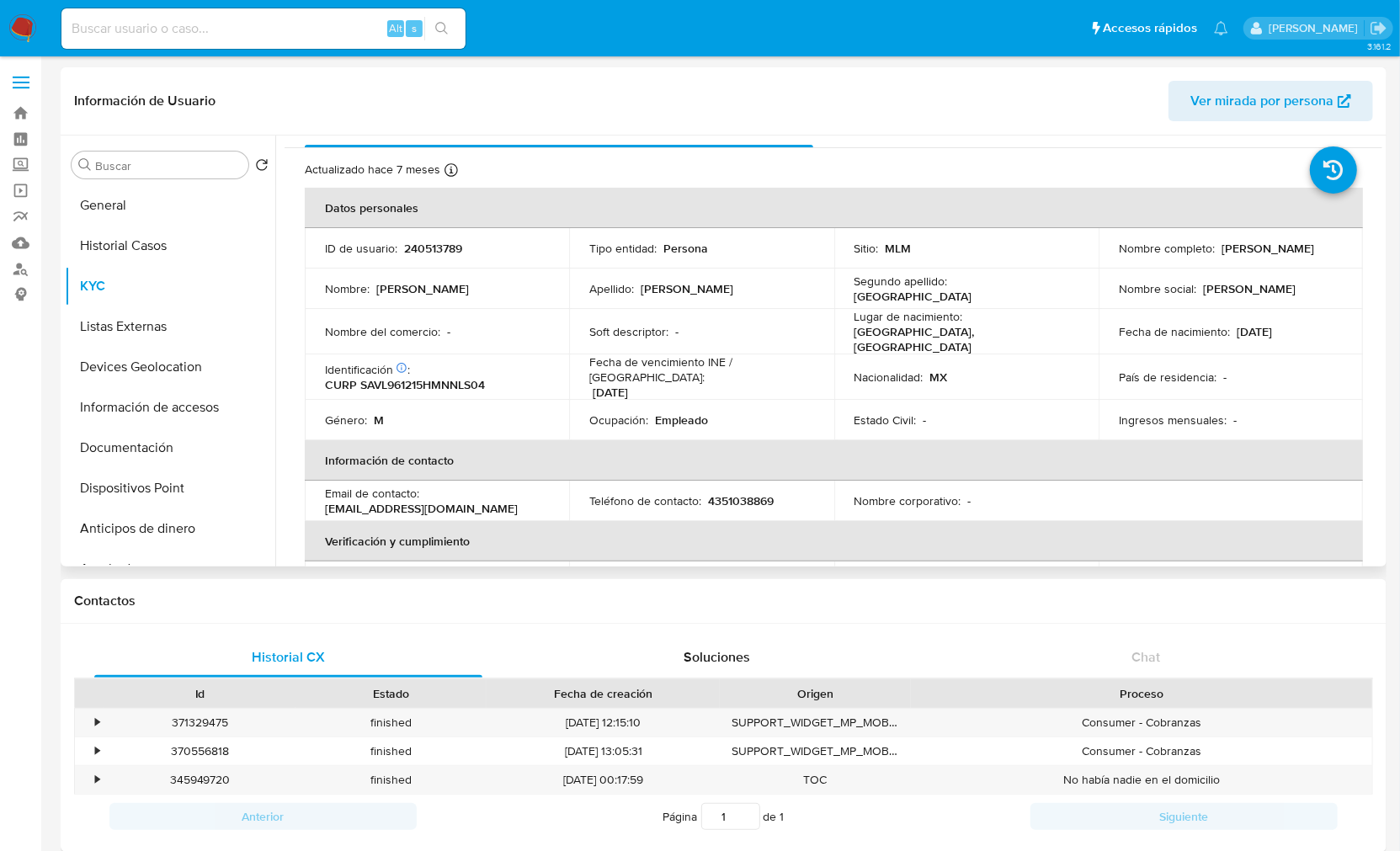
scroll to position [0, 0]
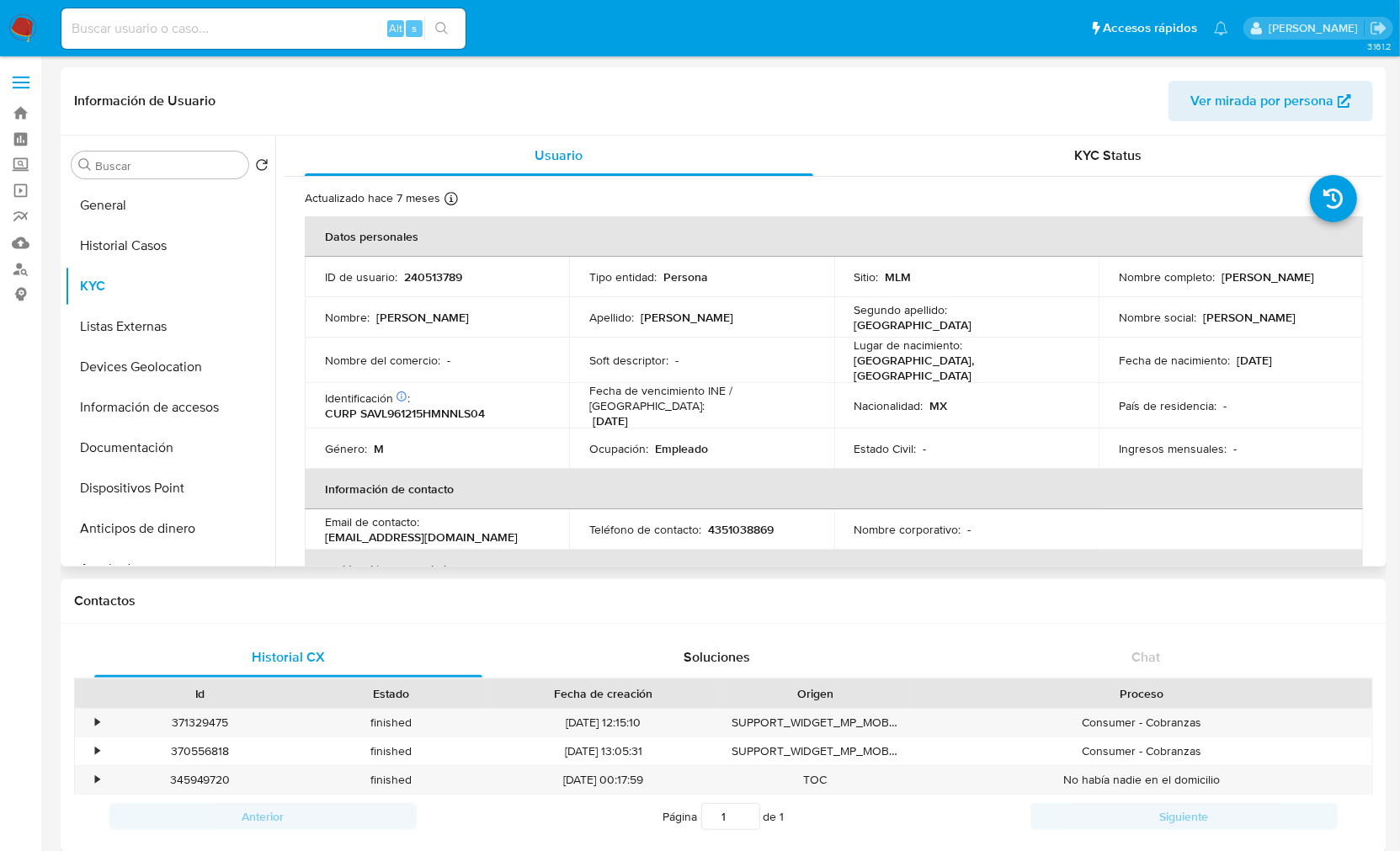
click at [453, 271] on p "240513789" at bounding box center [433, 277] width 59 height 16
copy p "240513789"
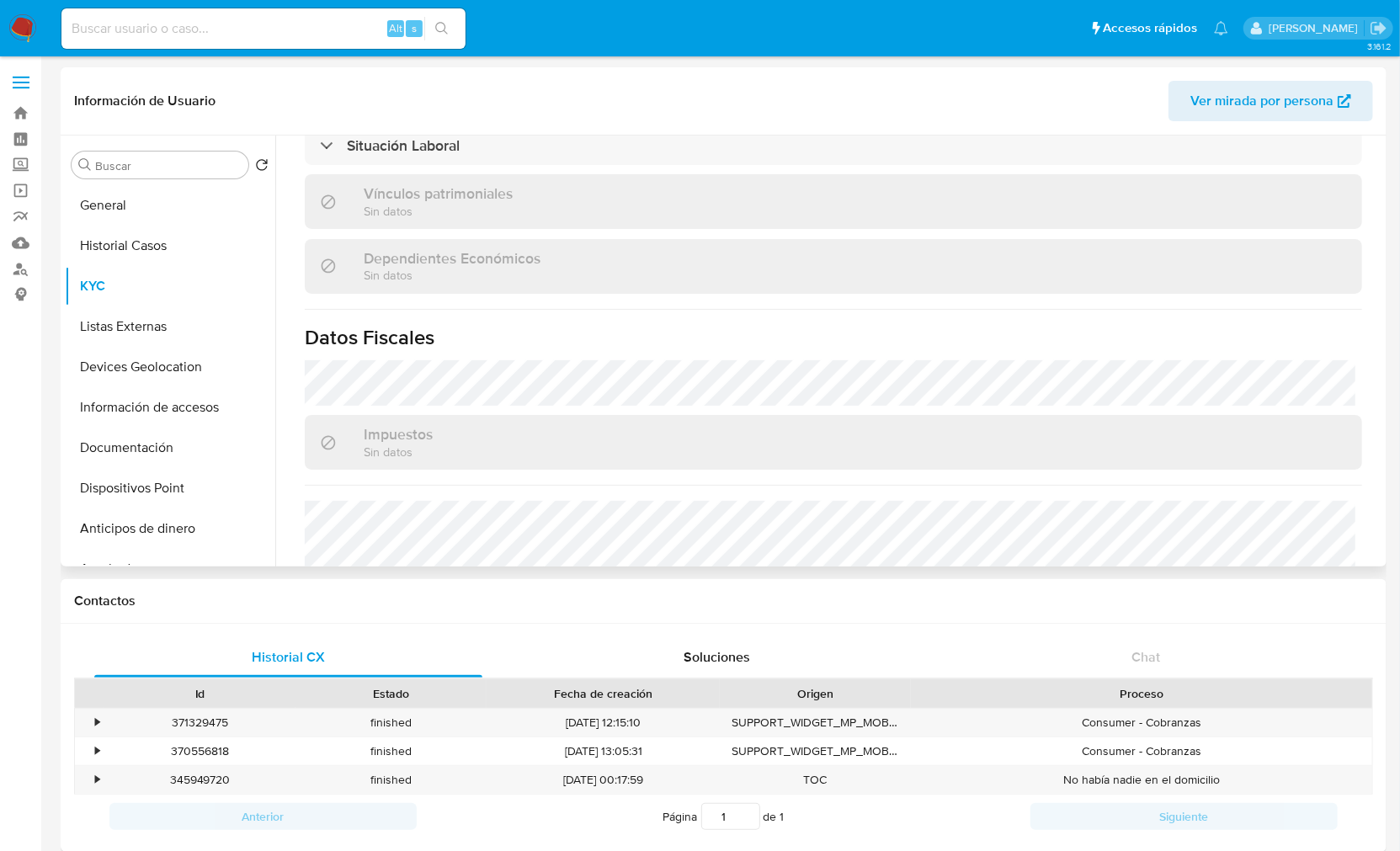
scroll to position [1057, 0]
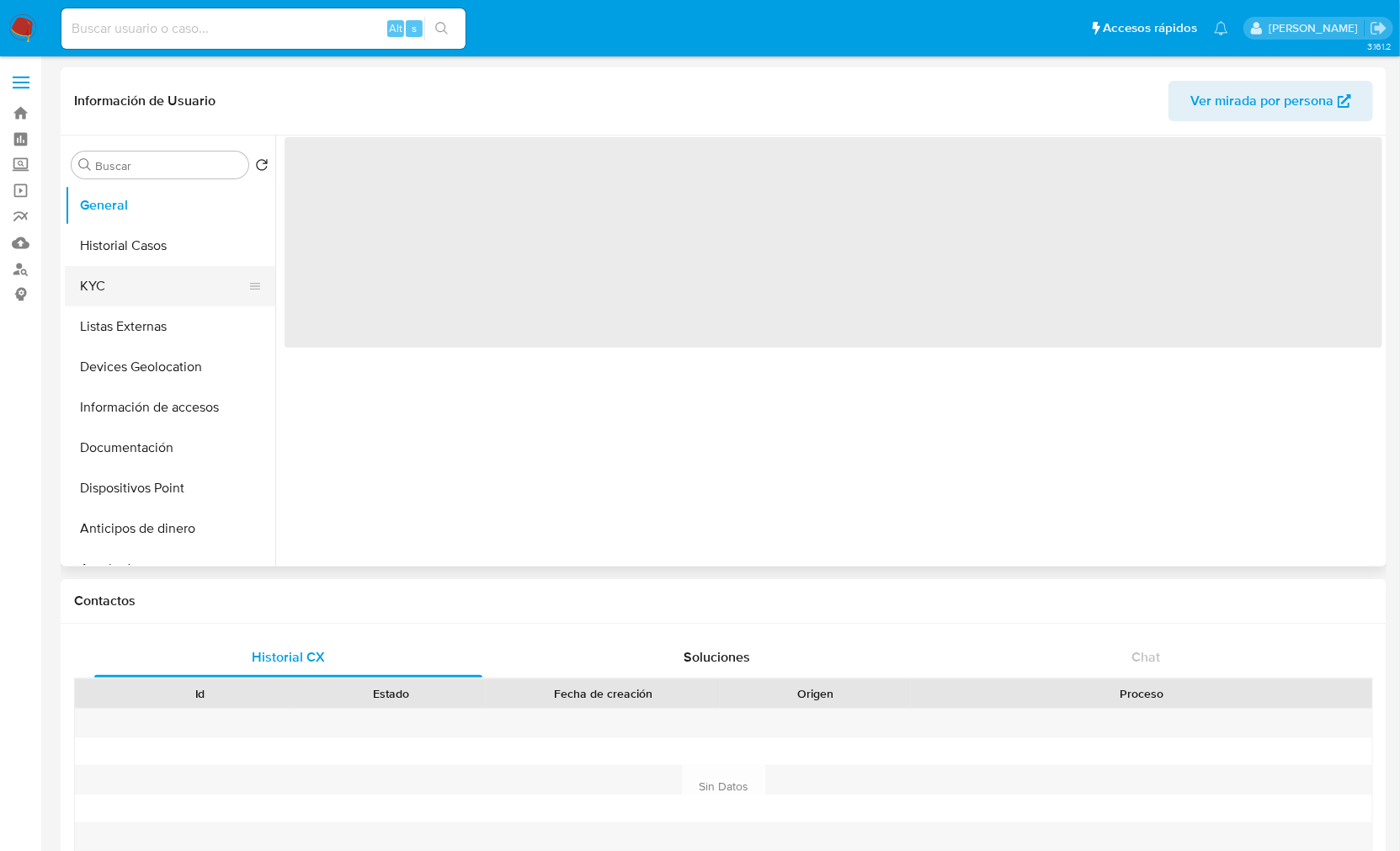
click at [122, 281] on button "KYC" at bounding box center [163, 286] width 197 height 40
select select "10"
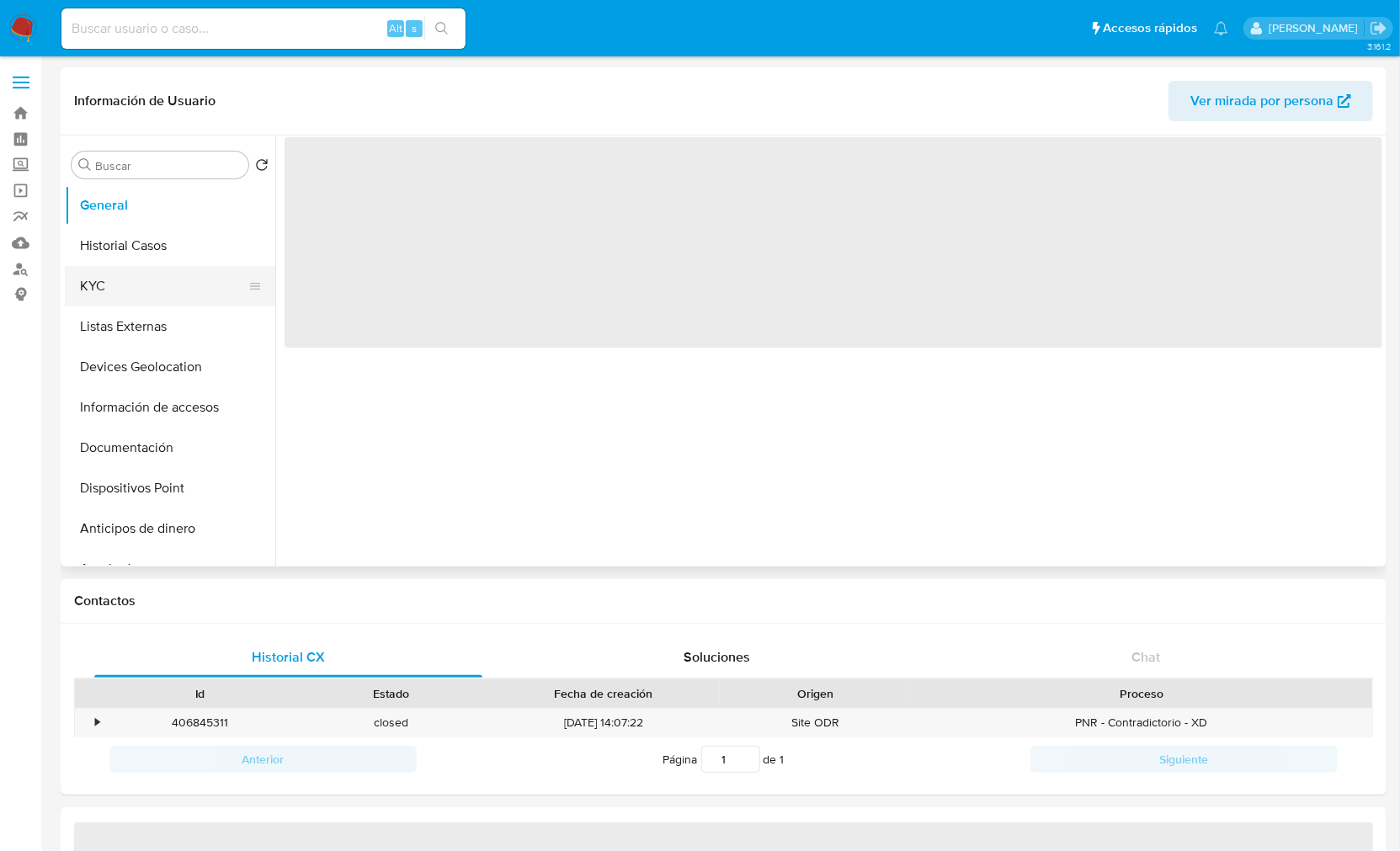
click at [119, 287] on button "KYC" at bounding box center [163, 286] width 197 height 40
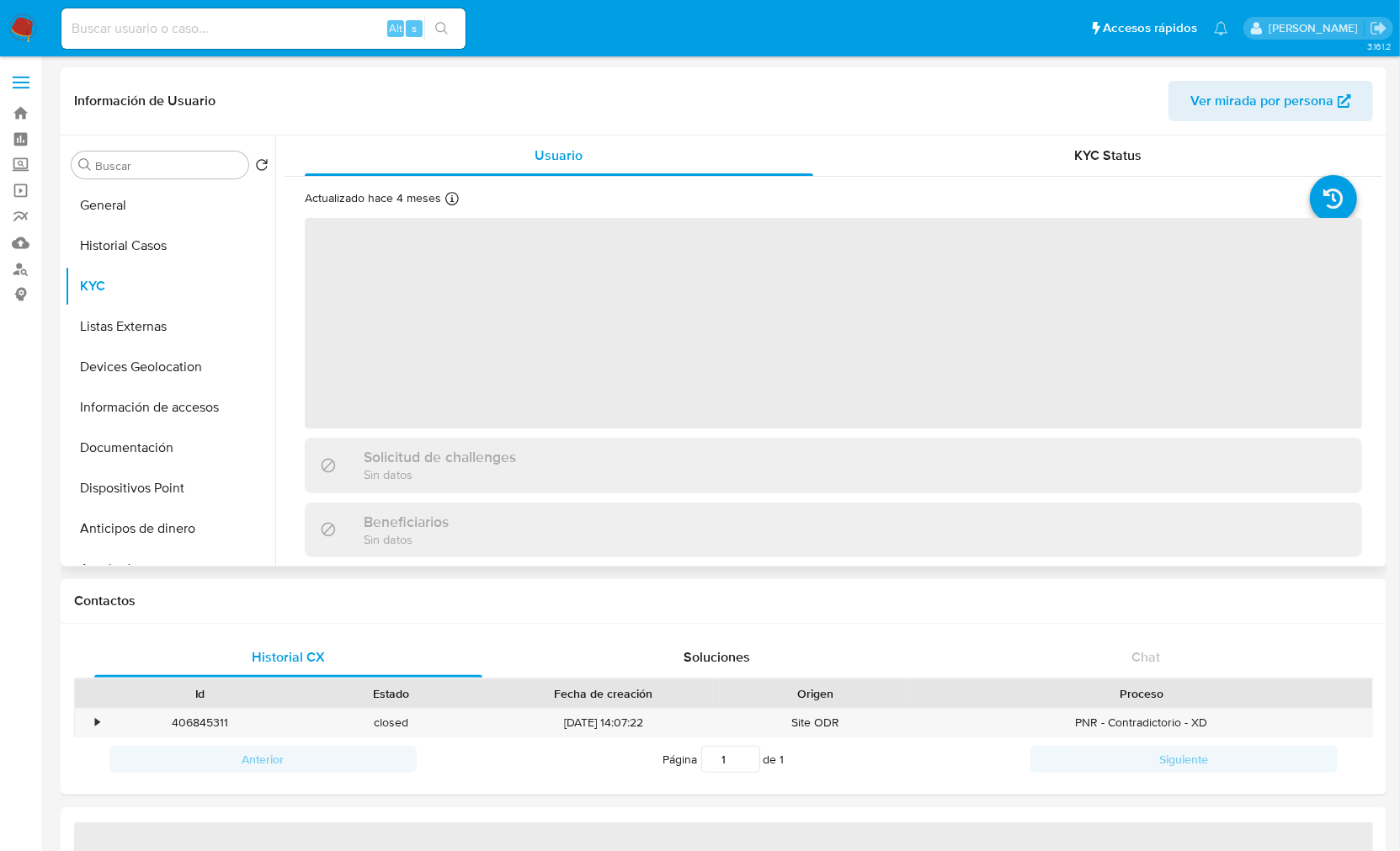
select select "10"
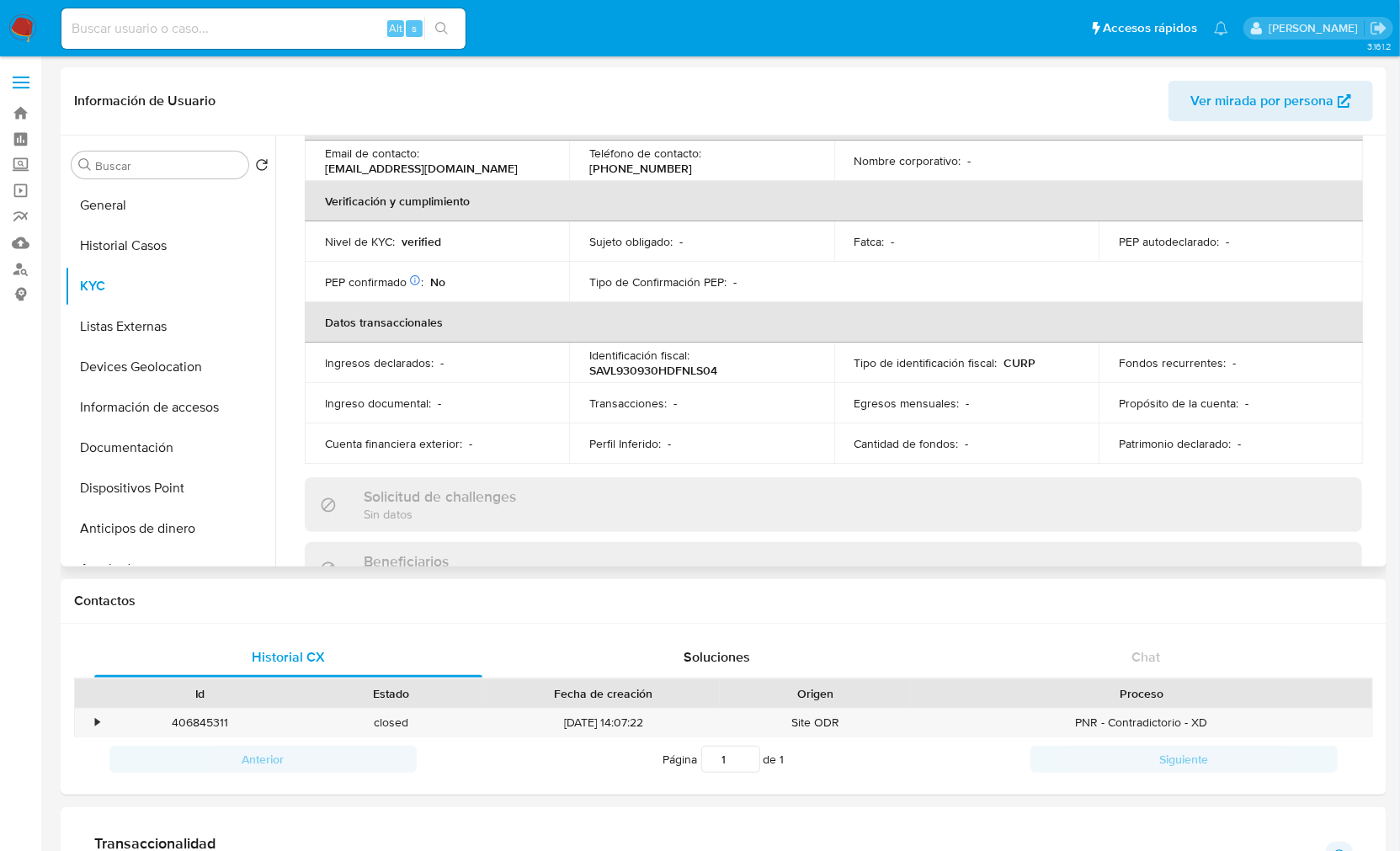
scroll to position [1028, 0]
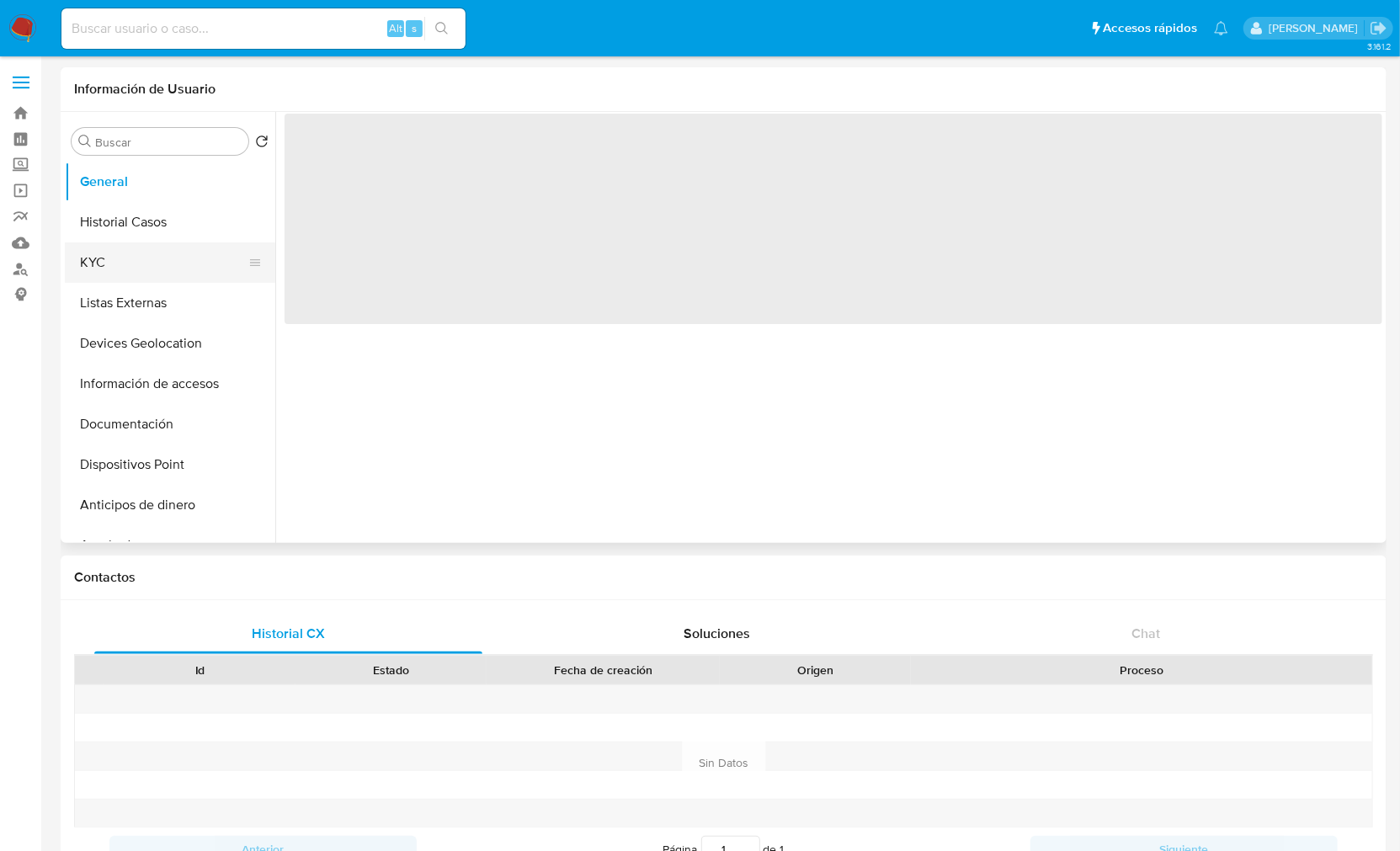
select select "10"
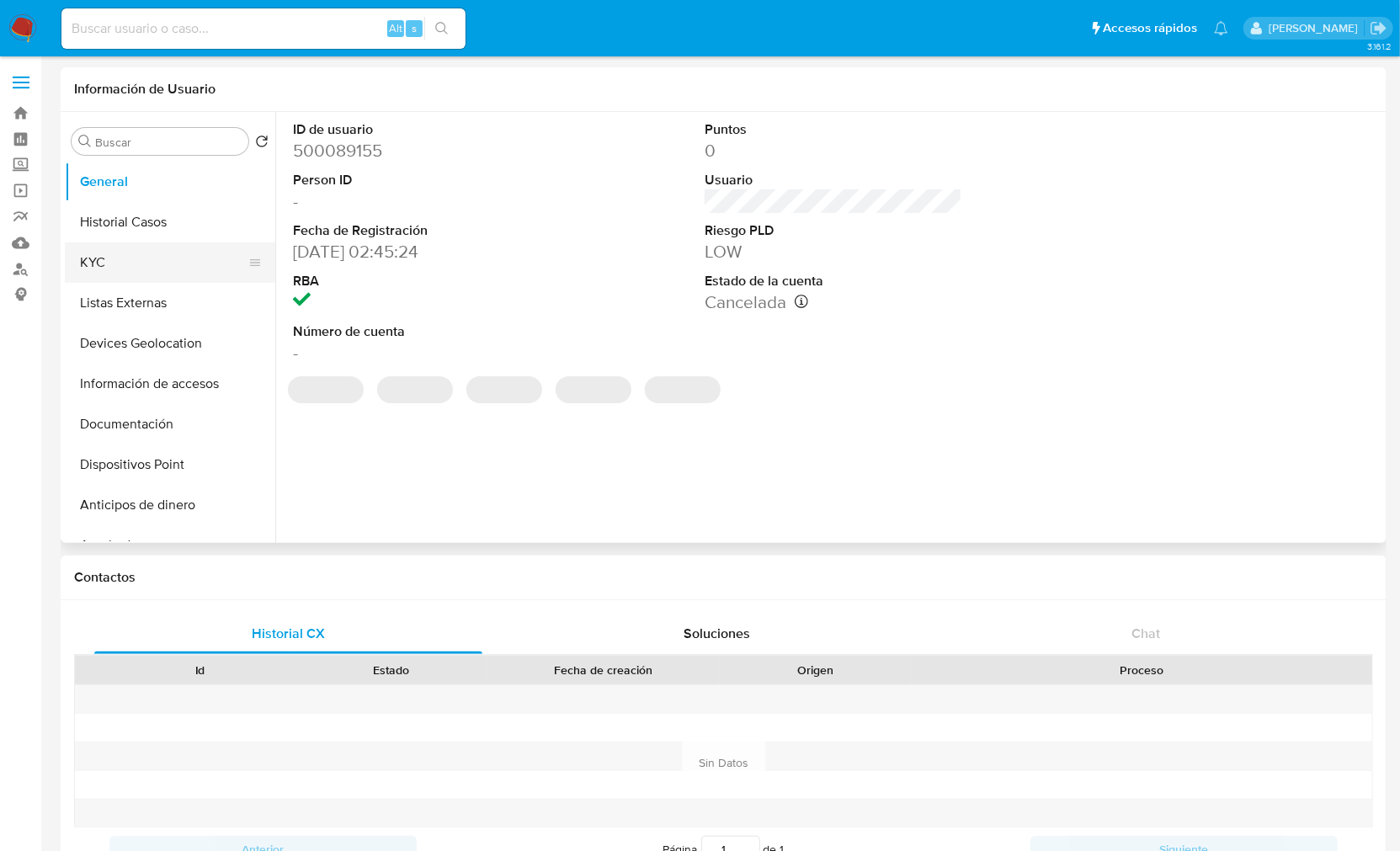
click at [155, 273] on button "KYC" at bounding box center [163, 262] width 197 height 40
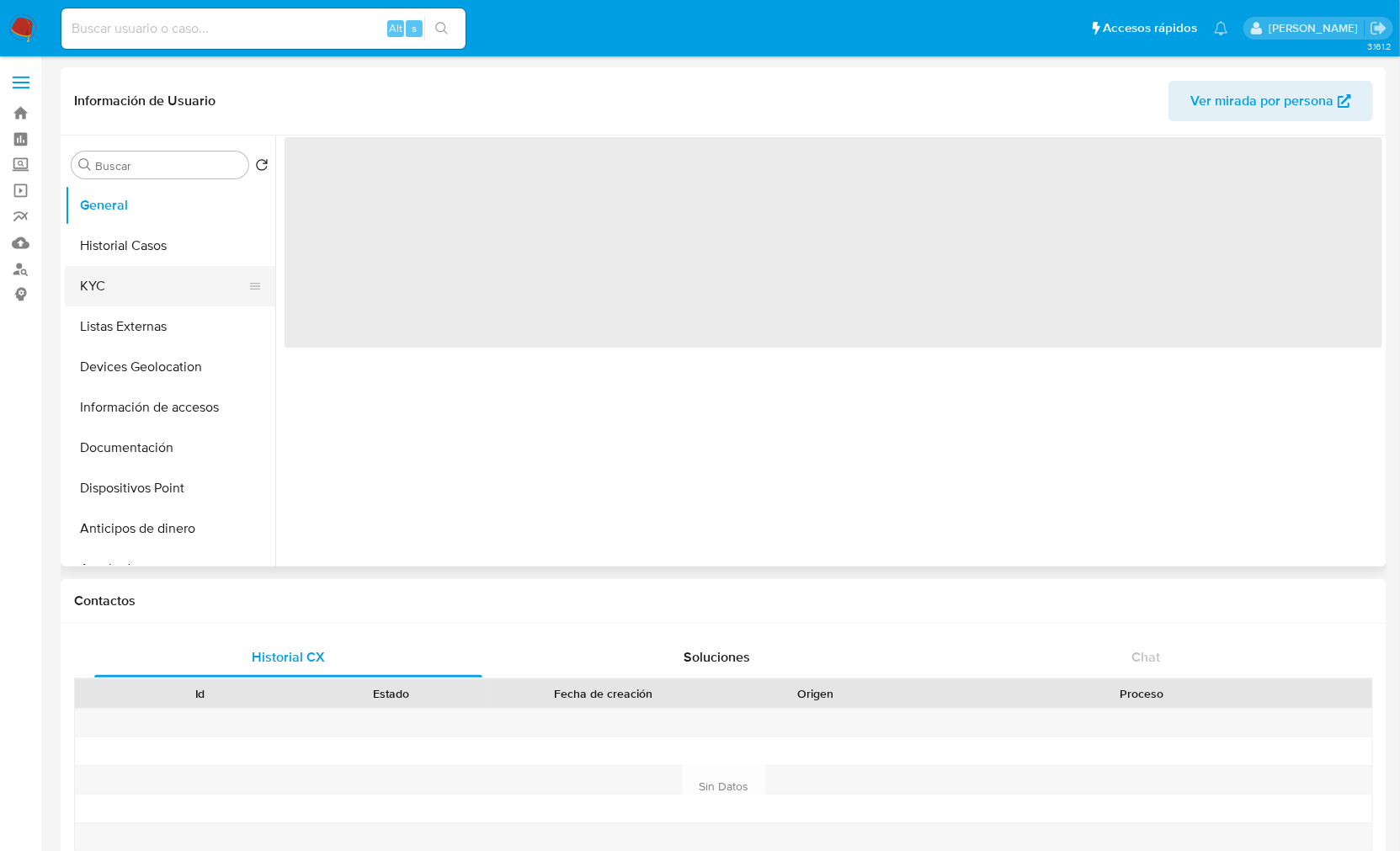
click at [155, 289] on button "KYC" at bounding box center [163, 286] width 197 height 40
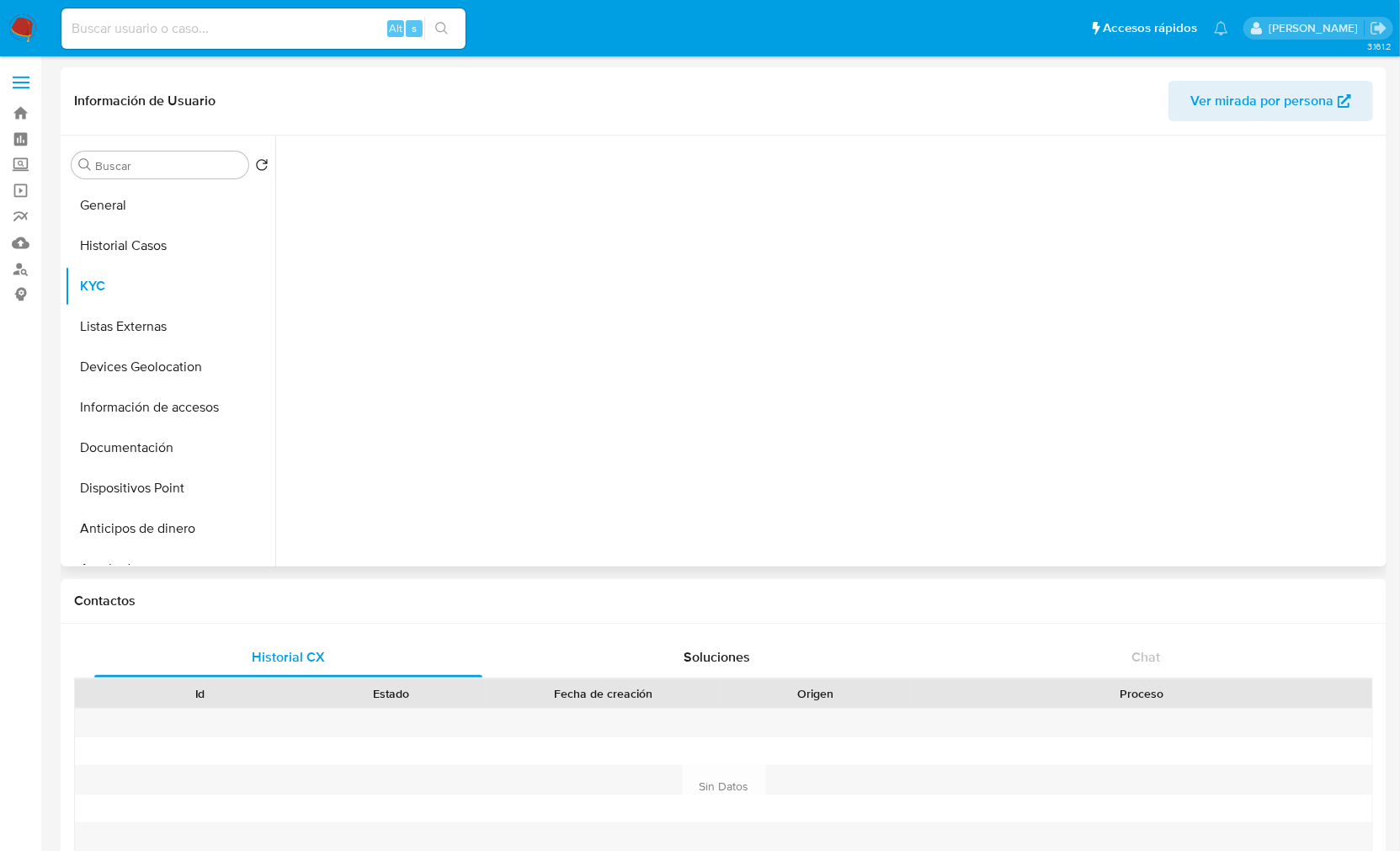
select select "10"
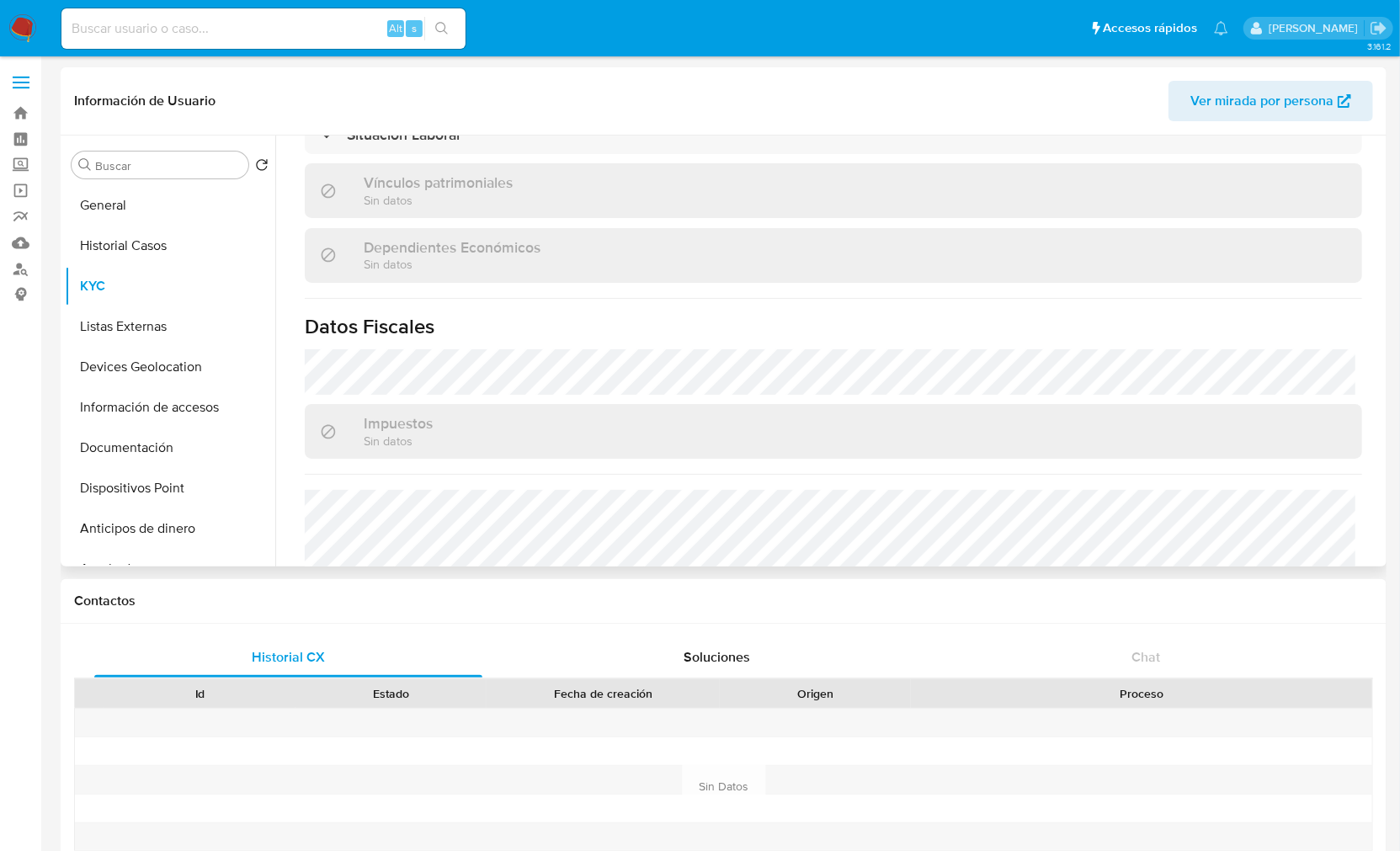
scroll to position [1057, 0]
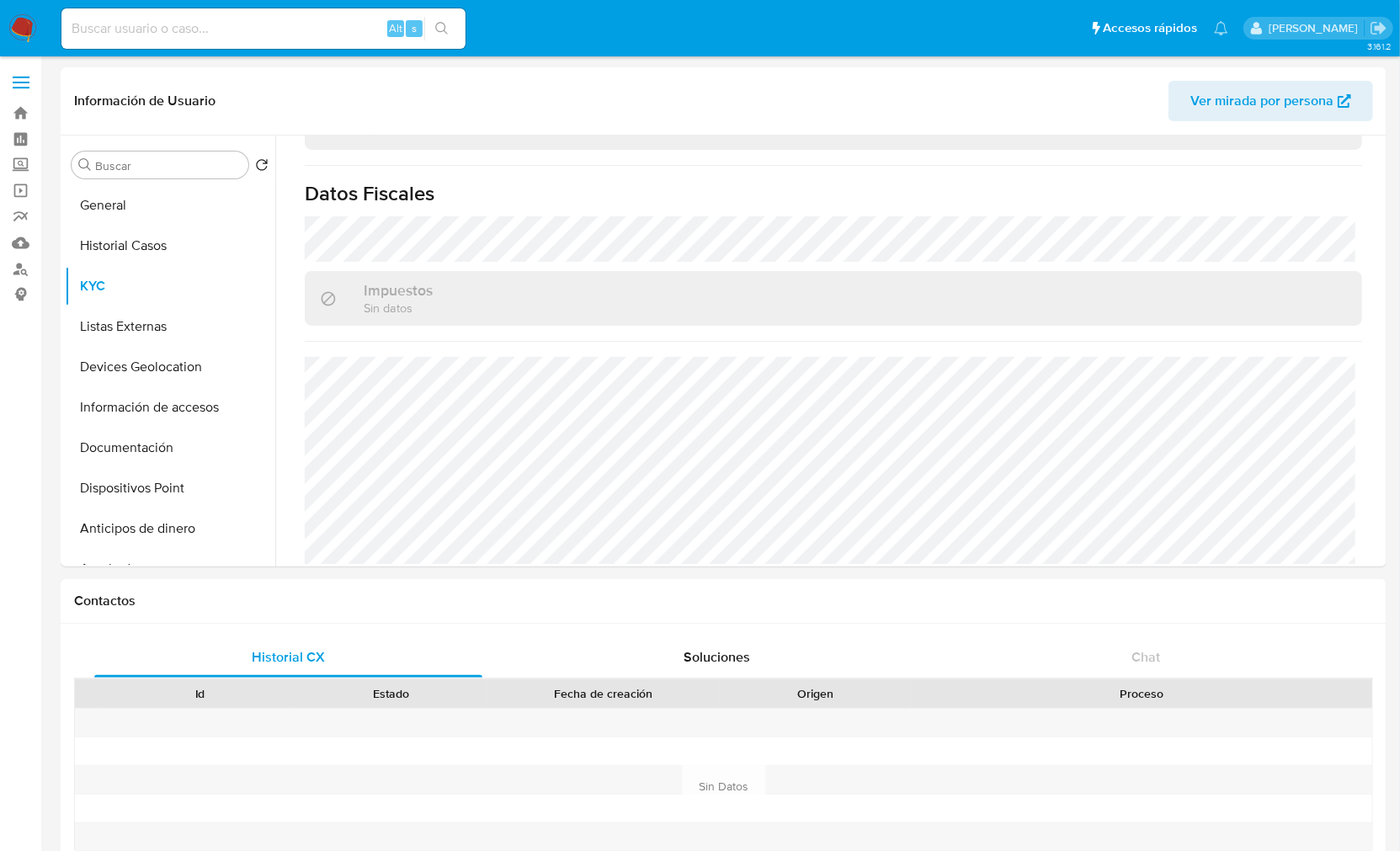
drag, startPoint x: 1391, startPoint y: 561, endPoint x: 1383, endPoint y: 572, distance: 13.6
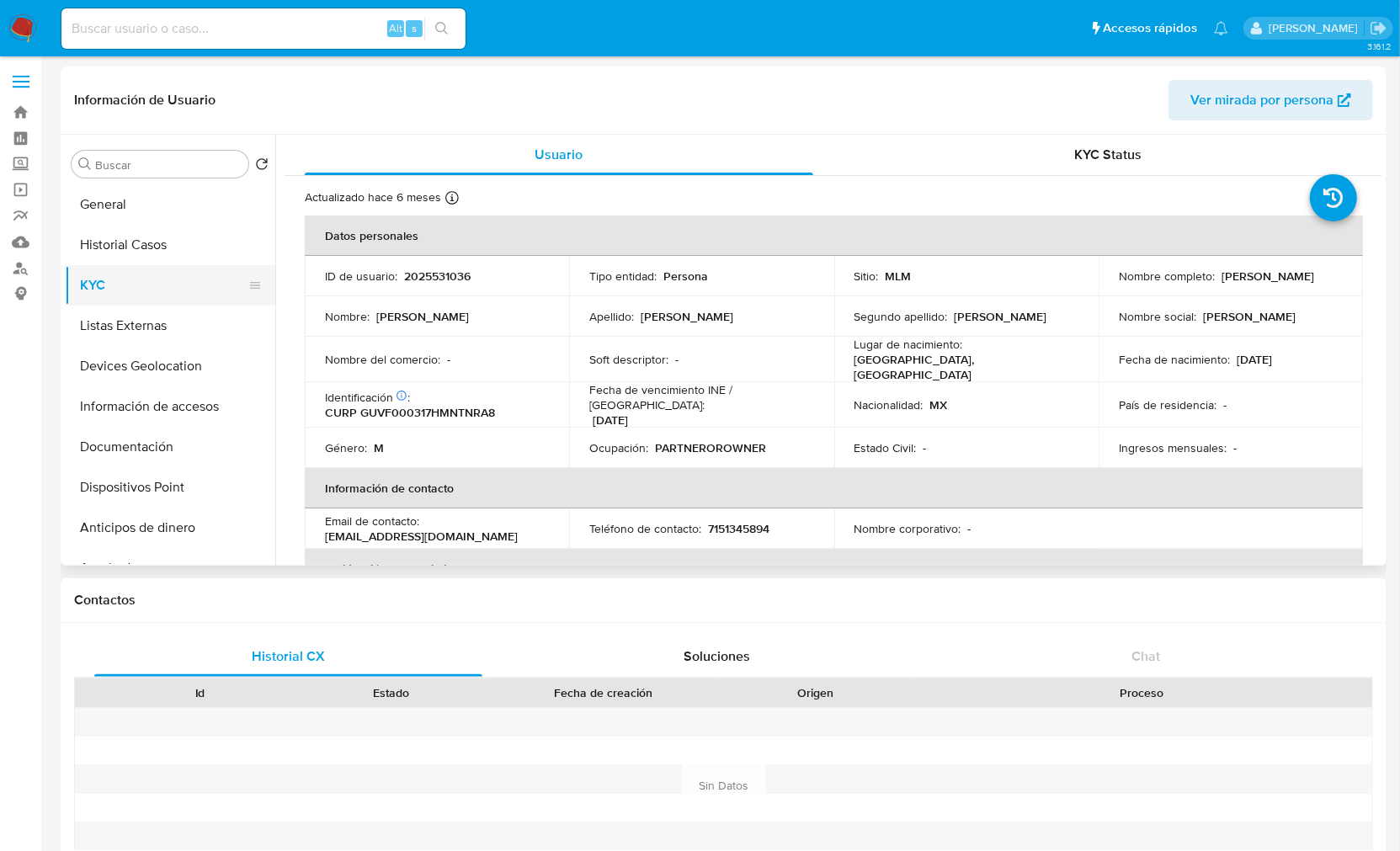
scroll to position [0, 0]
click at [152, 230] on button "Historial Casos" at bounding box center [163, 246] width 197 height 40
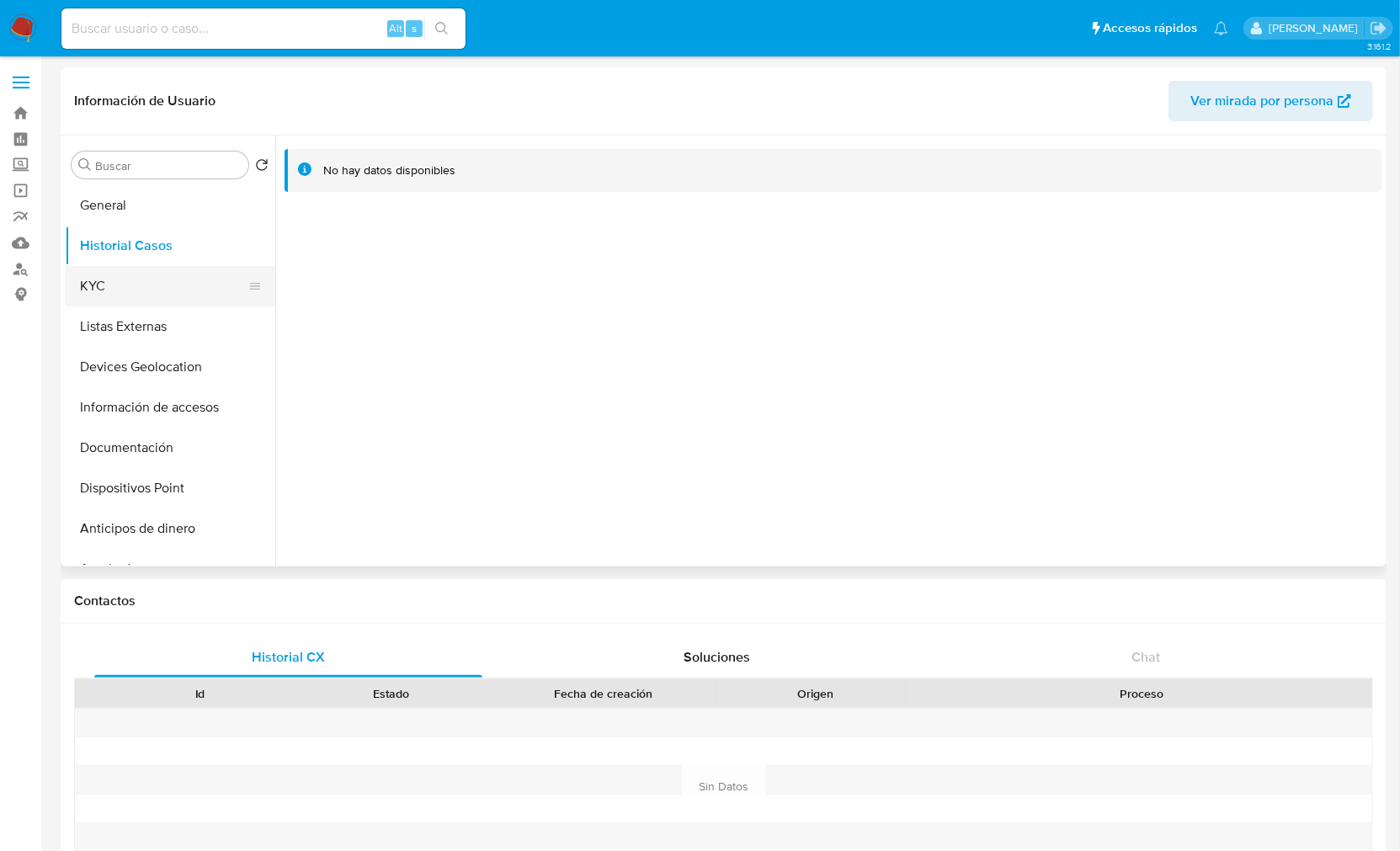
click at [123, 292] on button "KYC" at bounding box center [163, 286] width 197 height 40
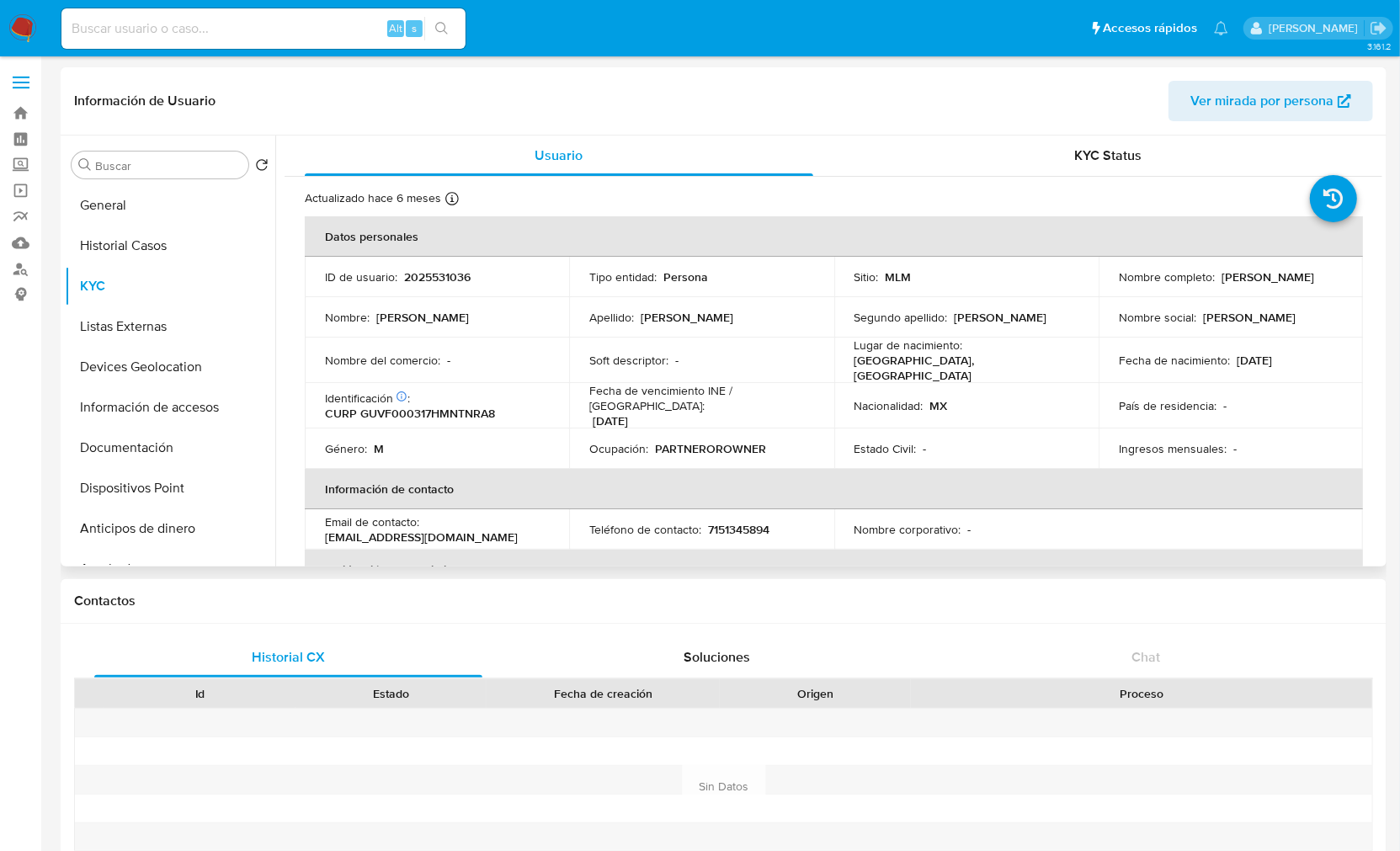
click at [439, 280] on p "2025531036" at bounding box center [437, 277] width 67 height 16
drag, startPoint x: 439, startPoint y: 280, endPoint x: 987, endPoint y: 385, distance: 558.0
click at [450, 282] on p "2025531036" at bounding box center [437, 277] width 67 height 16
copy p "2025531036"
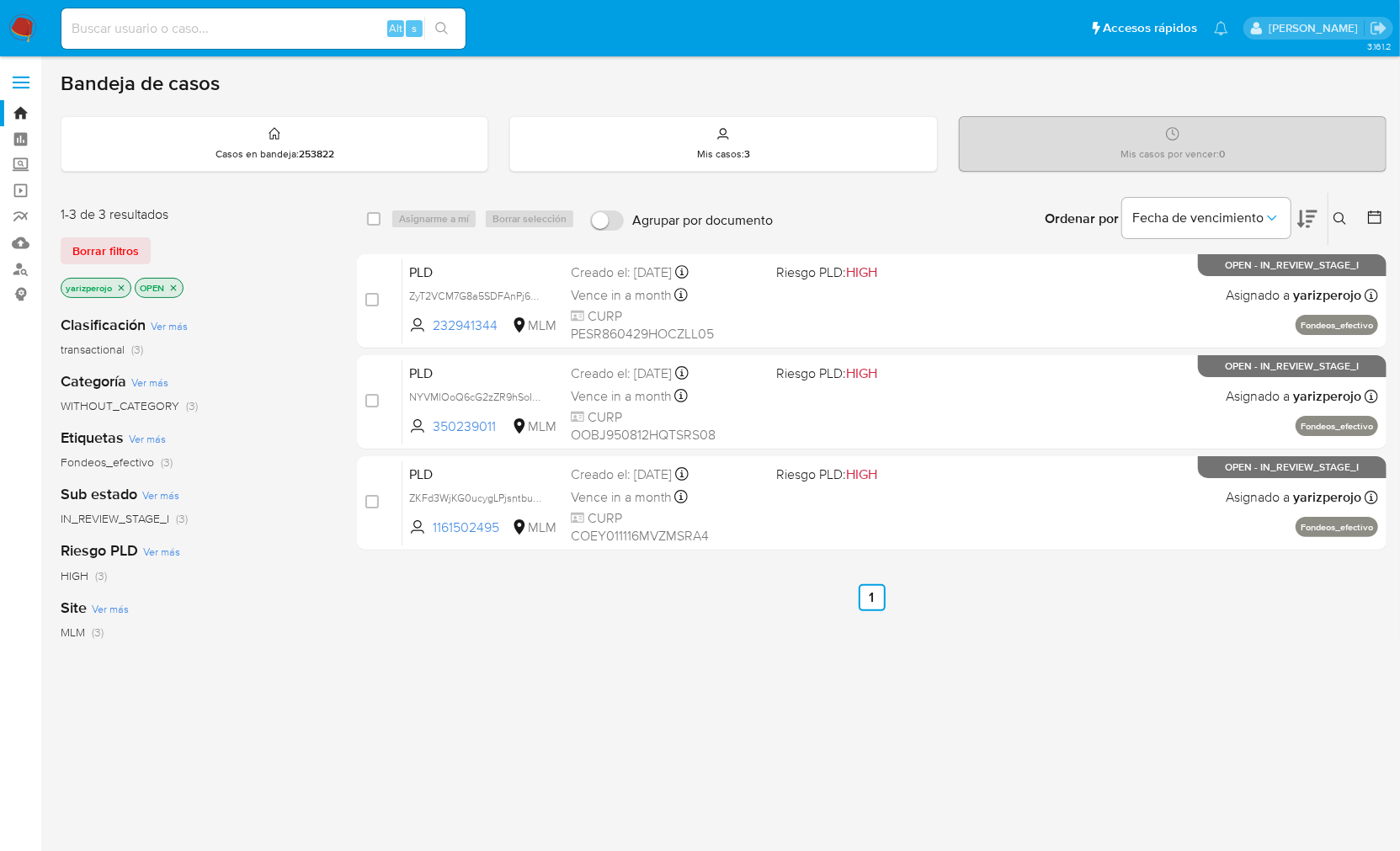
click at [202, 30] on input at bounding box center [263, 28] width 404 height 22
paste input "521403328"
type input "521403328"
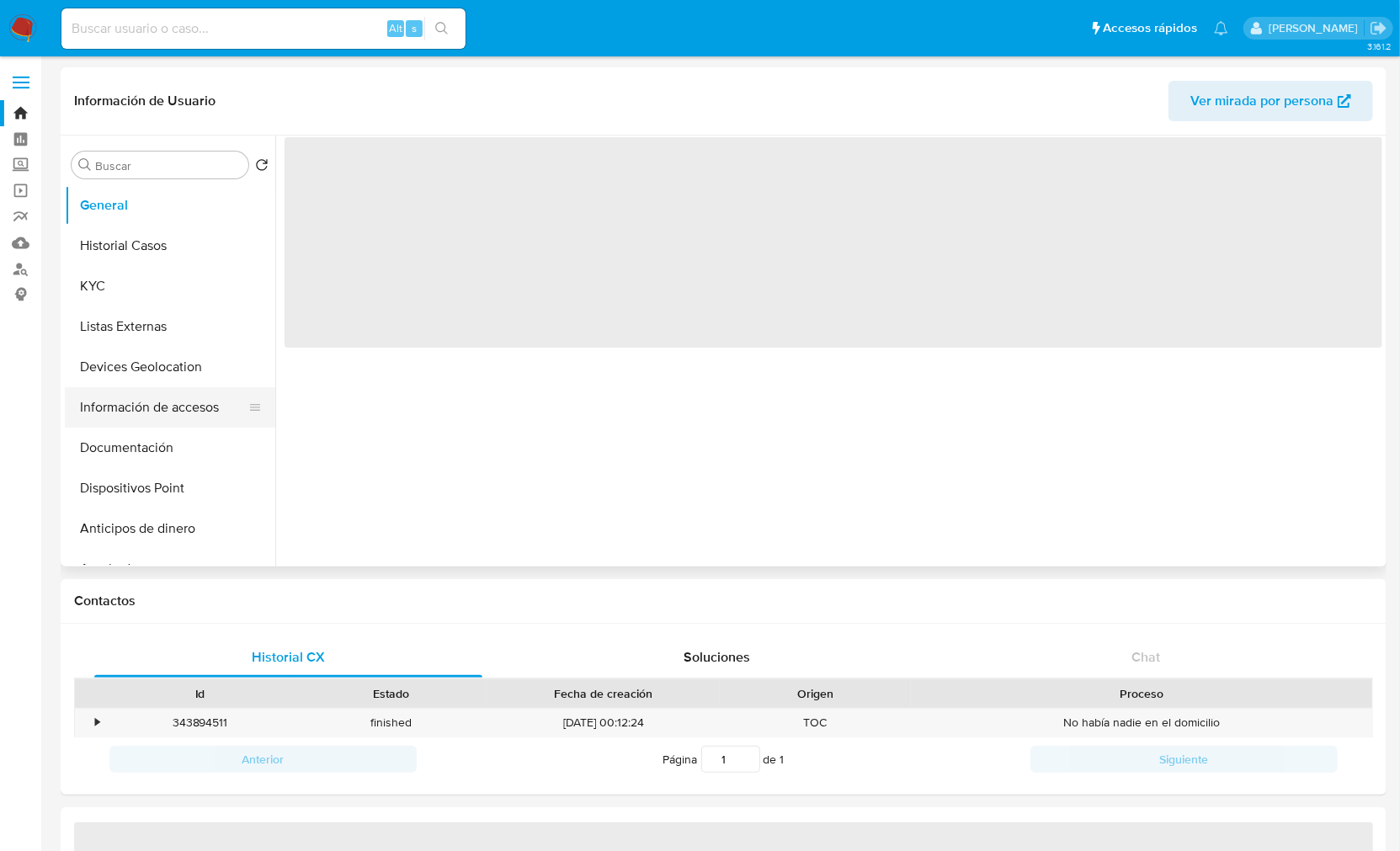
select select "10"
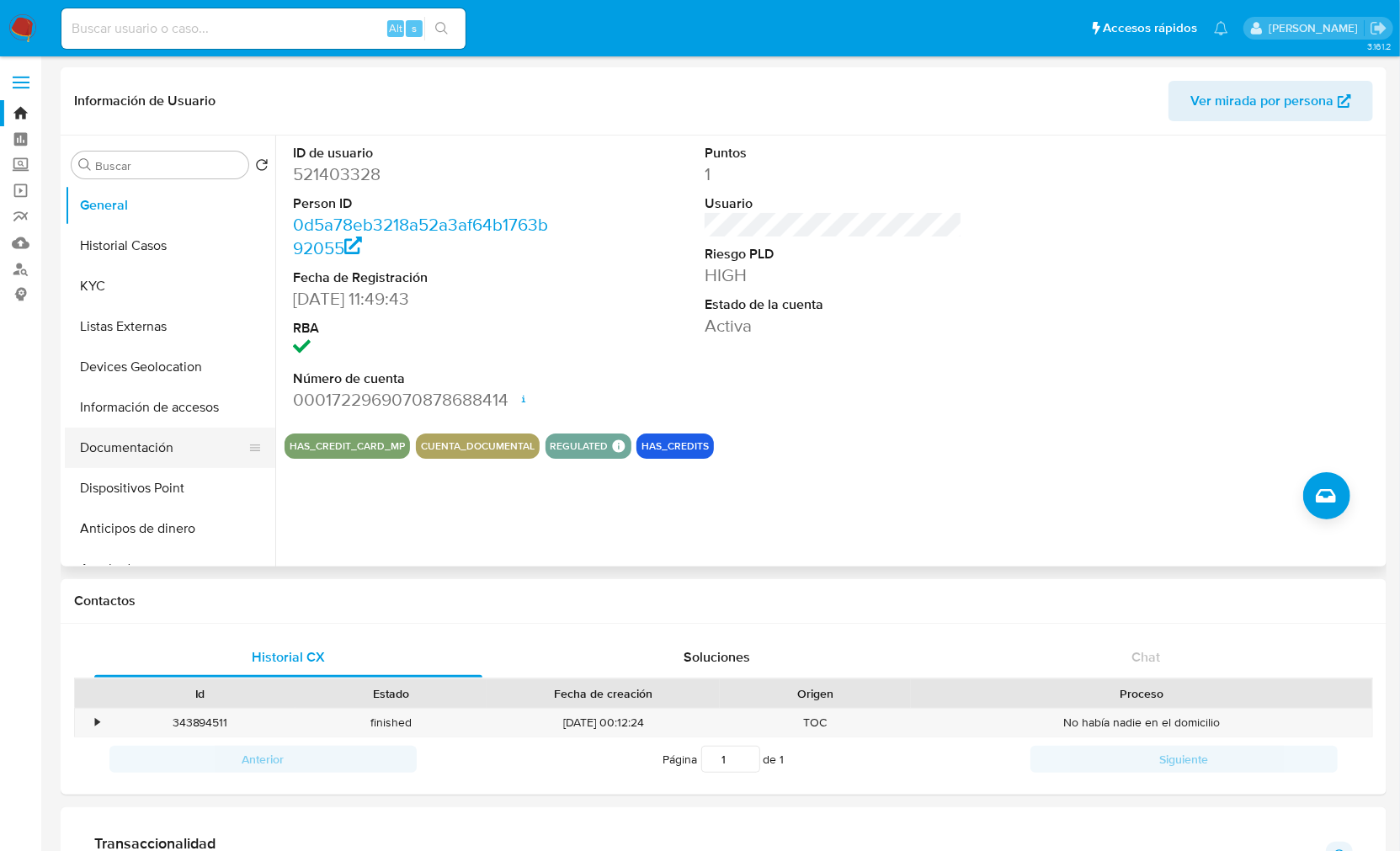
drag, startPoint x: 152, startPoint y: 461, endPoint x: 174, endPoint y: 450, distance: 24.6
click at [152, 461] on button "Documentación" at bounding box center [163, 448] width 197 height 40
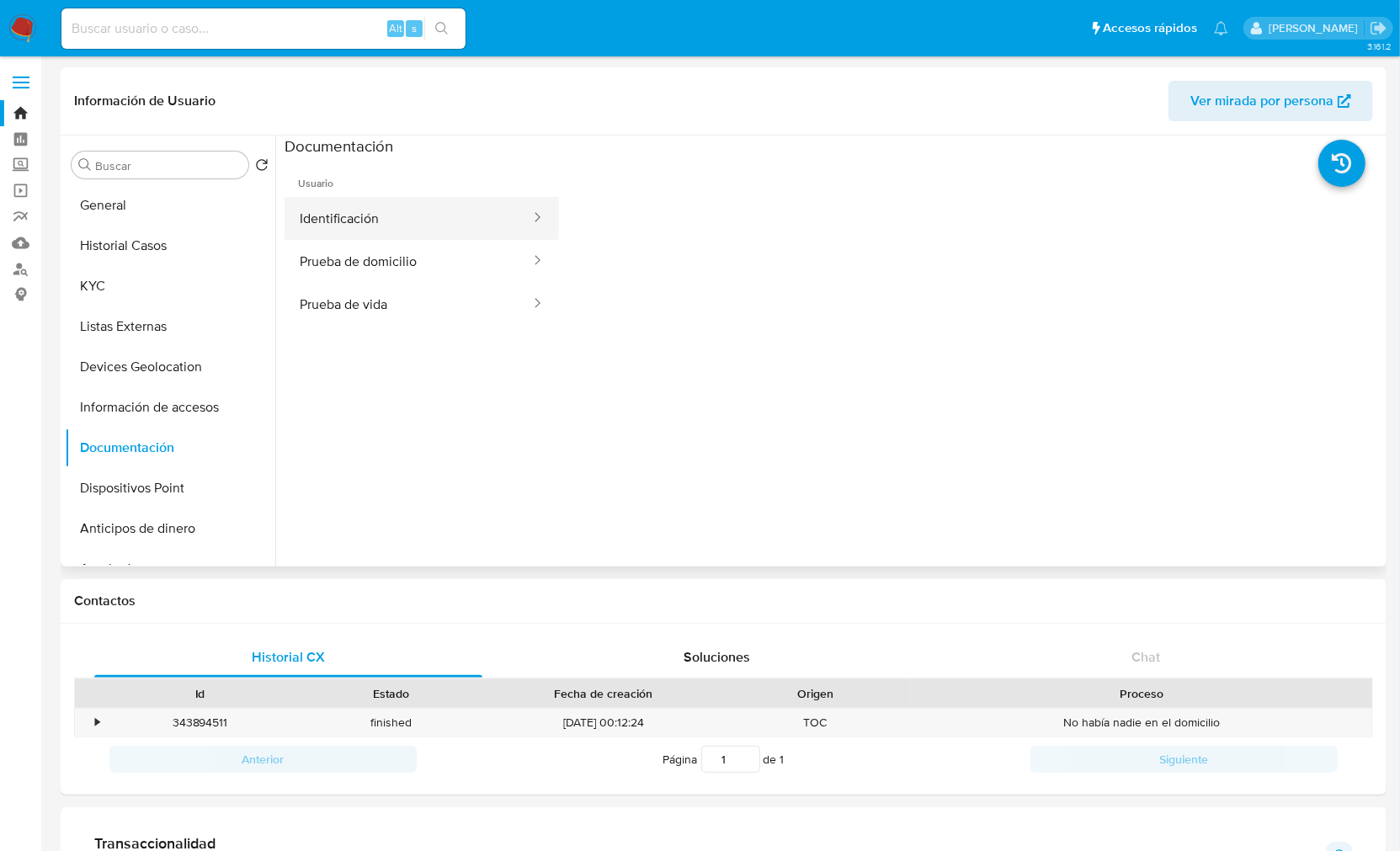
click at [390, 229] on button "Identificación" at bounding box center [408, 218] width 248 height 43
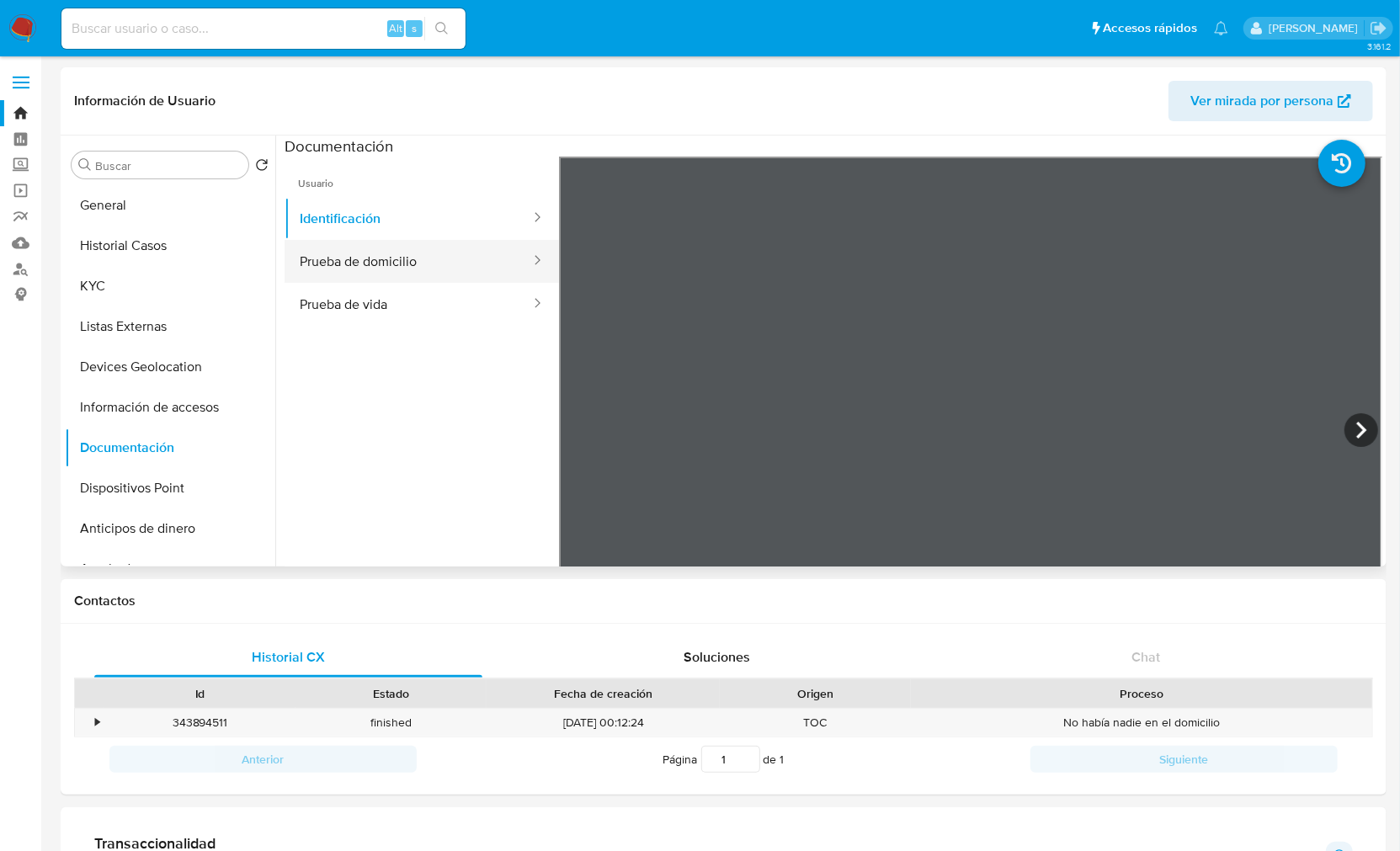
click at [380, 266] on button "Prueba de domicilio" at bounding box center [408, 261] width 248 height 43
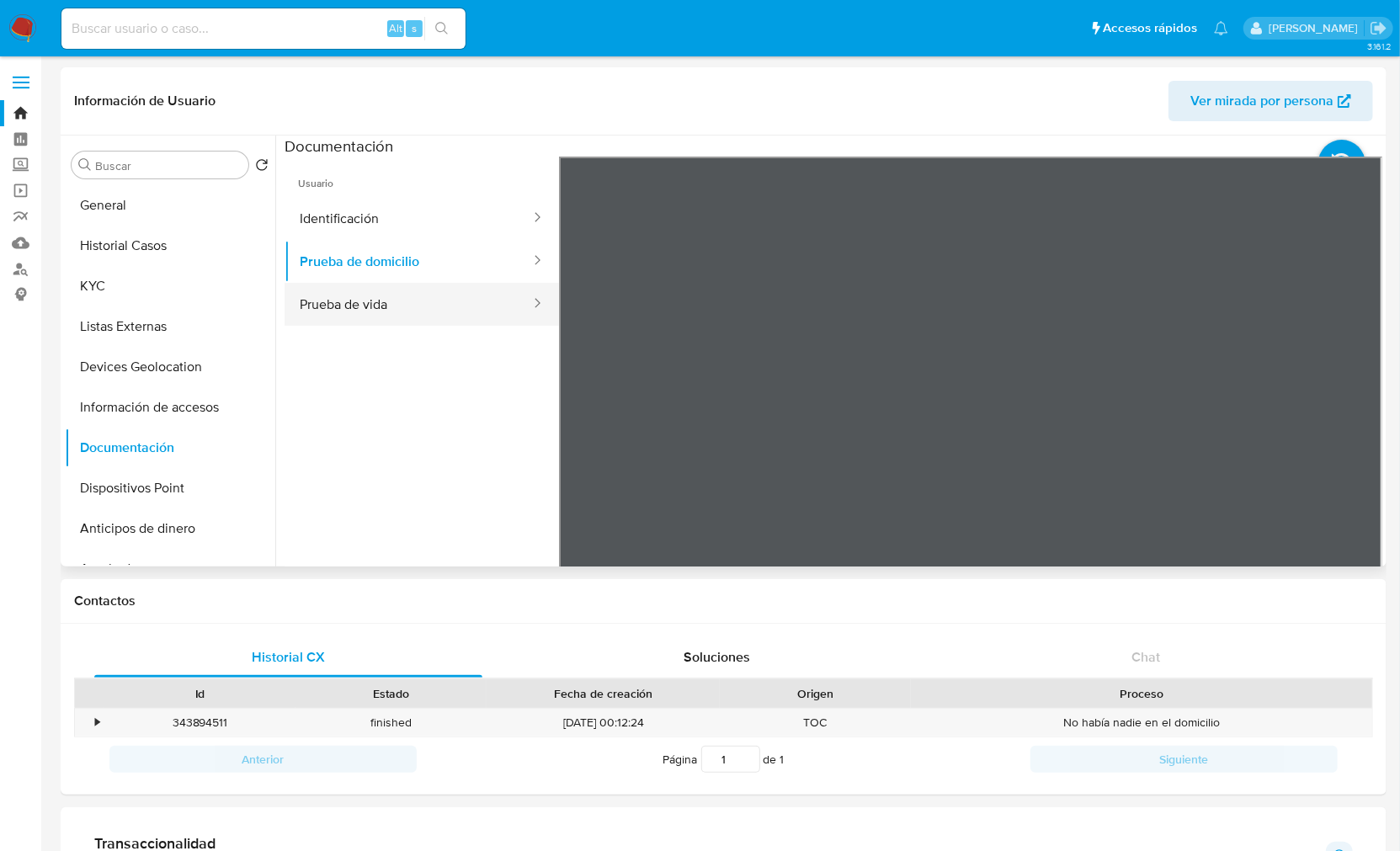
click at [386, 297] on button "Prueba de vida" at bounding box center [408, 303] width 248 height 43
click at [178, 31] on input at bounding box center [263, 28] width 404 height 22
paste input "1530434680"
type input "1530434680"
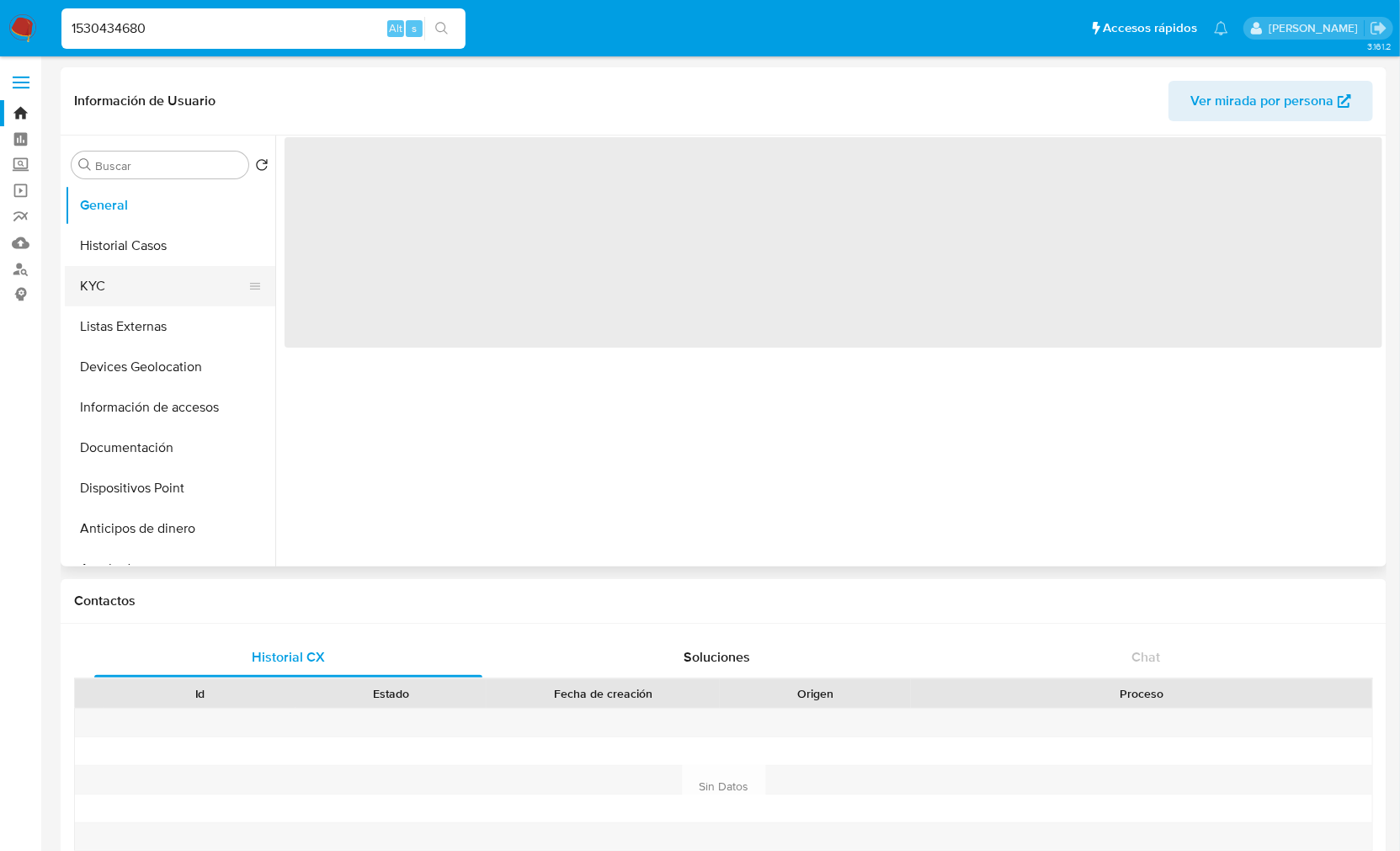
select select "10"
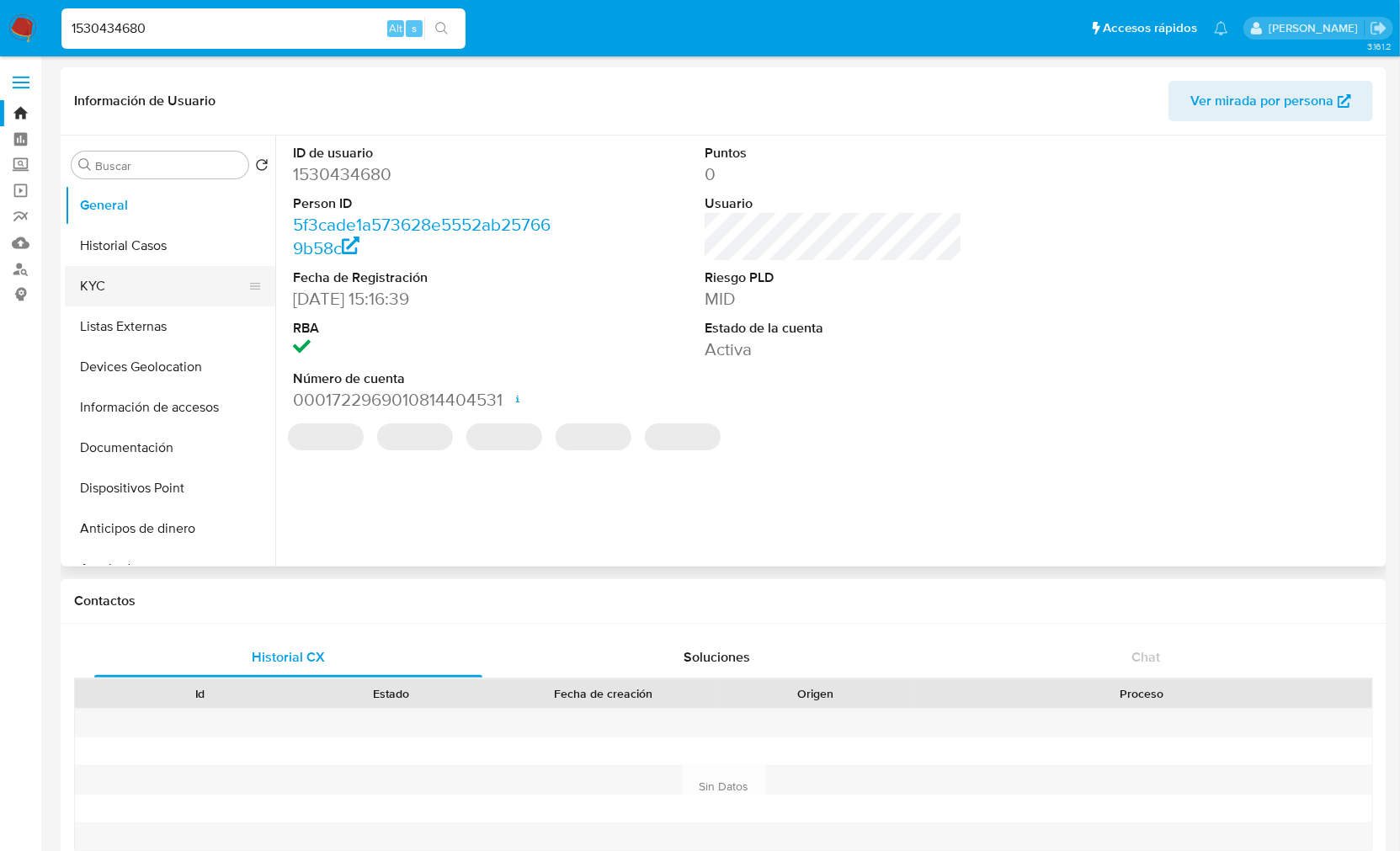
drag, startPoint x: 116, startPoint y: 297, endPoint x: 182, endPoint y: 302, distance: 66.2
click at [116, 296] on button "KYC" at bounding box center [163, 286] width 197 height 40
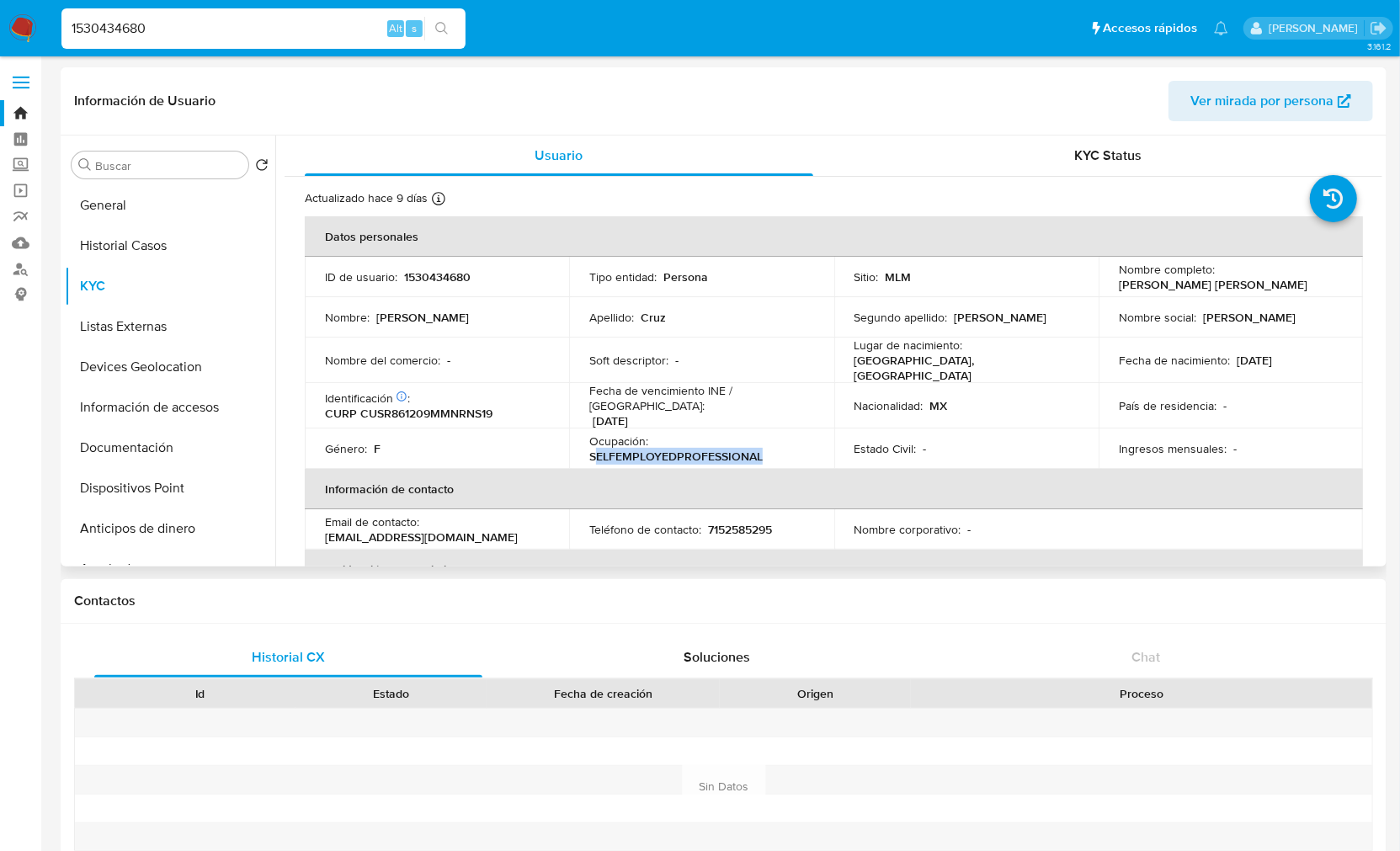
drag, startPoint x: 593, startPoint y: 442, endPoint x: 901, endPoint y: 484, distance: 310.9
click at [764, 450] on div "Ocupación : SELFEMPLOYEDPROFESSIONAL" at bounding box center [700, 448] width 224 height 30
click at [123, 23] on input "1530434680" at bounding box center [263, 28] width 404 height 22
click at [123, 24] on input "1530434680" at bounding box center [263, 28] width 404 height 22
paste input "240513789"
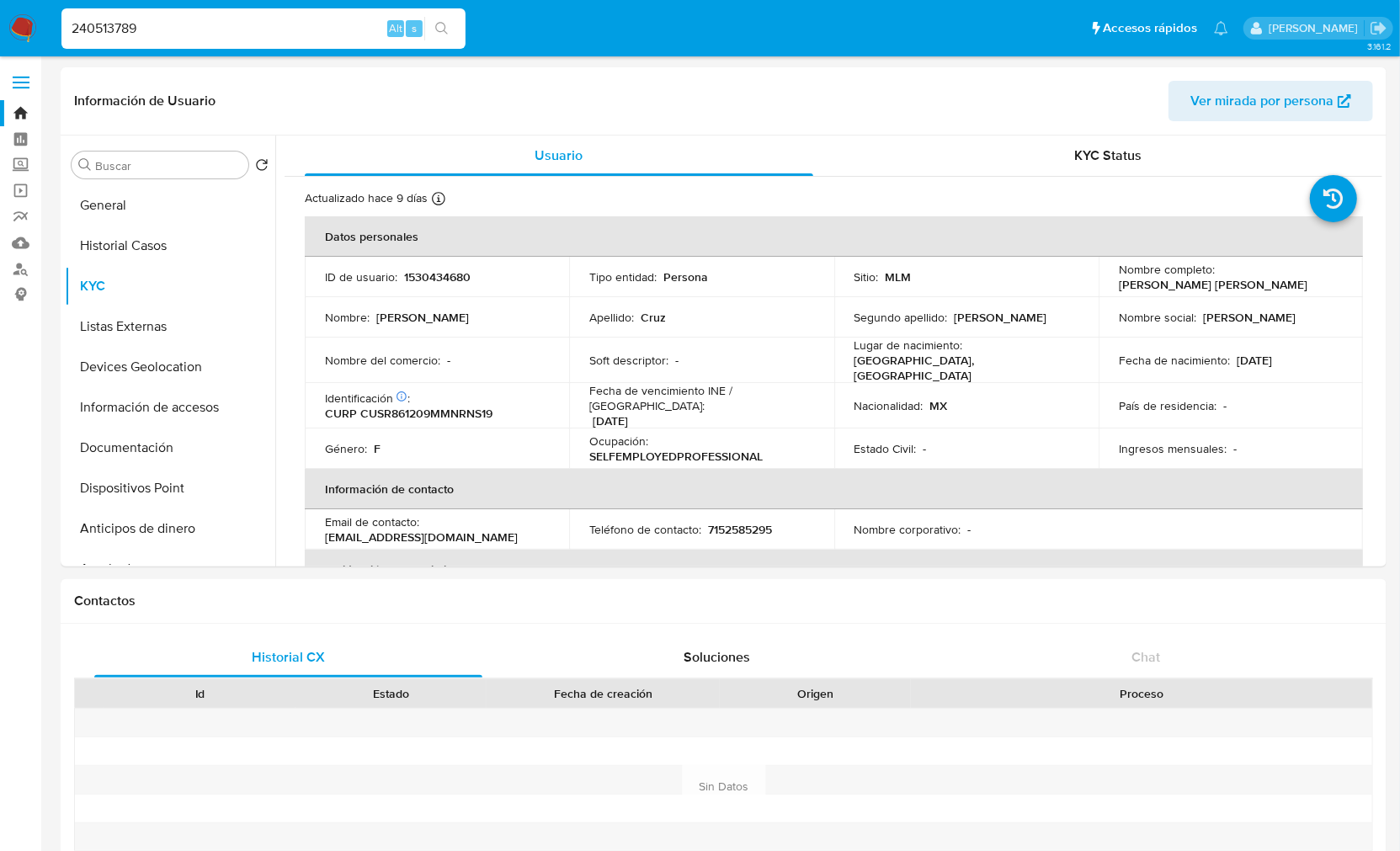
type input "240513789"
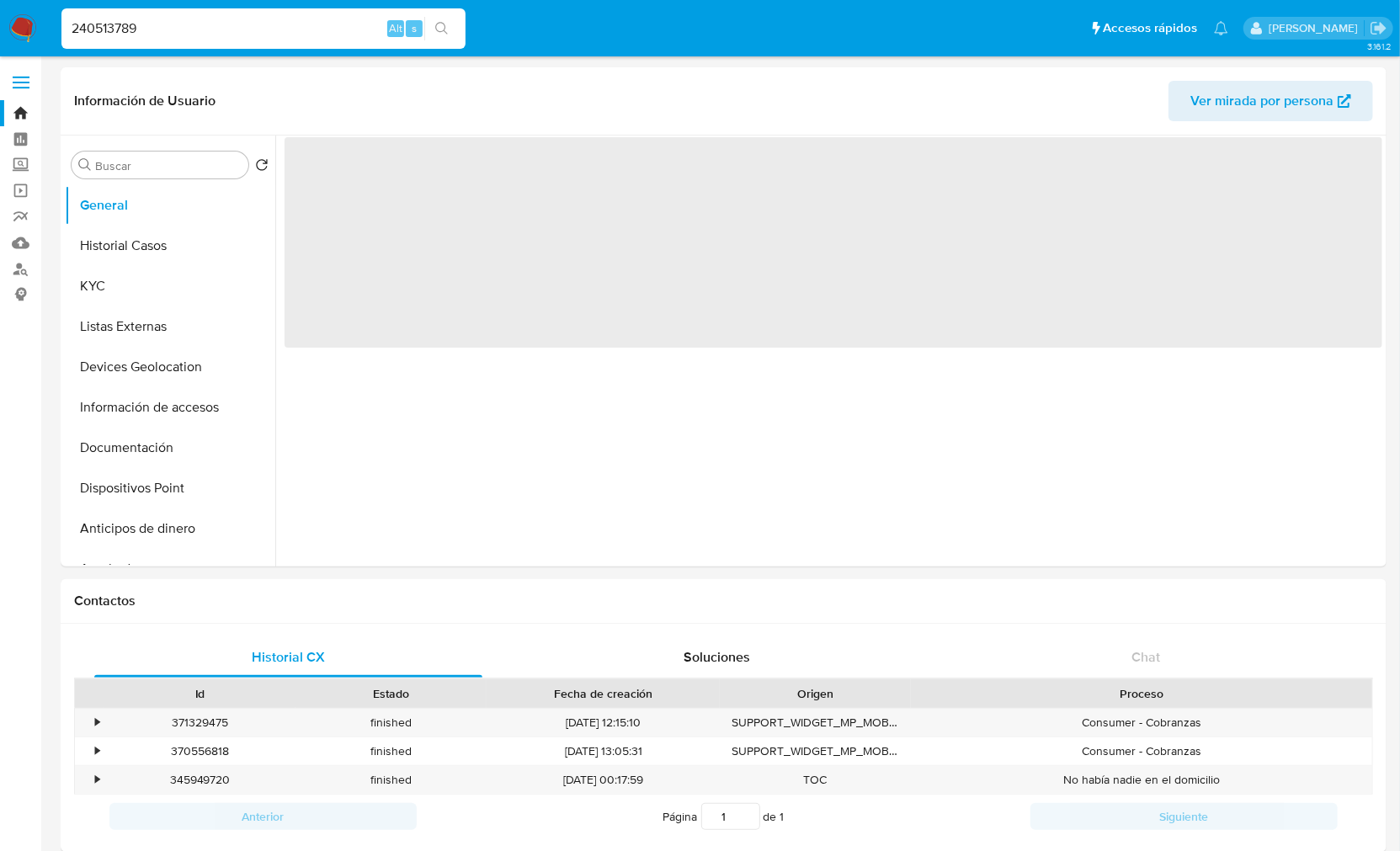
select select "10"
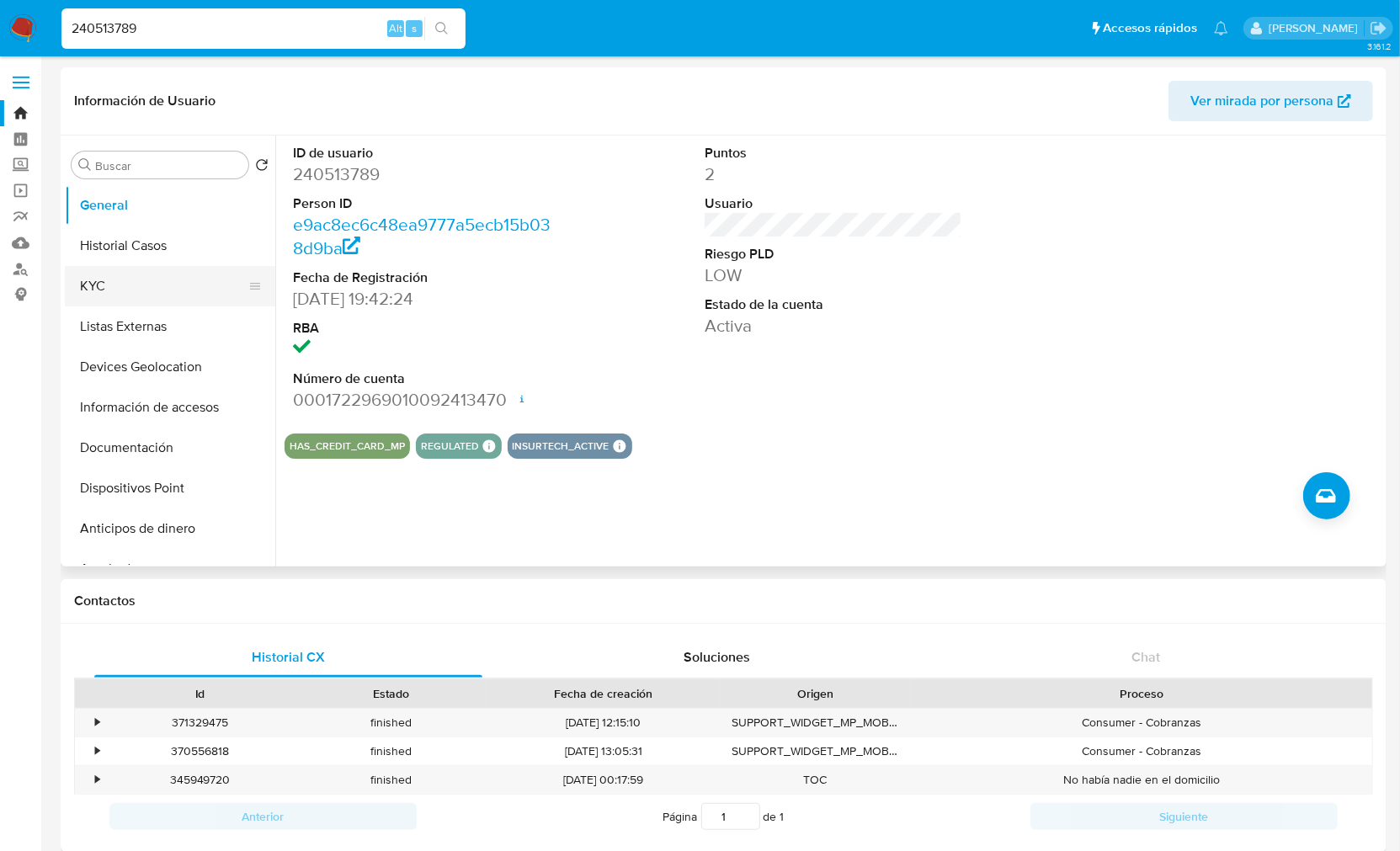
click at [129, 270] on button "KYC" at bounding box center [163, 286] width 197 height 40
